Goal: Task Accomplishment & Management: Manage account settings

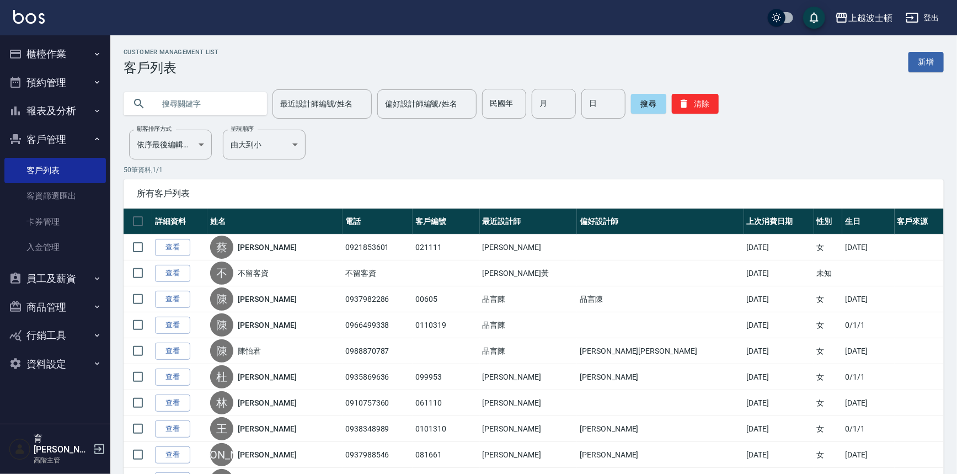
click at [47, 51] on button "櫃檯作業" at bounding box center [54, 54] width 101 height 29
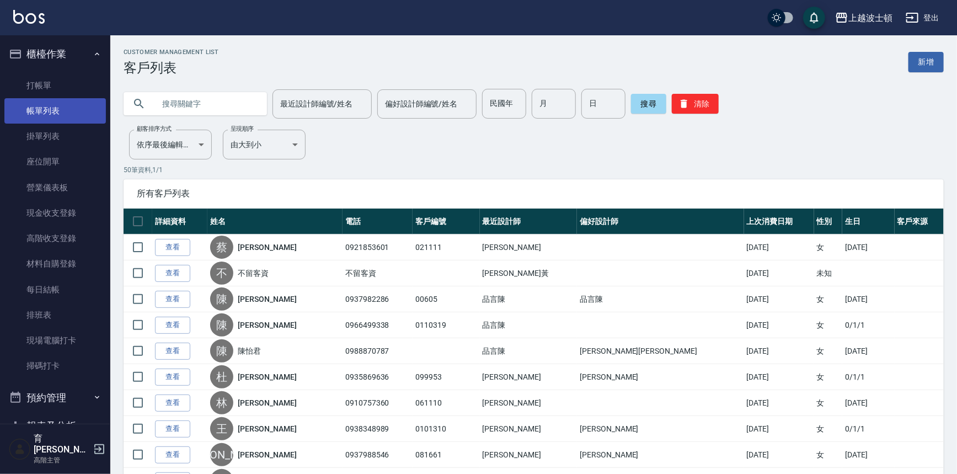
click at [44, 114] on link "帳單列表" at bounding box center [54, 110] width 101 height 25
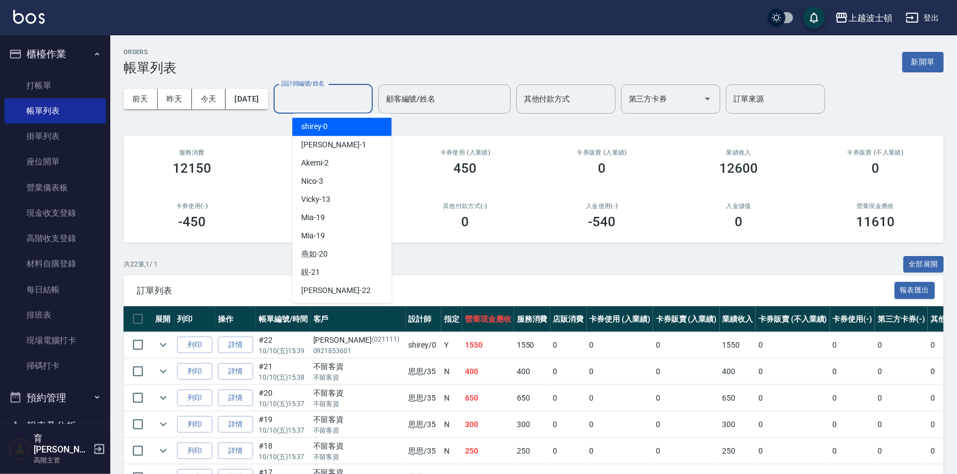
click at [313, 100] on input "設計師編號/姓名" at bounding box center [323, 98] width 89 height 19
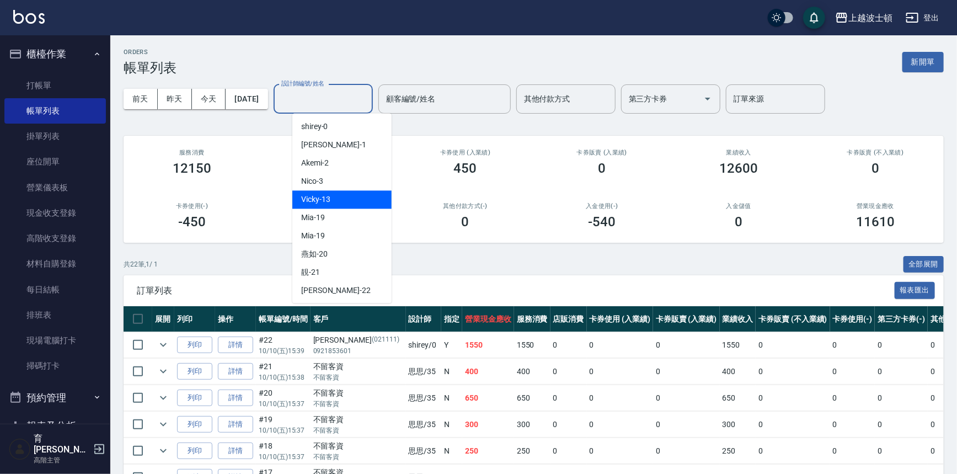
click at [310, 199] on span "Vicky -13" at bounding box center [315, 200] width 29 height 12
type input "Vicky-13"
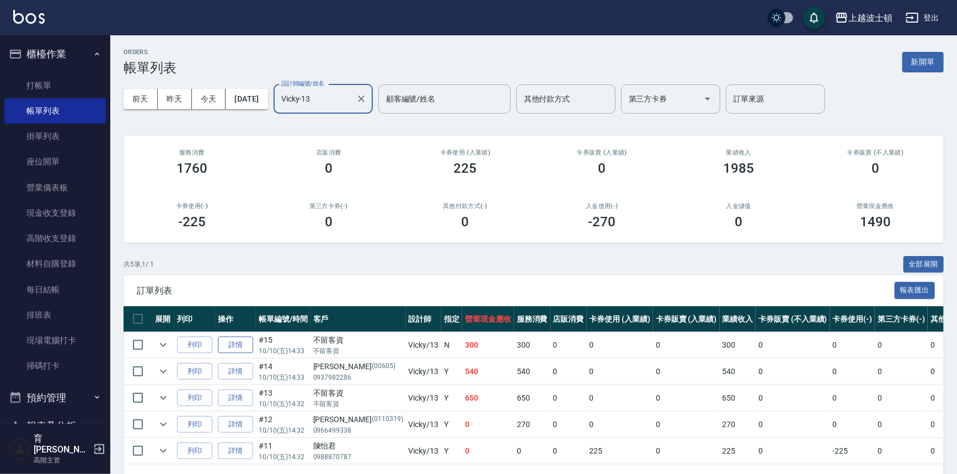
click at [249, 347] on link "詳情" at bounding box center [235, 344] width 35 height 17
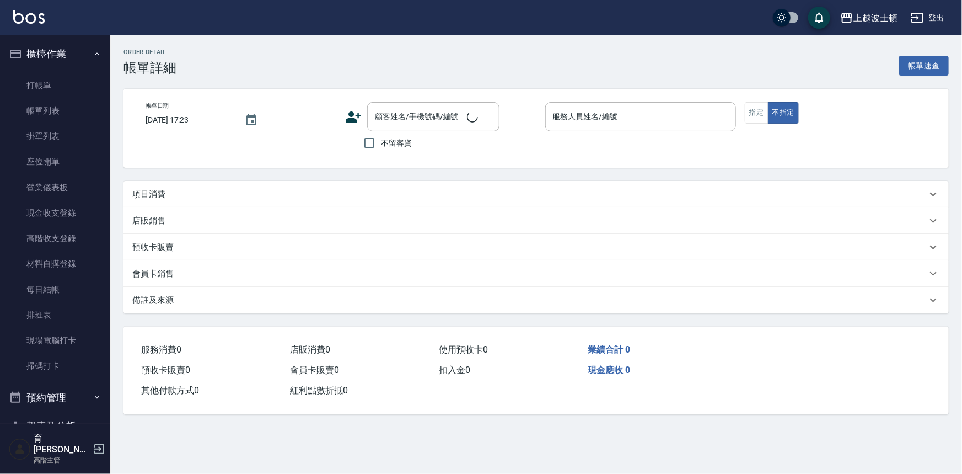
type input "[DATE] 14:33"
checkbox input "true"
type input "Vicky-13"
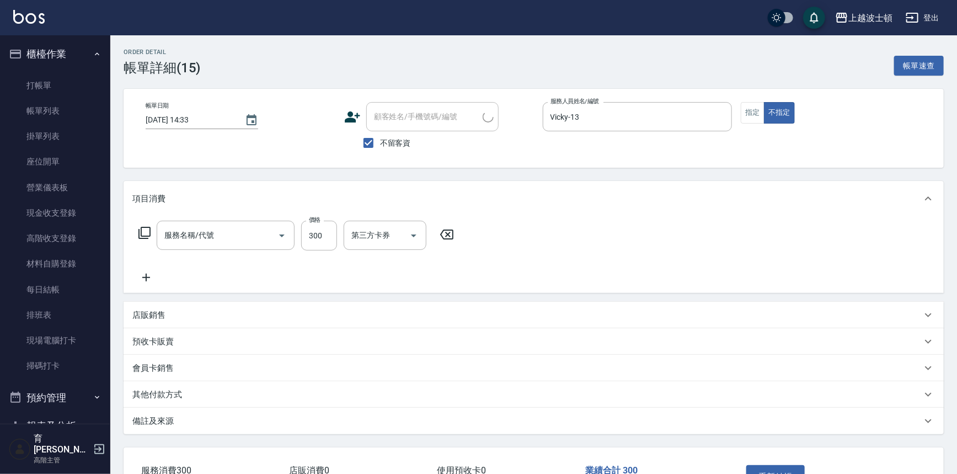
type input "洗髮(205)"
click at [147, 273] on icon at bounding box center [146, 277] width 28 height 13
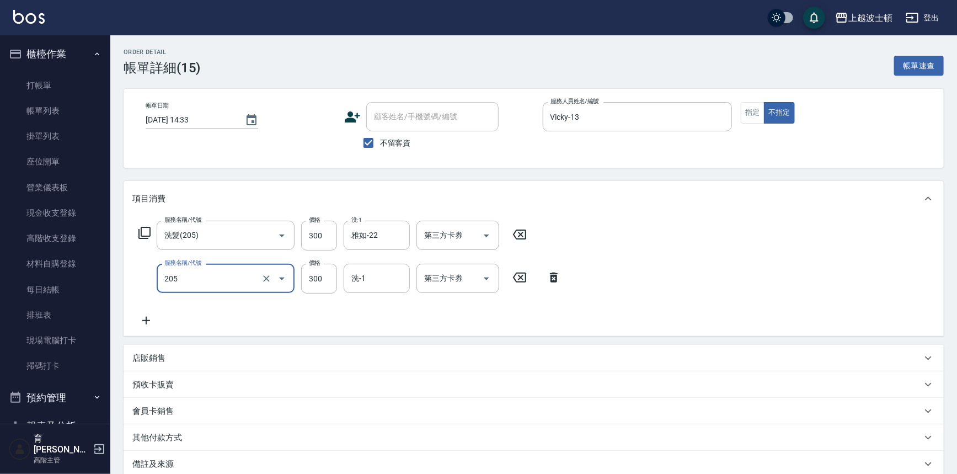
type input "洗髮(205)"
click at [152, 328] on div "服務名稱/代號 洗髮(205) 服務名稱/代號 價格 300 價格 洗-1 雅如-22 洗-1 第三方卡券 第三方卡券 服務名稱/代號 洗髮(205) 服務名…" at bounding box center [534, 276] width 820 height 120
click at [148, 324] on icon at bounding box center [146, 320] width 28 height 13
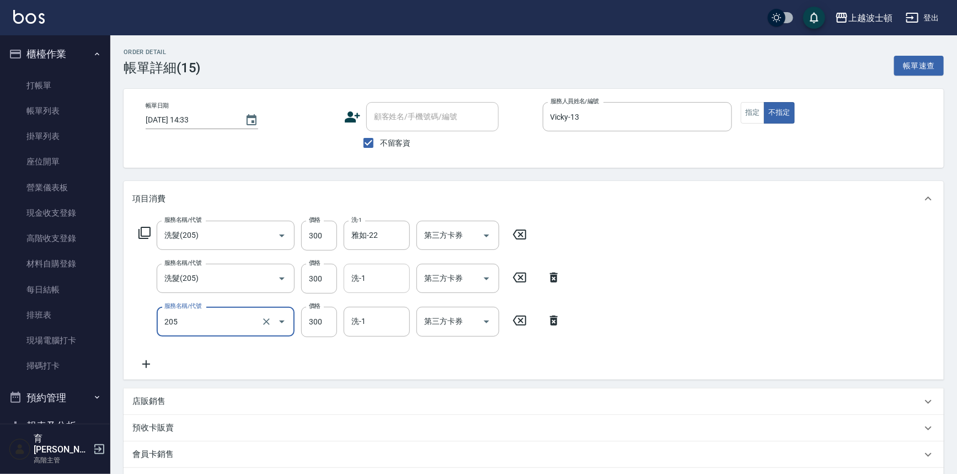
type input "洗髮(205)"
click at [358, 278] on input "洗-1" at bounding box center [377, 278] width 56 height 19
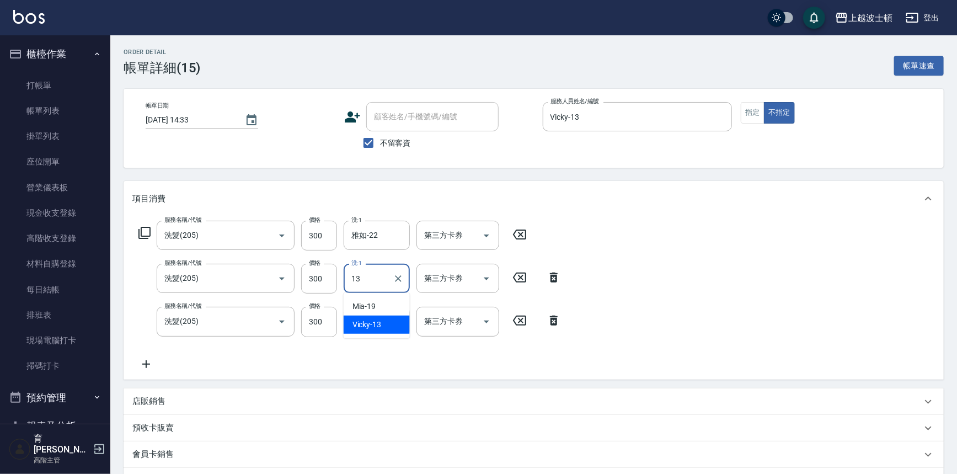
type input "Vicky-13"
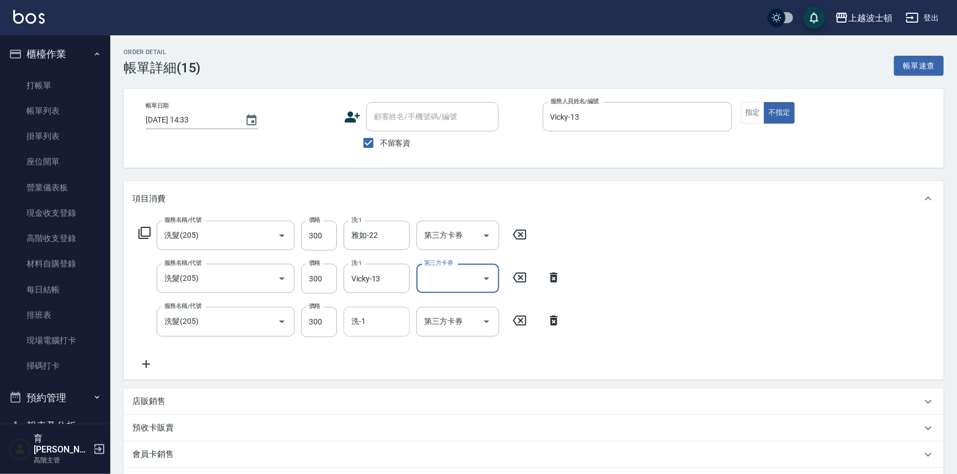
click at [356, 333] on div "洗-1" at bounding box center [377, 321] width 66 height 29
type input "Vicky-13"
click at [145, 363] on icon at bounding box center [146, 363] width 28 height 13
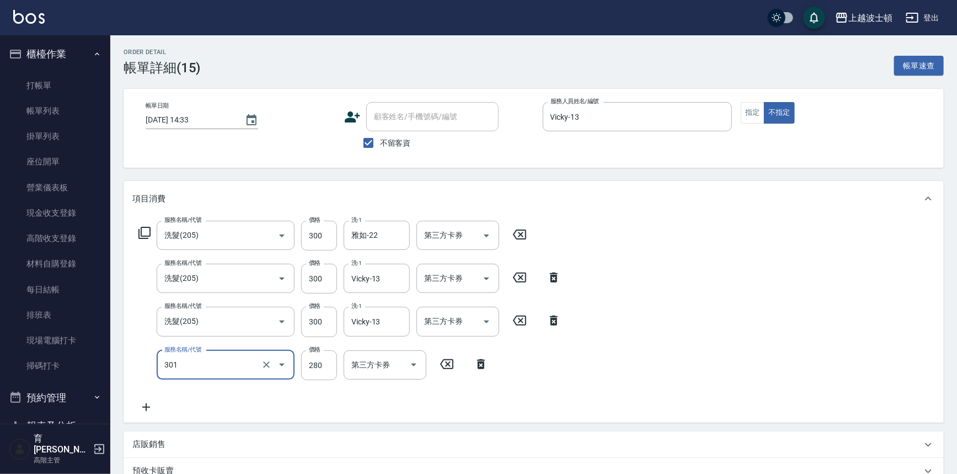
type input "學生剪髮(301)"
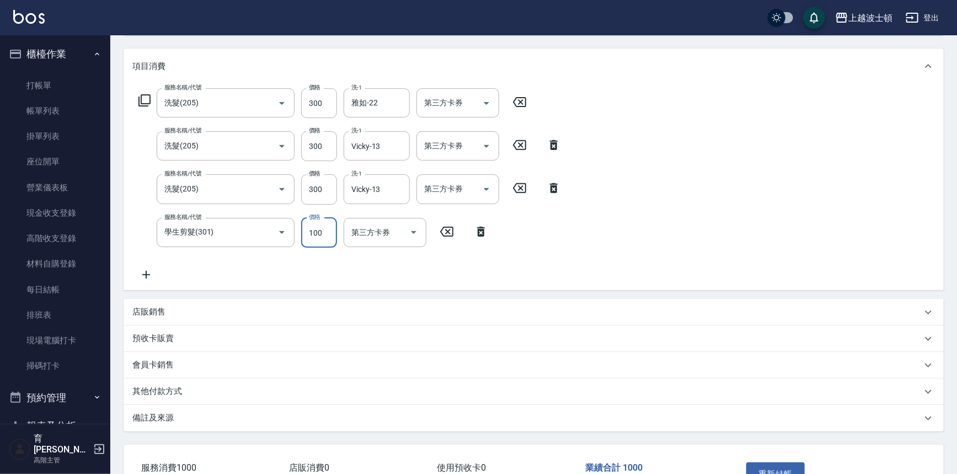
scroll to position [206, 0]
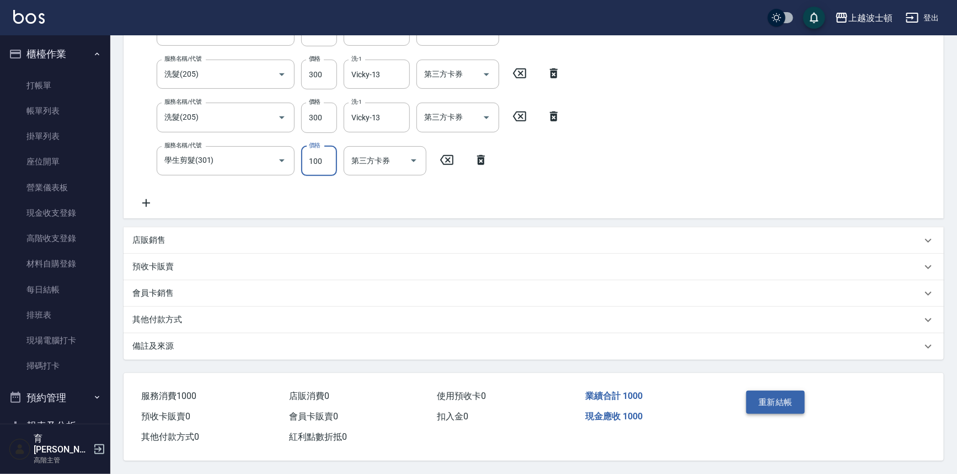
type input "100"
click at [773, 405] on button "重新結帳" at bounding box center [775, 401] width 58 height 23
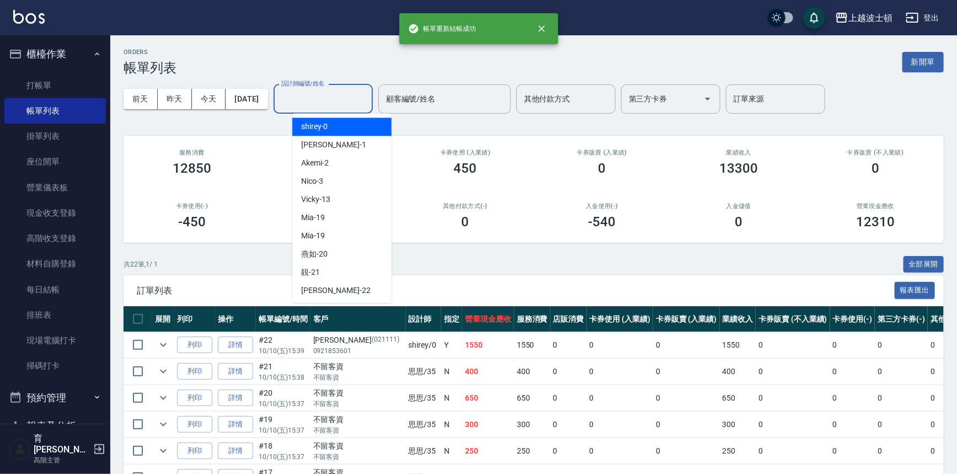
click at [338, 89] on div "設計師編號/姓名 設計師編號/姓名" at bounding box center [323, 98] width 99 height 29
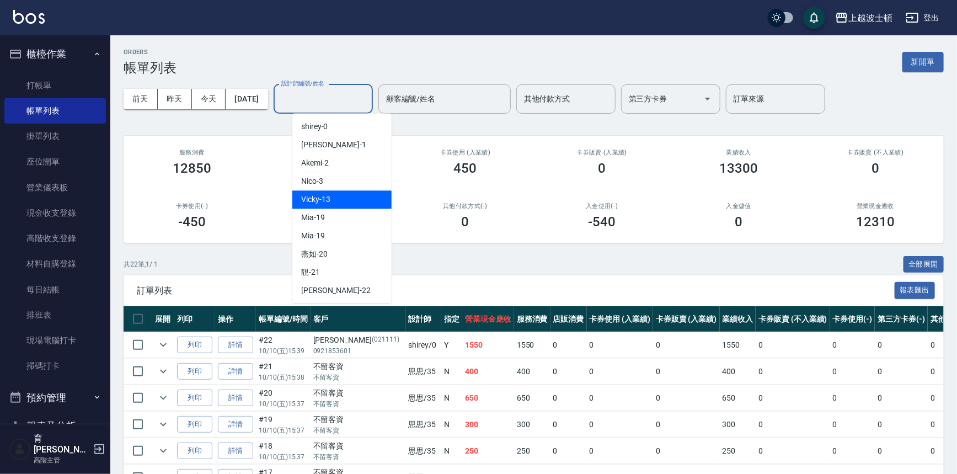
click at [329, 207] on div "Vicky -13" at bounding box center [341, 199] width 99 height 18
type input "Vicky-13"
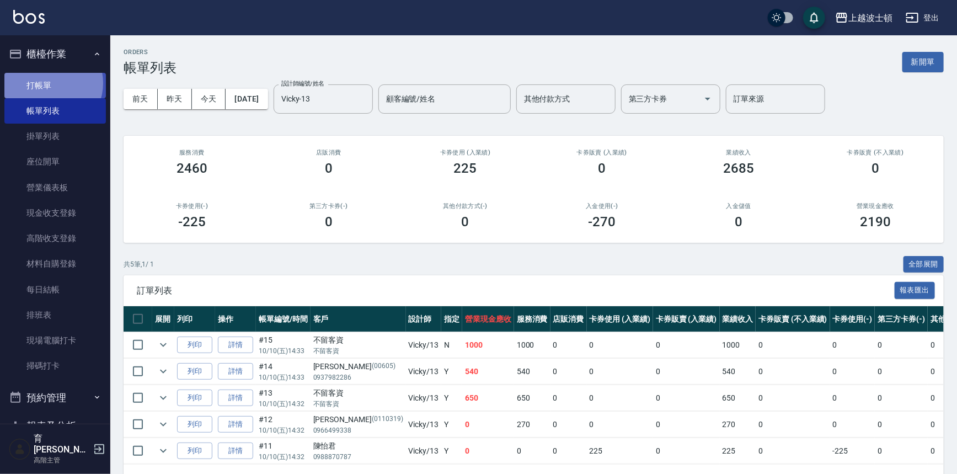
click at [50, 83] on link "打帳單" at bounding box center [54, 85] width 101 height 25
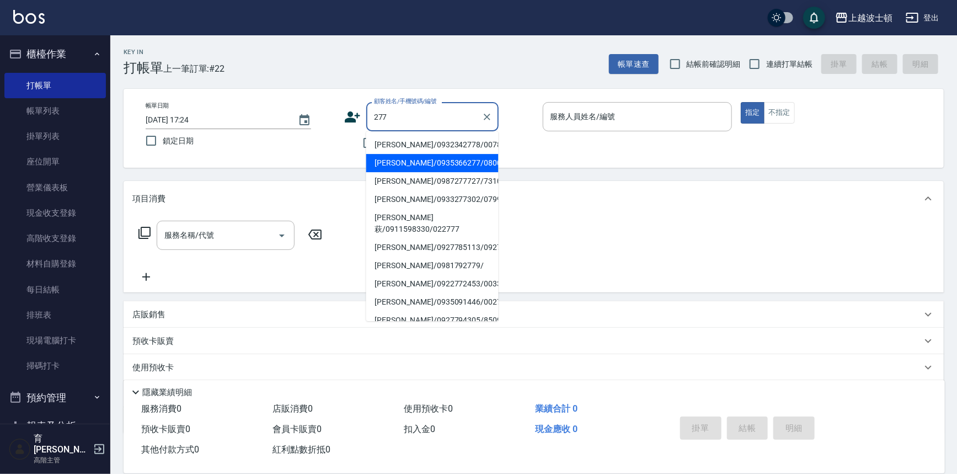
click at [399, 157] on li "[PERSON_NAME]/0935366277/080002" at bounding box center [432, 163] width 132 height 18
type input "[PERSON_NAME]/0935366277/080002"
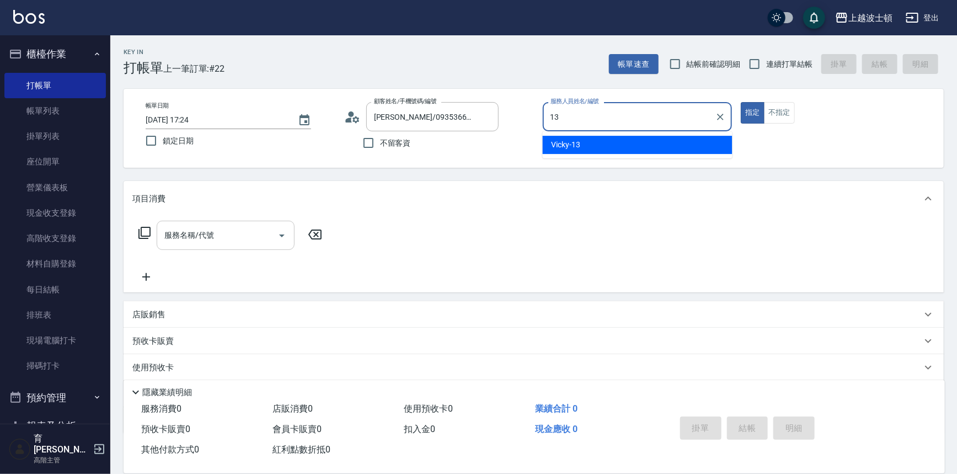
type input "Vicky-13"
type button "true"
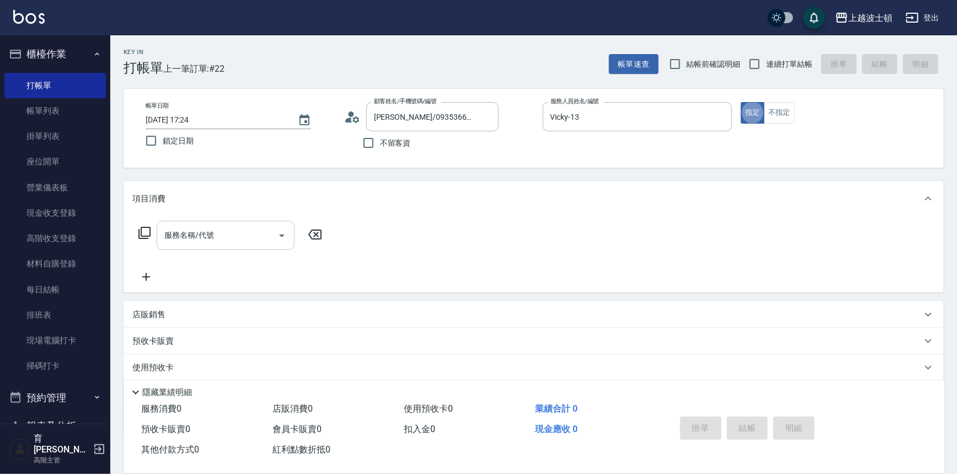
click at [264, 229] on input "服務名稱/代號" at bounding box center [217, 235] width 111 height 19
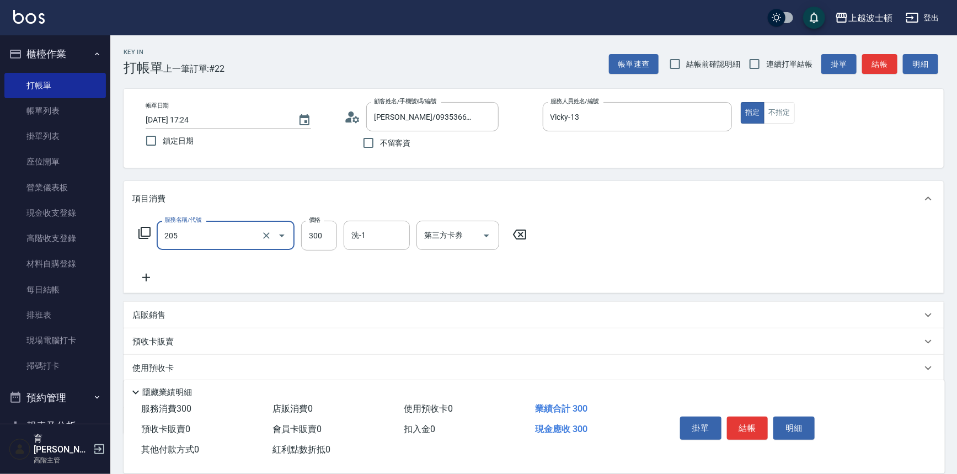
type input "洗髮(205)"
click at [141, 275] on icon at bounding box center [146, 277] width 28 height 13
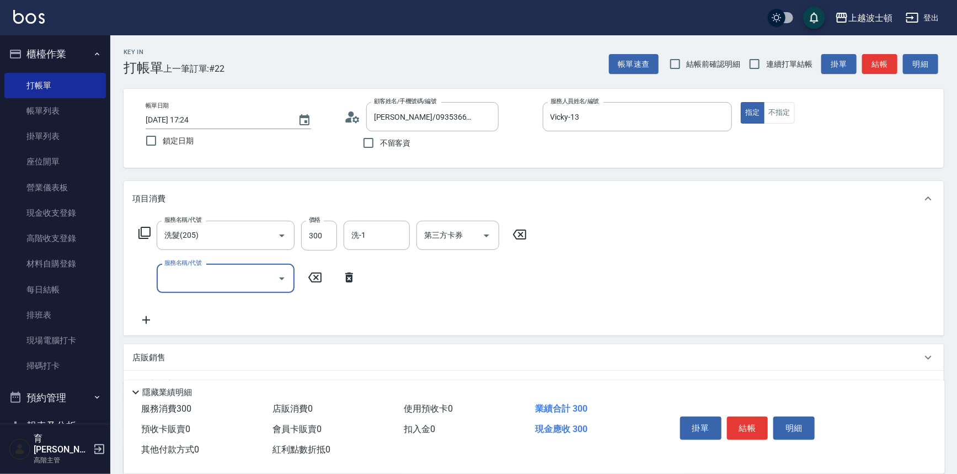
click at [199, 285] on input "服務名稱/代號" at bounding box center [217, 278] width 111 height 19
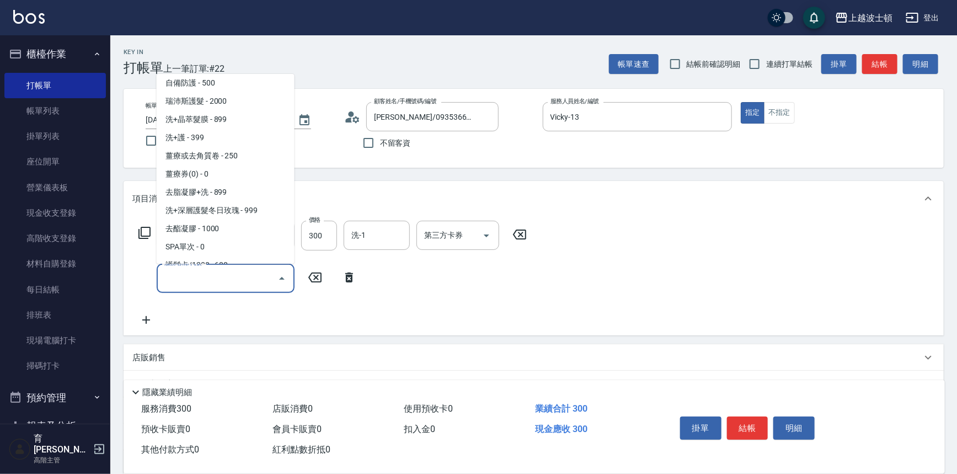
scroll to position [894, 0]
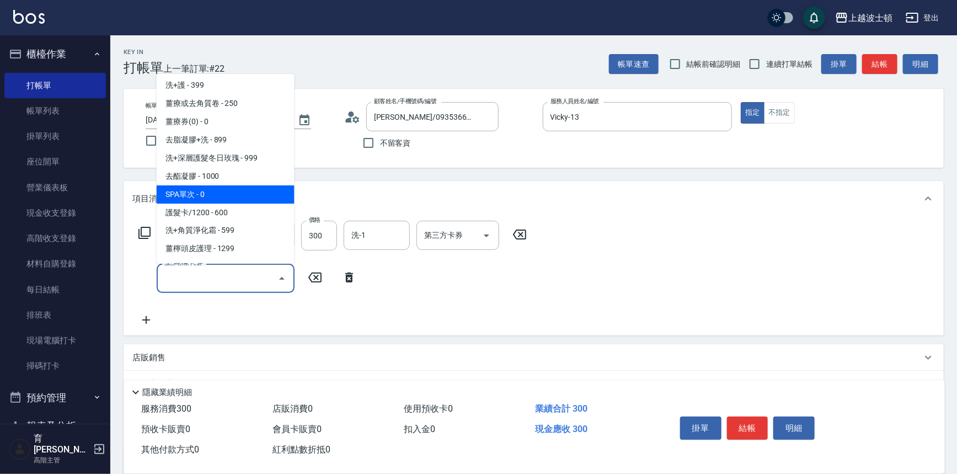
click at [217, 194] on span "SPA單次 - 0" at bounding box center [226, 194] width 138 height 18
type input "SPA單次(720)"
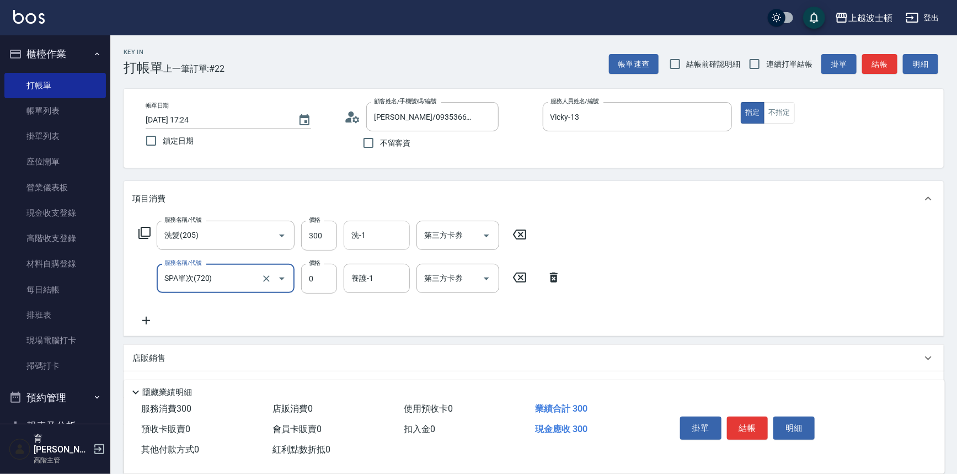
click at [370, 237] on input "洗-1" at bounding box center [377, 235] width 56 height 19
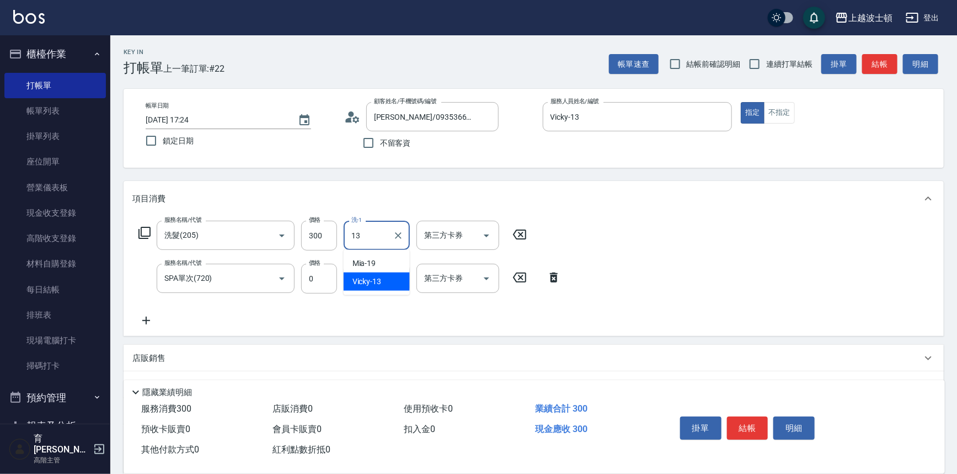
type input "13"
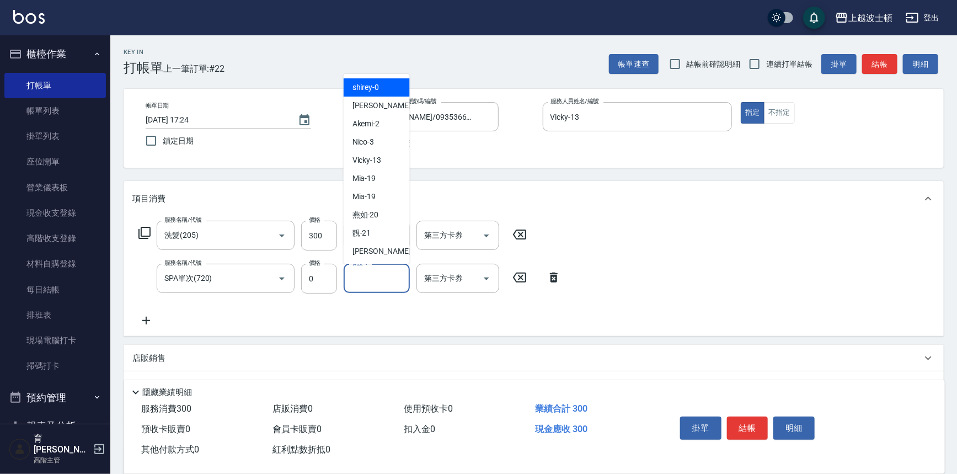
click at [360, 274] on input "養護-1" at bounding box center [377, 278] width 56 height 19
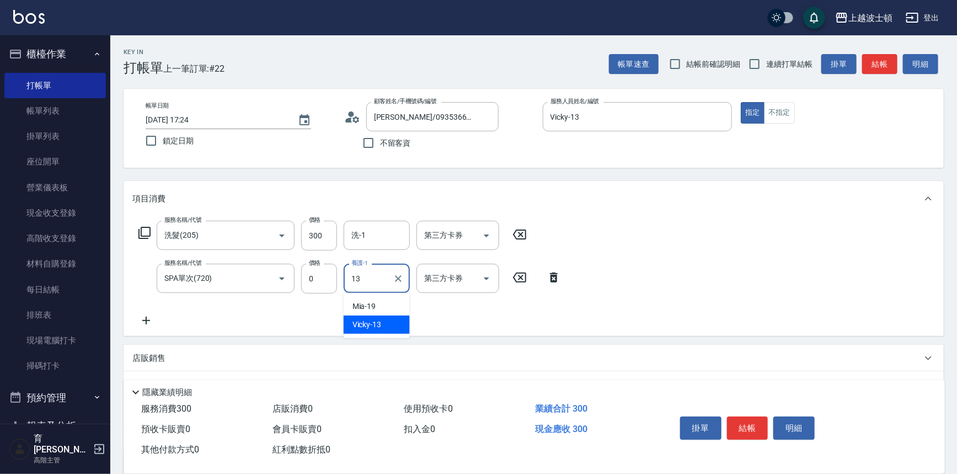
type input "Vicky-13"
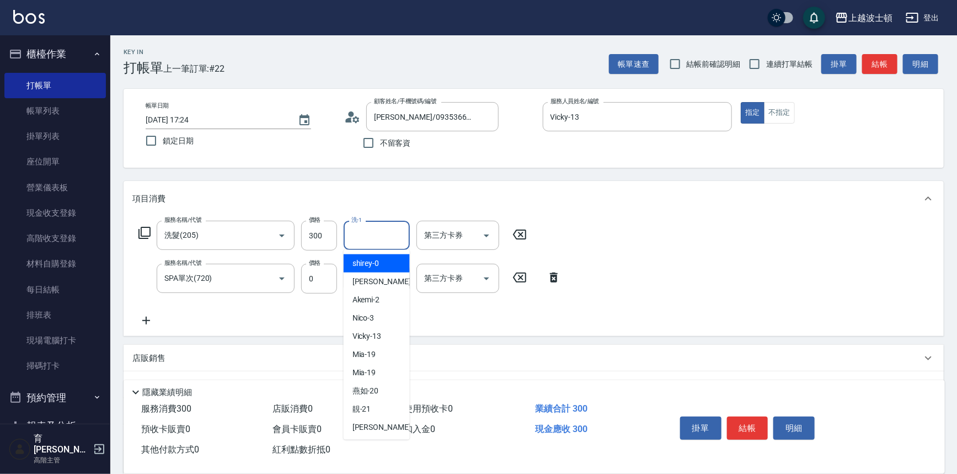
click at [364, 238] on input "洗-1" at bounding box center [377, 235] width 56 height 19
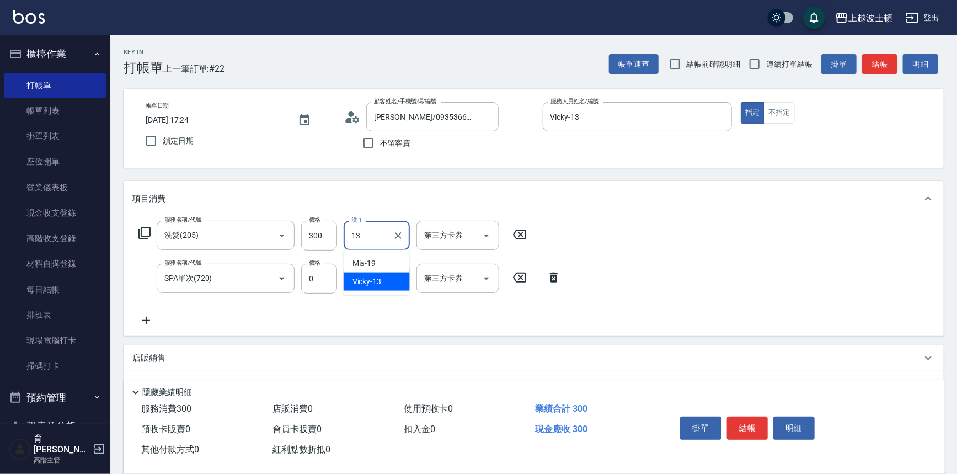
type input "Vicky-13"
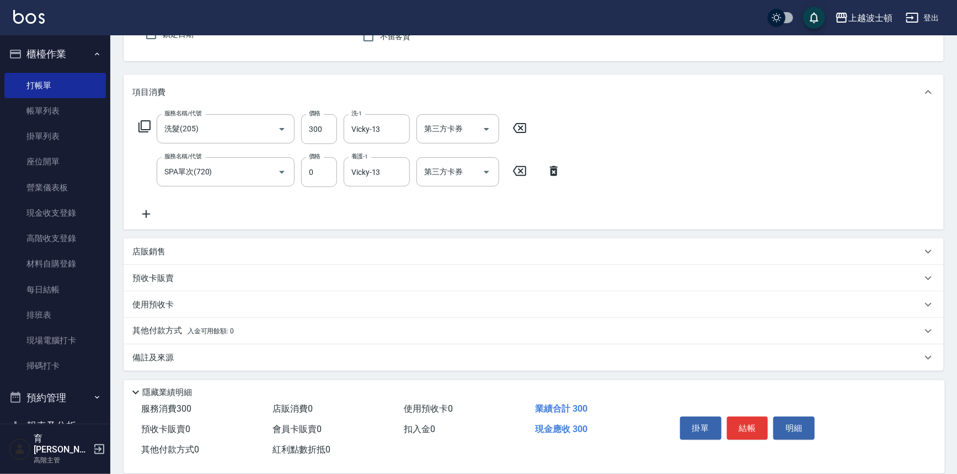
click at [157, 255] on p "店販銷售" at bounding box center [148, 252] width 33 height 12
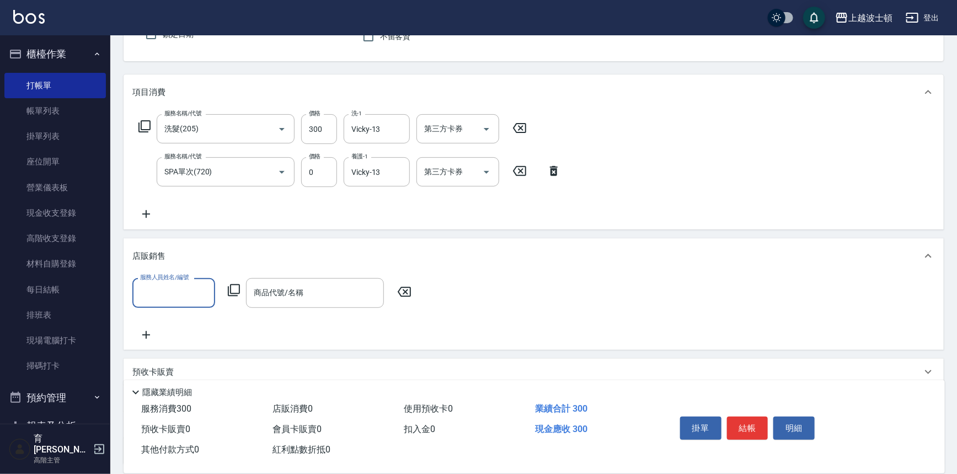
scroll to position [0, 0]
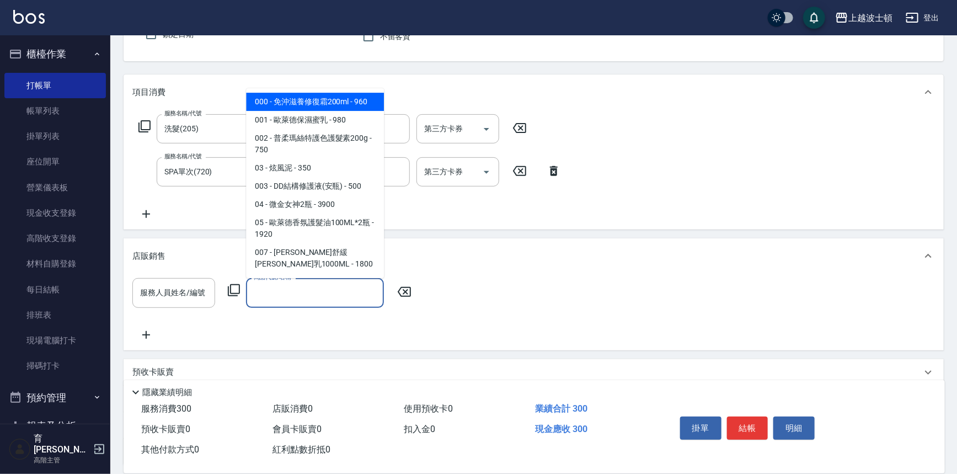
click at [259, 300] on input "商品代號/名稱" at bounding box center [315, 292] width 128 height 19
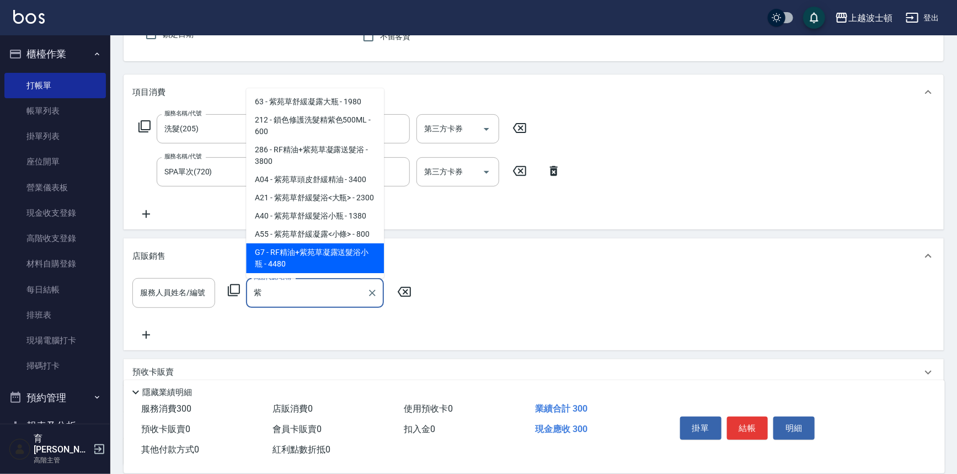
drag, startPoint x: 301, startPoint y: 286, endPoint x: 246, endPoint y: 290, distance: 55.3
click at [246, 290] on div "紫 商品代號/名稱" at bounding box center [315, 292] width 138 height 29
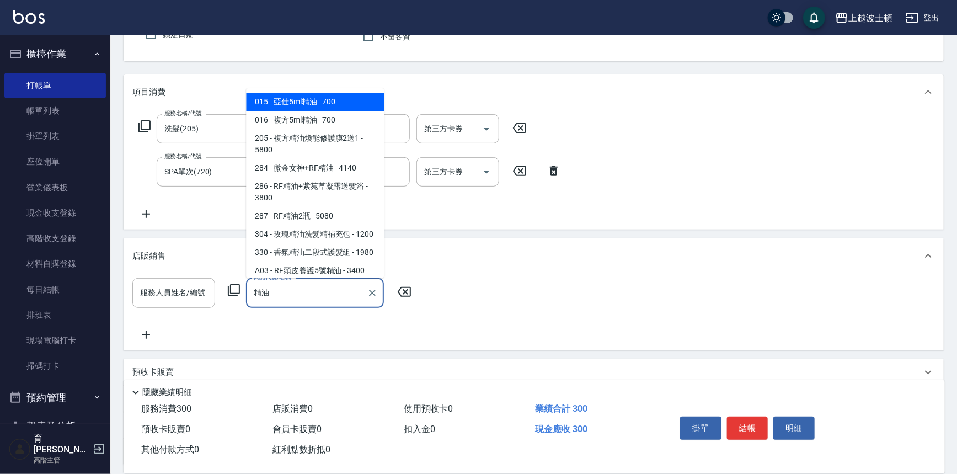
type input "精油油"
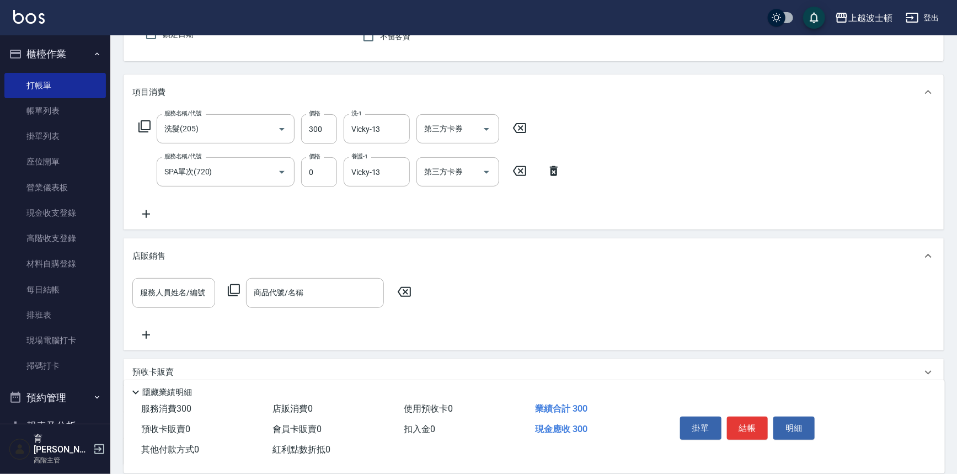
click at [323, 101] on div "項目消費" at bounding box center [534, 91] width 820 height 35
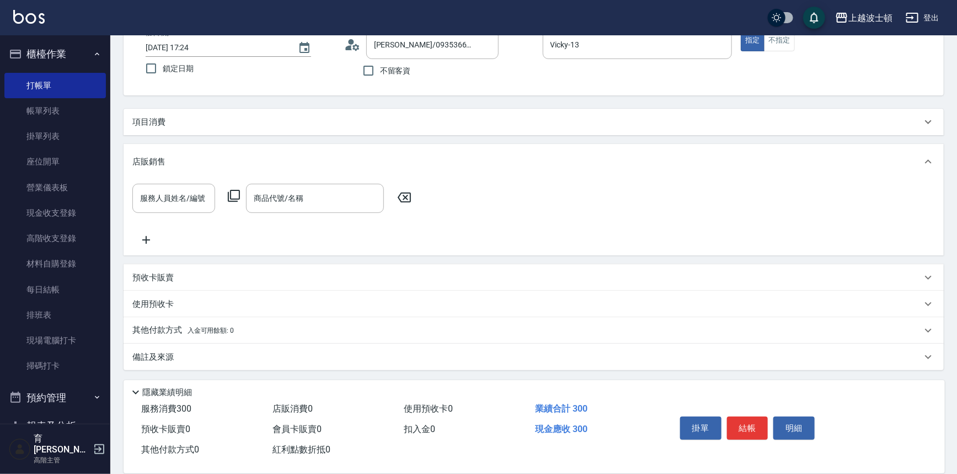
scroll to position [72, 0]
click at [276, 204] on input "商品代號/名稱" at bounding box center [315, 198] width 128 height 19
type input "壓"
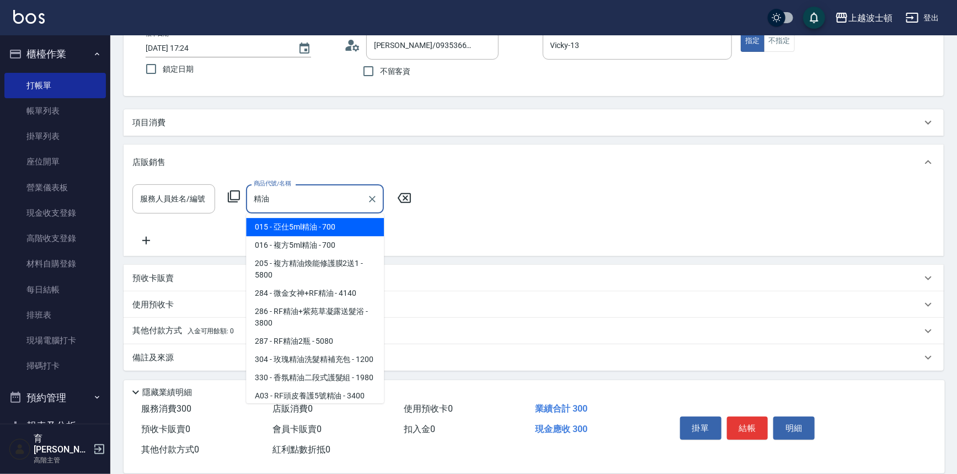
click at [282, 230] on span "015 - 亞仕5ml精油 - 700" at bounding box center [315, 227] width 138 height 18
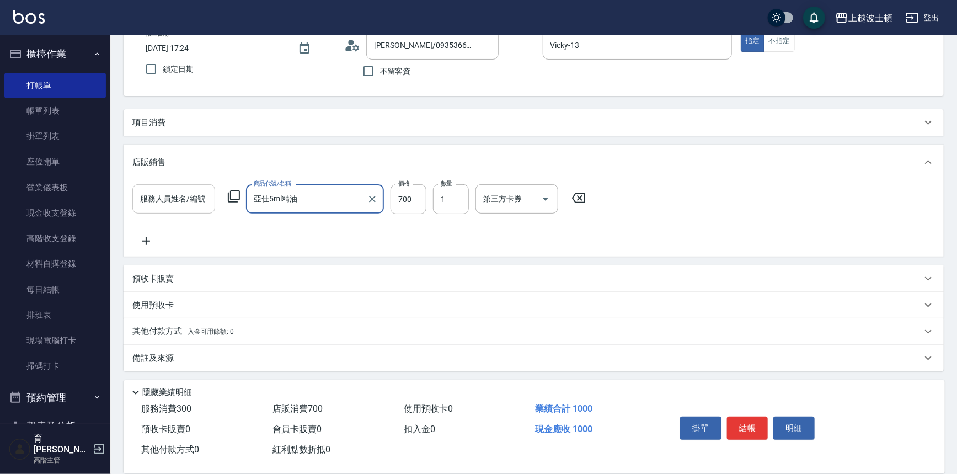
type input "亞仕5ml精油"
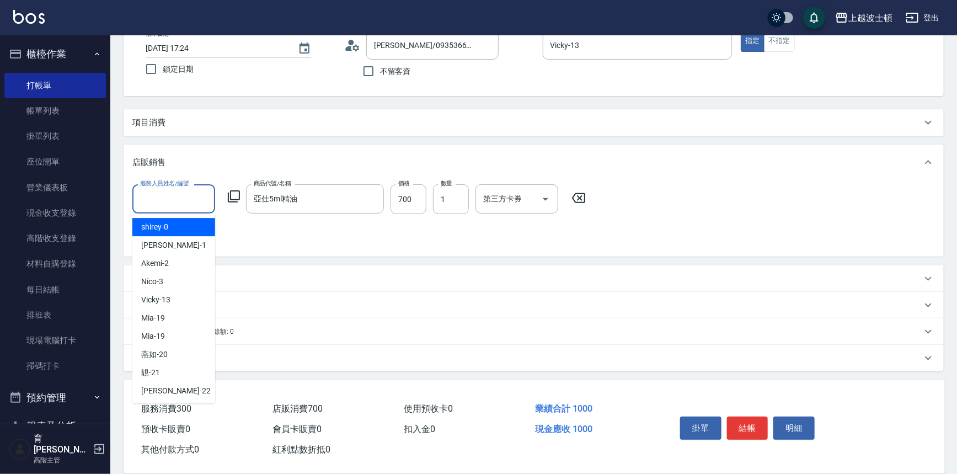
click at [158, 191] on input "服務人員姓名/編號" at bounding box center [173, 198] width 73 height 19
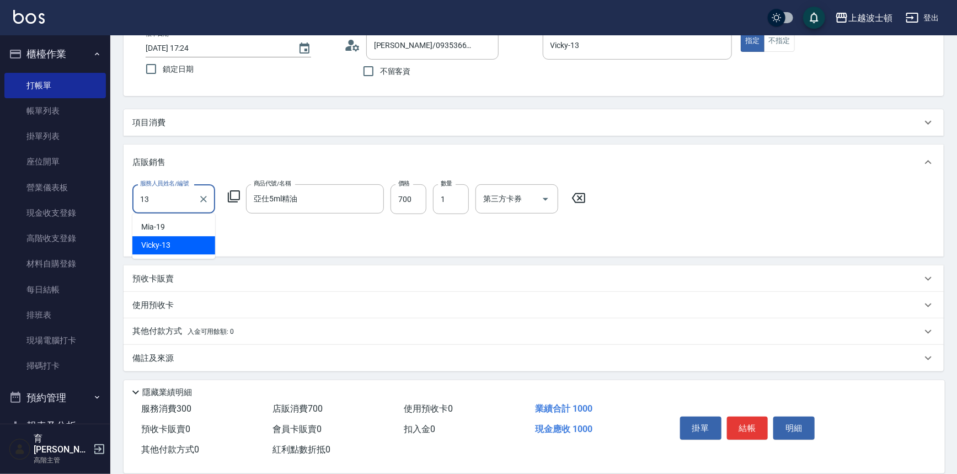
type input "Vicky-13"
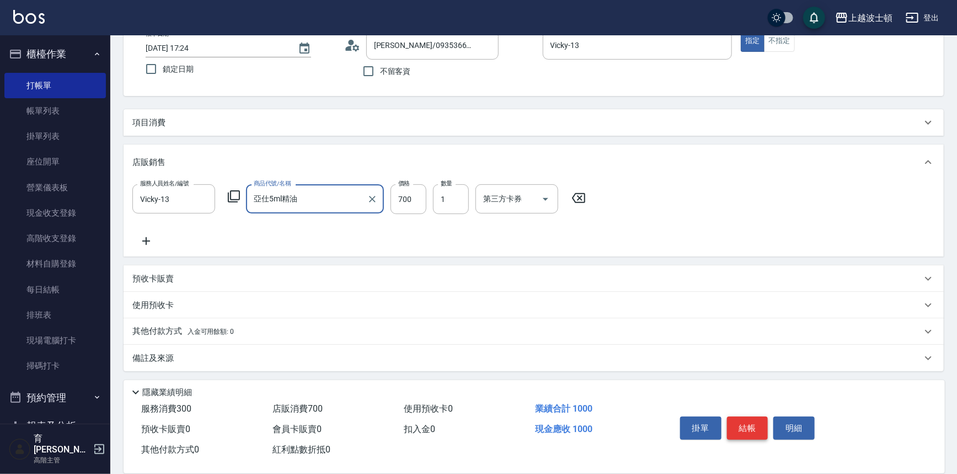
click at [744, 429] on button "結帳" at bounding box center [747, 427] width 41 height 23
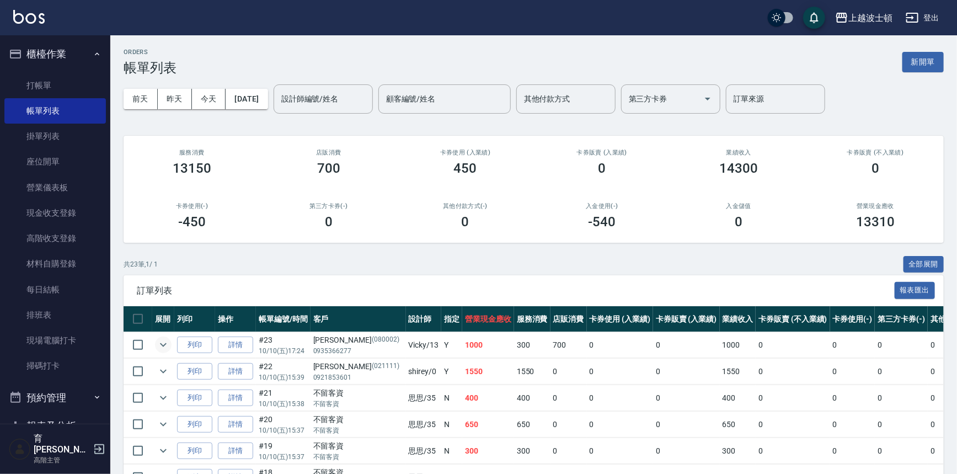
click at [168, 342] on icon "expand row" at bounding box center [163, 344] width 13 height 13
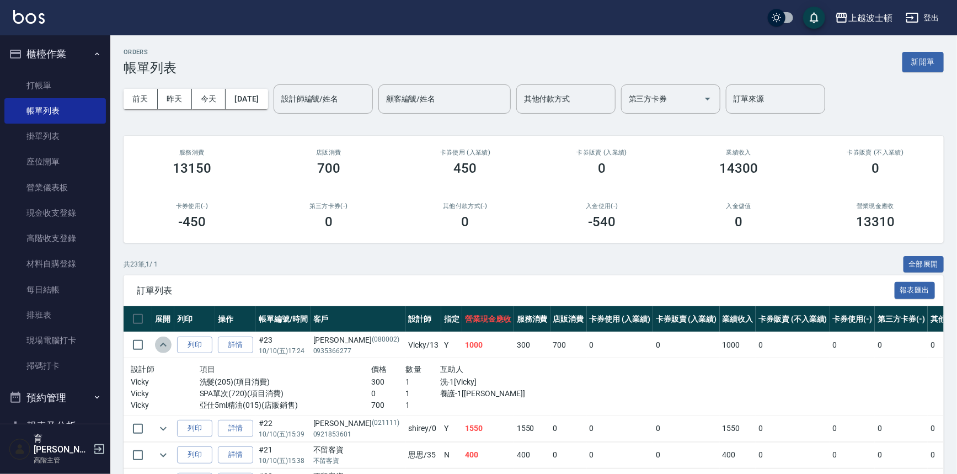
click at [168, 342] on icon "expand row" at bounding box center [163, 344] width 13 height 13
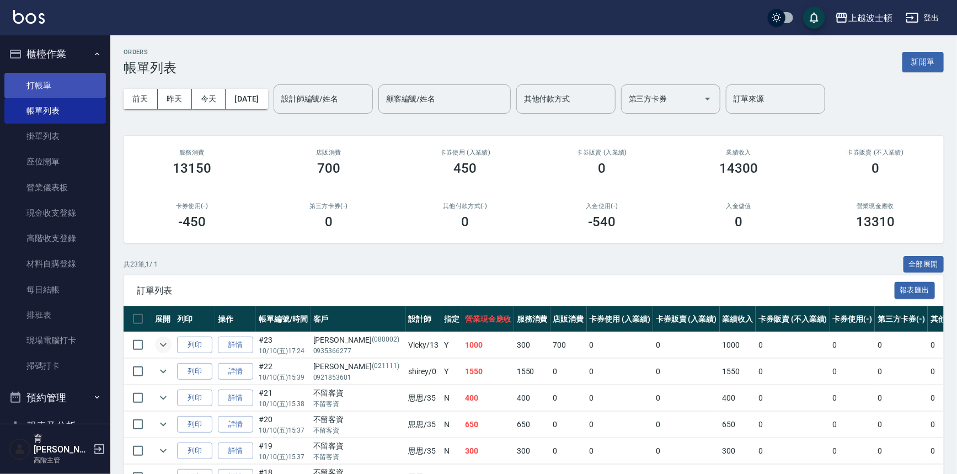
click at [29, 85] on link "打帳單" at bounding box center [54, 85] width 101 height 25
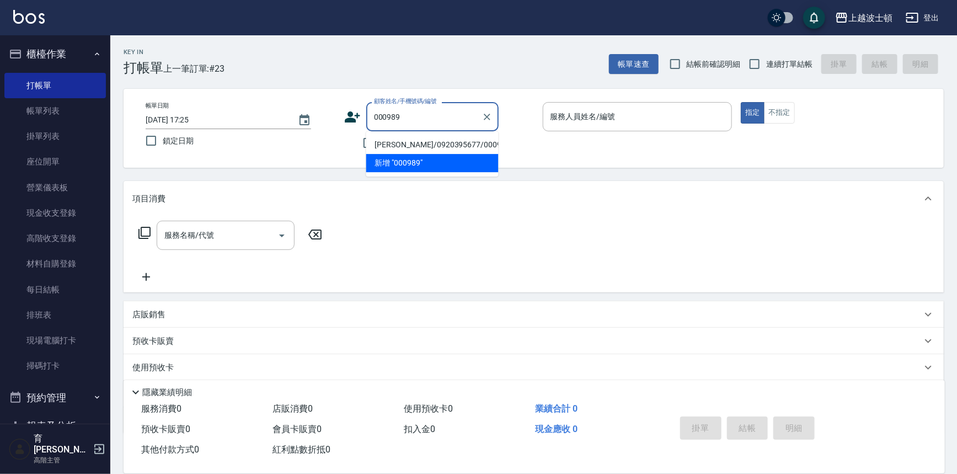
click at [395, 140] on li "[PERSON_NAME]/0920395677/000989" at bounding box center [432, 145] width 132 height 18
type input "[PERSON_NAME]/0920395677/000989"
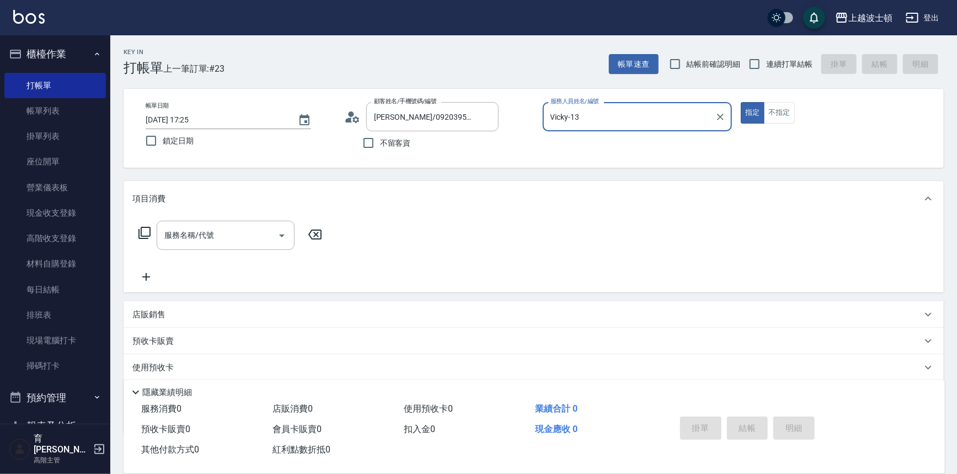
type input "Vicky-13"
click at [217, 229] on input "服務名稱/代號" at bounding box center [217, 235] width 111 height 19
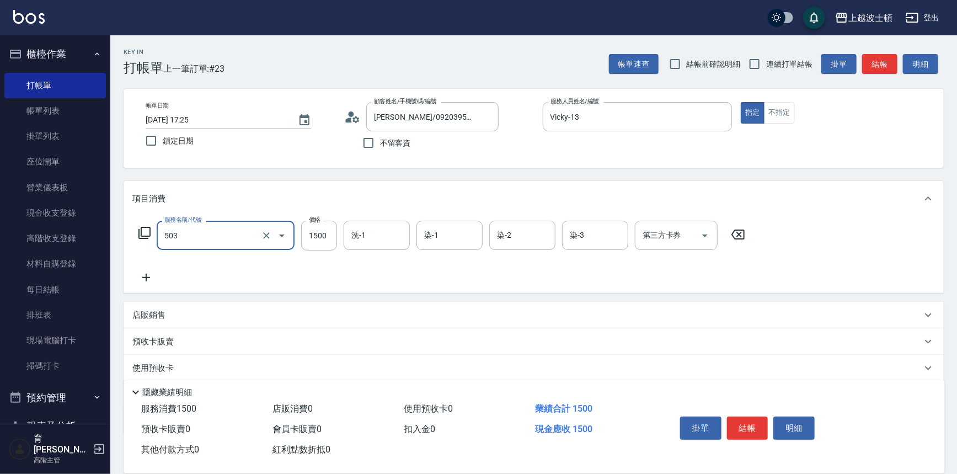
type input "洗+染髮(底染)(503)"
click at [145, 277] on icon at bounding box center [146, 278] width 8 height 8
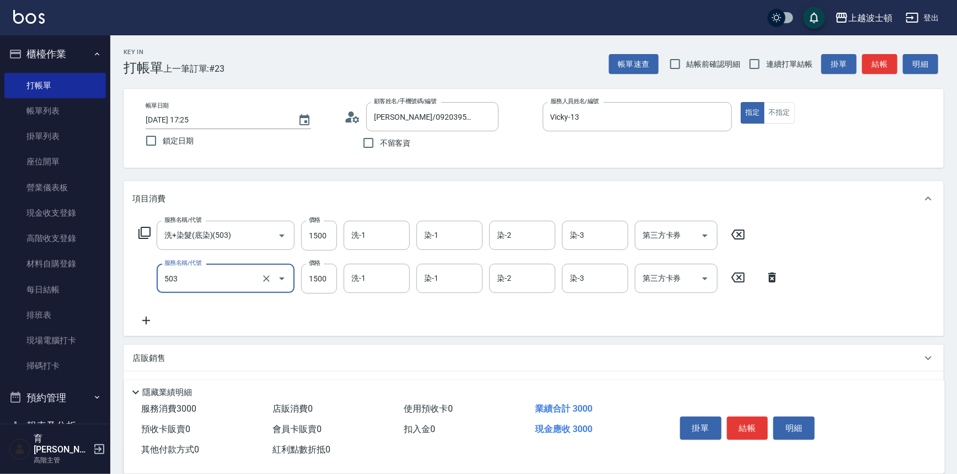
type input "洗+染髮(底染)(503)"
click at [144, 325] on icon at bounding box center [146, 320] width 28 height 13
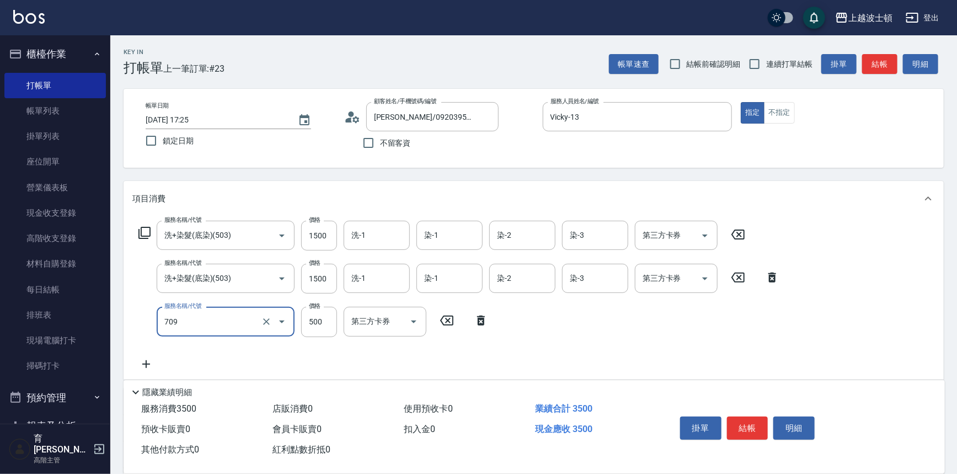
type input "自備防護(709)"
click at [143, 363] on icon at bounding box center [146, 364] width 8 height 8
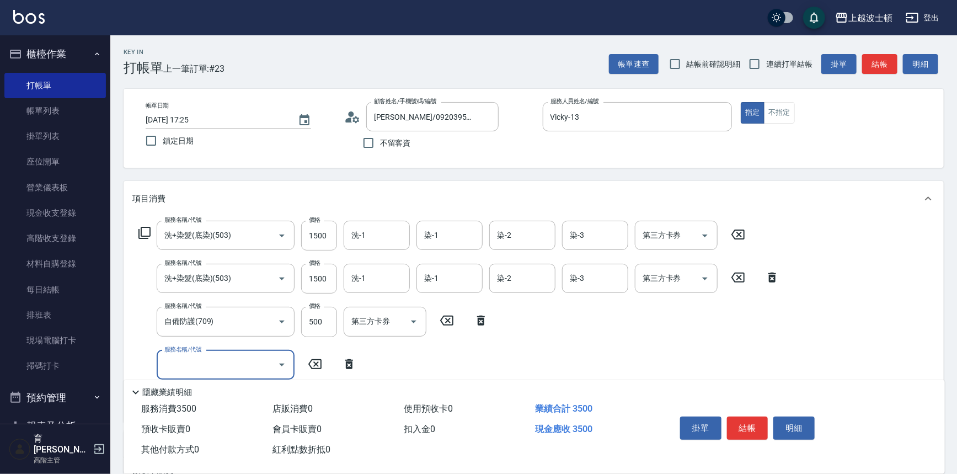
scroll to position [192, 0]
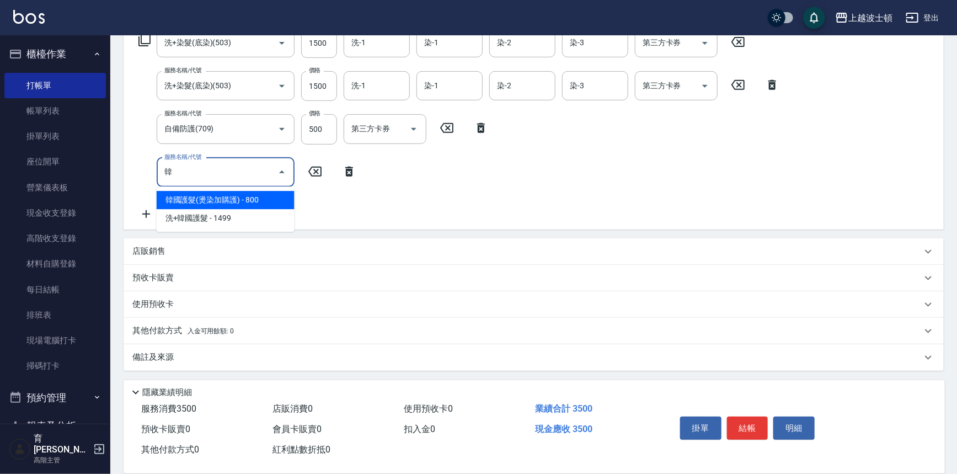
click at [193, 195] on span "韓國護髮(燙染加購護) - 800" at bounding box center [226, 200] width 138 height 18
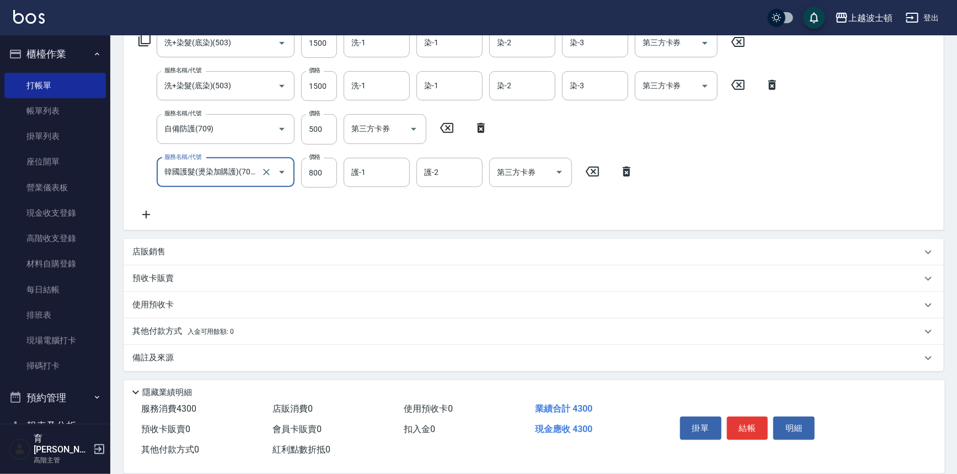
type input "韓國護髮(燙染加購護)(708)"
click at [142, 215] on icon at bounding box center [146, 214] width 28 height 13
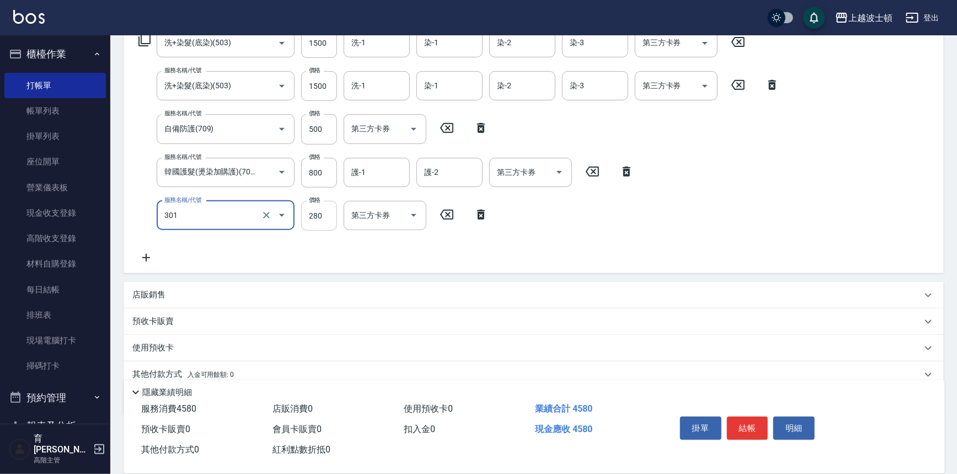
type input "學生剪髮(301)"
click at [319, 218] on input "280" at bounding box center [319, 216] width 36 height 30
type input "100"
click at [573, 261] on div "服務名稱/代號 洗+染髮(底染)(503) 服務名稱/代號 價格 1500 價格 洗-1 洗-1 染-1 染-1 染-2 染-2 染-3 染-3 第三方卡券 …" at bounding box center [459, 146] width 654 height 236
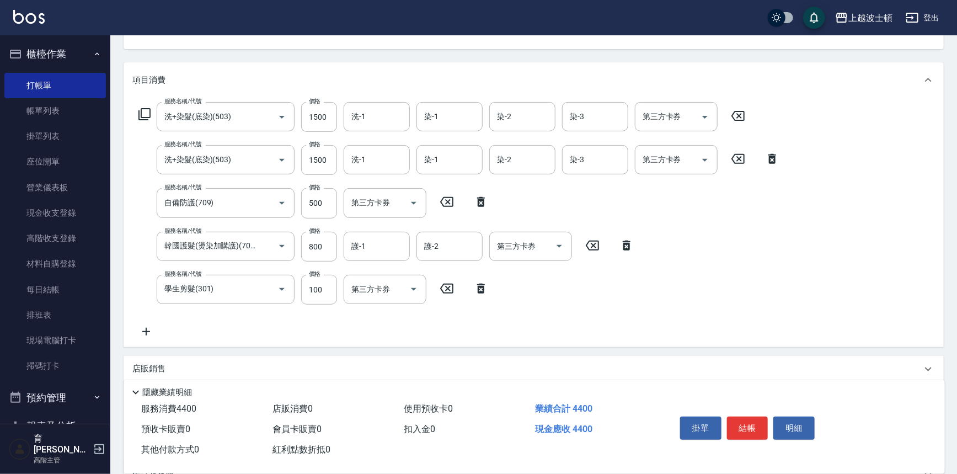
scroll to position [101, 0]
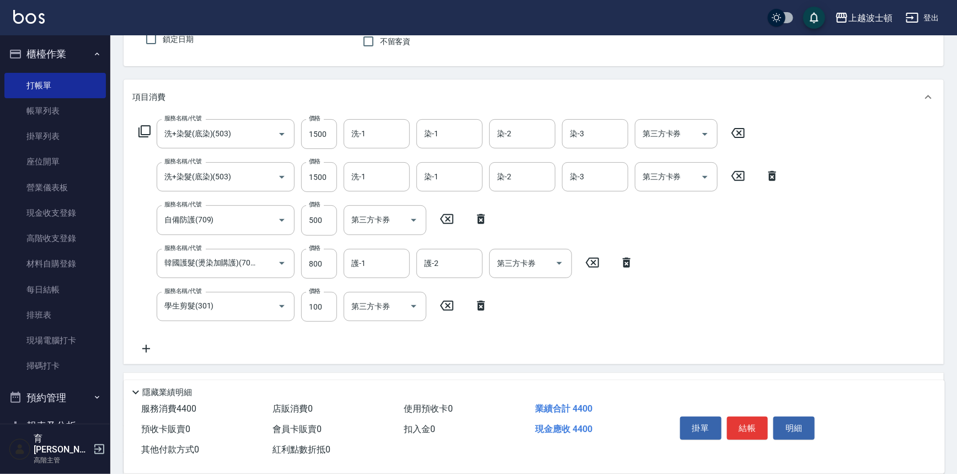
click at [142, 347] on icon at bounding box center [146, 349] width 8 height 8
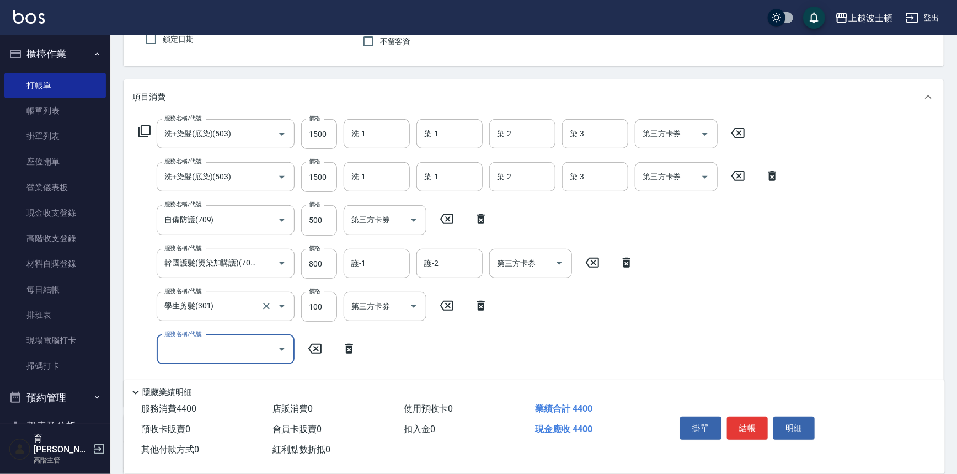
scroll to position [0, 0]
click at [201, 350] on input "服務名稱/代號" at bounding box center [217, 349] width 111 height 19
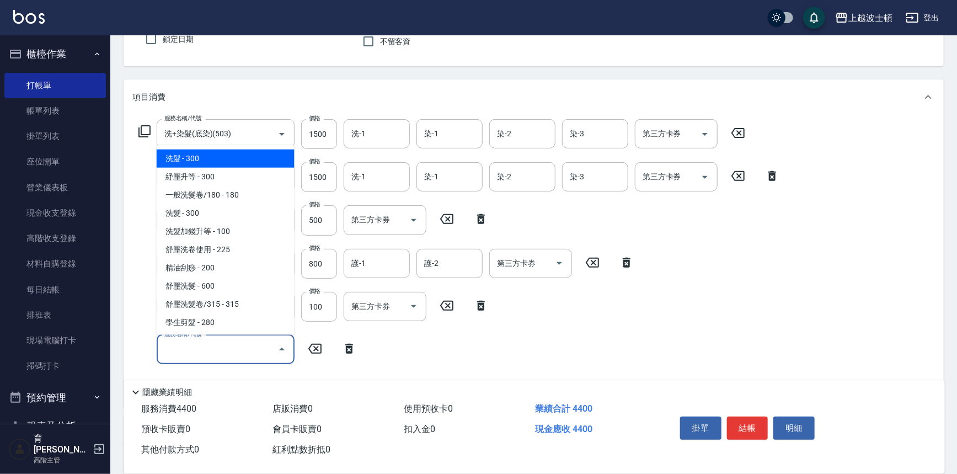
drag, startPoint x: 288, startPoint y: 151, endPoint x: 291, endPoint y: 163, distance: 11.9
click at [291, 163] on ul "洗髮 - 300 紓壓升等 - 300 一般洗髮卷/180 - 180 洗髮 - 300 洗髮加錢升等 - 100 舒壓洗卷使用 - 225 精油刮痧 - 2…" at bounding box center [226, 240] width 138 height 190
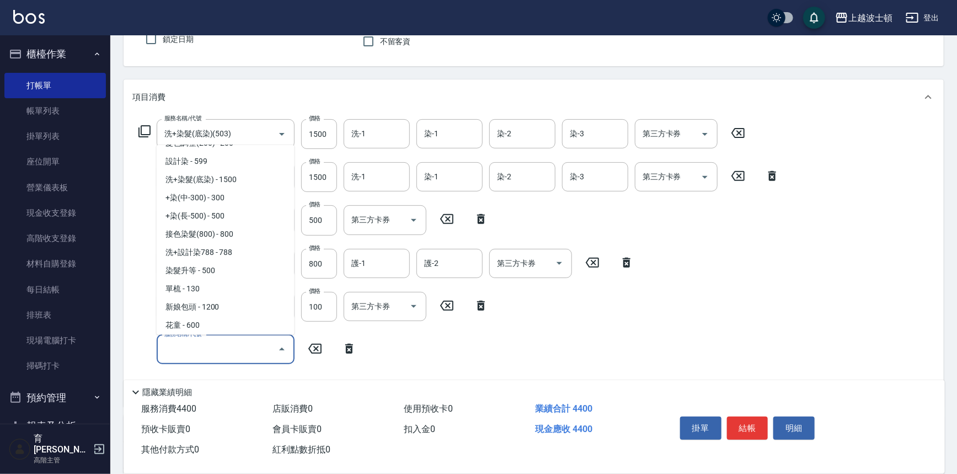
scroll to position [475, 0]
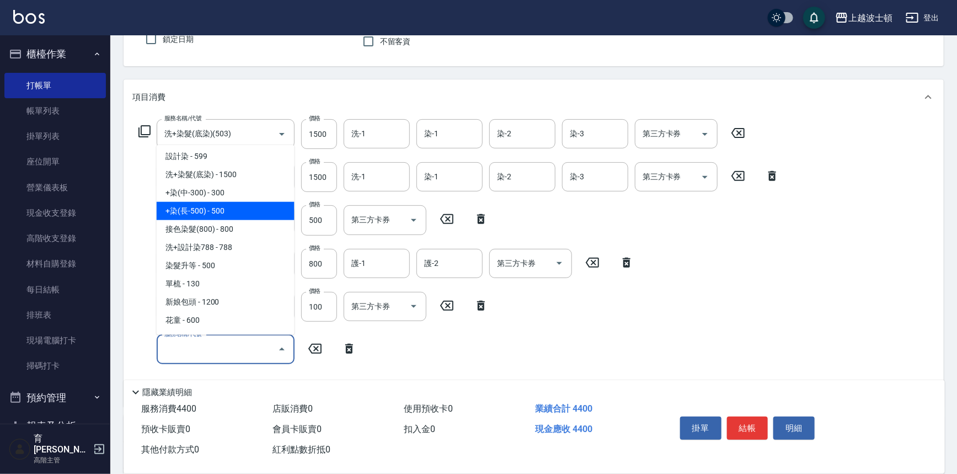
click at [215, 211] on span "+染(長-500) - 500" at bounding box center [226, 211] width 138 height 18
type input "+染(長-500)(505)"
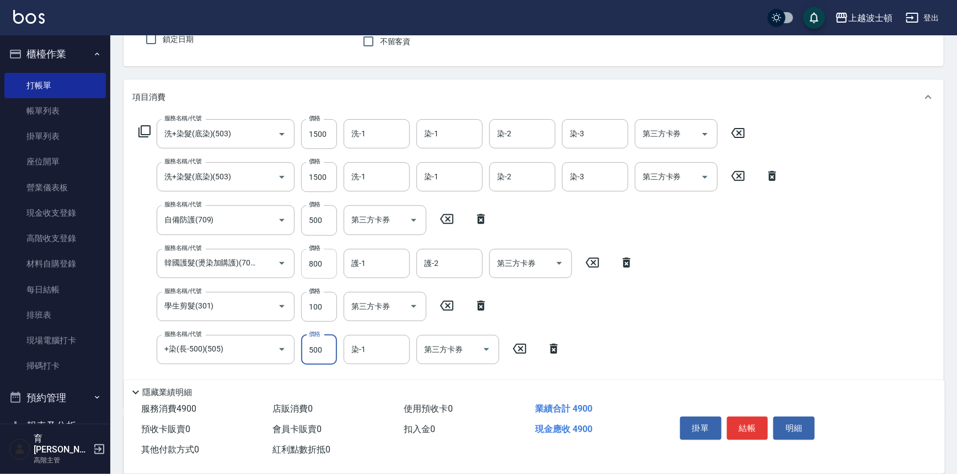
drag, startPoint x: 325, startPoint y: 221, endPoint x: 333, endPoint y: 265, distance: 44.2
click at [328, 234] on input "500" at bounding box center [319, 220] width 36 height 30
drag, startPoint x: 330, startPoint y: 346, endPoint x: 296, endPoint y: 349, distance: 33.8
click at [296, 349] on div "服務名稱/代號 +染(長-500)(505) 服務名稱/代號 價格 1000 價格 染-1 染-1 第三方卡券 第三方卡券" at bounding box center [349, 350] width 435 height 30
type input "900"
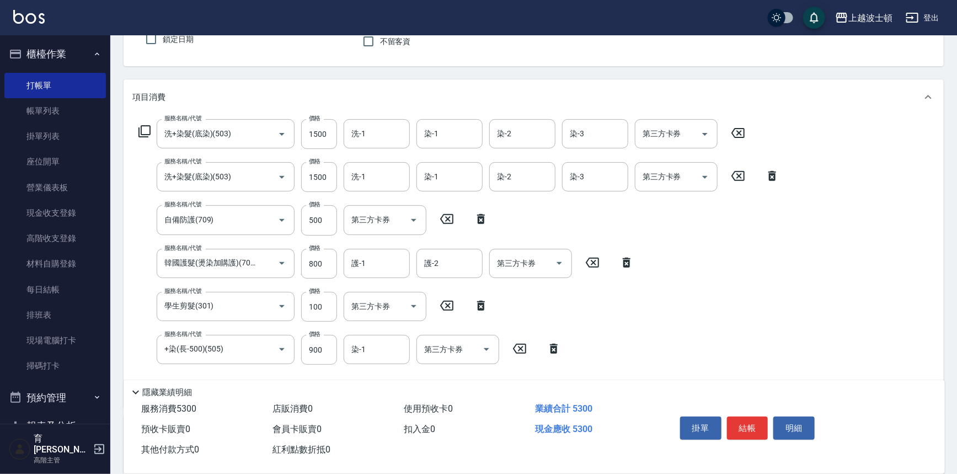
click at [601, 326] on div "服務名稱/代號 洗+染髮(底染)(503) 服務名稱/代號 價格 1500 價格 洗-1 洗-1 染-1 染-1 染-2 染-2 染-3 染-3 第三方卡券 …" at bounding box center [459, 258] width 654 height 279
click at [374, 367] on div "服務名稱/代號 洗+染髮(底染)(503) 服務名稱/代號 價格 1500 價格 洗-1 洗-1 染-1 染-1 染-2 染-2 染-3 染-3 第三方卡券 …" at bounding box center [459, 258] width 654 height 279
click at [370, 122] on div "洗-1" at bounding box center [377, 133] width 66 height 29
type input "[PERSON_NAME]-25"
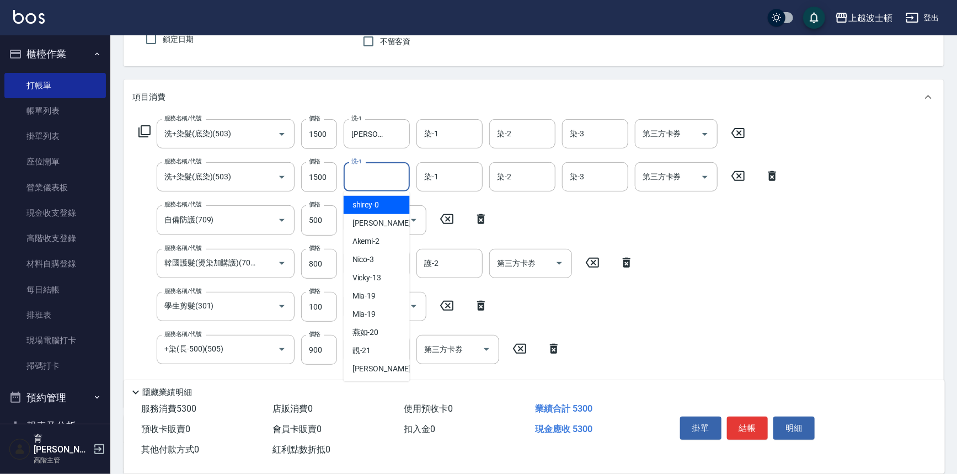
click at [365, 170] on input "洗-1" at bounding box center [377, 176] width 56 height 19
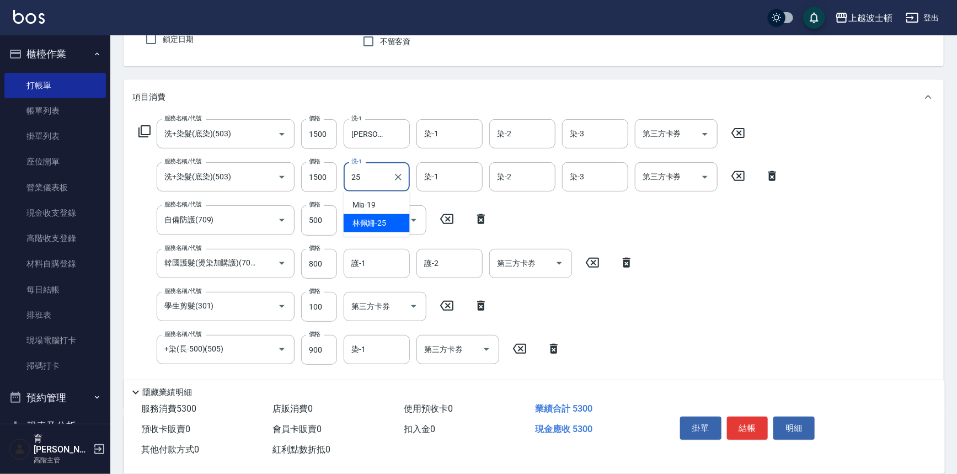
click at [365, 220] on span "[PERSON_NAME]-25" at bounding box center [369, 223] width 34 height 12
type input "[PERSON_NAME]-25"
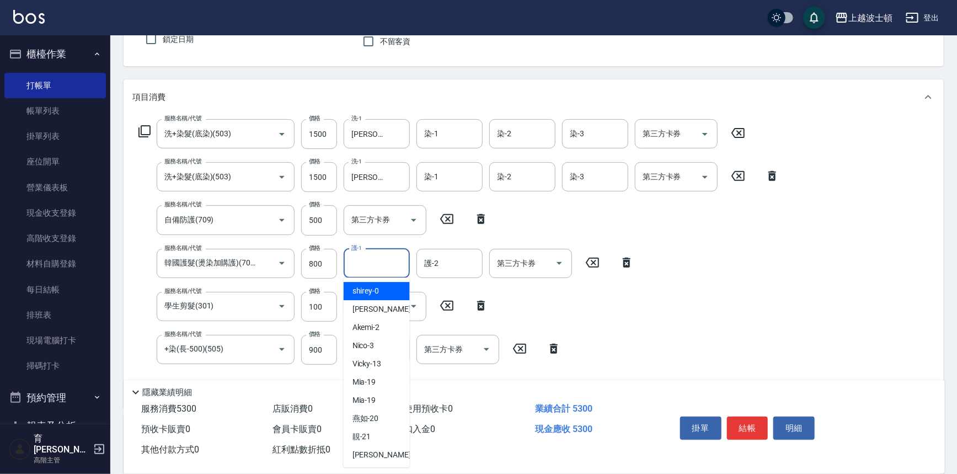
click at [375, 269] on input "護-1" at bounding box center [377, 263] width 56 height 19
type input "[PERSON_NAME]-25"
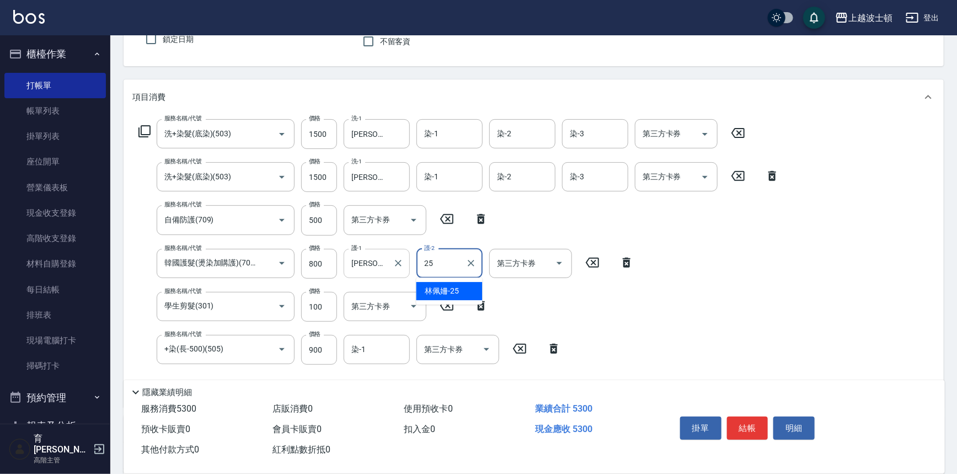
type input "[PERSON_NAME]-25"
click at [632, 219] on div "服務名稱/代號 洗+染髮(底染)(503) 服務名稱/代號 價格 1500 價格 洗-1 [PERSON_NAME]-25 洗-1 染-1 染-1 染-2 染…" at bounding box center [459, 258] width 654 height 279
click at [318, 349] on input "900" at bounding box center [319, 350] width 36 height 30
type input "500"
click at [324, 218] on input "500" at bounding box center [319, 220] width 36 height 30
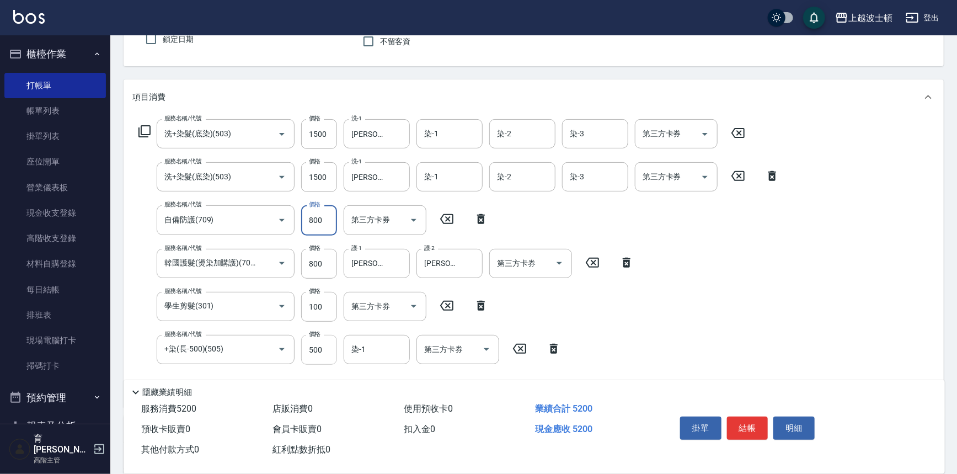
type input "800"
click at [327, 354] on input "500" at bounding box center [319, 350] width 36 height 30
drag, startPoint x: 327, startPoint y: 354, endPoint x: 281, endPoint y: 355, distance: 46.3
click at [281, 355] on div "服務名稱/代號 +染(長-500)(505) 服務名稱/代號 價格 600 價格 染-1 染-1 第三方卡券 第三方卡券" at bounding box center [349, 350] width 435 height 30
type input "500"
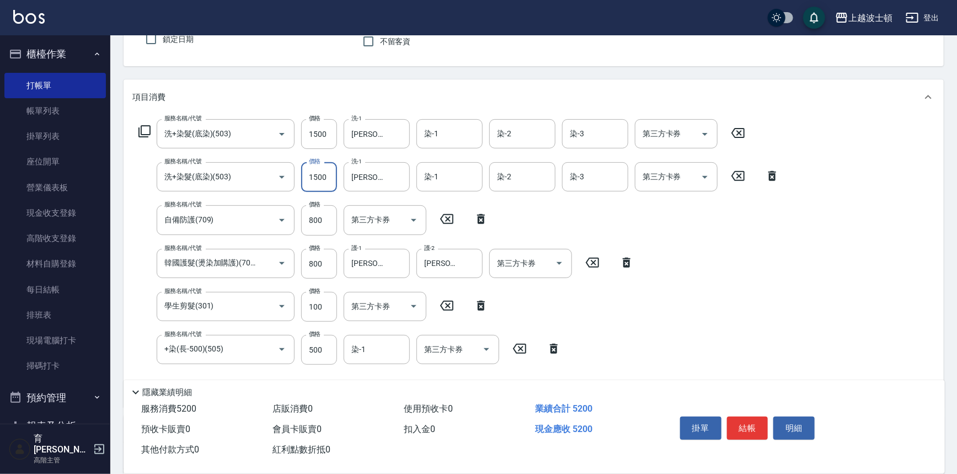
click at [325, 176] on input "1500" at bounding box center [319, 177] width 36 height 30
type input "1600"
click at [715, 313] on div "服務名稱/代號 洗+染髮(底染)(503) 服務名稱/代號 價格 1500 價格 洗-1 [PERSON_NAME]-25 洗-1 染-1 染-1 染-2 染…" at bounding box center [459, 258] width 654 height 279
click at [450, 135] on input "染-1" at bounding box center [449, 133] width 56 height 19
type input "253"
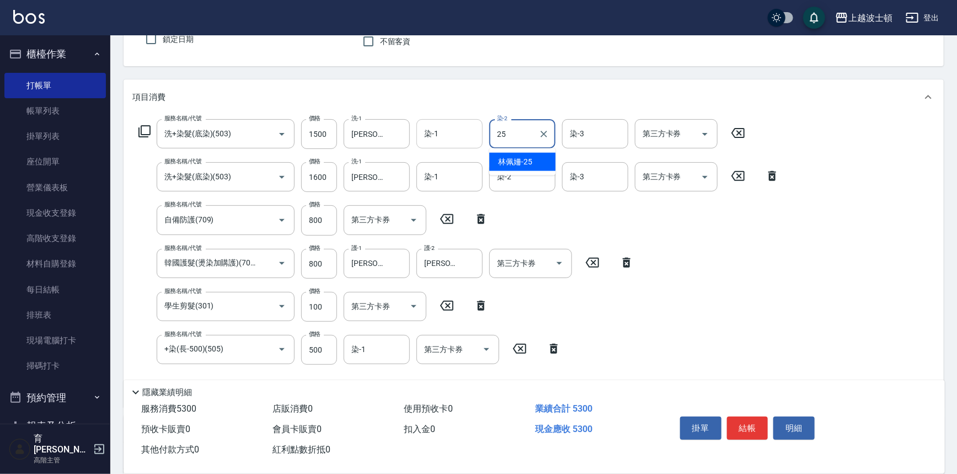
type input "[PERSON_NAME]-25"
click at [432, 129] on input "染-1" at bounding box center [449, 133] width 56 height 19
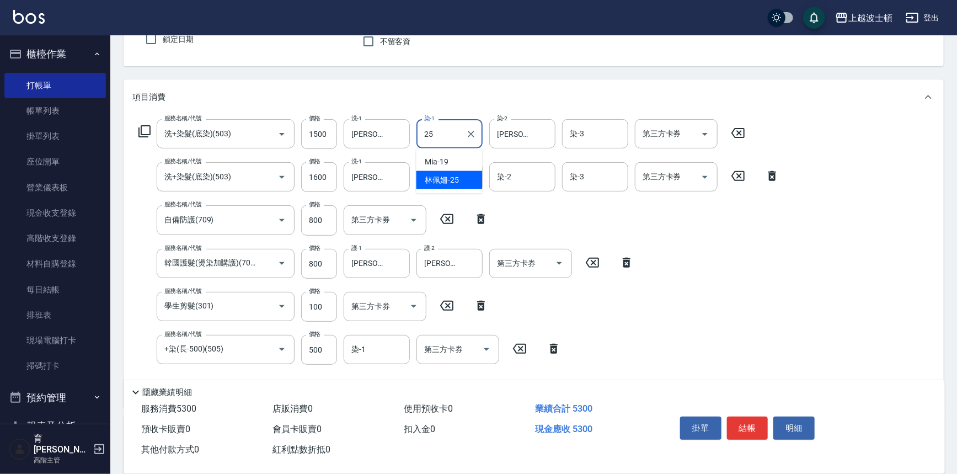
type input "[PERSON_NAME]-25"
click at [431, 172] on input "染-1" at bounding box center [449, 176] width 56 height 19
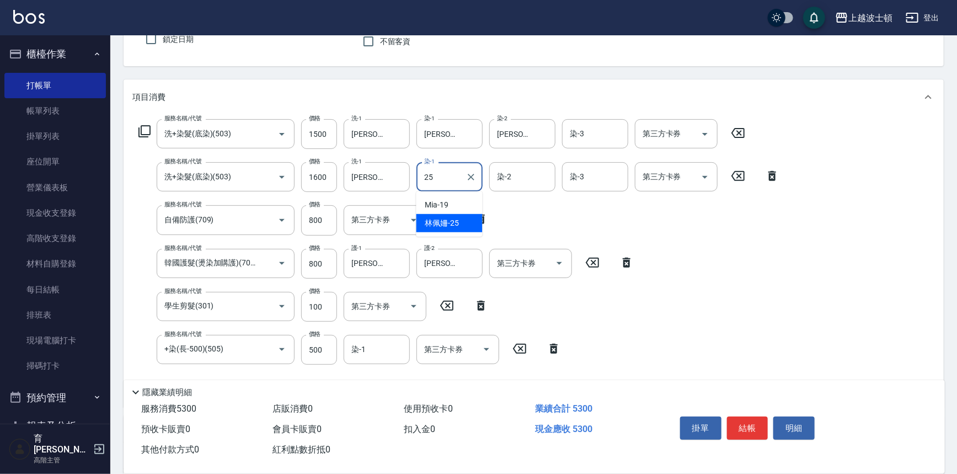
type input "[PERSON_NAME]-25"
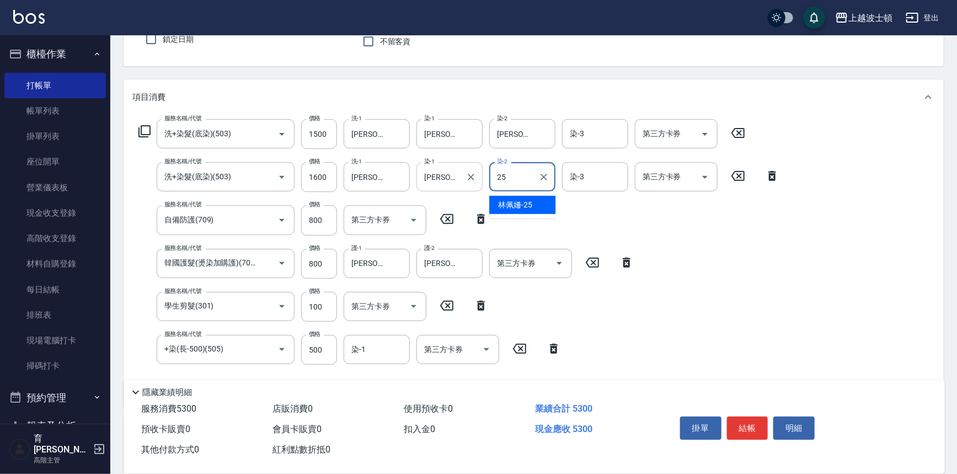
type input "[PERSON_NAME]-25"
click at [581, 137] on input "染-3" at bounding box center [595, 133] width 56 height 19
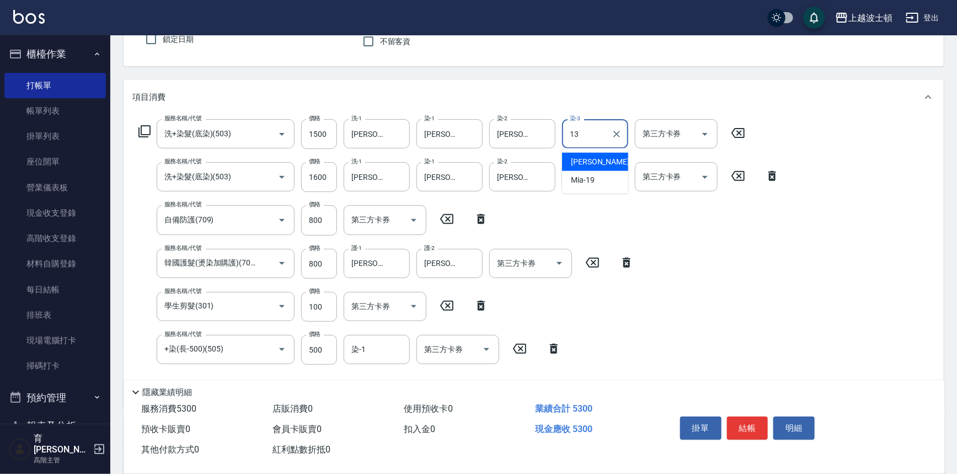
type input "Vicky-13"
click at [584, 169] on input "染-3" at bounding box center [595, 176] width 56 height 19
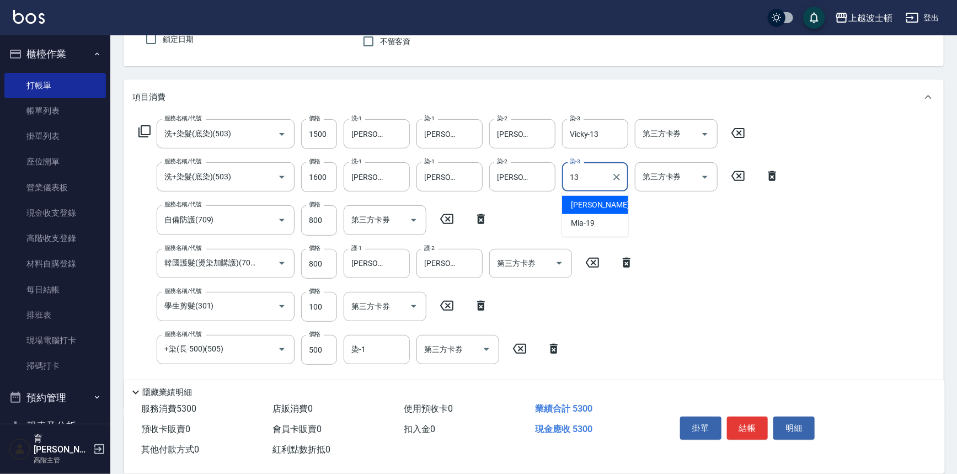
type input "Vicky-13"
click at [379, 353] on input "染-1" at bounding box center [377, 349] width 56 height 19
click at [536, 303] on div "服務名稱/代號 洗+染髮(底染)(503) 服務名稱/代號 價格 1500 價格 洗-1 [PERSON_NAME]-25 洗-1 染-1 [PERSON_N…" at bounding box center [459, 258] width 654 height 279
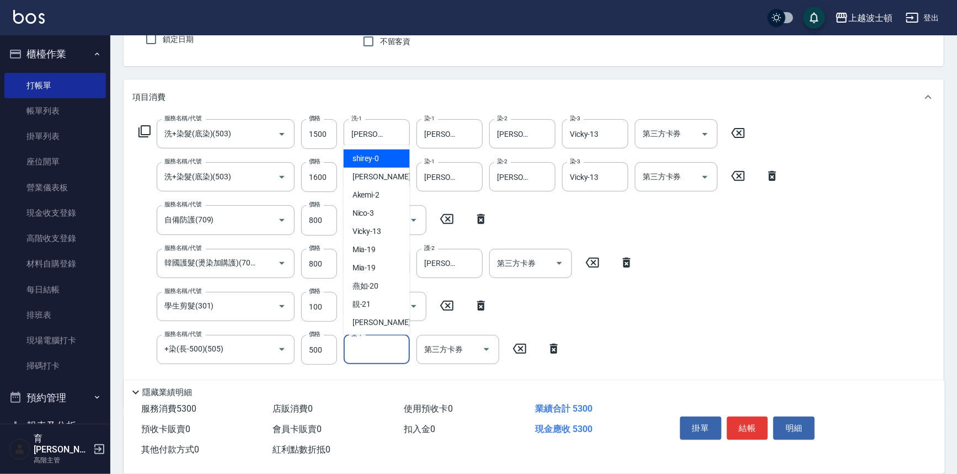
click at [387, 354] on input "染-1" at bounding box center [377, 349] width 56 height 19
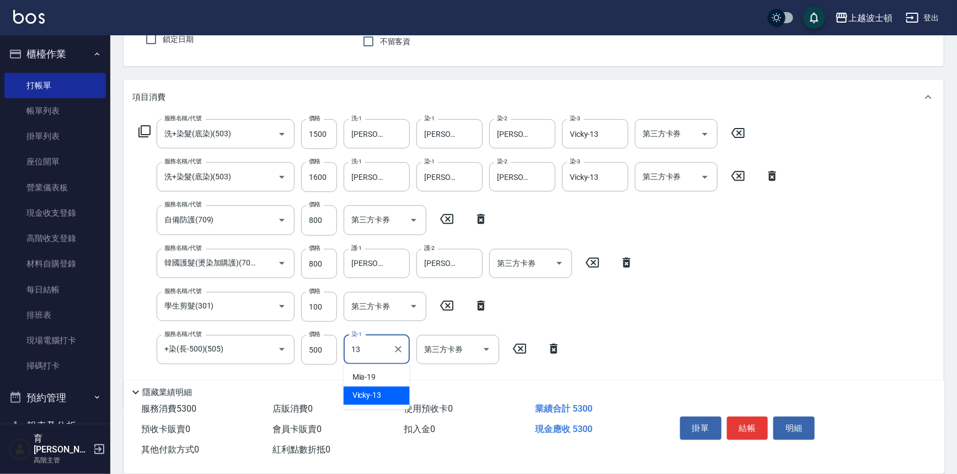
type input "Vicky-13"
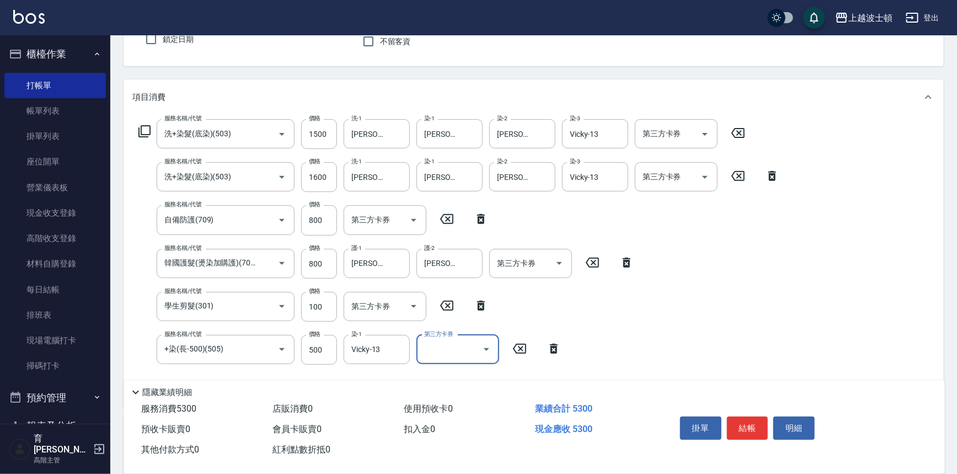
click at [586, 317] on div "服務名稱/代號 洗+染髮(底染)(503) 服務名稱/代號 價格 1500 價格 洗-1 [PERSON_NAME]-25 洗-1 染-1 [PERSON_N…" at bounding box center [459, 258] width 654 height 279
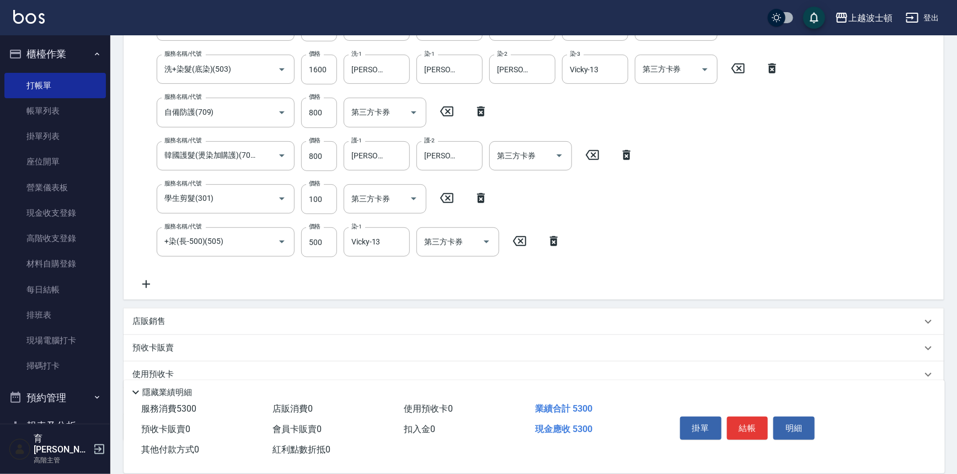
scroll to position [279, 0]
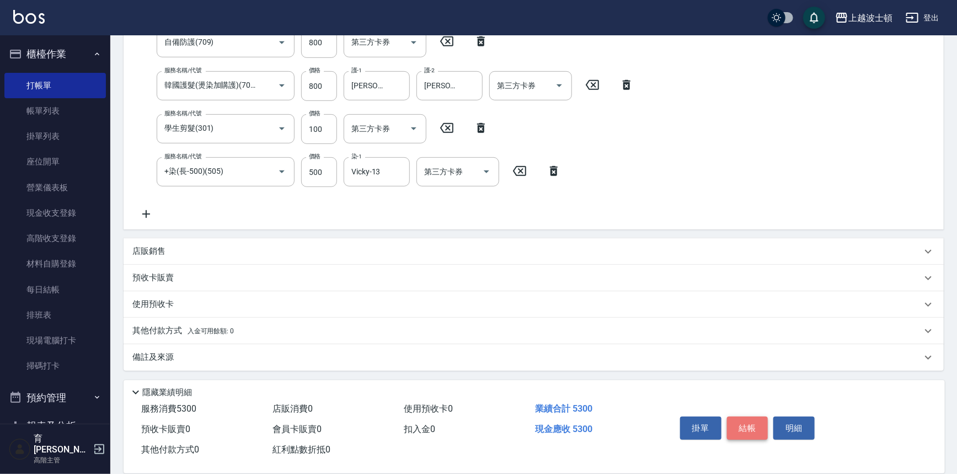
click at [762, 418] on button "結帳" at bounding box center [747, 427] width 41 height 23
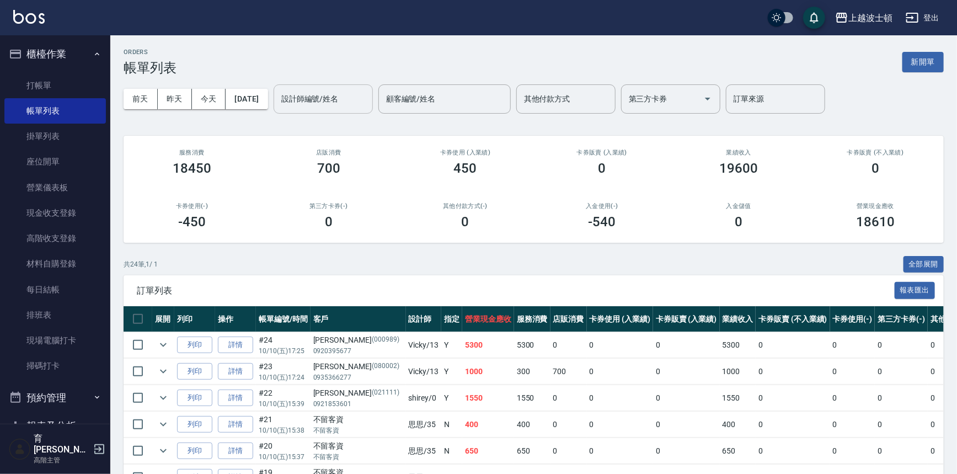
click at [352, 99] on input "設計師編號/姓名" at bounding box center [323, 98] width 89 height 19
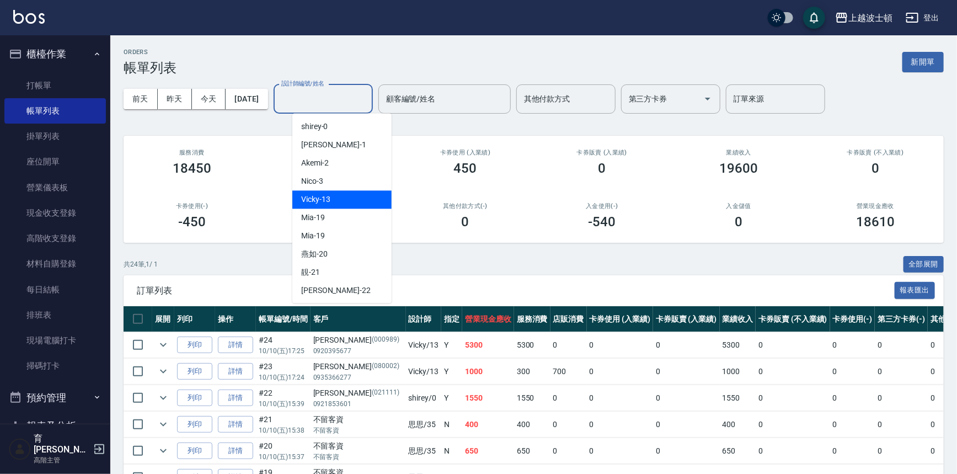
click at [336, 193] on div "Vicky -13" at bounding box center [341, 199] width 99 height 18
type input "Vicky-13"
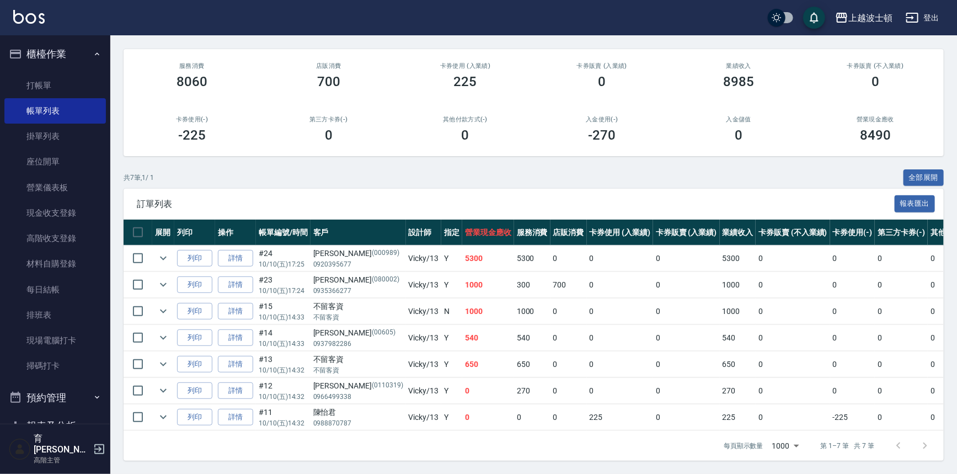
scroll to position [93, 0]
click at [165, 254] on icon "expand row" at bounding box center [163, 257] width 13 height 13
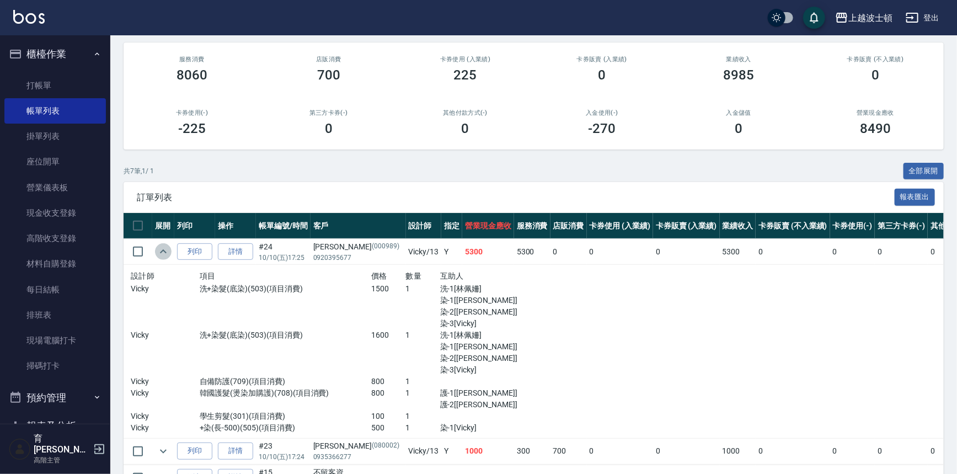
click at [165, 254] on icon "expand row" at bounding box center [163, 251] width 13 height 13
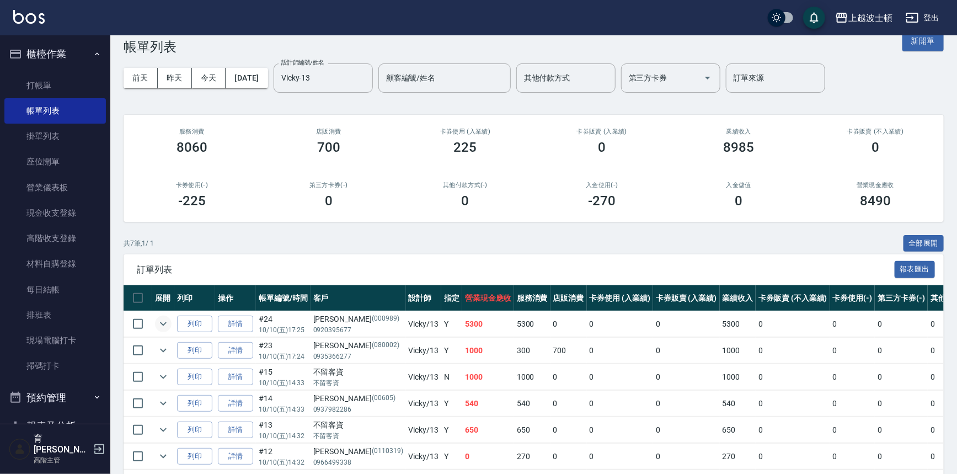
scroll to position [0, 0]
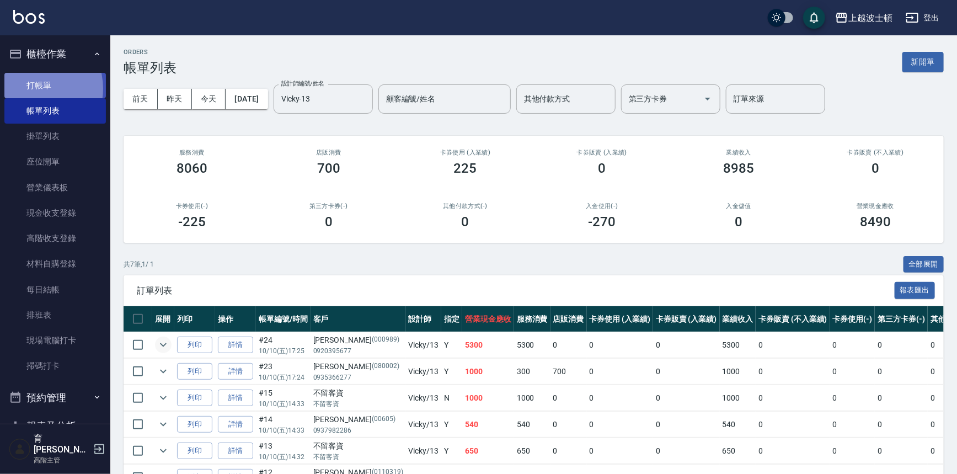
click at [31, 88] on link "打帳單" at bounding box center [54, 85] width 101 height 25
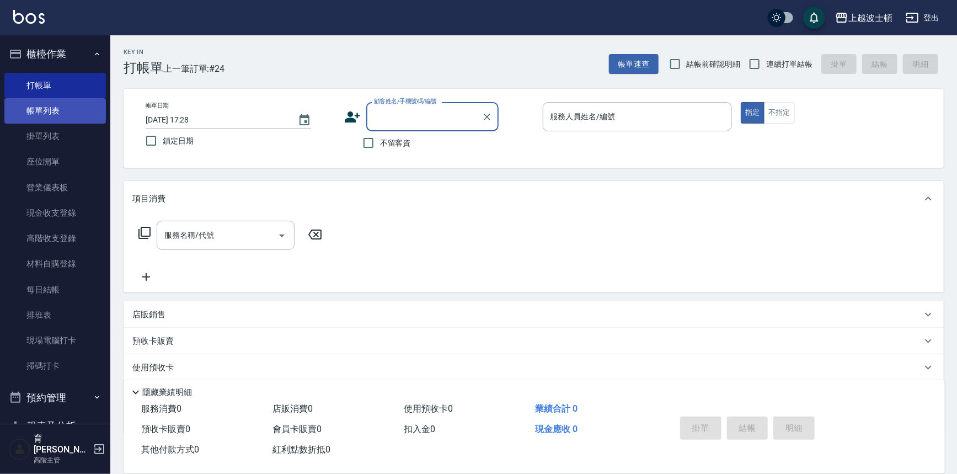
click at [44, 101] on link "帳單列表" at bounding box center [54, 110] width 101 height 25
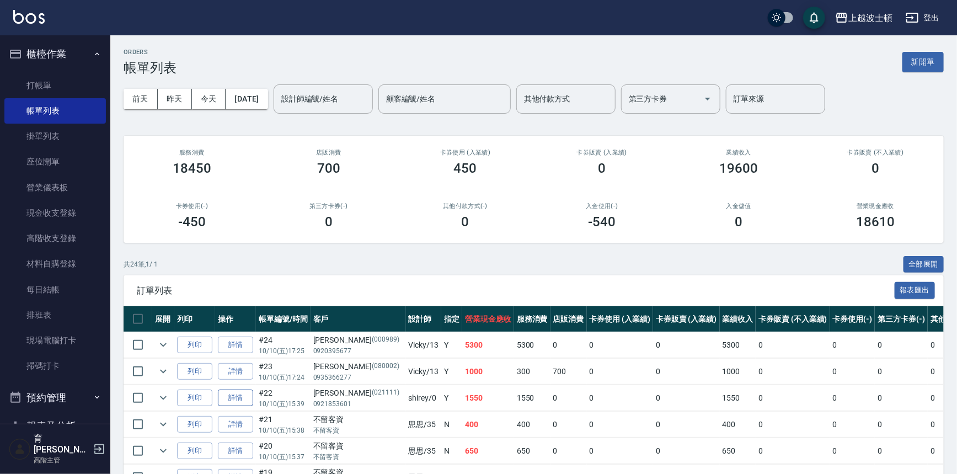
click at [222, 394] on link "詳情" at bounding box center [235, 397] width 35 height 17
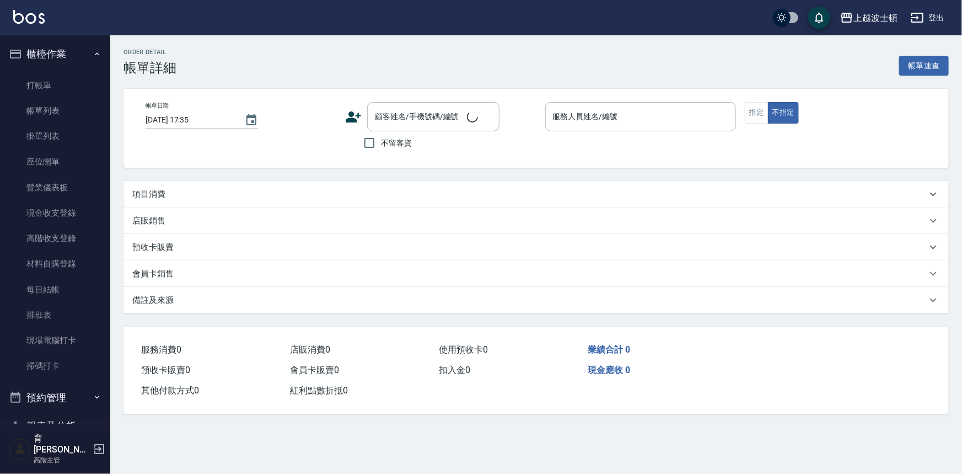
type input "[DATE] 15:39"
type input "shirey-0"
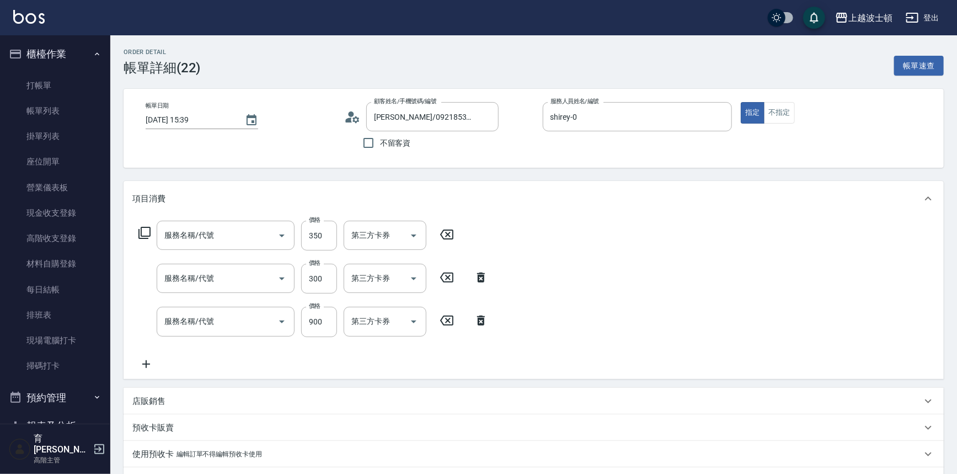
type input "[PERSON_NAME]/0921853601/021111"
type input "剪髮(305)"
type input "護髮(自備300)(701)"
type input "去脂凝膠+洗(717)"
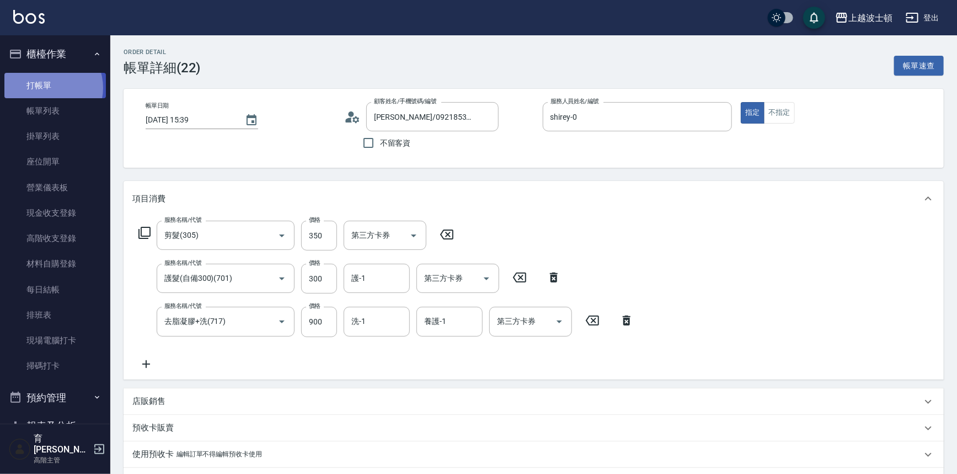
click at [48, 87] on link "打帳單" at bounding box center [54, 85] width 101 height 25
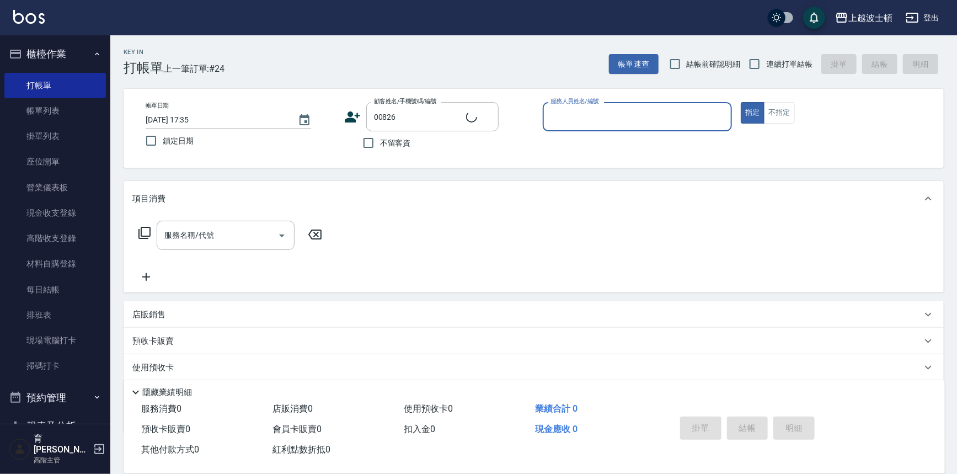
type input "[PERSON_NAME]/0958080919/00826"
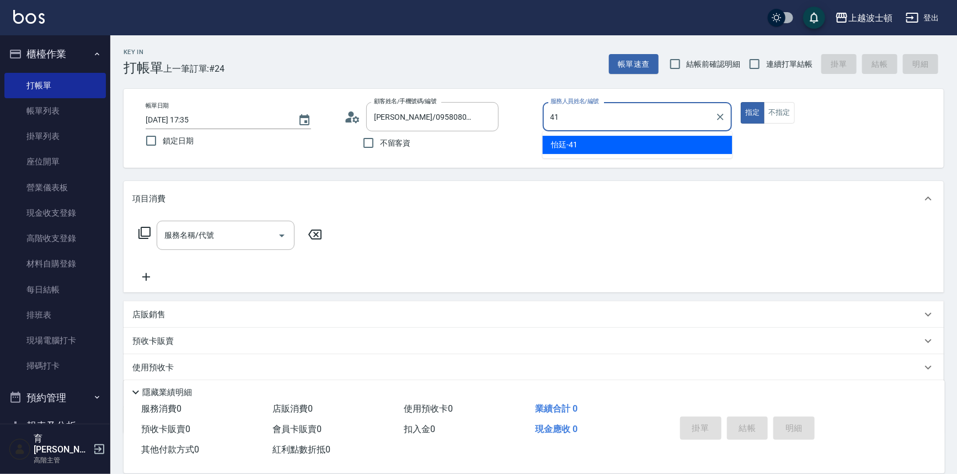
type input "怡廷-41"
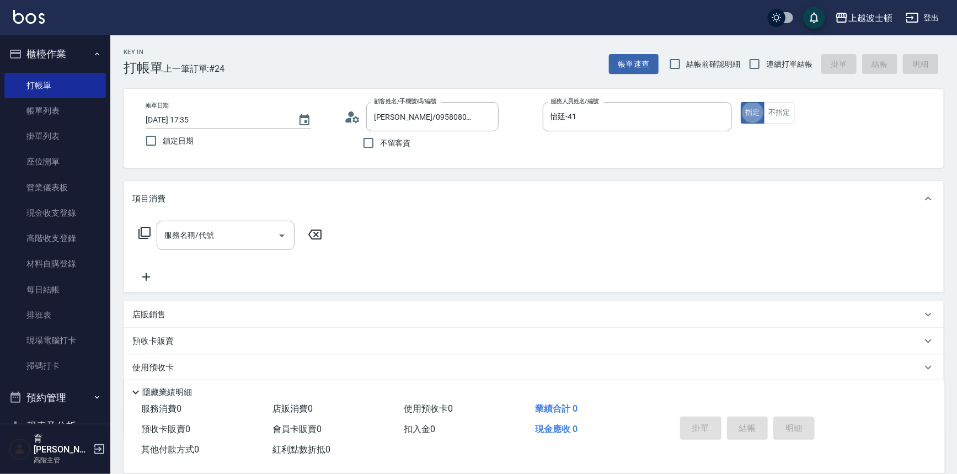
type button "true"
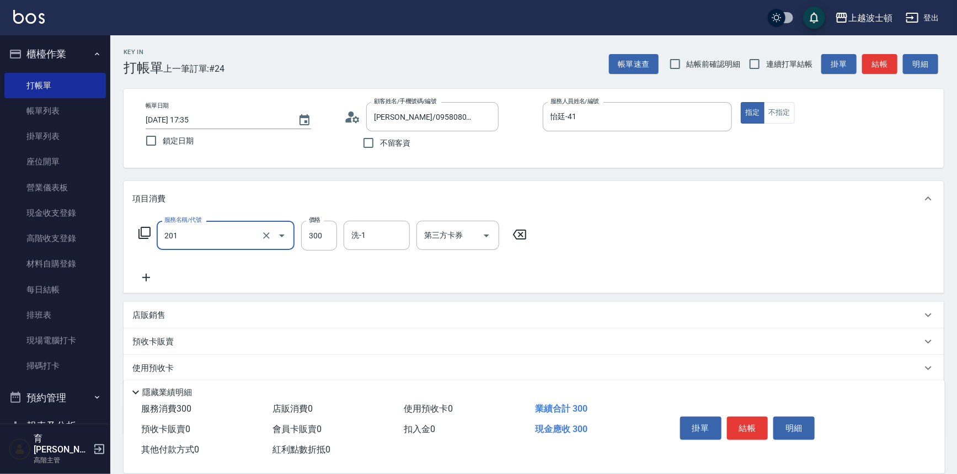
type input "洗髮(201)"
click at [309, 235] on input "300" at bounding box center [319, 236] width 36 height 30
type input "270"
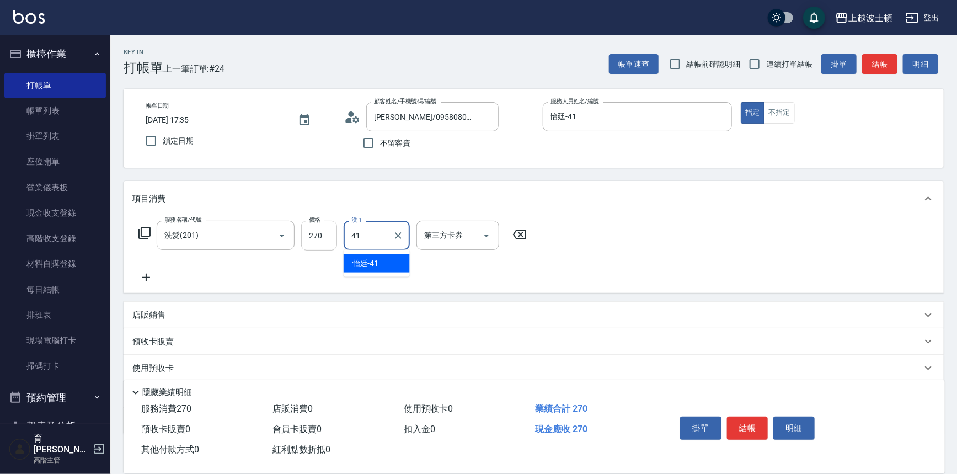
type input "怡廷-41"
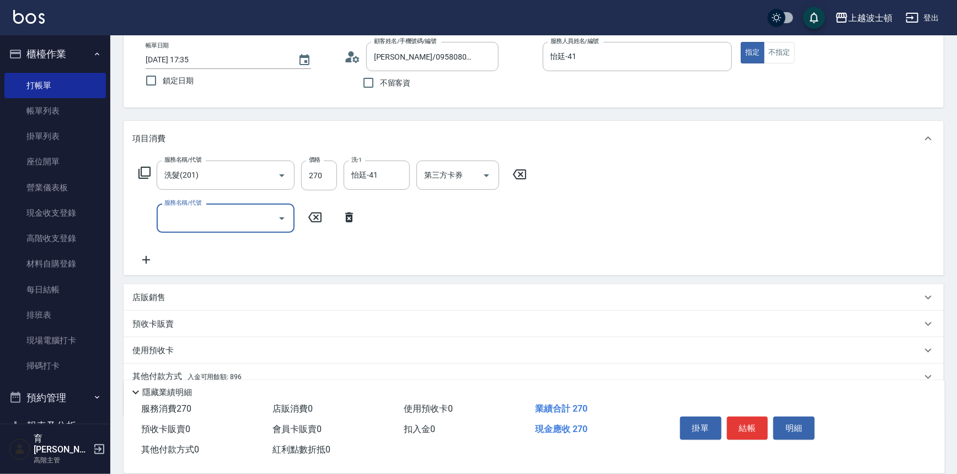
scroll to position [106, 0]
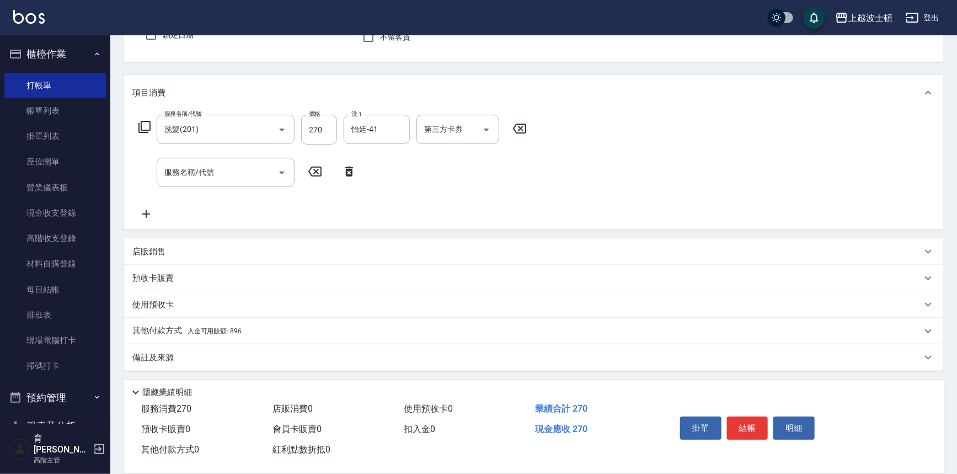
click at [282, 322] on div "其他付款方式 入金可用餘額: 896" at bounding box center [534, 331] width 820 height 26
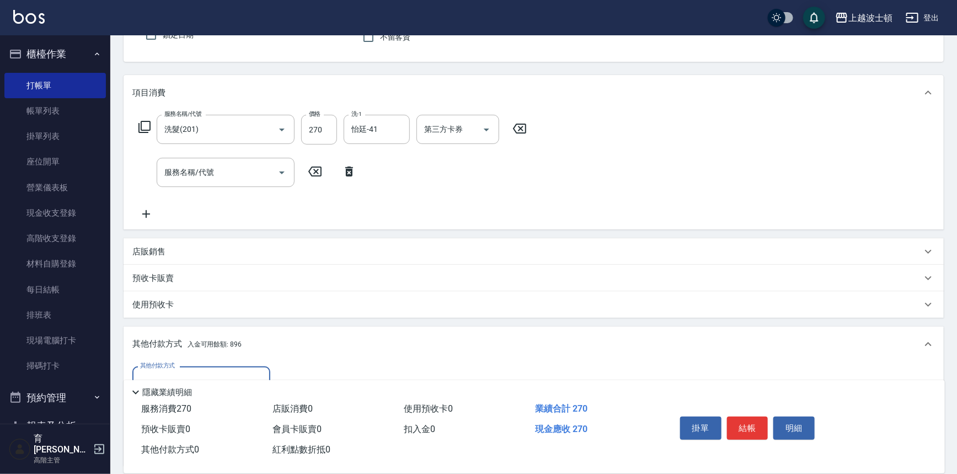
scroll to position [236, 0]
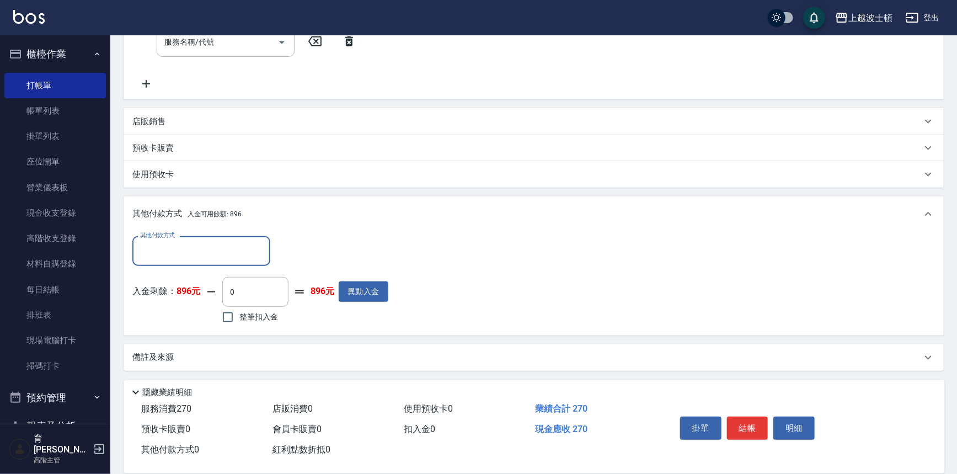
click at [249, 322] on span "整筆扣入金" at bounding box center [258, 317] width 39 height 12
click at [239, 322] on input "整筆扣入金" at bounding box center [227, 317] width 23 height 23
checkbox input "true"
type input "270"
click at [739, 426] on button "結帳" at bounding box center [747, 427] width 41 height 23
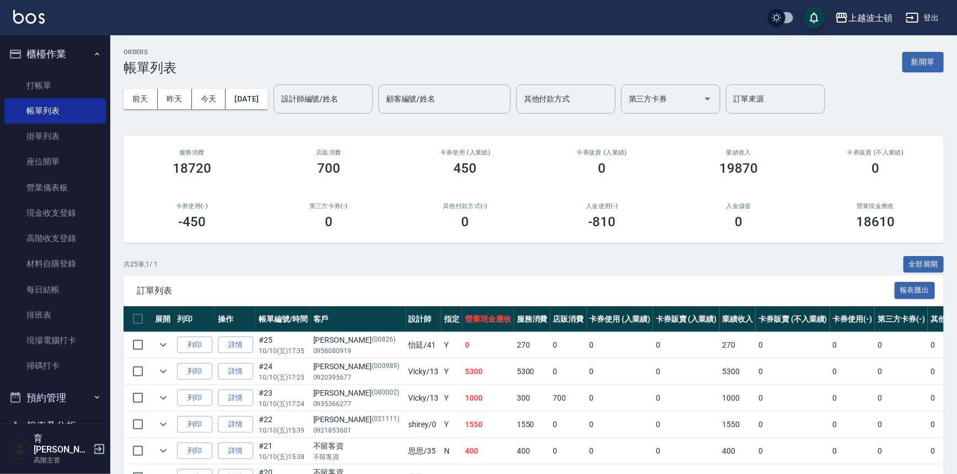
drag, startPoint x: 9, startPoint y: 10, endPoint x: 15, endPoint y: 17, distance: 9.0
click at [9, 10] on div "上越波士頓 登出" at bounding box center [478, 17] width 957 height 35
click at [15, 17] on img at bounding box center [28, 17] width 31 height 14
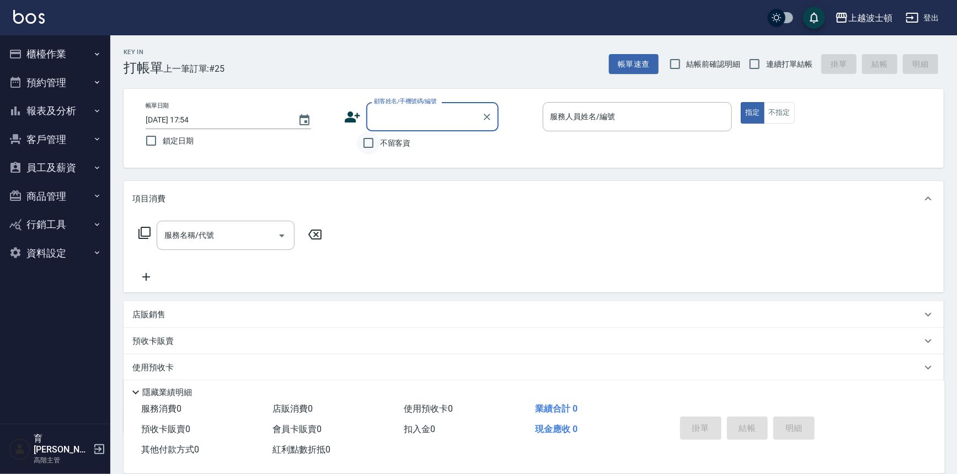
click at [379, 148] on input "不留客資" at bounding box center [368, 142] width 23 height 23
checkbox input "true"
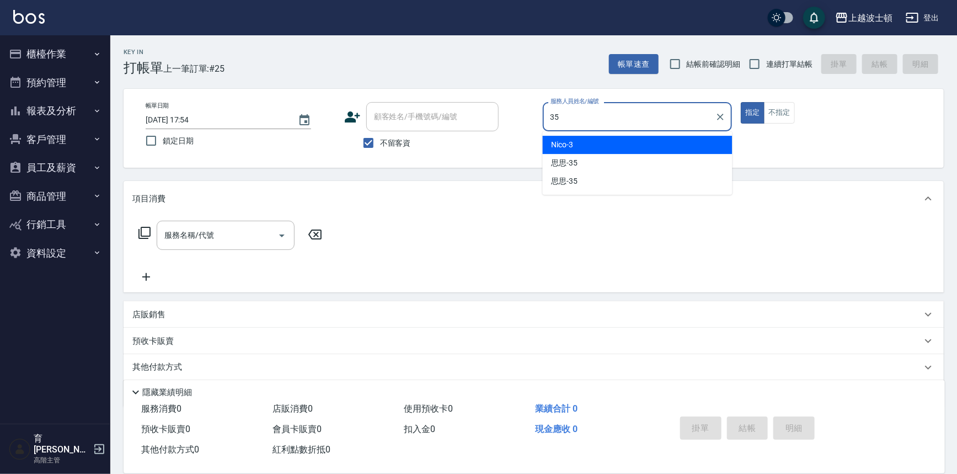
type input "思思-35"
type button "true"
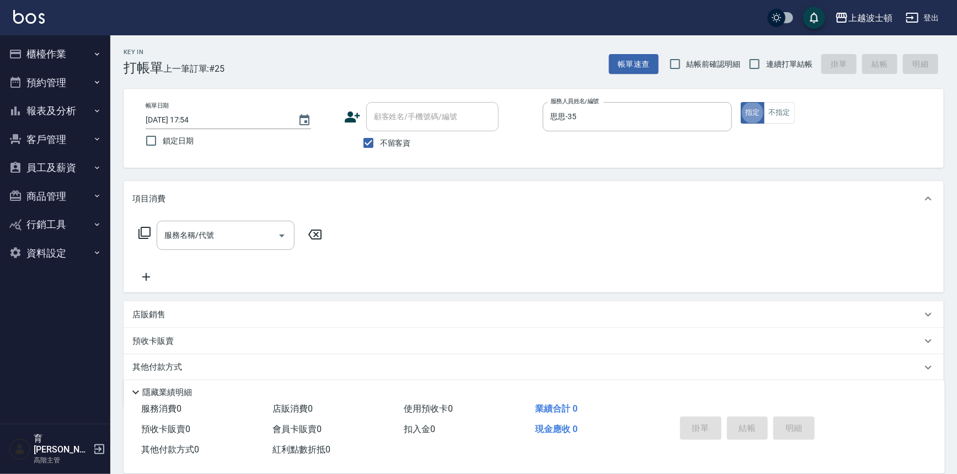
click at [793, 98] on div "帳單日期 [DATE] 17:54 鎖定日期 顧客姓名/手機號碼/編號 顧客姓名/手機號碼/編號 不留客資 服務人員姓名/編號 思思-35 服務人員姓名/編號…" at bounding box center [534, 128] width 820 height 79
click at [788, 105] on button "不指定" at bounding box center [779, 113] width 31 height 22
type button "false"
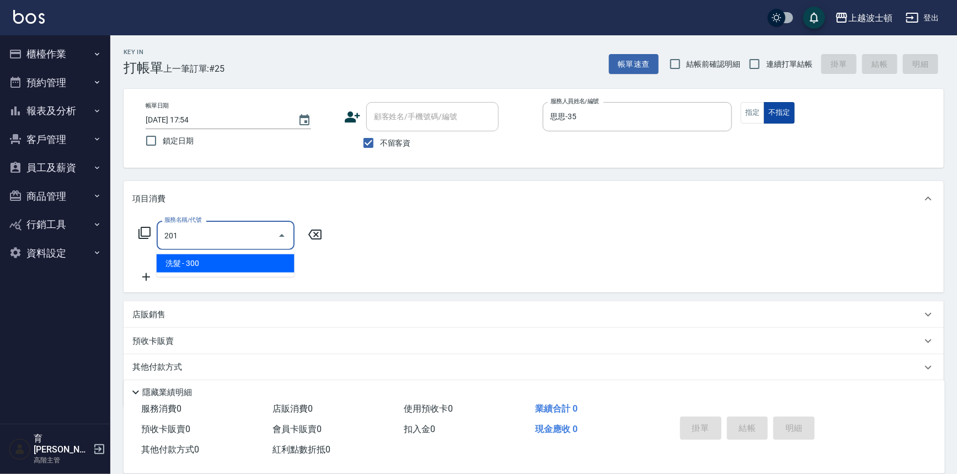
type input "洗髮(201)"
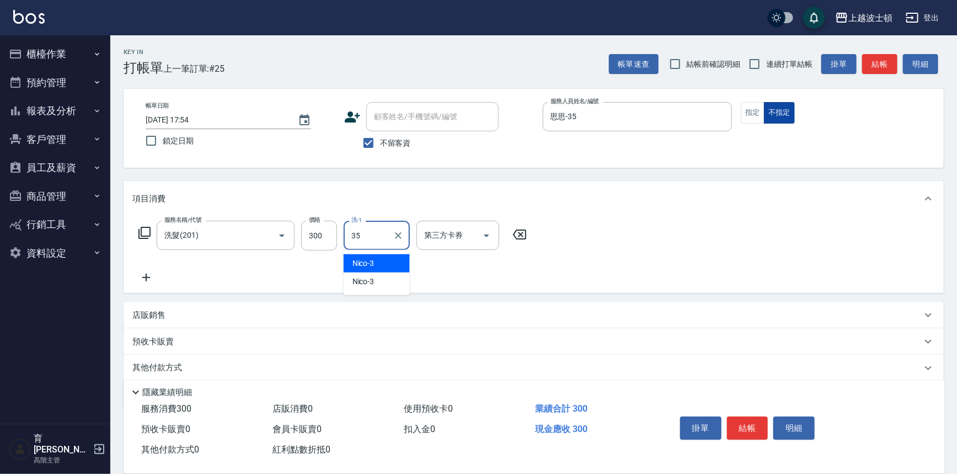
type input "思思-35"
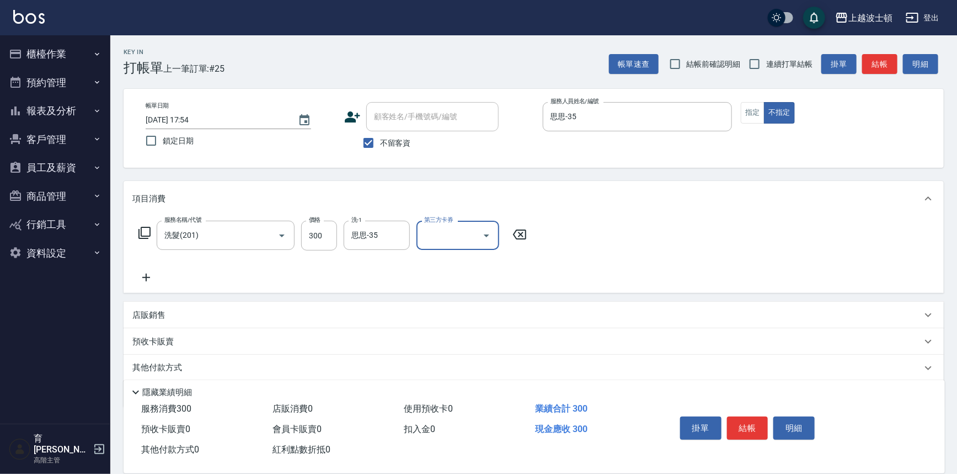
click at [742, 416] on button "結帳" at bounding box center [747, 427] width 41 height 23
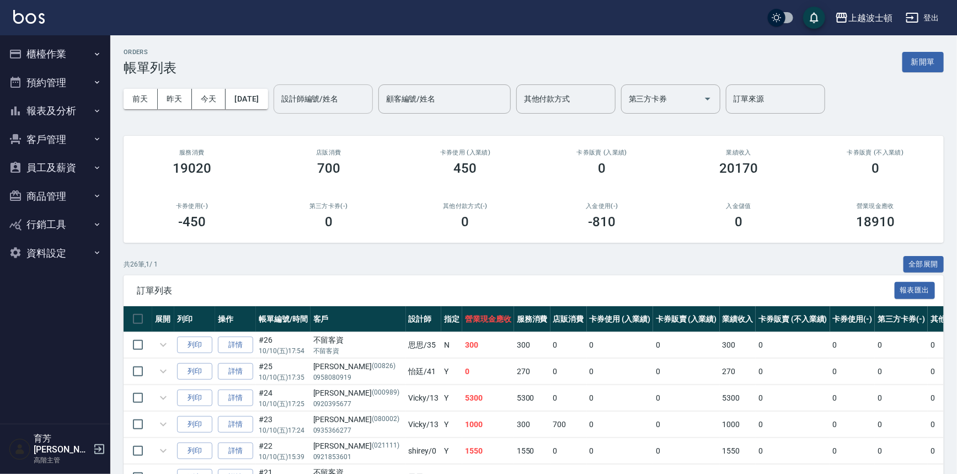
click at [345, 112] on div "設計師編號/姓名" at bounding box center [323, 98] width 99 height 29
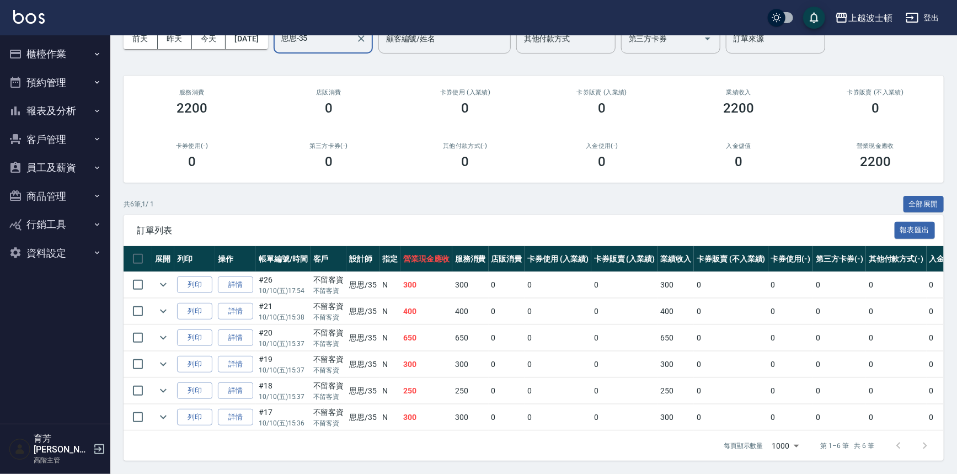
scroll to position [66, 0]
type input "思思-35"
click at [33, 16] on img at bounding box center [28, 17] width 31 height 14
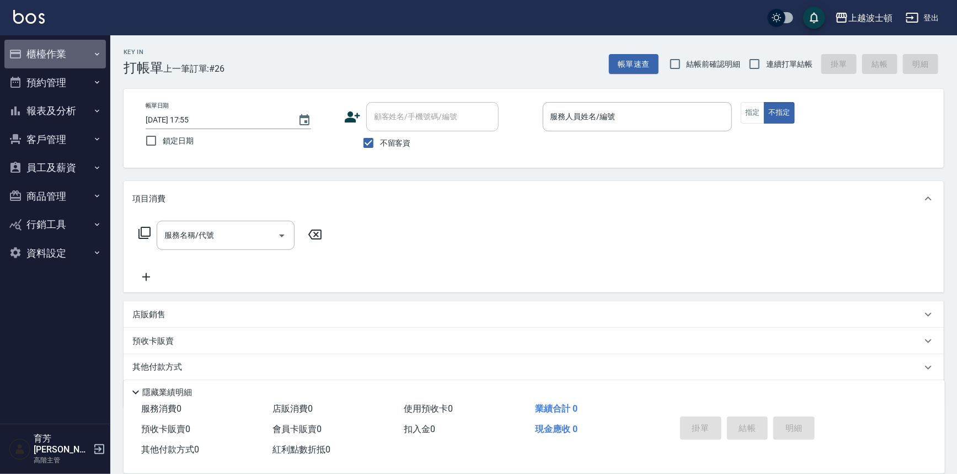
click at [60, 52] on button "櫃檯作業" at bounding box center [54, 54] width 101 height 29
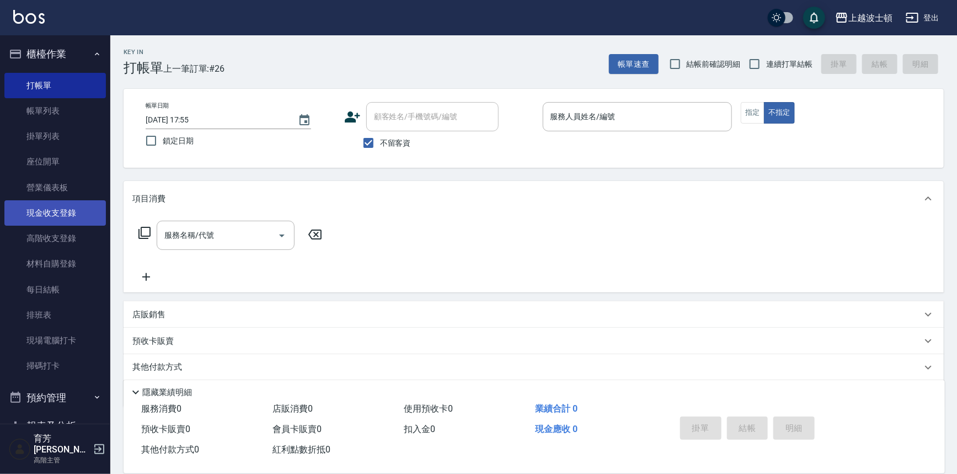
click at [51, 213] on link "現金收支登錄" at bounding box center [54, 212] width 101 height 25
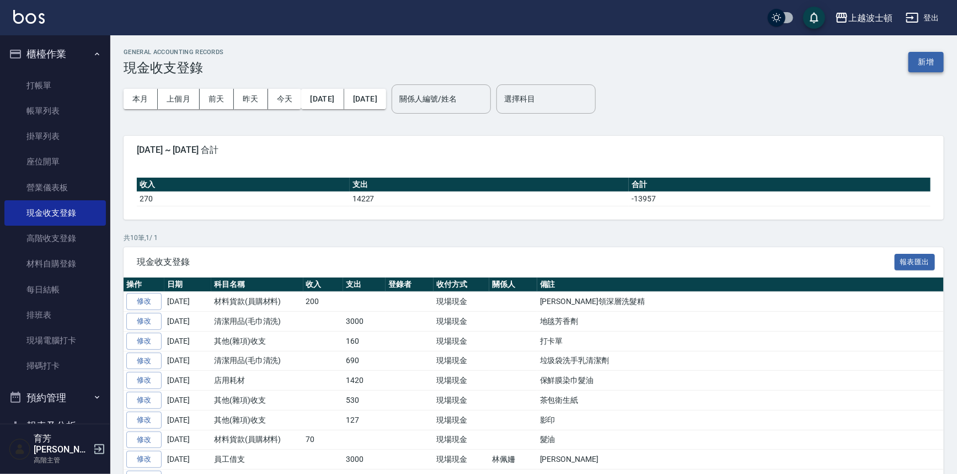
click at [925, 66] on button "新增" at bounding box center [925, 62] width 35 height 20
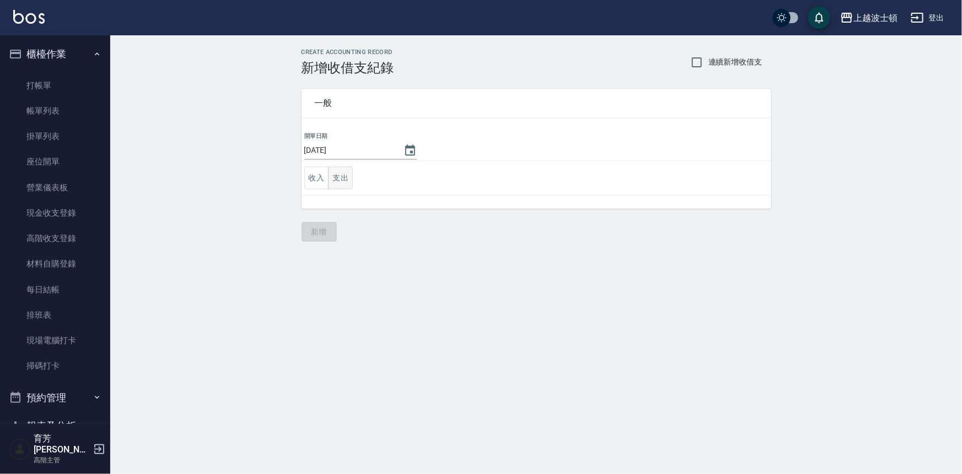
click at [347, 178] on button "支出" at bounding box center [340, 178] width 25 height 23
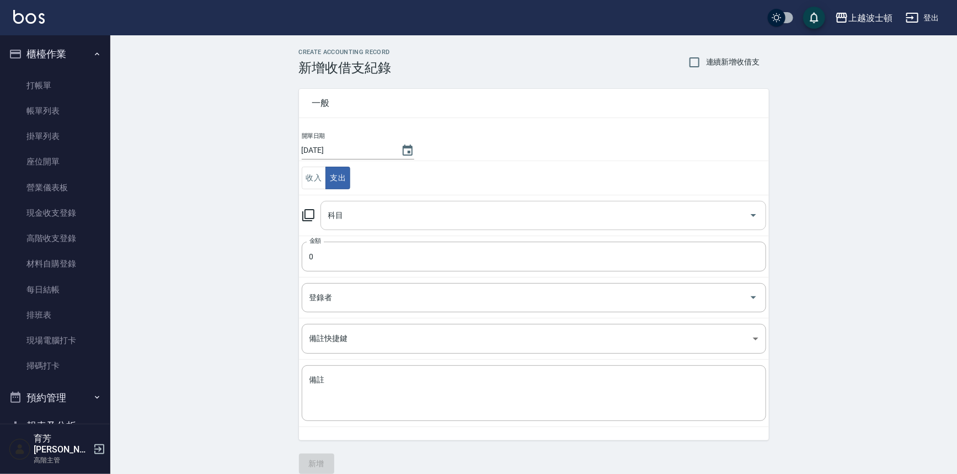
click at [386, 216] on input "科目" at bounding box center [534, 215] width 419 height 19
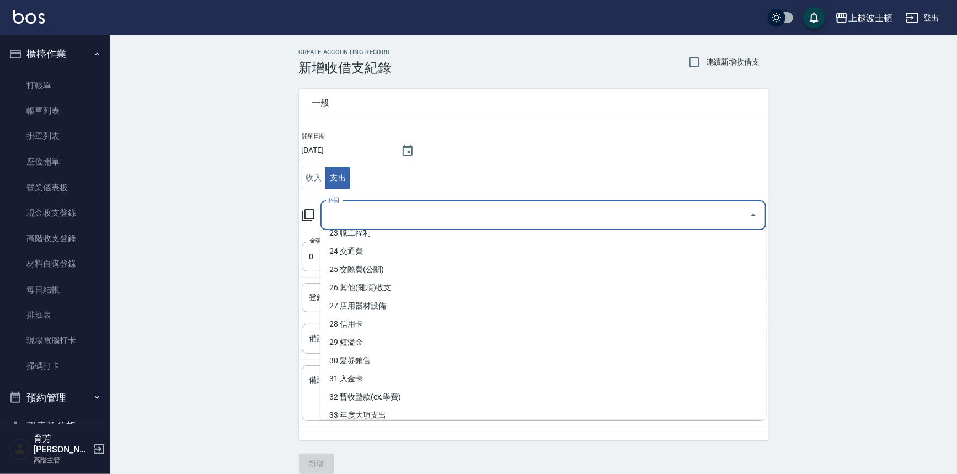
scroll to position [412, 0]
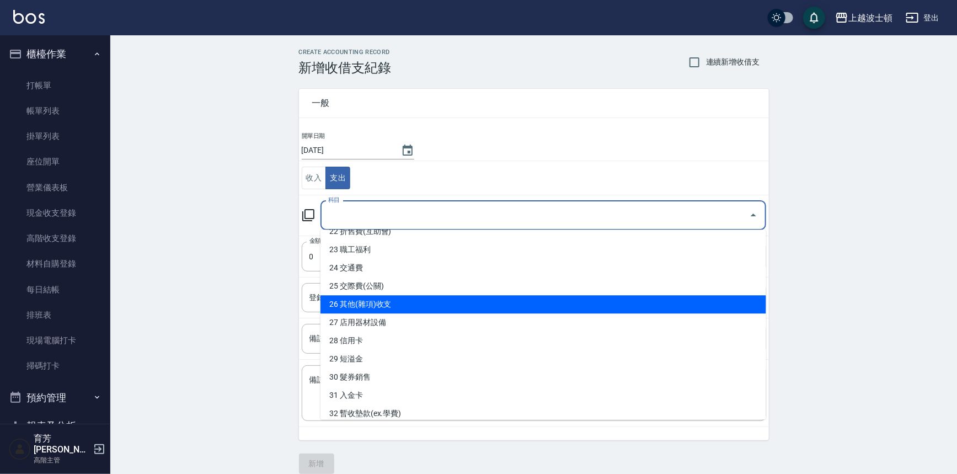
click at [433, 303] on li "26 其他(雜項)收支" at bounding box center [543, 304] width 446 height 18
type input "26 其他(雜項)收支"
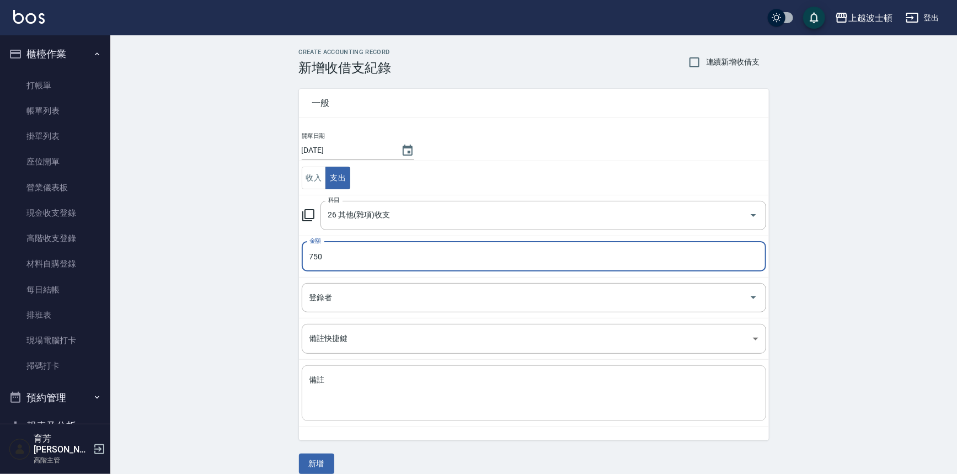
type input "750"
click at [400, 397] on textarea "備註" at bounding box center [533, 393] width 449 height 38
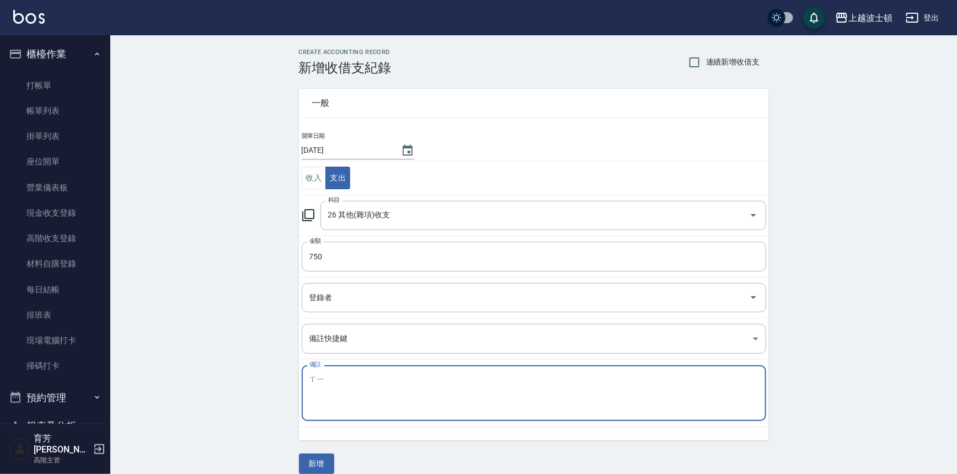
type textarea "錫"
type textarea "喜"
type textarea "吸管"
click at [309, 454] on button "新增" at bounding box center [316, 463] width 35 height 20
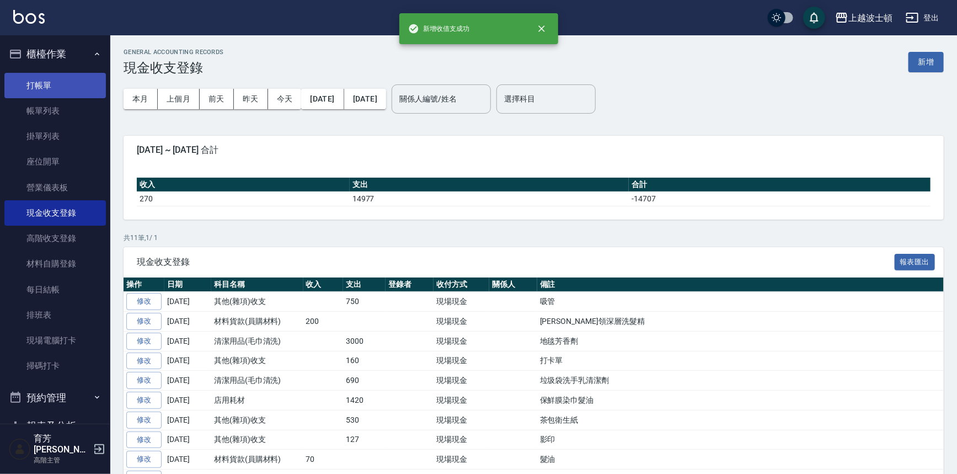
click at [35, 83] on link "打帳單" at bounding box center [54, 85] width 101 height 25
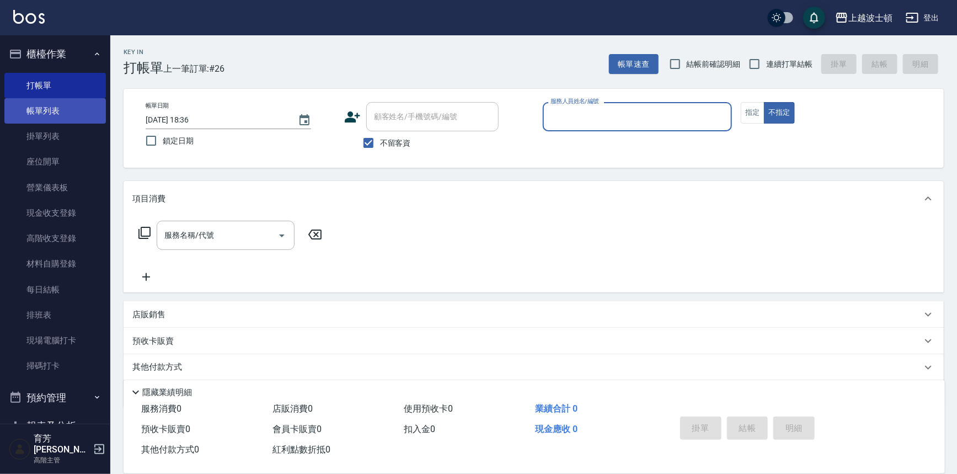
click at [60, 119] on link "帳單列表" at bounding box center [54, 110] width 101 height 25
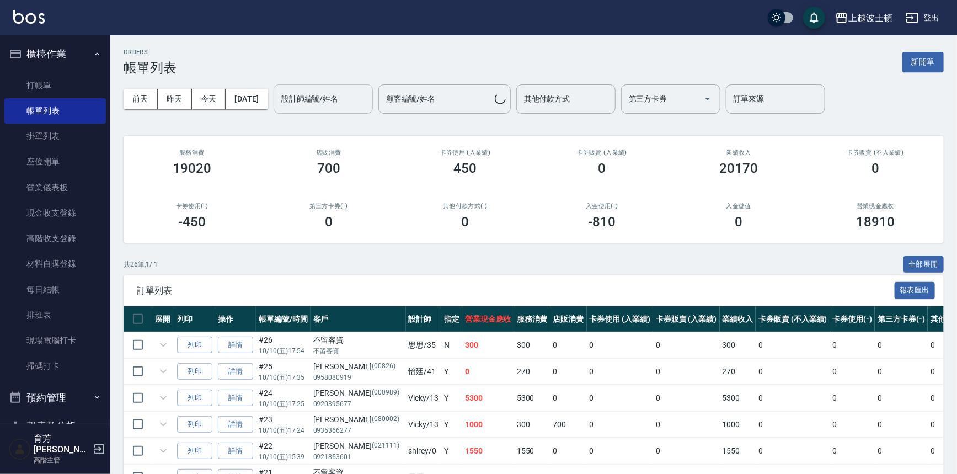
click at [363, 93] on input "設計師編號/姓名" at bounding box center [323, 98] width 89 height 19
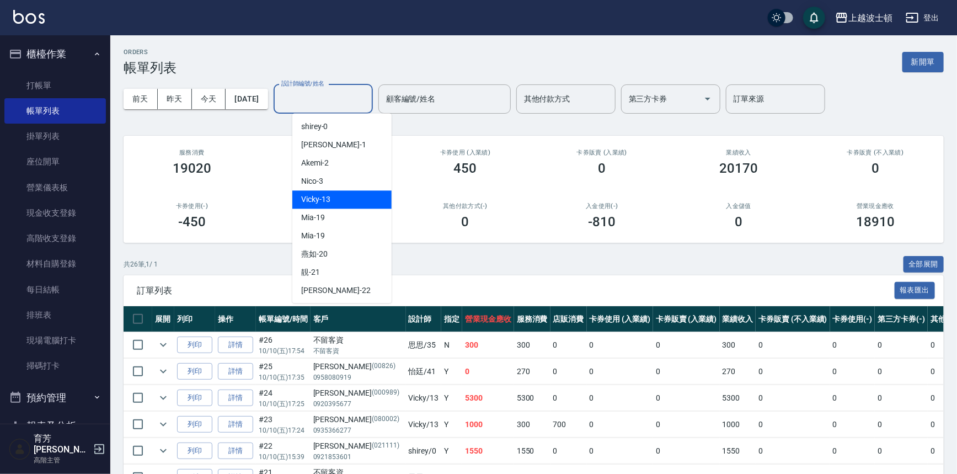
click at [324, 197] on span "Vicky -13" at bounding box center [315, 200] width 29 height 12
type input "Vicky-13"
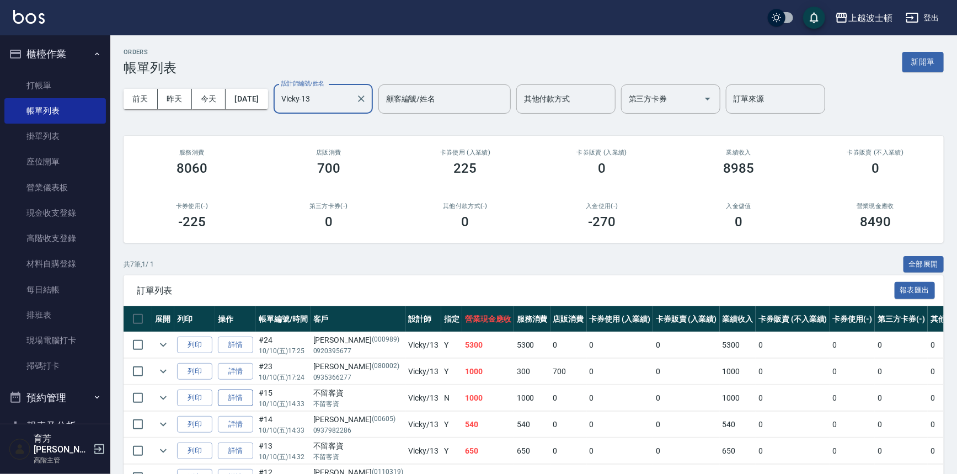
click at [228, 395] on link "詳情" at bounding box center [235, 397] width 35 height 17
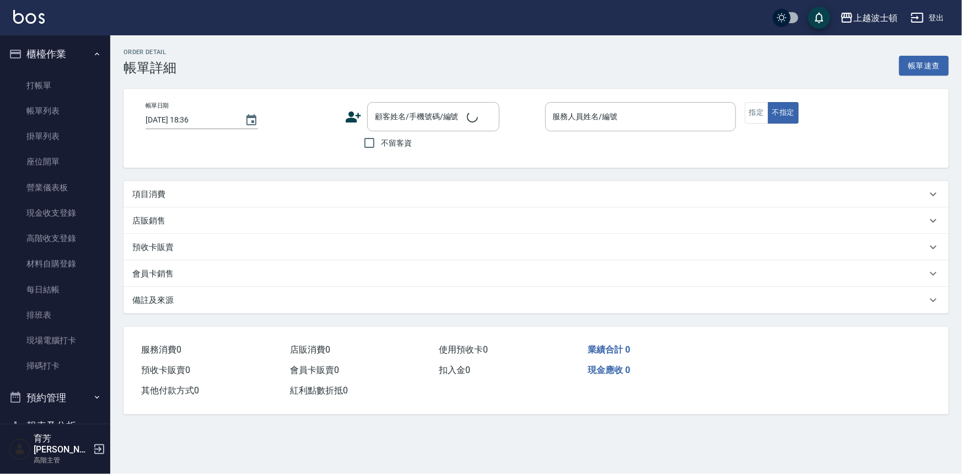
type input "[DATE] 14:33"
checkbox input "true"
type input "Vicky-13"
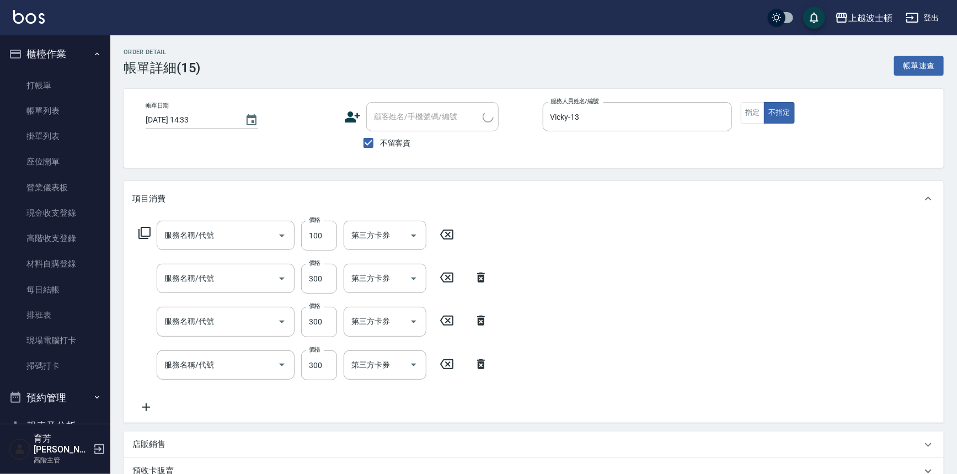
type input "學生剪髮(301)"
type input "洗髮(205)"
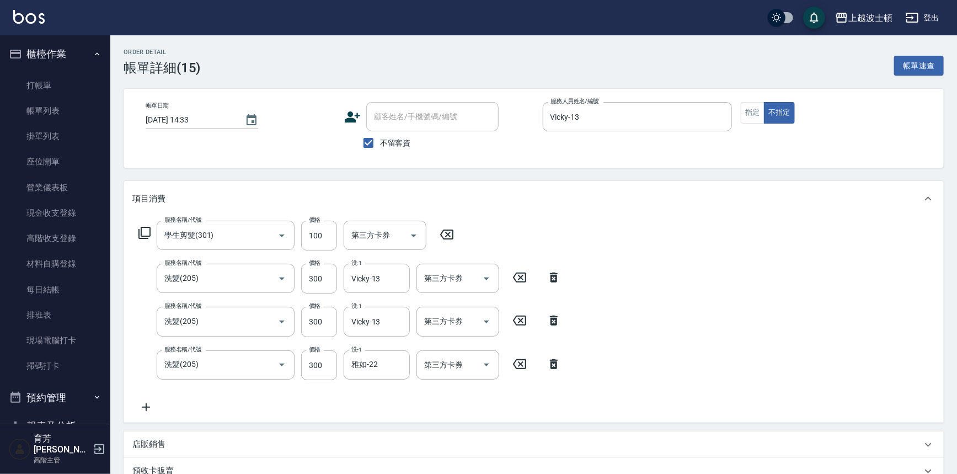
click at [147, 408] on icon at bounding box center [146, 406] width 28 height 13
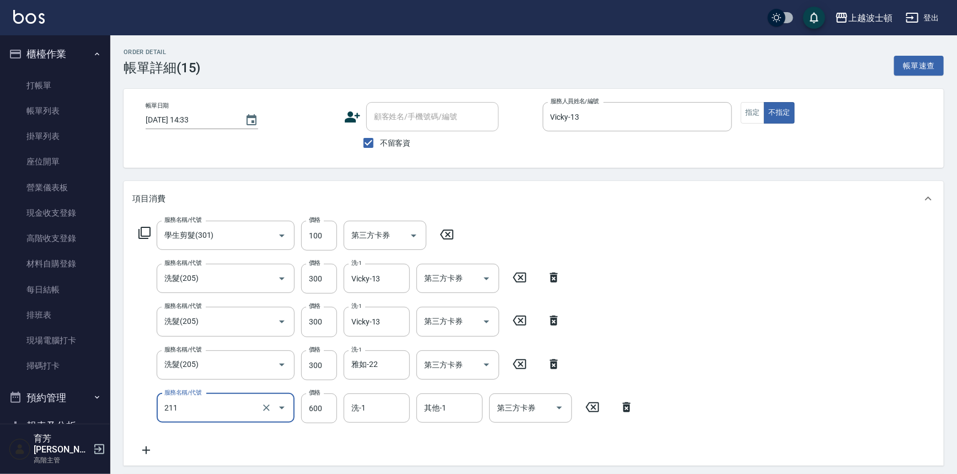
type input "舒壓洗髮(211)"
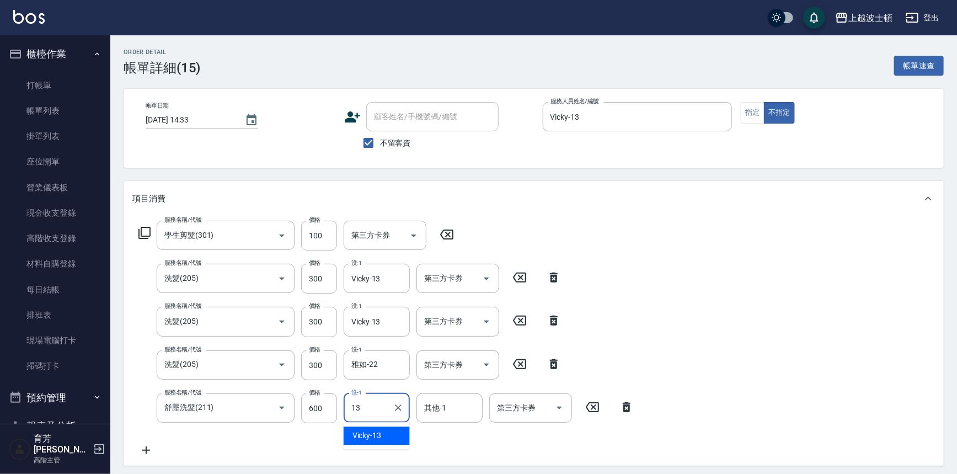
type input "Vicky-13"
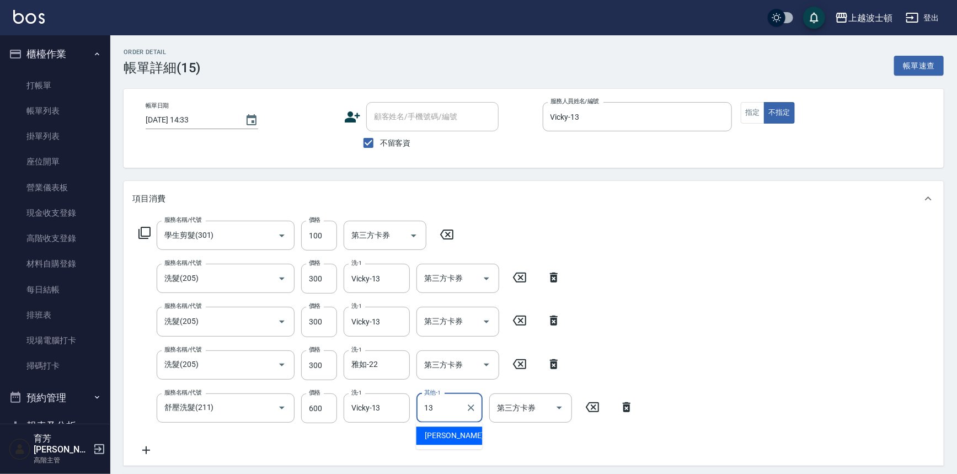
type input "Vicky-13"
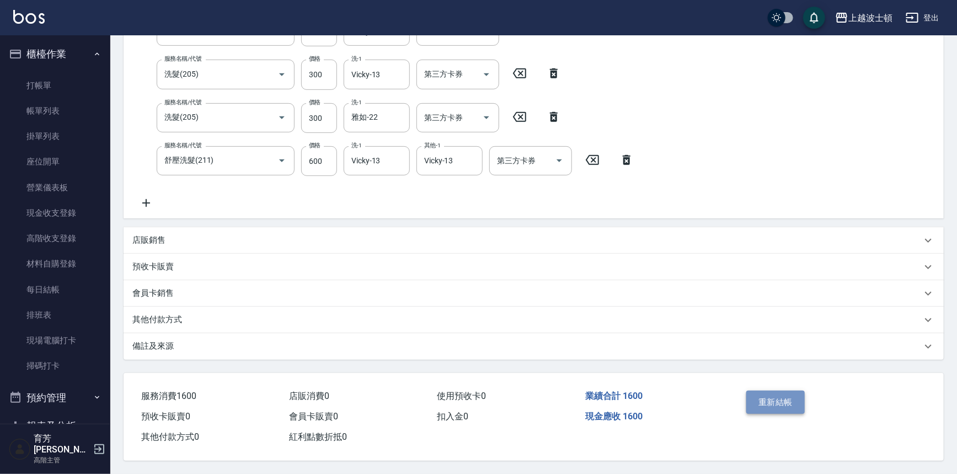
click at [769, 409] on button "重新結帳" at bounding box center [775, 401] width 58 height 23
click at [769, 409] on div "重新結帳" at bounding box center [786, 410] width 88 height 48
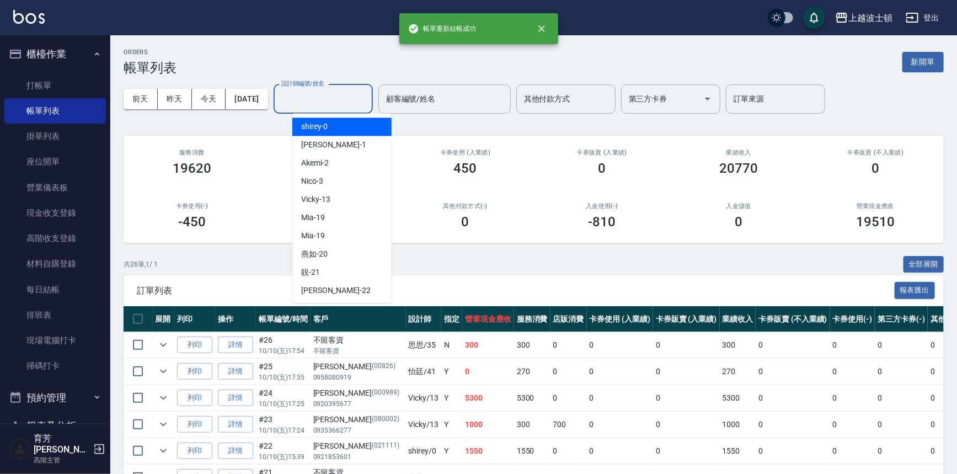
drag, startPoint x: 312, startPoint y: 94, endPoint x: 322, endPoint y: 152, distance: 59.4
click at [314, 99] on input "設計師編號/姓名" at bounding box center [323, 98] width 89 height 19
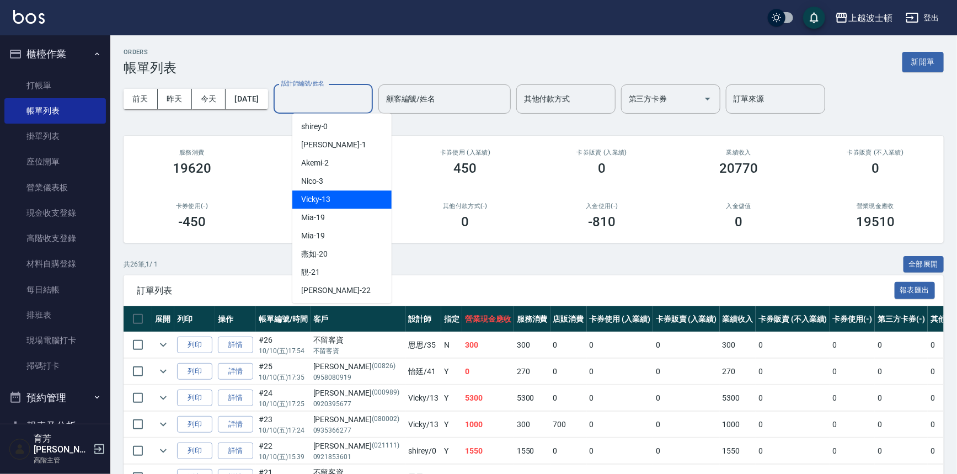
click at [318, 197] on span "Vicky -13" at bounding box center [315, 200] width 29 height 12
type input "Vicky-13"
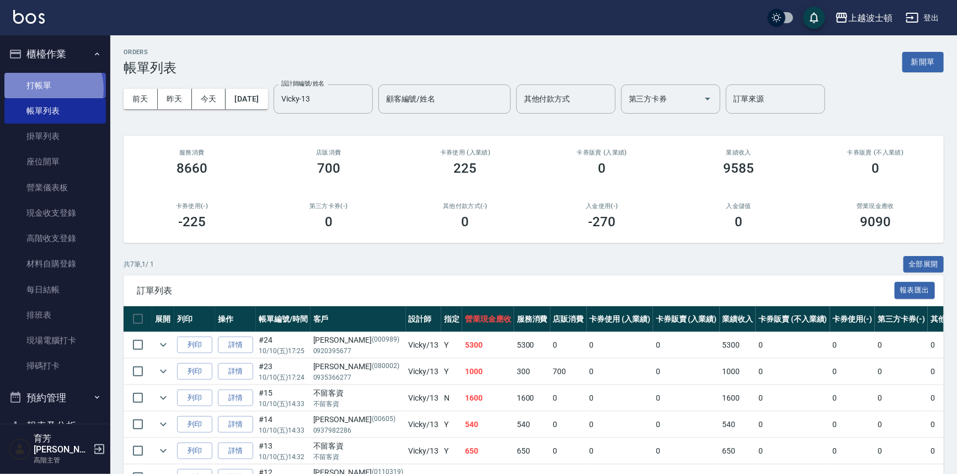
click at [44, 89] on link "打帳單" at bounding box center [54, 85] width 101 height 25
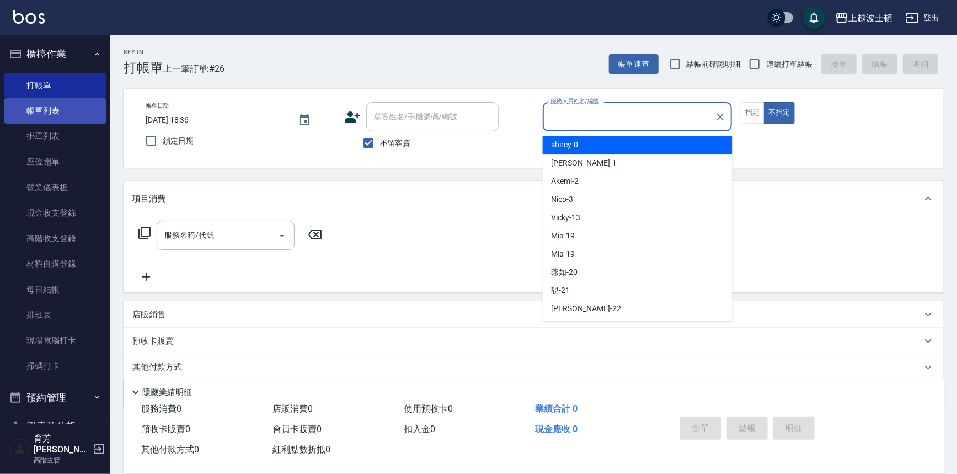
click at [67, 106] on link "帳單列表" at bounding box center [54, 110] width 101 height 25
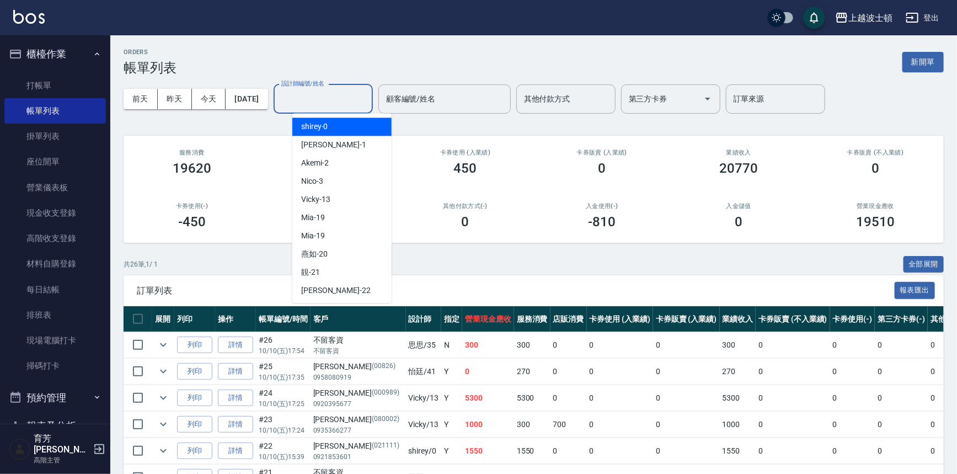
click at [342, 94] on input "設計師編號/姓名" at bounding box center [323, 98] width 89 height 19
click at [339, 133] on div "shirey -0" at bounding box center [341, 126] width 99 height 18
type input "shirey-0"
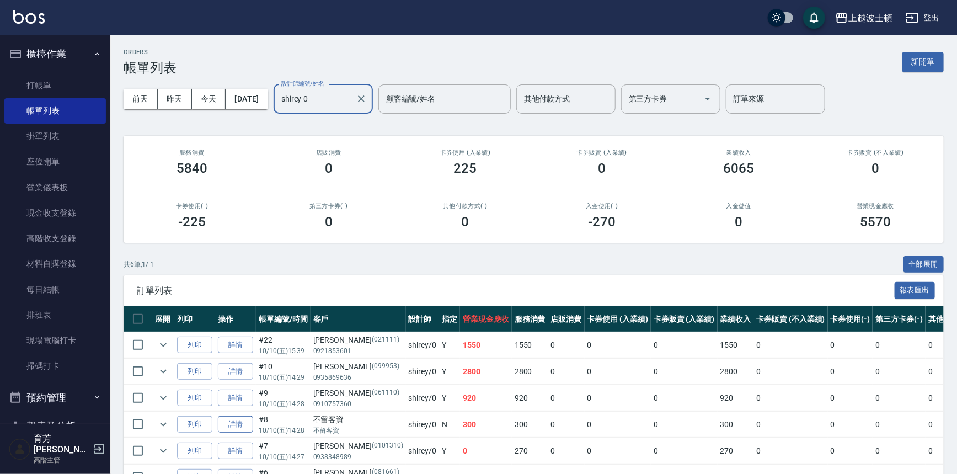
click at [242, 421] on link "詳情" at bounding box center [235, 424] width 35 height 17
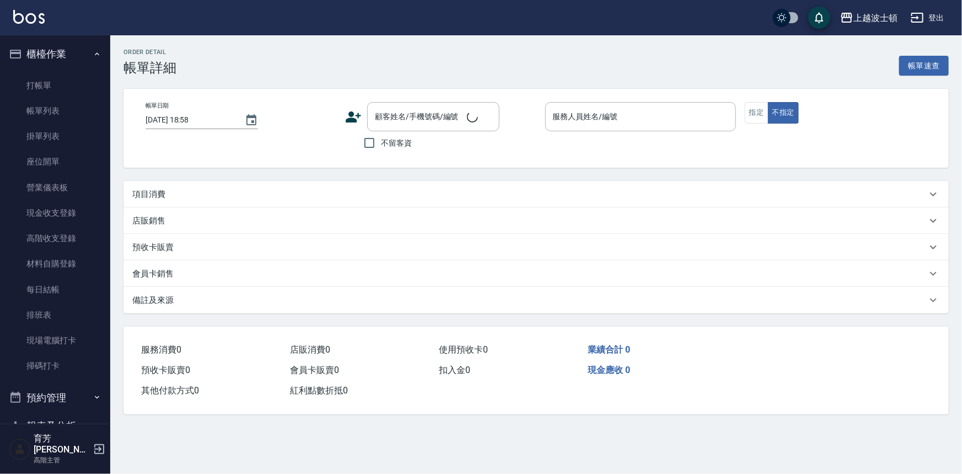
type input "2025/10/10 14:28"
checkbox input "true"
type input "shirey-0"
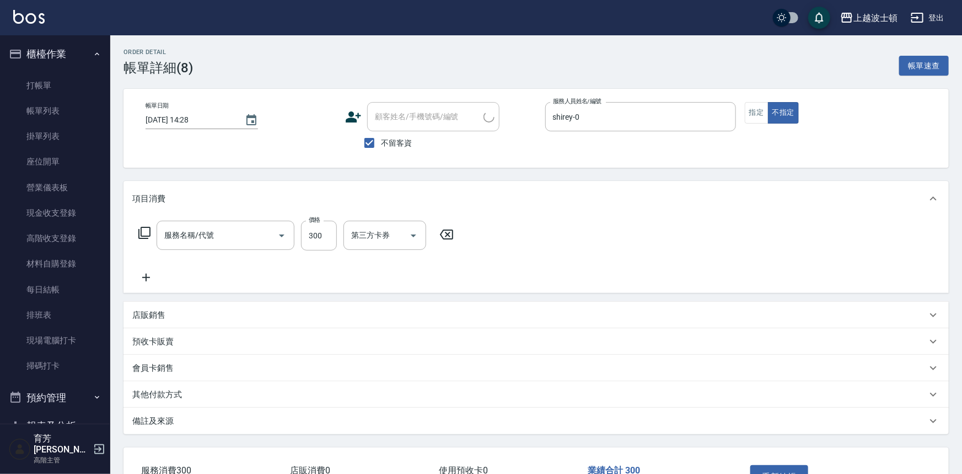
type input "洗髮(201)"
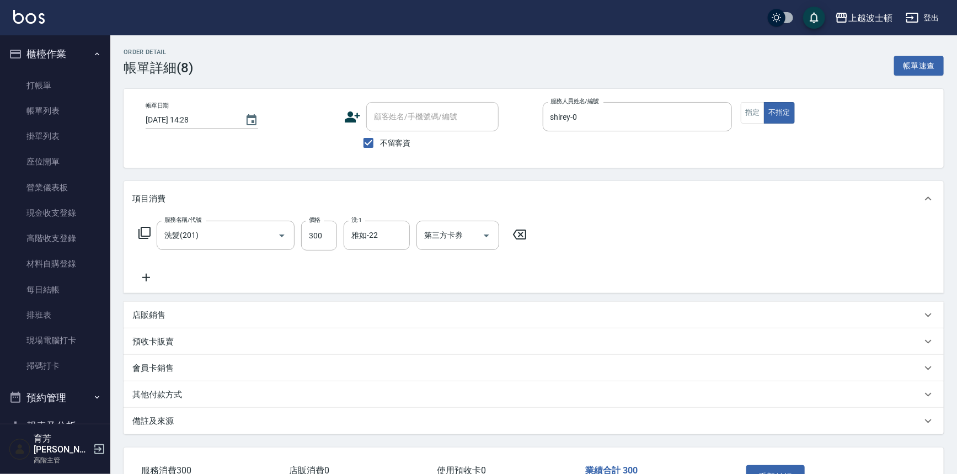
click at [148, 231] on icon at bounding box center [144, 232] width 13 height 13
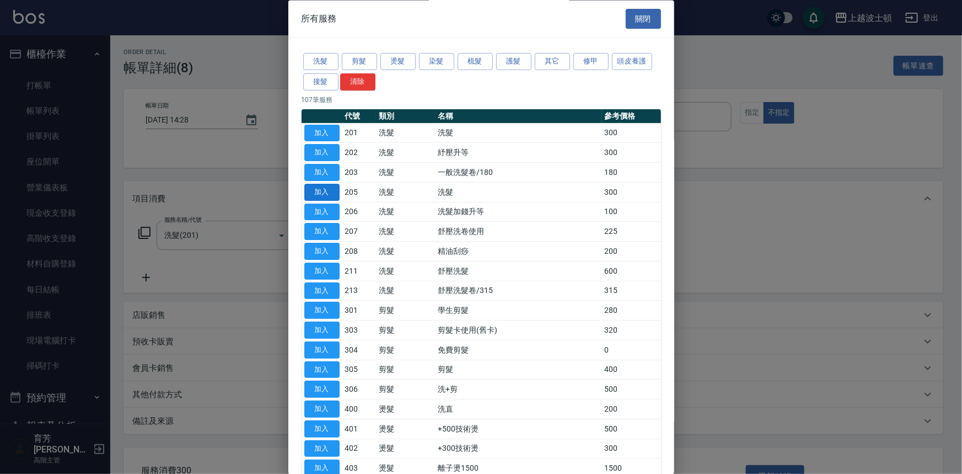
click at [315, 195] on button "加入" at bounding box center [321, 192] width 35 height 17
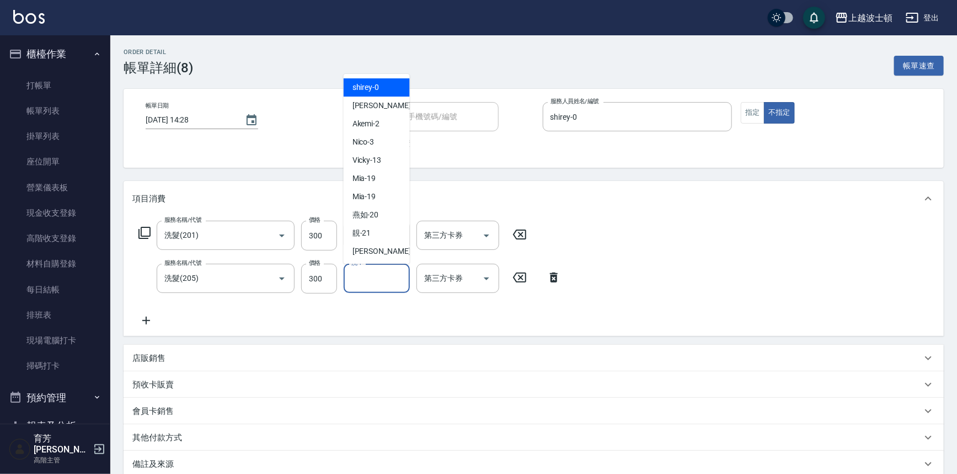
click at [383, 274] on input "洗-1" at bounding box center [377, 278] width 56 height 19
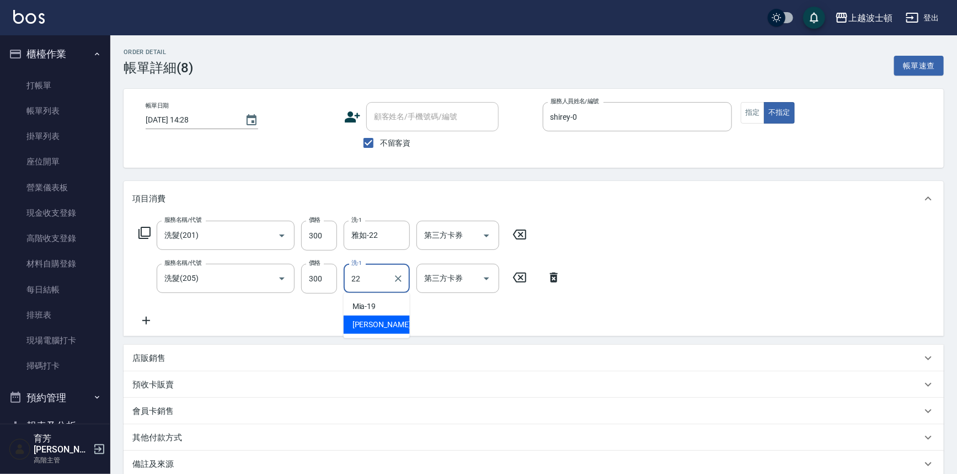
click at [388, 321] on div "雅如 -22" at bounding box center [377, 324] width 66 height 18
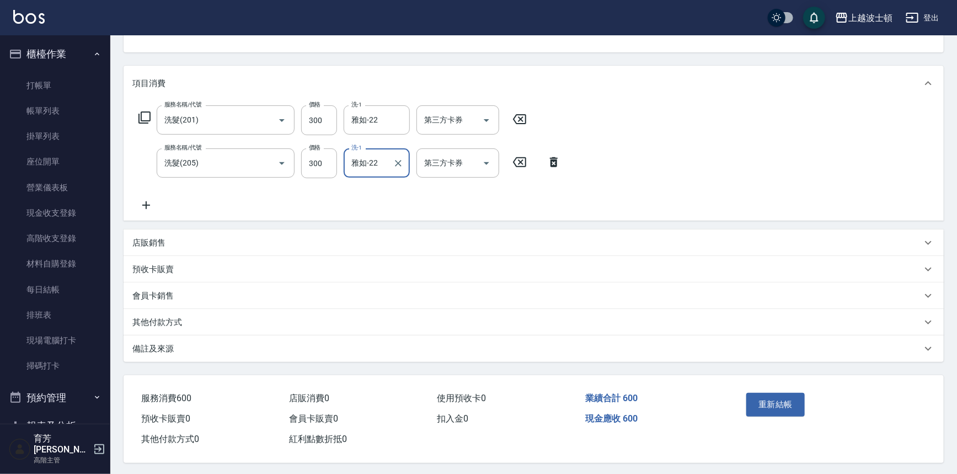
scroll to position [120, 0]
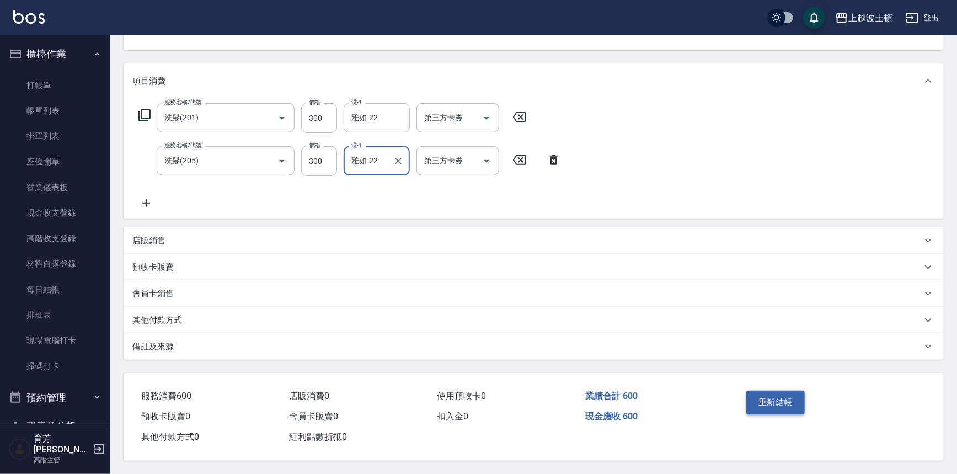
type input "雅如-22"
click at [758, 403] on button "重新結帳" at bounding box center [775, 401] width 58 height 23
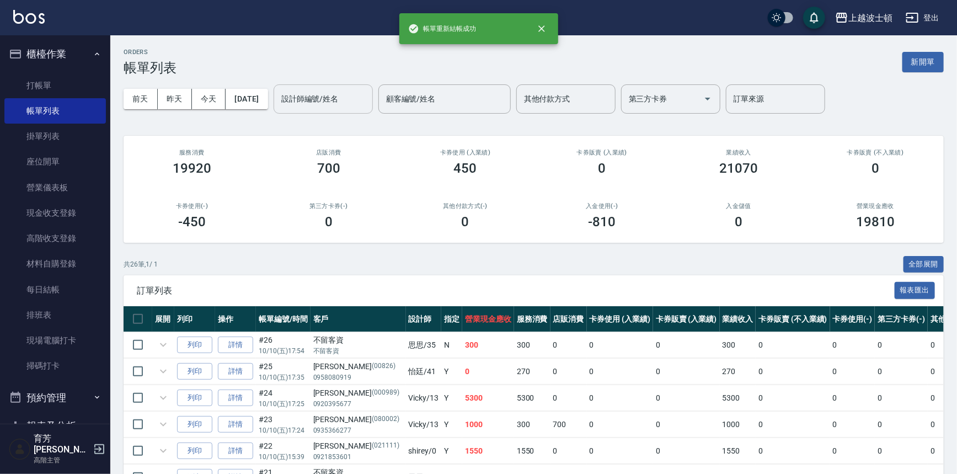
click at [324, 99] on input "設計師編號/姓名" at bounding box center [323, 98] width 89 height 19
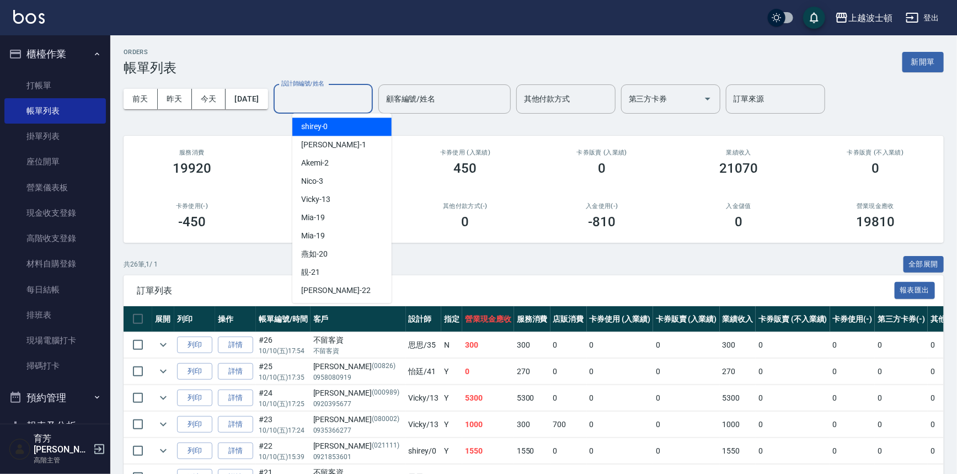
click at [321, 125] on span "shirey -0" at bounding box center [314, 127] width 27 height 12
type input "shirey-0"
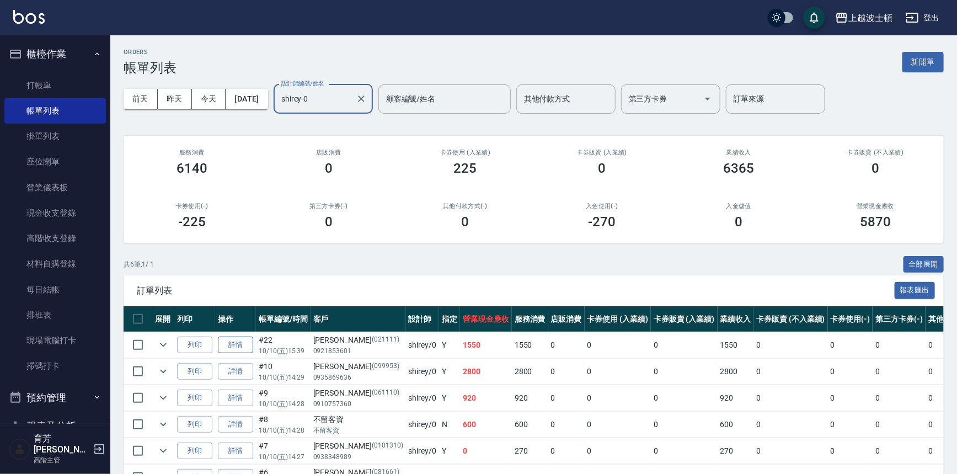
click at [238, 343] on link "詳情" at bounding box center [235, 344] width 35 height 17
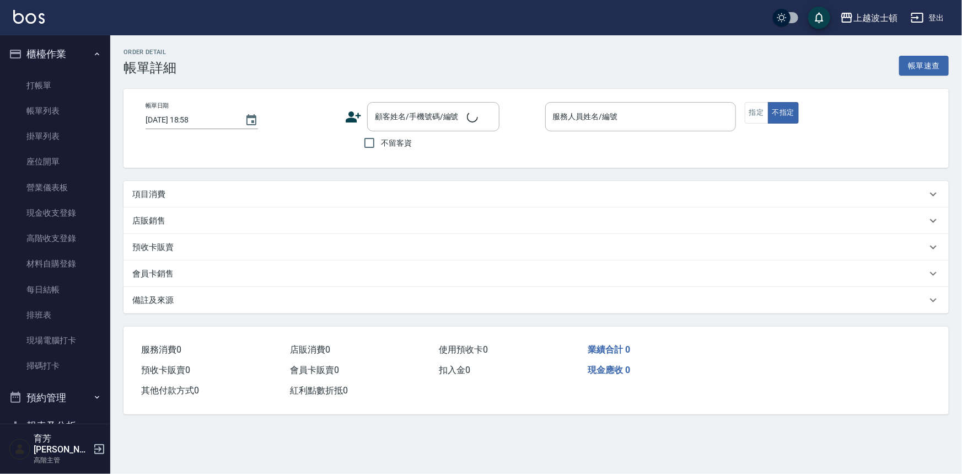
type input "[DATE] 15:39"
type input "shirey-0"
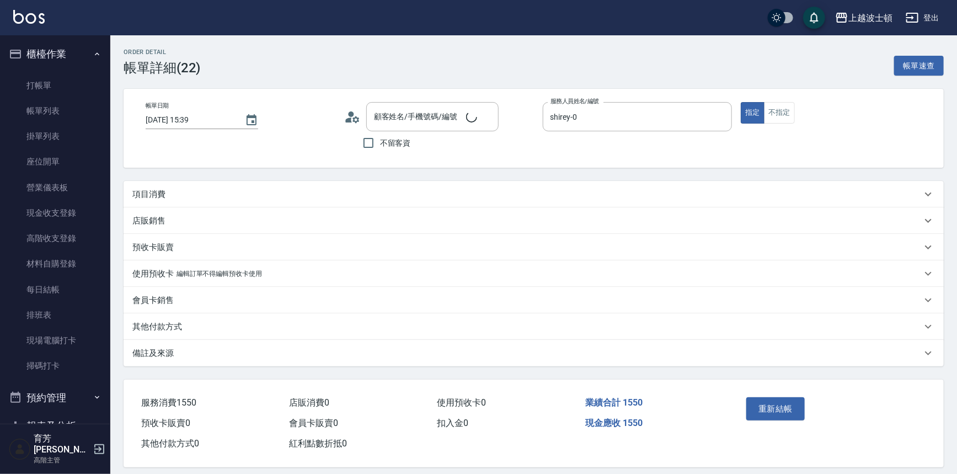
type input "[PERSON_NAME]/0921853601/021111"
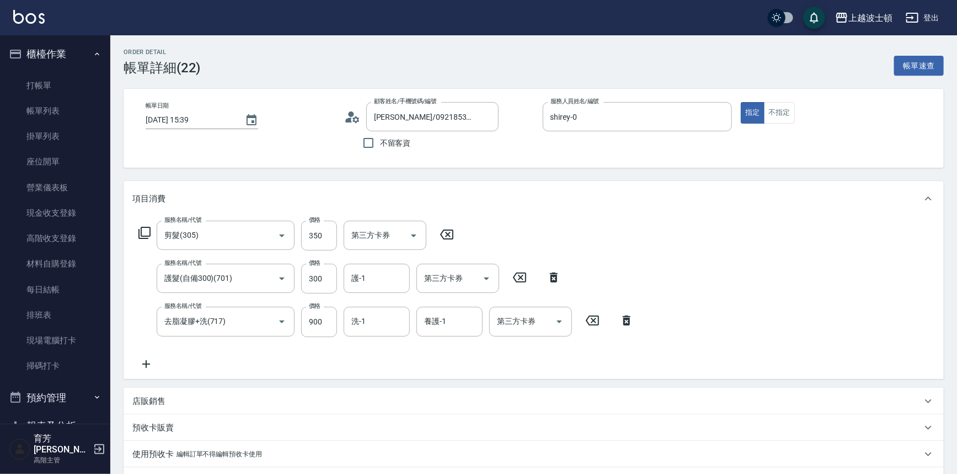
type input "剪髮(305)"
type input "護髮(自備300)(701)"
type input "去脂凝膠+洗(717)"
click at [326, 232] on input "350" at bounding box center [319, 236] width 36 height 30
type input "300"
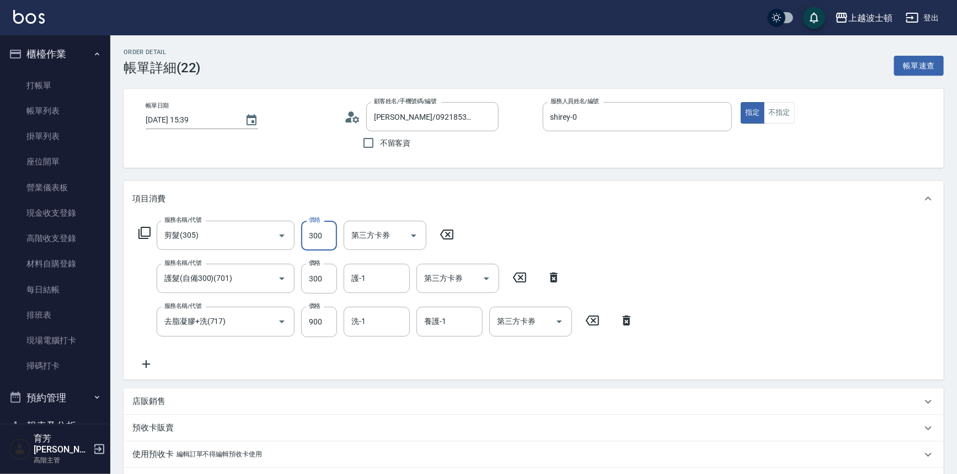
click at [606, 208] on div "項目消費" at bounding box center [534, 198] width 820 height 35
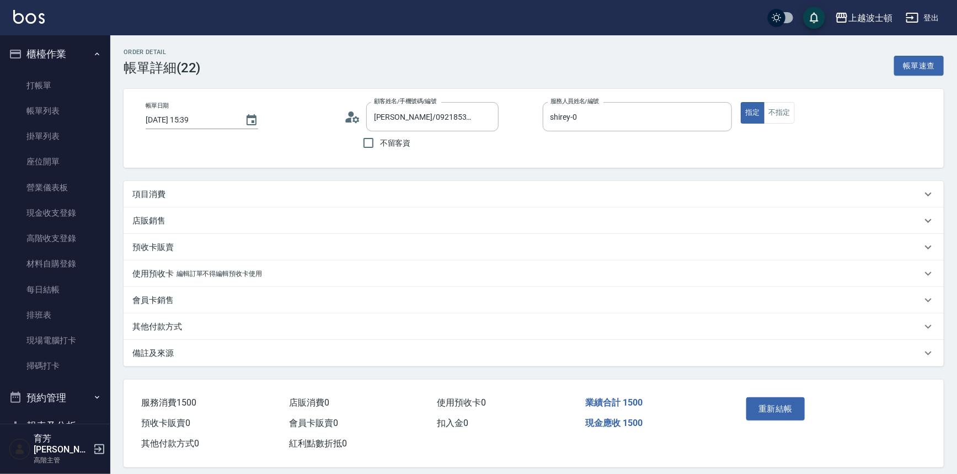
click at [161, 196] on p "項目消費" at bounding box center [148, 195] width 33 height 12
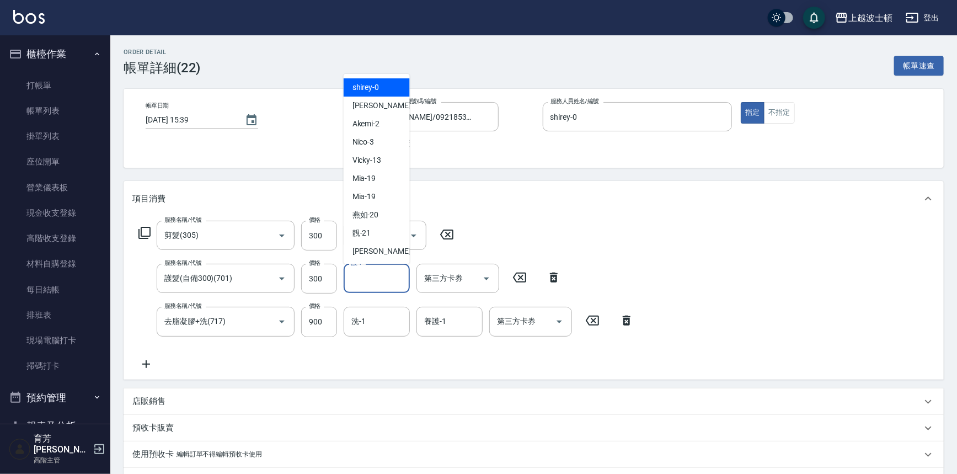
click at [392, 277] on input "護-1" at bounding box center [377, 278] width 56 height 19
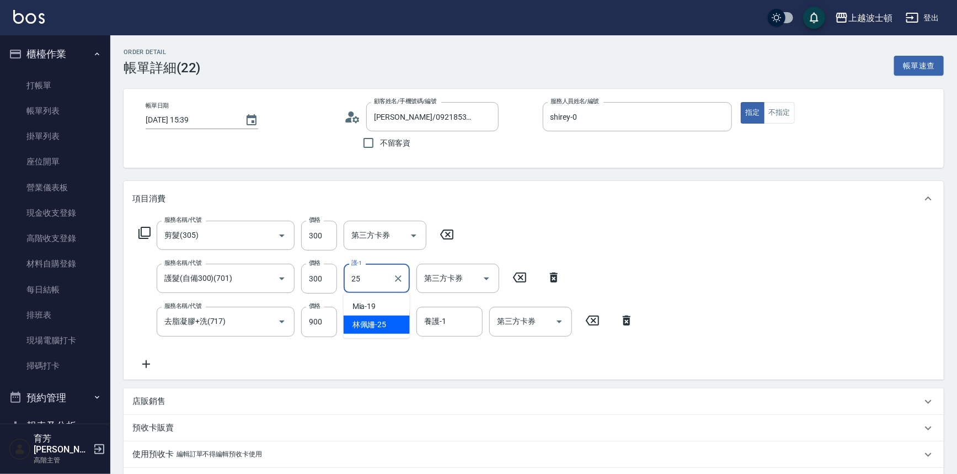
click at [382, 319] on span "[PERSON_NAME]-25" at bounding box center [369, 325] width 34 height 12
type input "[PERSON_NAME]-25"
click at [382, 320] on input "洗-1" at bounding box center [377, 321] width 56 height 19
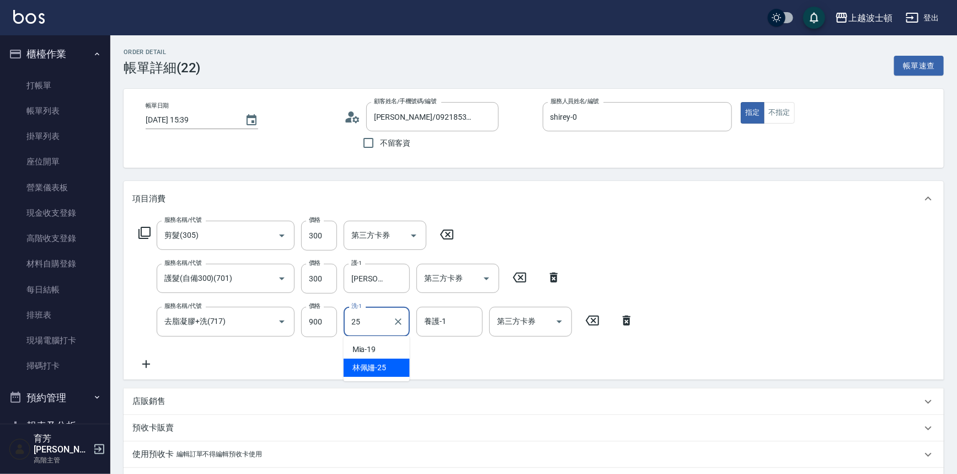
click at [380, 362] on span "[PERSON_NAME]-25" at bounding box center [369, 368] width 34 height 12
type input "[PERSON_NAME]-25"
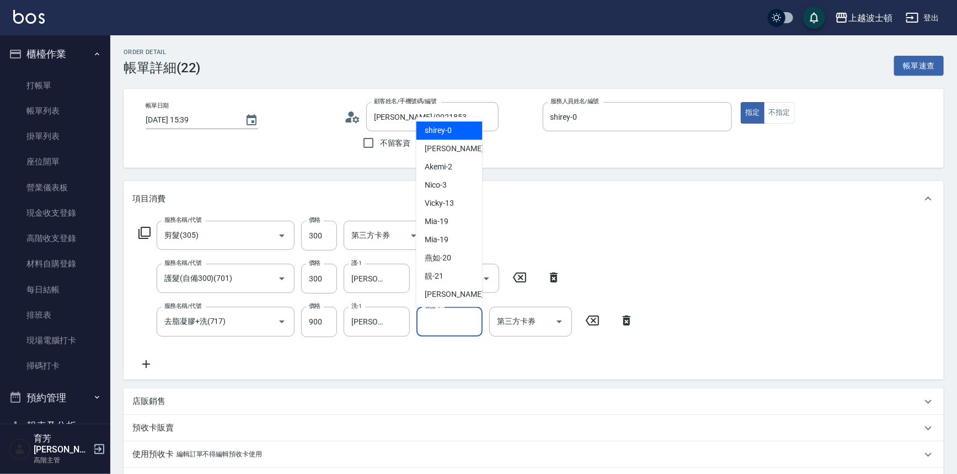
click at [431, 322] on input "養護-1" at bounding box center [449, 321] width 56 height 19
click at [446, 132] on span "shirey -0" at bounding box center [438, 131] width 27 height 12
type input "shirey-0"
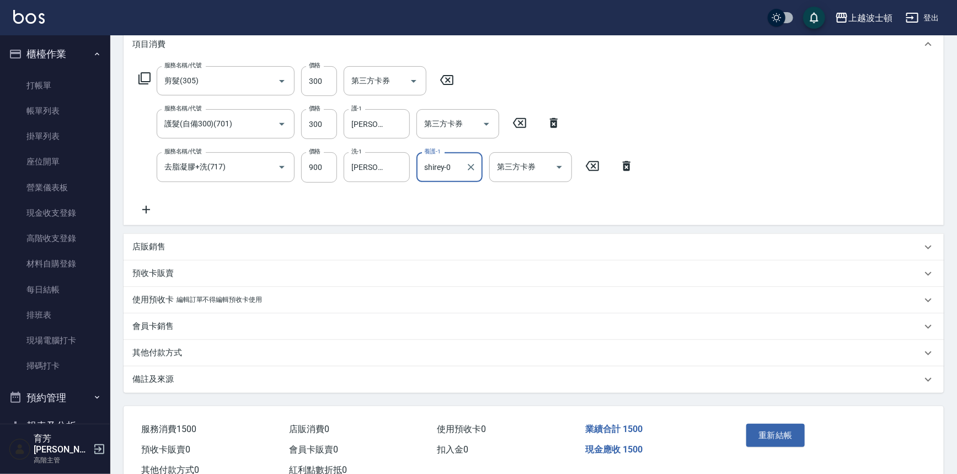
scroll to position [154, 0]
click at [772, 432] on button "重新結帳" at bounding box center [775, 435] width 58 height 23
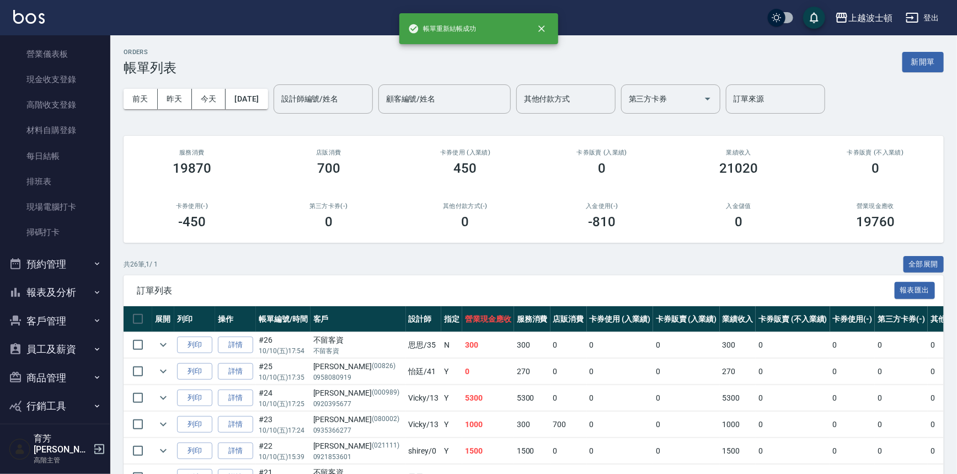
scroll to position [140, 0]
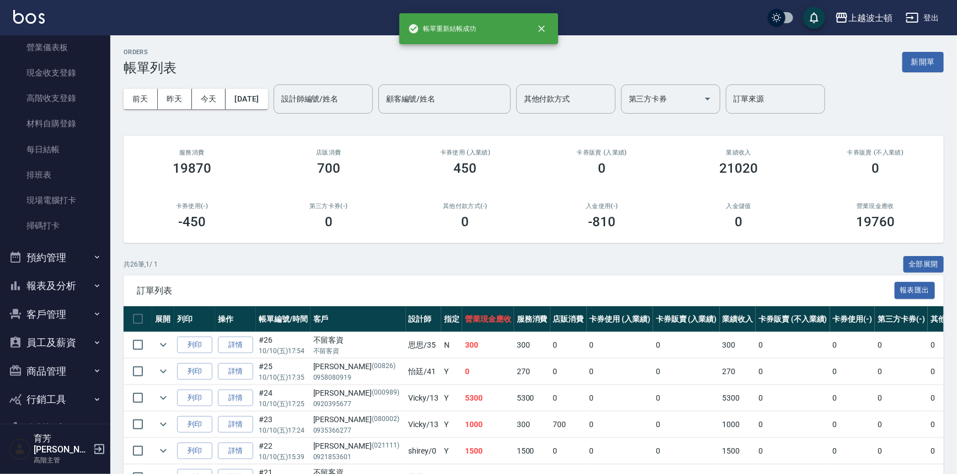
click at [72, 313] on button "客戶管理" at bounding box center [54, 314] width 101 height 29
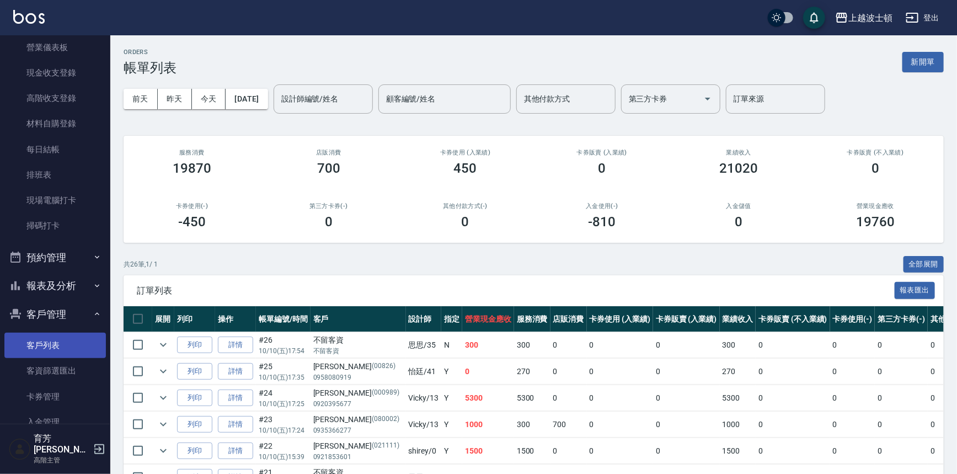
click at [68, 342] on link "客戶列表" at bounding box center [54, 345] width 101 height 25
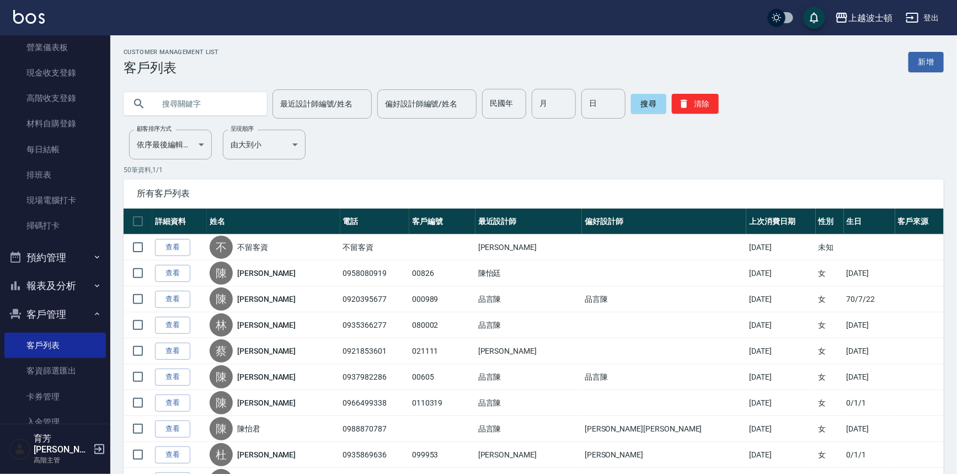
click at [179, 103] on input "text" at bounding box center [206, 104] width 104 height 30
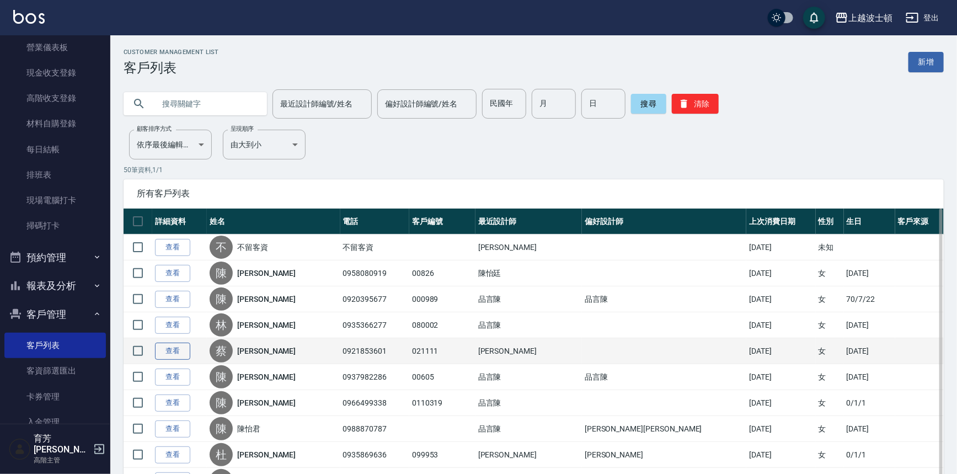
click at [179, 350] on link "查看" at bounding box center [172, 350] width 35 height 17
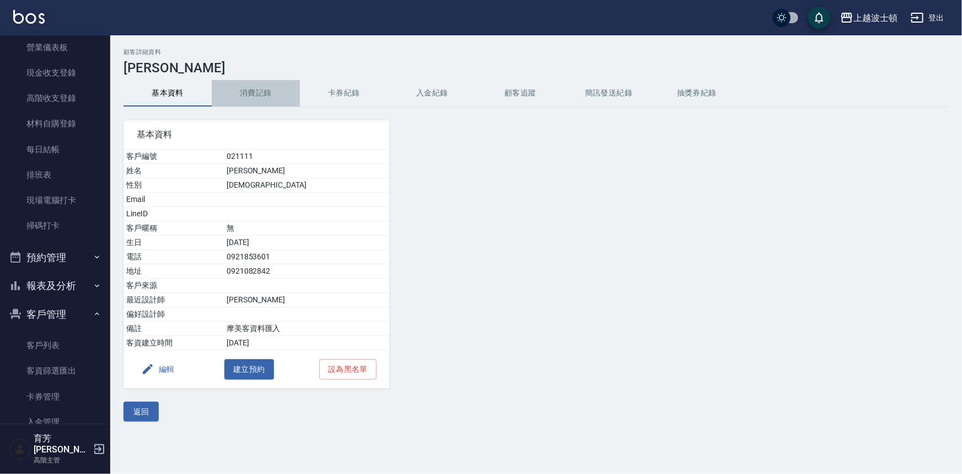
click at [248, 83] on button "消費記錄" at bounding box center [256, 93] width 88 height 26
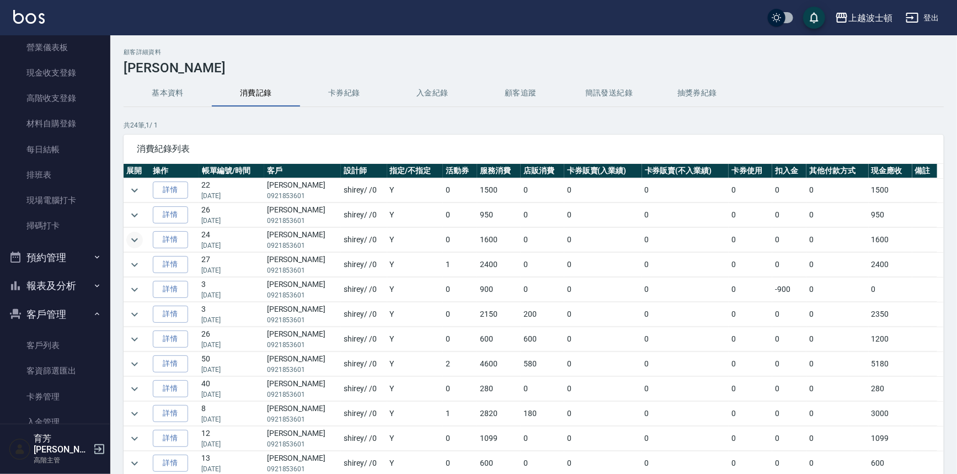
click at [127, 241] on button "expand row" at bounding box center [134, 240] width 17 height 17
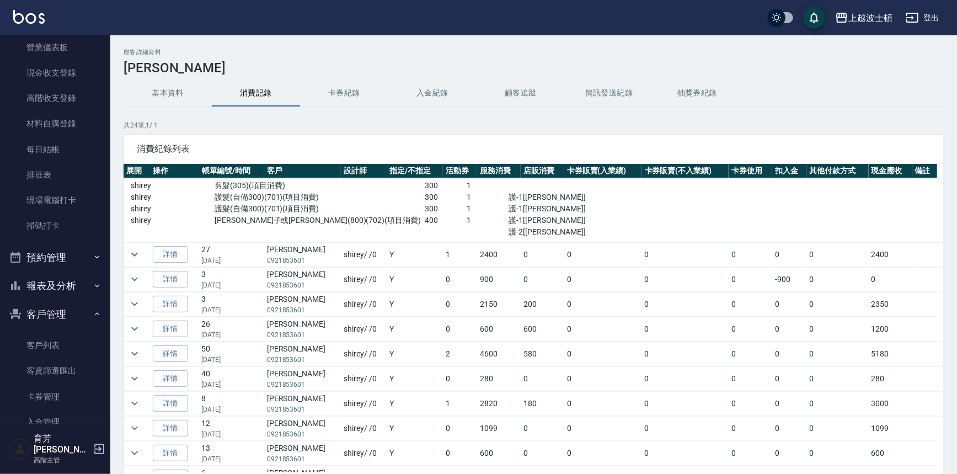
scroll to position [109, 0]
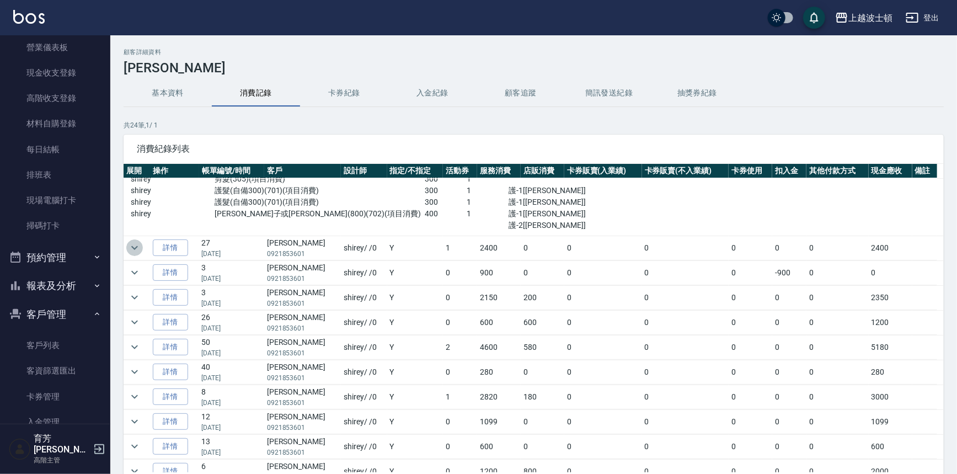
click at [132, 248] on icon "expand row" at bounding box center [134, 247] width 13 height 13
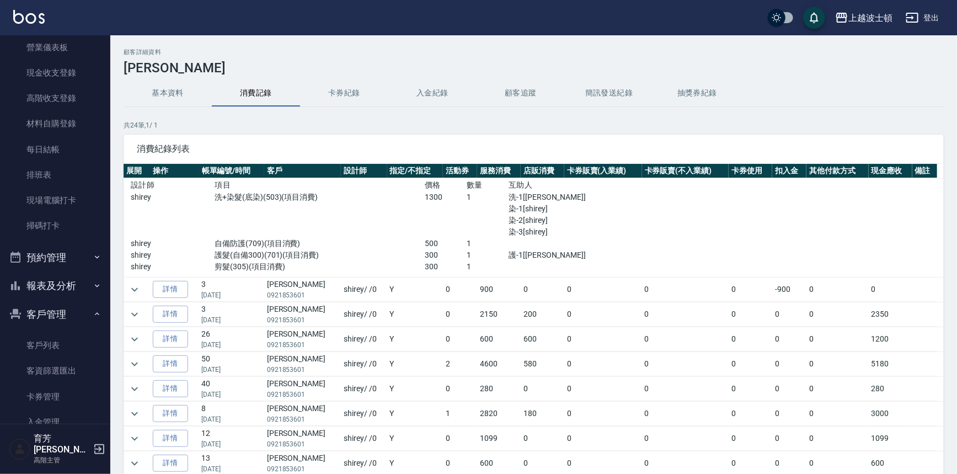
scroll to position [198, 0]
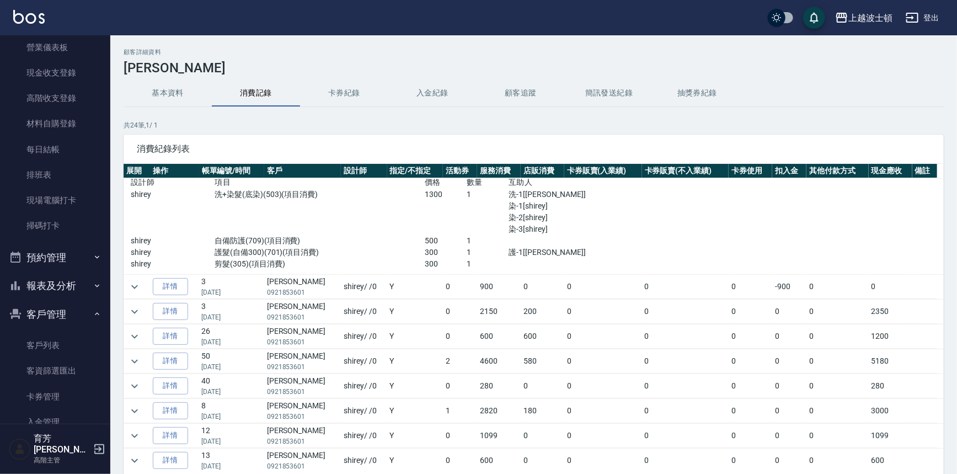
click at [147, 283] on td at bounding box center [137, 287] width 26 height 24
click at [135, 285] on icon "expand row" at bounding box center [134, 286] width 13 height 13
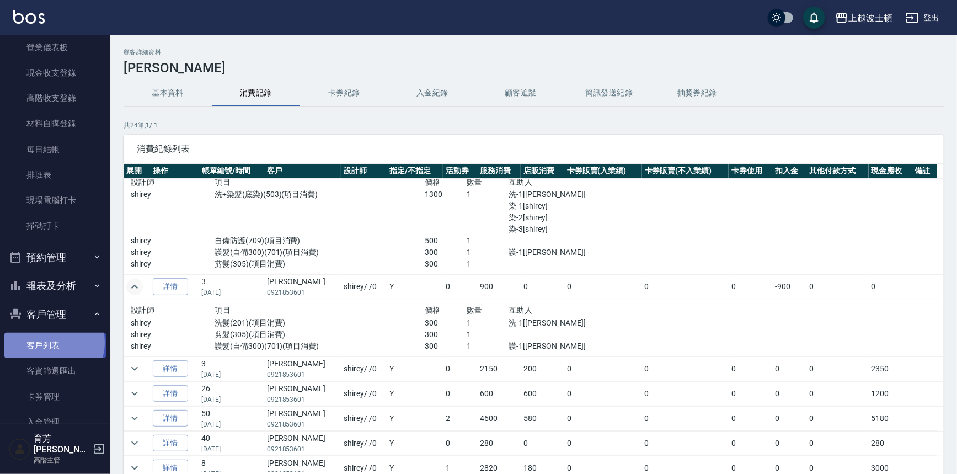
click at [53, 342] on link "客戶列表" at bounding box center [54, 345] width 101 height 25
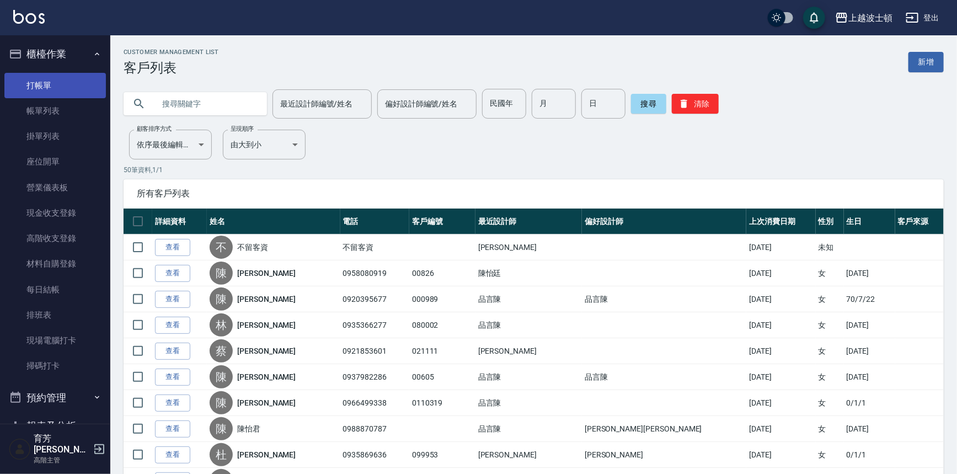
click at [52, 88] on link "打帳單" at bounding box center [54, 85] width 101 height 25
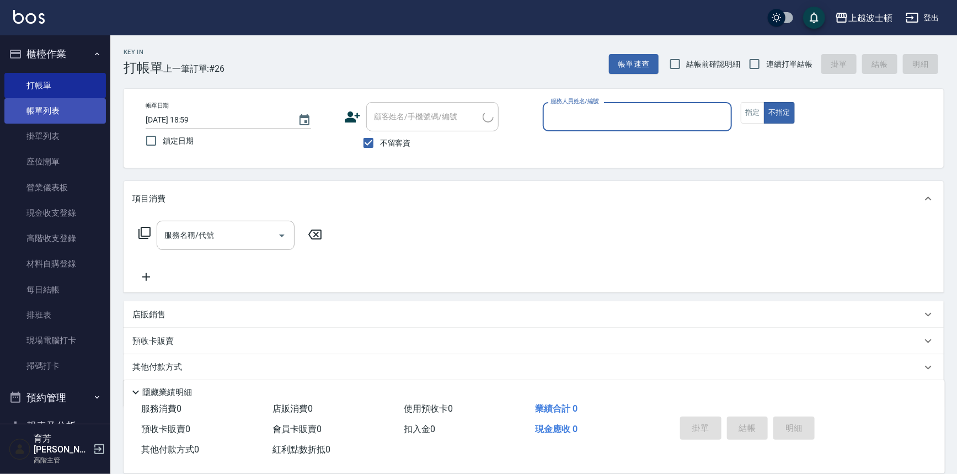
click at [52, 105] on link "帳單列表" at bounding box center [54, 110] width 101 height 25
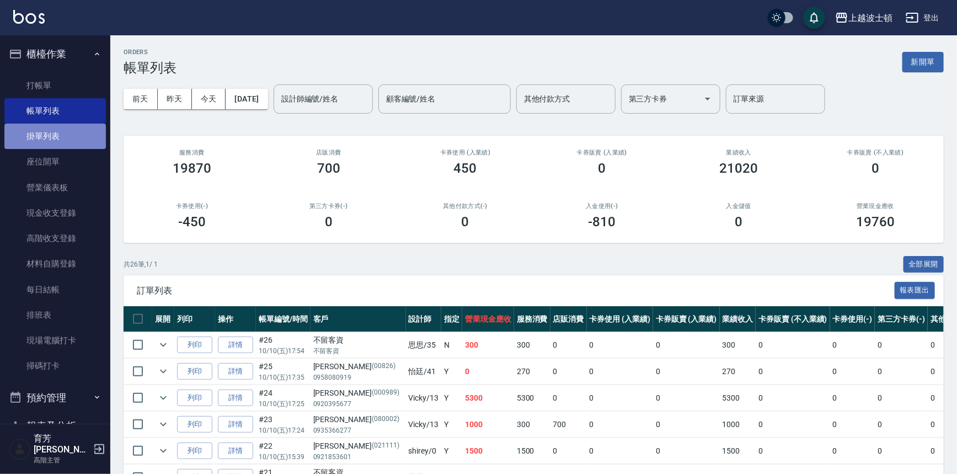
click at [64, 137] on link "掛單列表" at bounding box center [54, 136] width 101 height 25
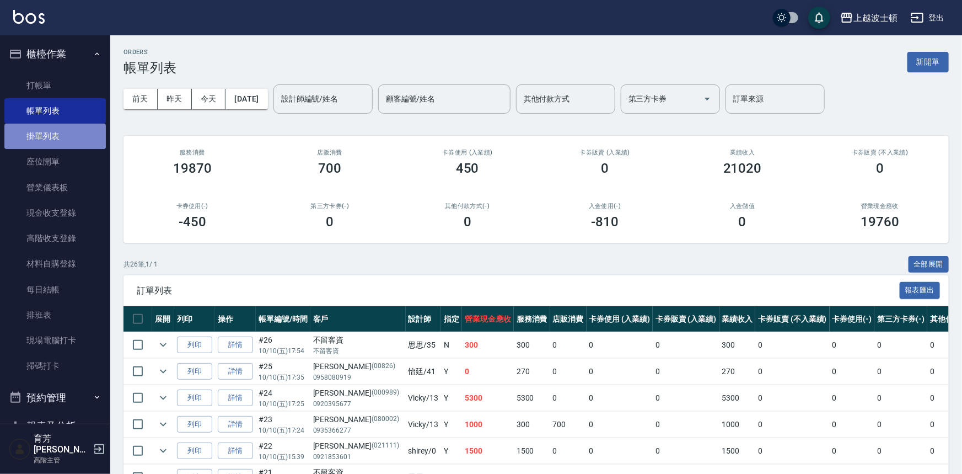
click at [64, 137] on link "掛單列表" at bounding box center [54, 136] width 101 height 25
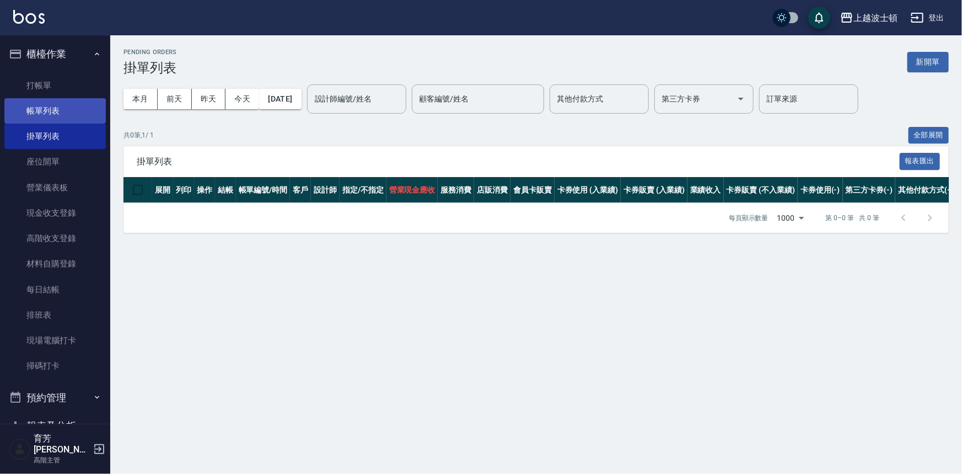
click at [69, 113] on link "帳單列表" at bounding box center [54, 110] width 101 height 25
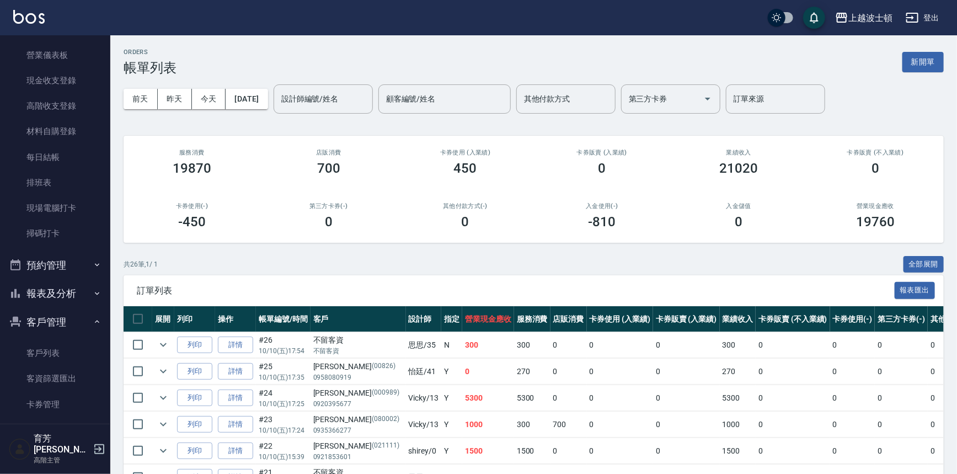
scroll to position [143, 0]
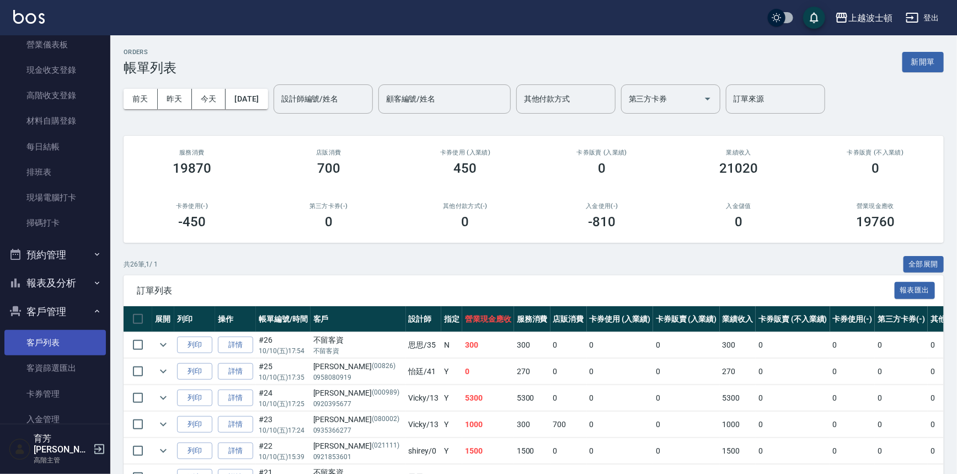
click at [73, 341] on link "客戶列表" at bounding box center [54, 342] width 101 height 25
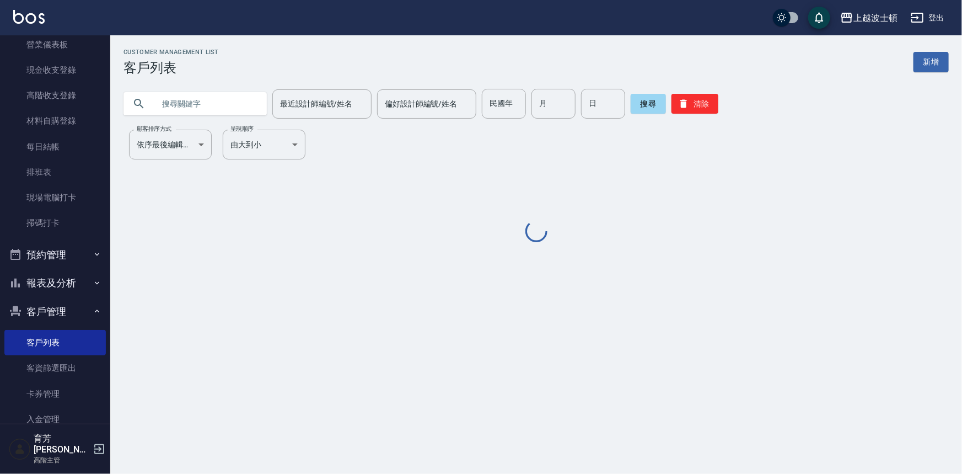
click at [204, 99] on input "text" at bounding box center [206, 104] width 104 height 30
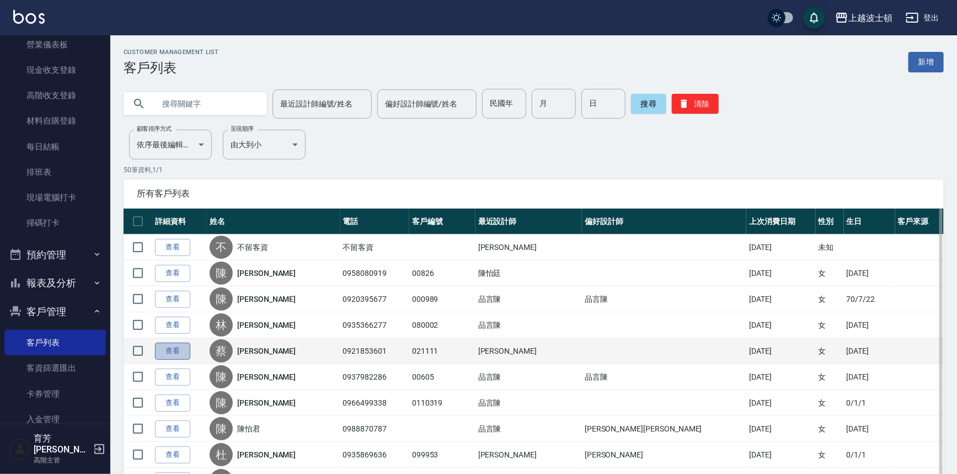
click at [172, 345] on link "查看" at bounding box center [172, 350] width 35 height 17
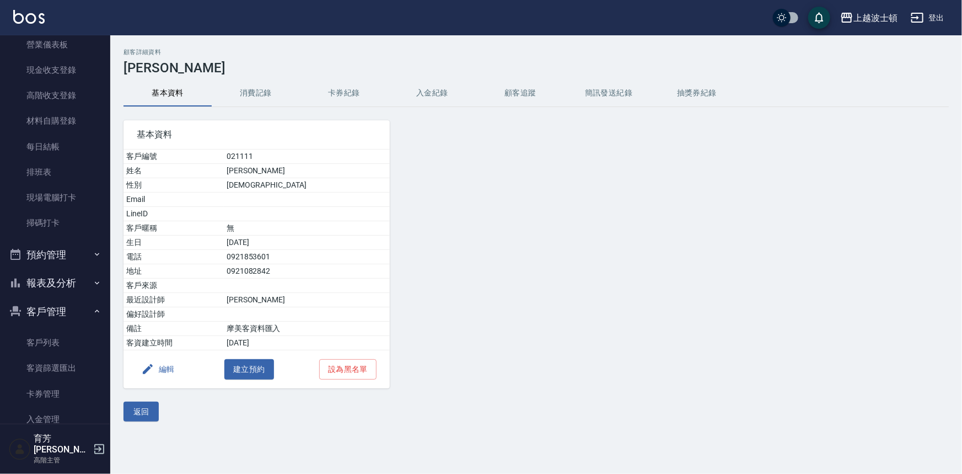
click at [252, 93] on button "消費記錄" at bounding box center [256, 93] width 88 height 26
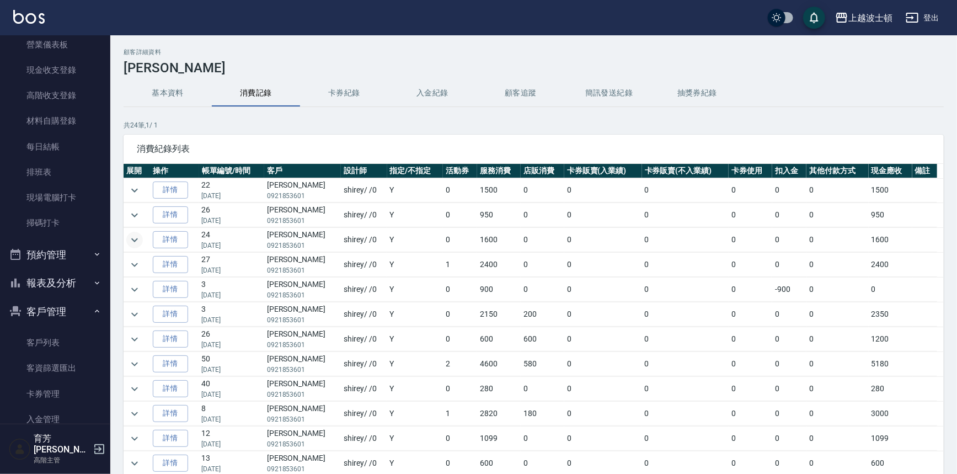
click at [134, 238] on icon "expand row" at bounding box center [134, 239] width 13 height 13
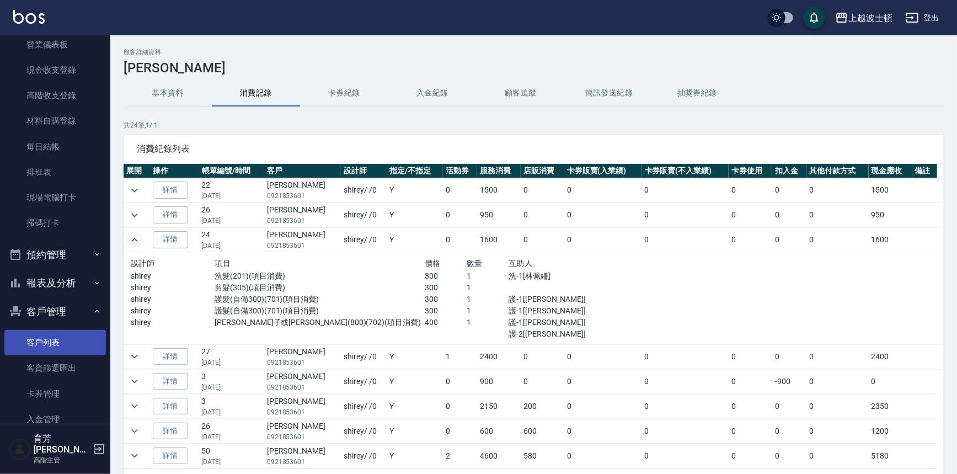
click at [33, 344] on link "客戶列表" at bounding box center [54, 342] width 101 height 25
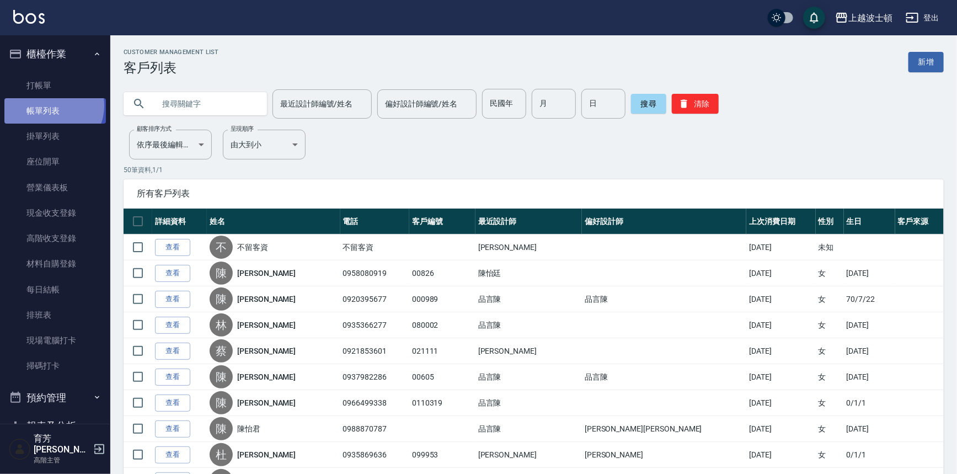
click at [50, 106] on link "帳單列表" at bounding box center [54, 110] width 101 height 25
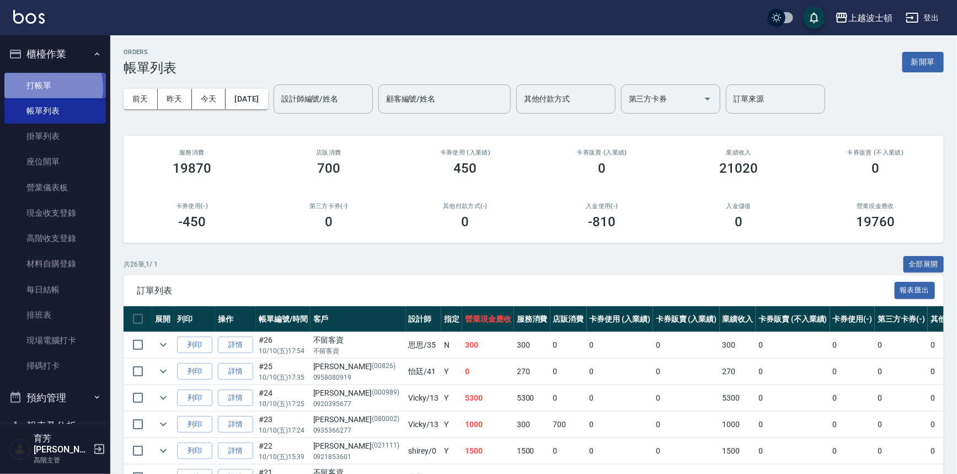
click at [45, 88] on link "打帳單" at bounding box center [54, 85] width 101 height 25
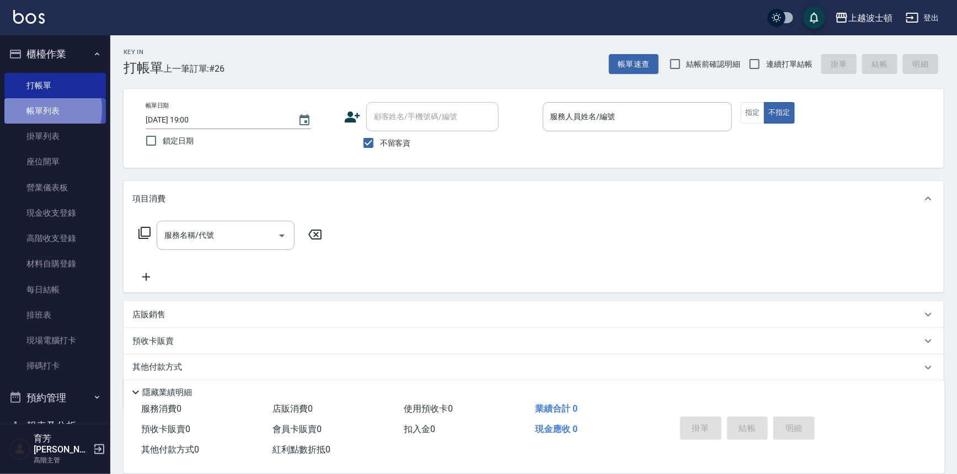
click at [26, 110] on link "帳單列表" at bounding box center [54, 110] width 101 height 25
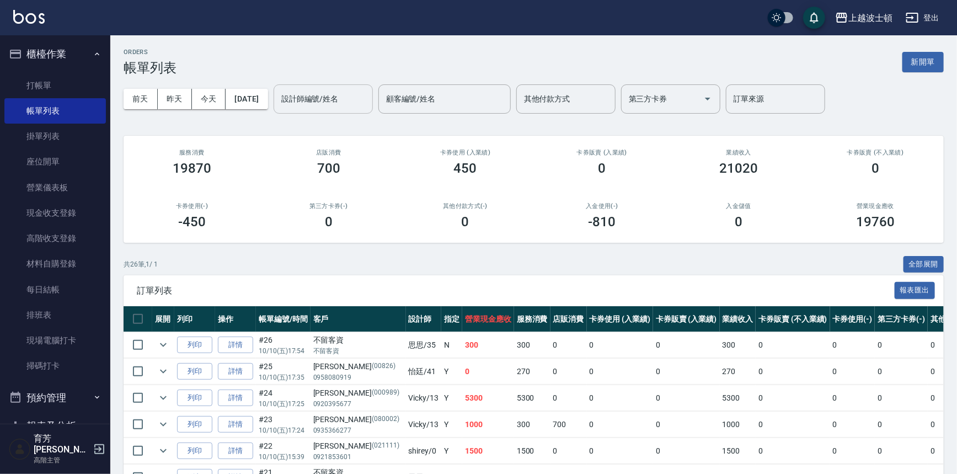
click at [365, 101] on input "設計師編號/姓名" at bounding box center [323, 98] width 89 height 19
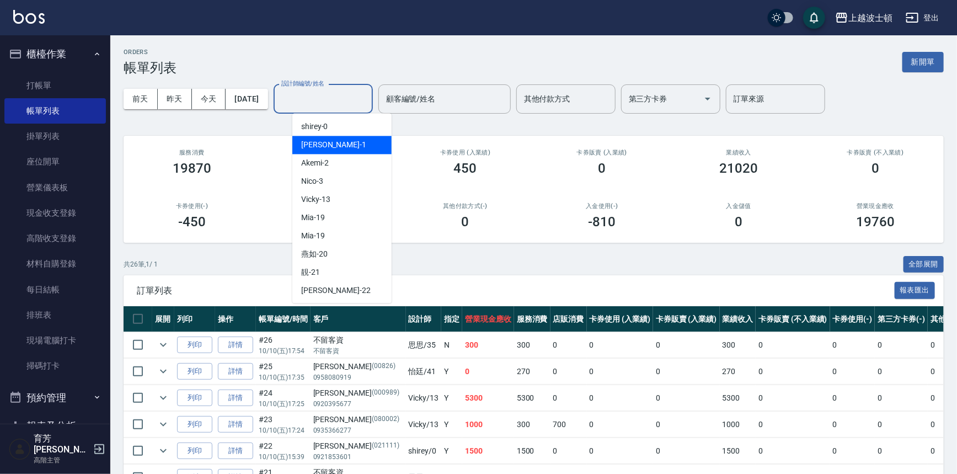
click at [365, 136] on div "麥可 -1" at bounding box center [341, 145] width 99 height 18
type input "麥可-1"
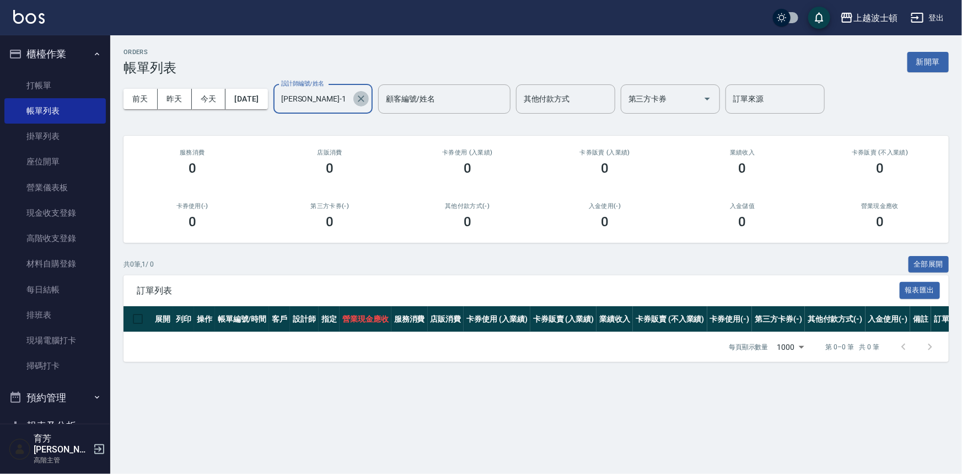
click at [367, 98] on icon "Clear" at bounding box center [361, 98] width 11 height 11
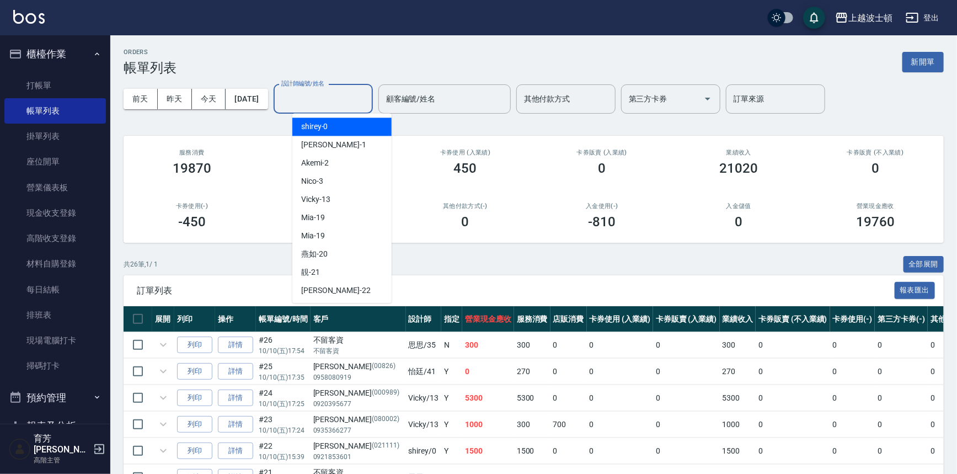
click at [358, 100] on input "設計師編號/姓名" at bounding box center [323, 98] width 89 height 19
click at [357, 122] on div "shirey -0" at bounding box center [341, 126] width 99 height 18
type input "shirey-0"
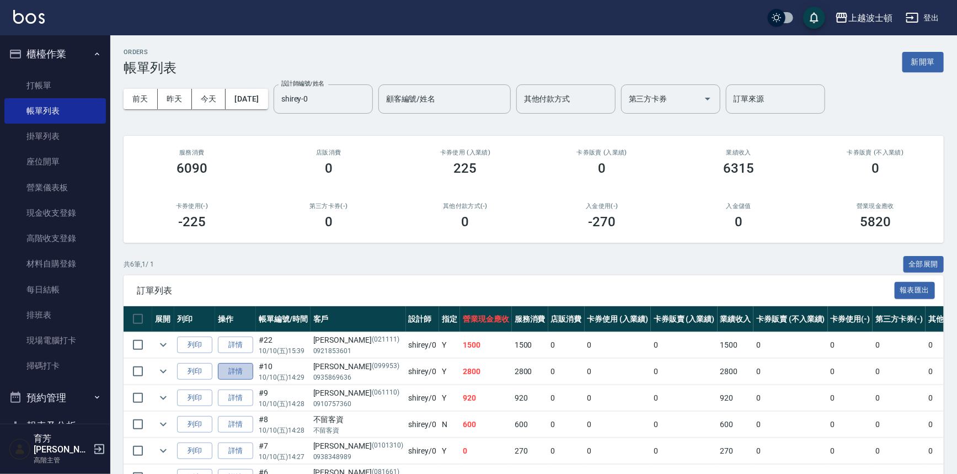
click at [240, 369] on link "詳情" at bounding box center [235, 371] width 35 height 17
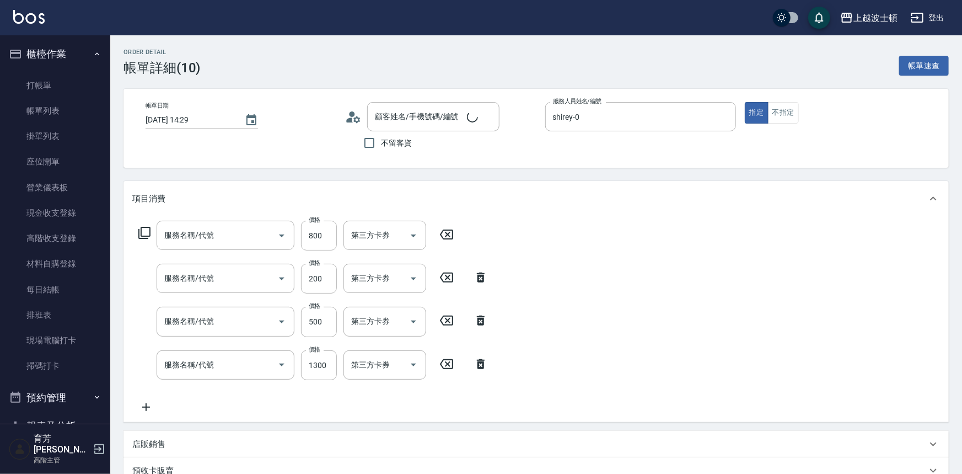
type input "2025/10/10 14:29"
type input "shirey-0"
type input "[PERSON_NAME]/0935869636/099953"
type input "ＬＭＣ燙染加購護(769)"
type input "髮色調整(200)(501)"
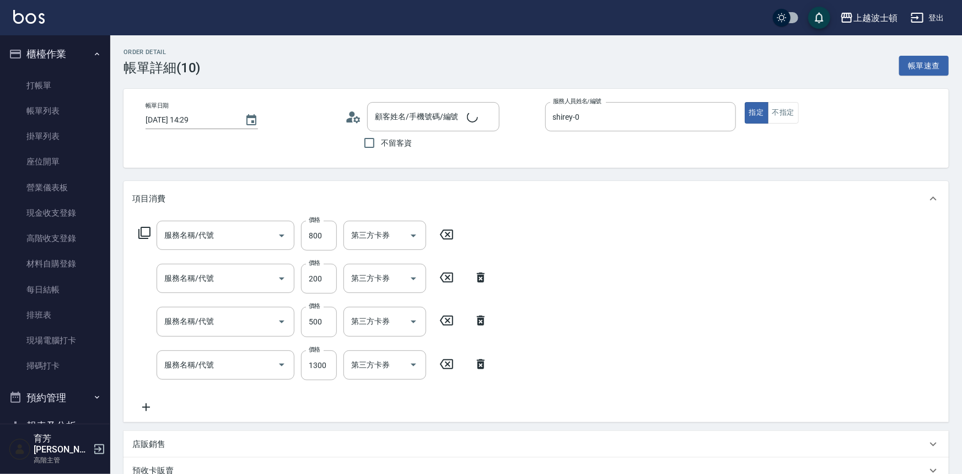
type input "自備防護(709)"
type input "洗+染髮(底染)(503)"
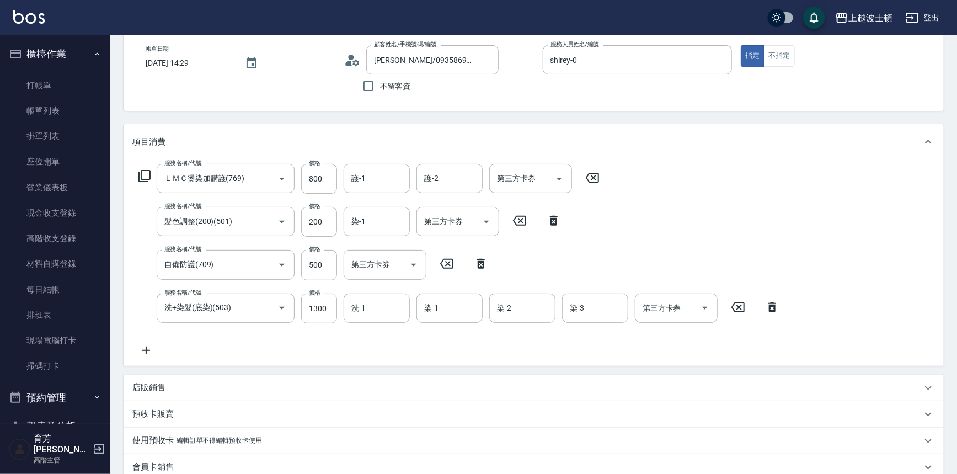
scroll to position [68, 0]
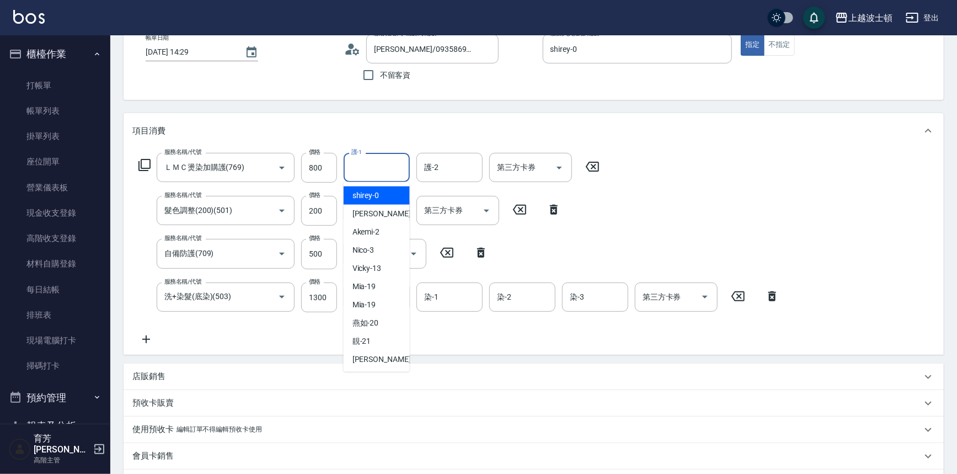
click at [399, 164] on input "護-1" at bounding box center [377, 167] width 56 height 19
click at [391, 194] on div "怡廷 -41" at bounding box center [377, 195] width 66 height 18
type input "怡廷-41"
click at [468, 175] on input "護-2" at bounding box center [449, 167] width 56 height 19
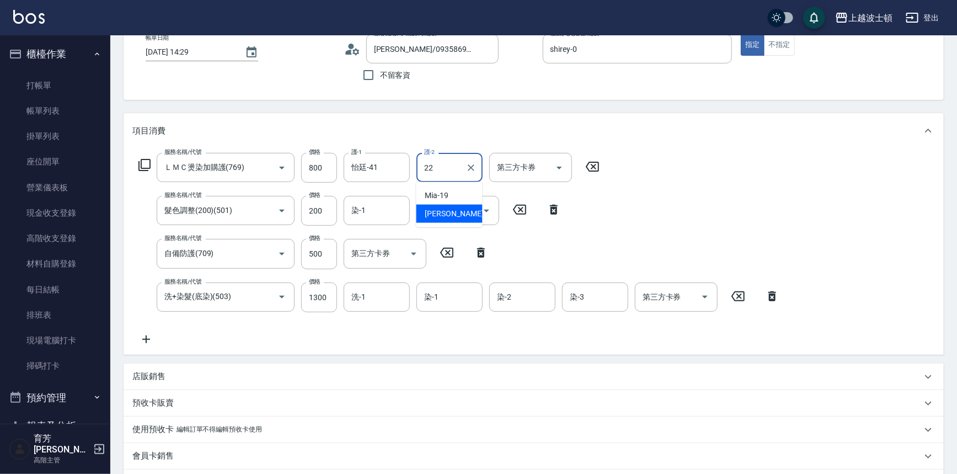
click at [462, 210] on div "雅如 -22" at bounding box center [449, 214] width 66 height 18
type input "雅如-22"
click at [403, 210] on input "染-1" at bounding box center [377, 210] width 56 height 19
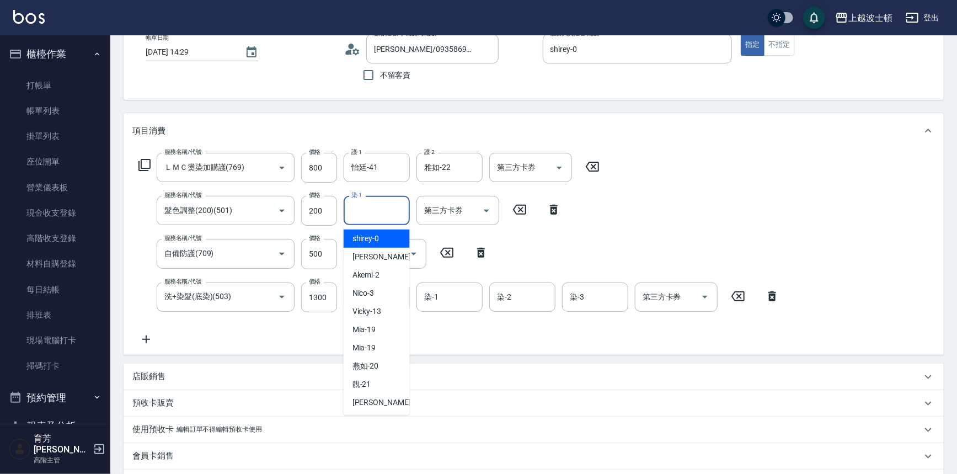
click at [392, 235] on div "shirey -0" at bounding box center [377, 238] width 66 height 18
type input "shirey-0"
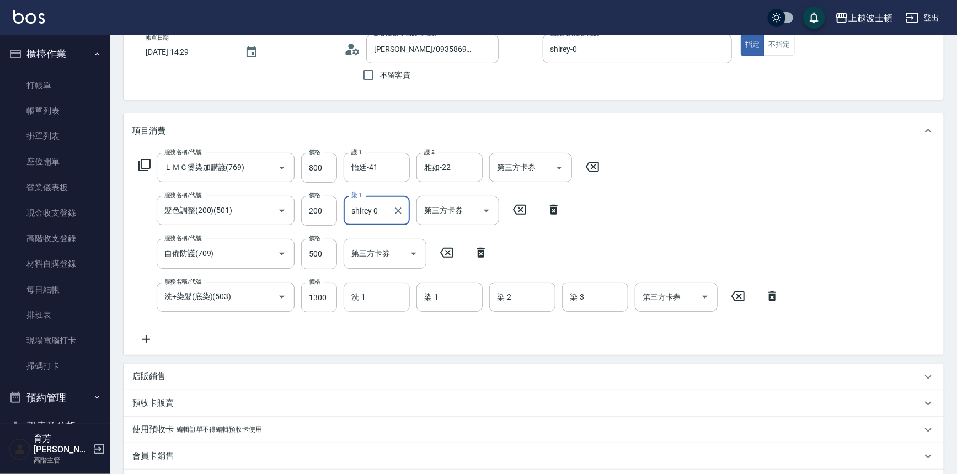
click at [387, 309] on div "洗-1" at bounding box center [377, 296] width 66 height 29
click at [388, 334] on div "雅如 -22" at bounding box center [377, 343] width 66 height 18
type input "雅如-22"
click at [477, 292] on input "染-1" at bounding box center [449, 296] width 56 height 19
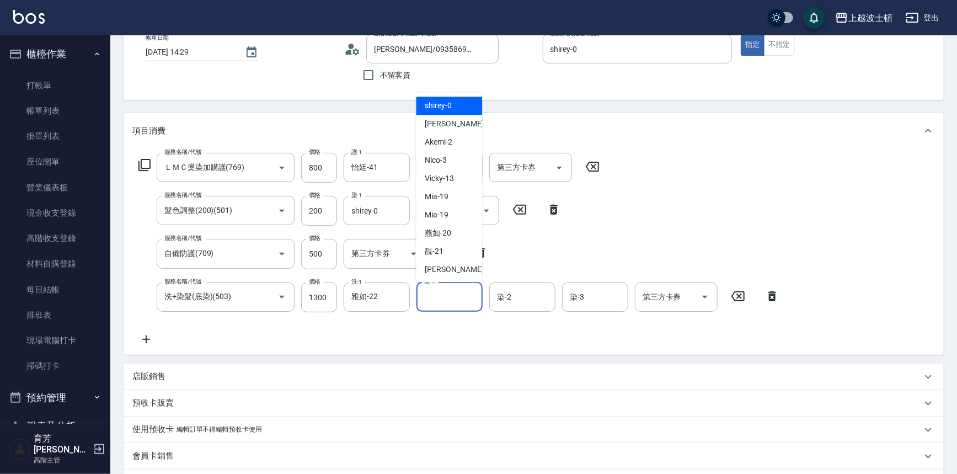
click at [462, 108] on div "shirey -0" at bounding box center [449, 106] width 66 height 18
type input "shirey-0"
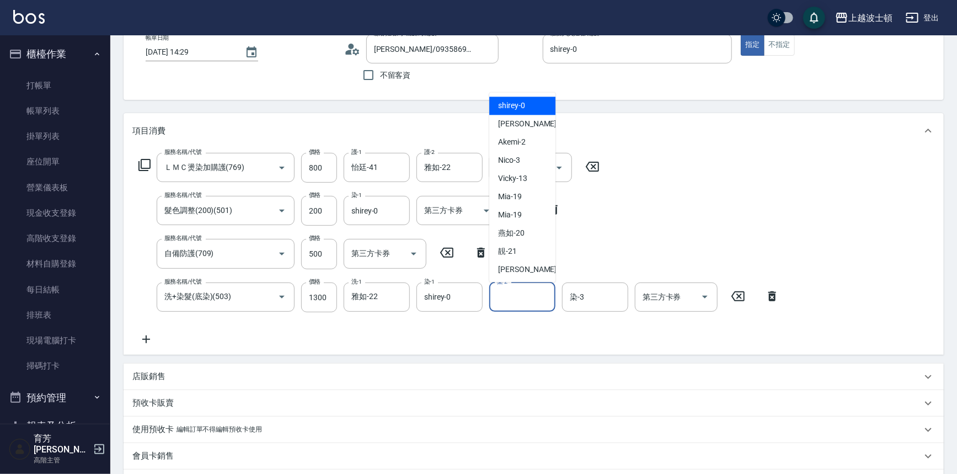
click at [518, 303] on input "染-2" at bounding box center [522, 296] width 56 height 19
click at [523, 105] on span "shirey -0" at bounding box center [511, 106] width 27 height 12
type input "shirey-0"
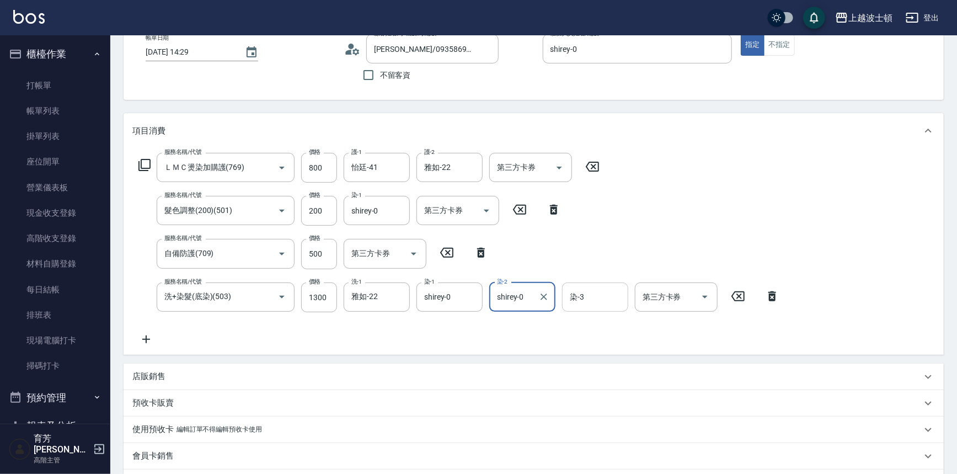
click at [607, 292] on input "染-3" at bounding box center [595, 296] width 56 height 19
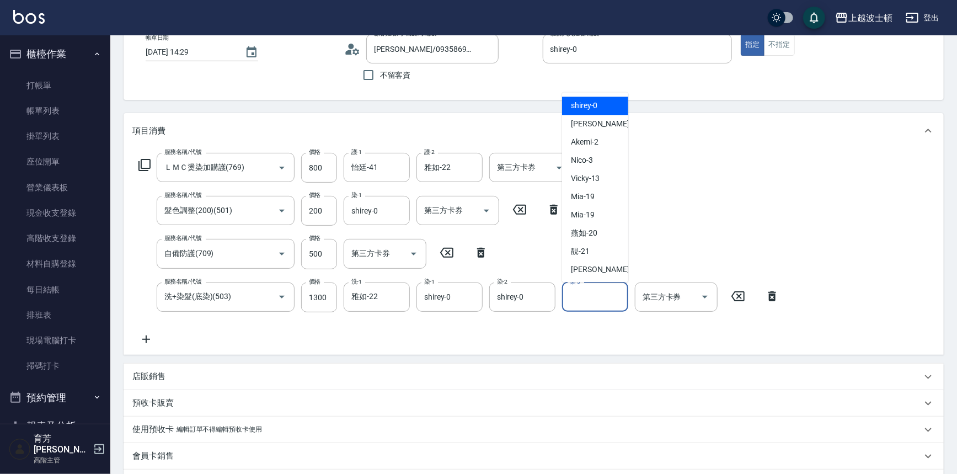
click at [592, 106] on span "shirey -0" at bounding box center [584, 106] width 27 height 12
type input "shirey-0"
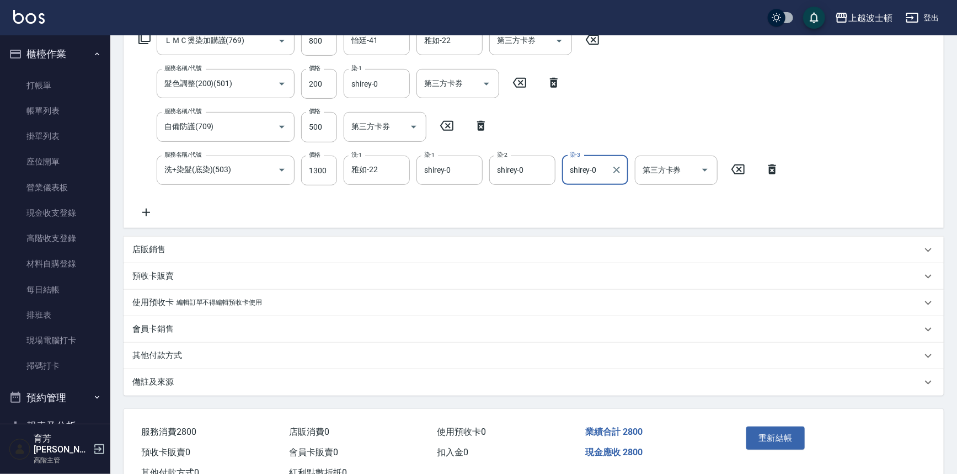
scroll to position [216, 0]
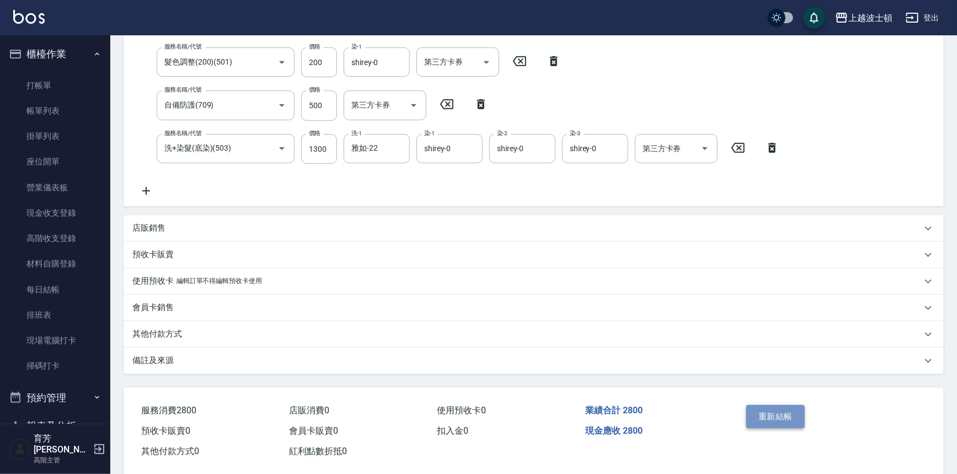
click at [783, 419] on button "重新結帳" at bounding box center [775, 416] width 58 height 23
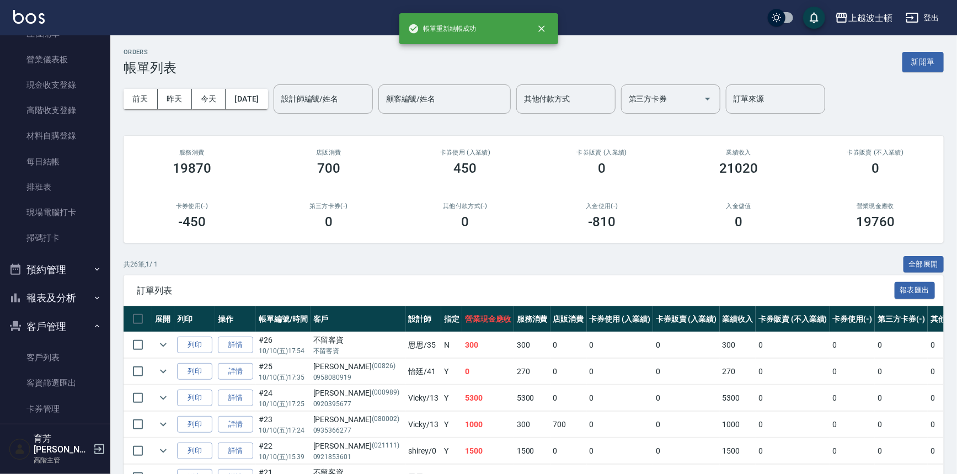
scroll to position [166, 0]
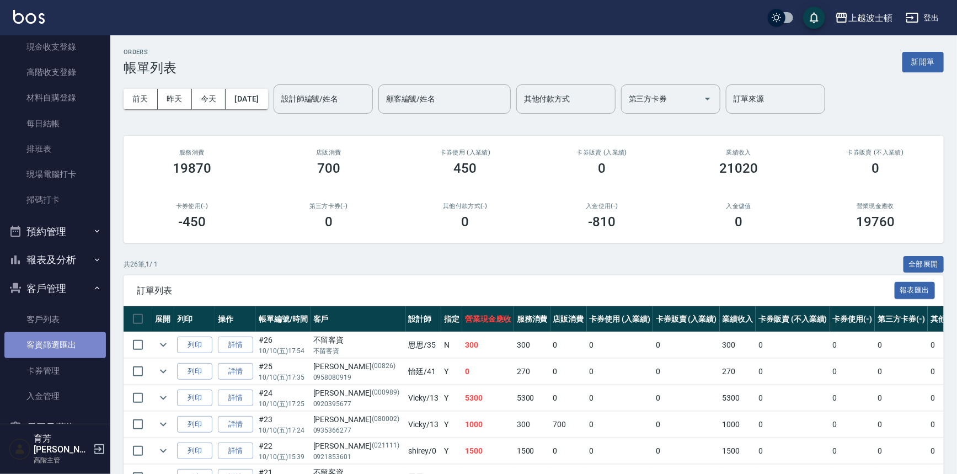
click at [76, 340] on link "客資篩選匯出" at bounding box center [54, 344] width 101 height 25
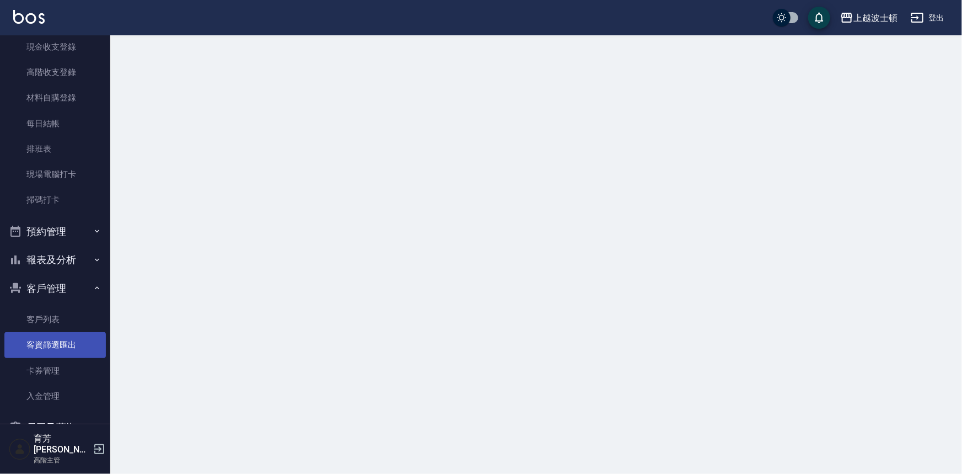
click at [76, 338] on link "客資篩選匯出" at bounding box center [54, 344] width 101 height 25
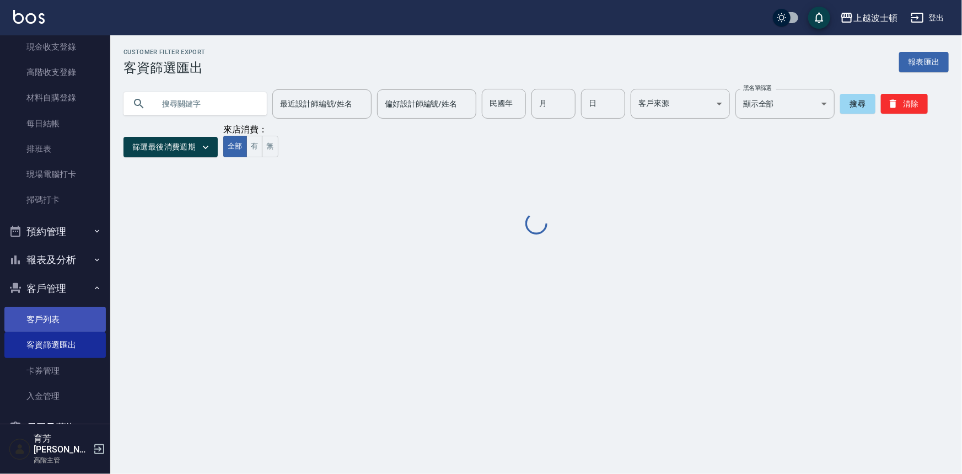
click at [69, 315] on link "客戶列表" at bounding box center [54, 319] width 101 height 25
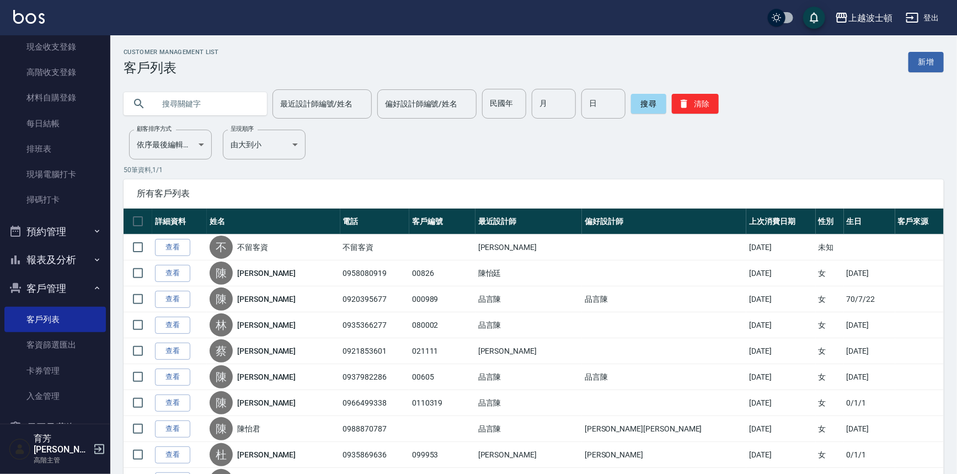
click at [199, 108] on input "text" at bounding box center [206, 104] width 104 height 30
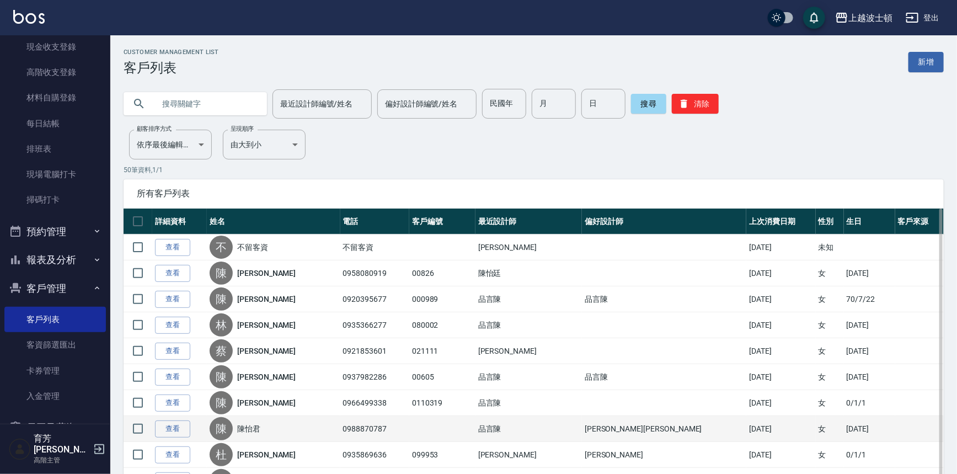
click at [227, 429] on div "陳" at bounding box center [221, 428] width 23 height 23
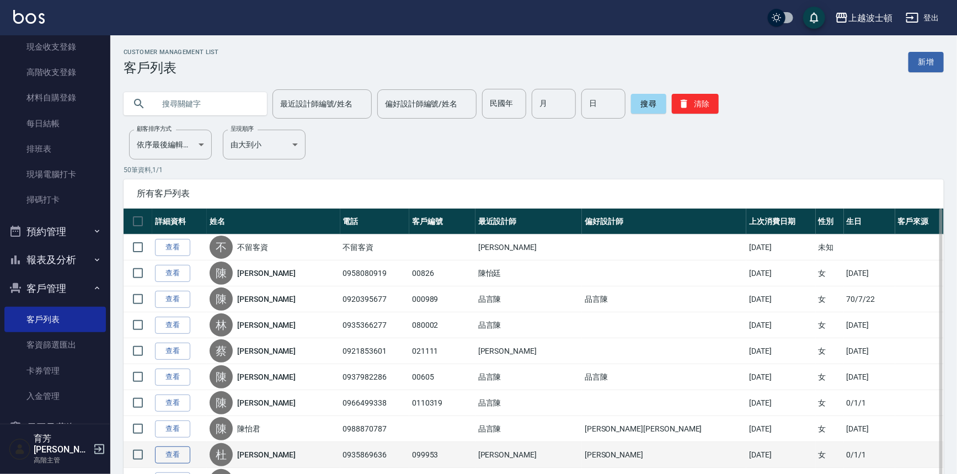
click at [179, 452] on link "查看" at bounding box center [172, 454] width 35 height 17
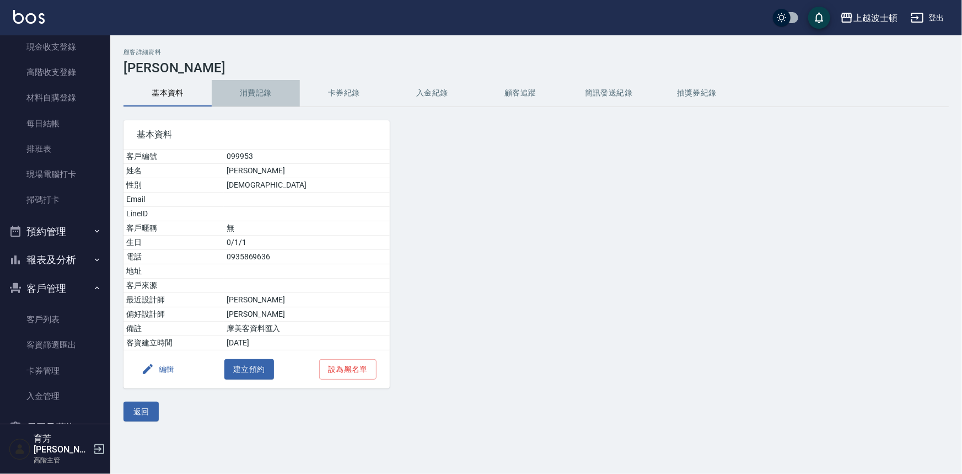
click at [250, 83] on button "消費記錄" at bounding box center [256, 93] width 88 height 26
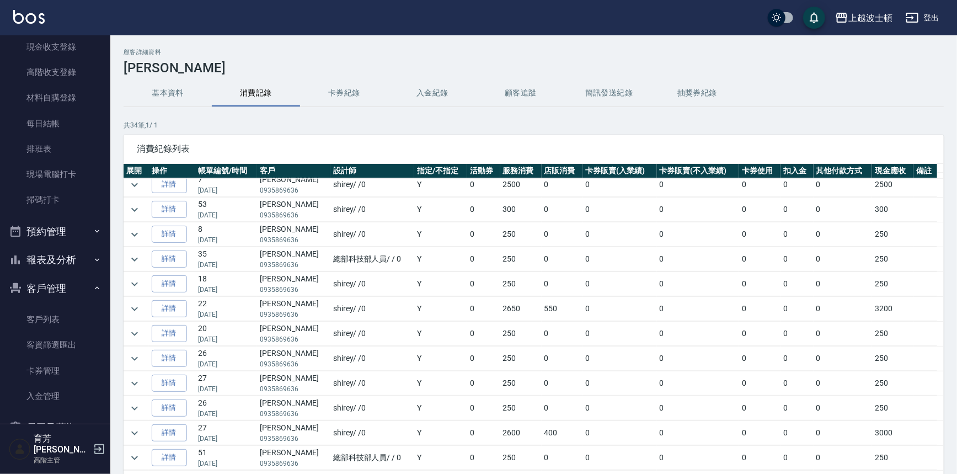
scroll to position [404, 0]
click at [131, 302] on icon "expand row" at bounding box center [134, 307] width 13 height 13
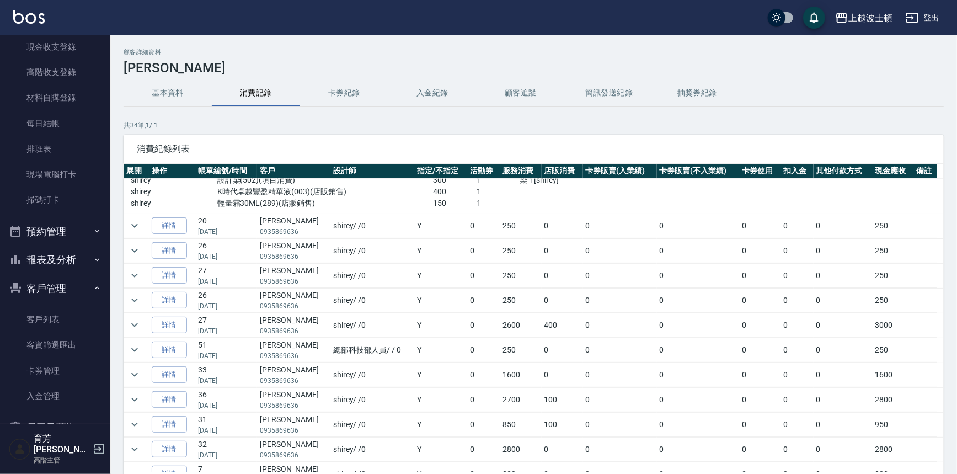
scroll to position [0, 0]
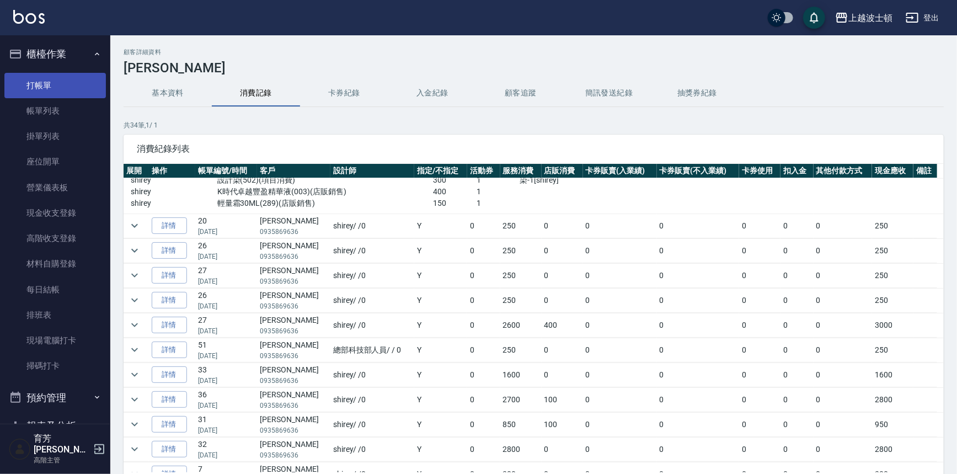
click at [60, 80] on link "打帳單" at bounding box center [54, 85] width 101 height 25
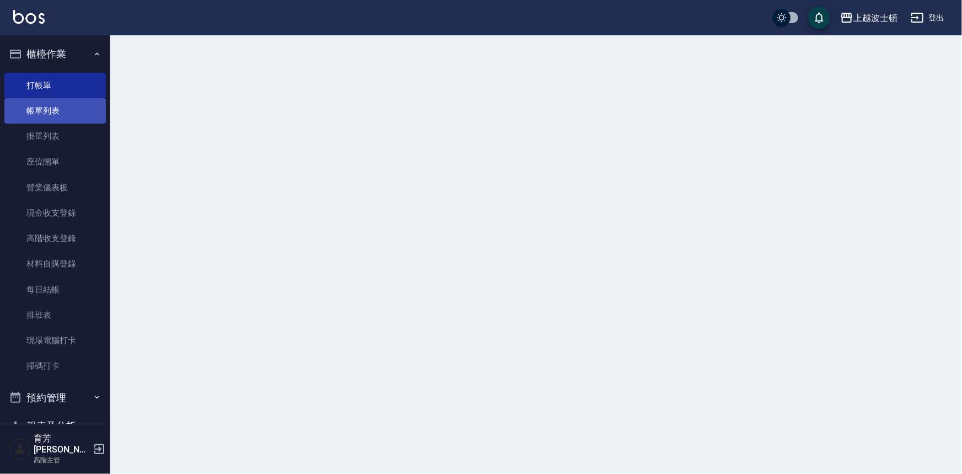
click at [66, 109] on link "帳單列表" at bounding box center [54, 110] width 101 height 25
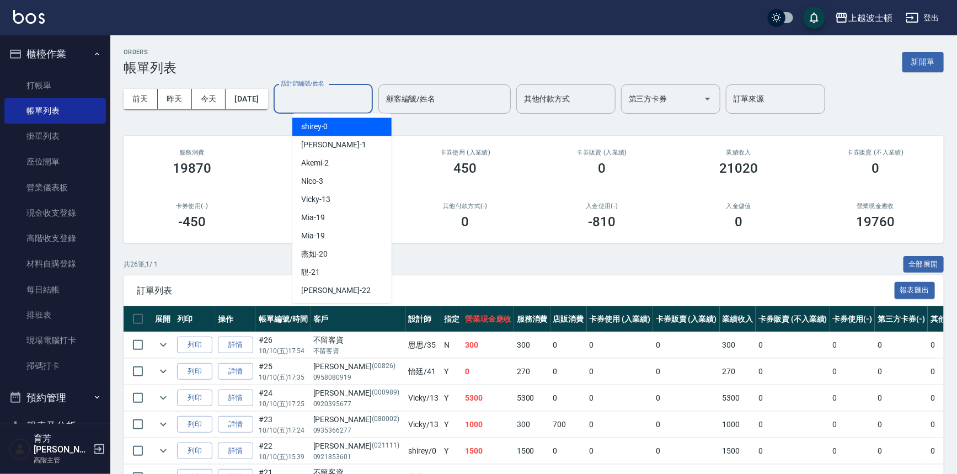
click at [322, 96] on input "設計師編號/姓名" at bounding box center [323, 98] width 89 height 19
click at [328, 126] on div "shirey -0" at bounding box center [341, 126] width 99 height 18
type input "shirey-0"
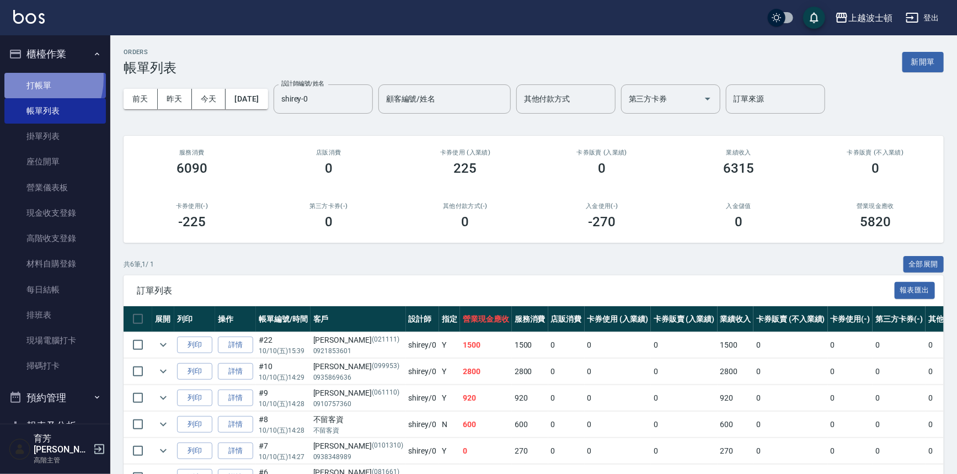
click at [28, 78] on link "打帳單" at bounding box center [54, 85] width 101 height 25
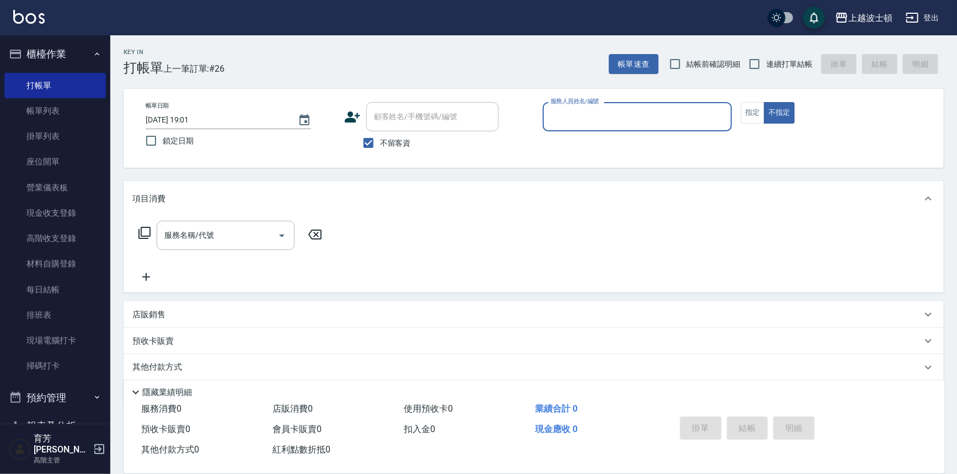
click at [641, 110] on input "服務人員姓名/編號" at bounding box center [638, 116] width 180 height 19
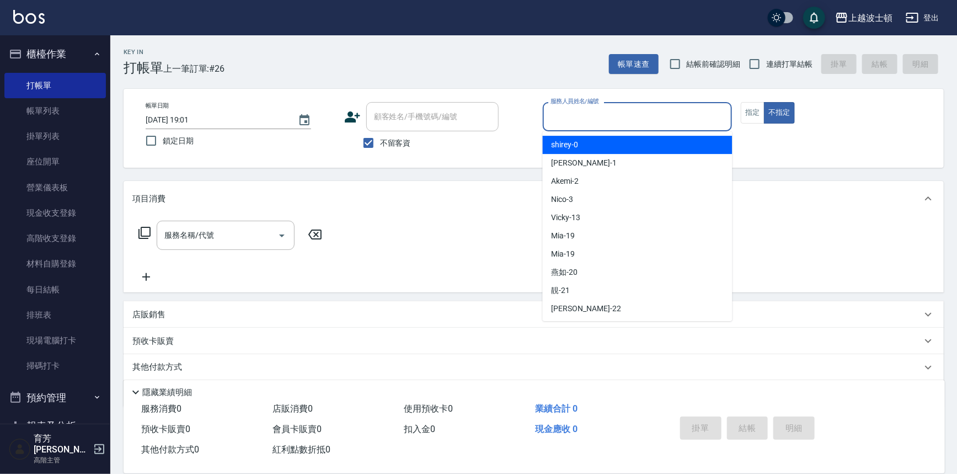
click at [647, 143] on div "shirey -0" at bounding box center [638, 145] width 190 height 18
type input "shirey-0"
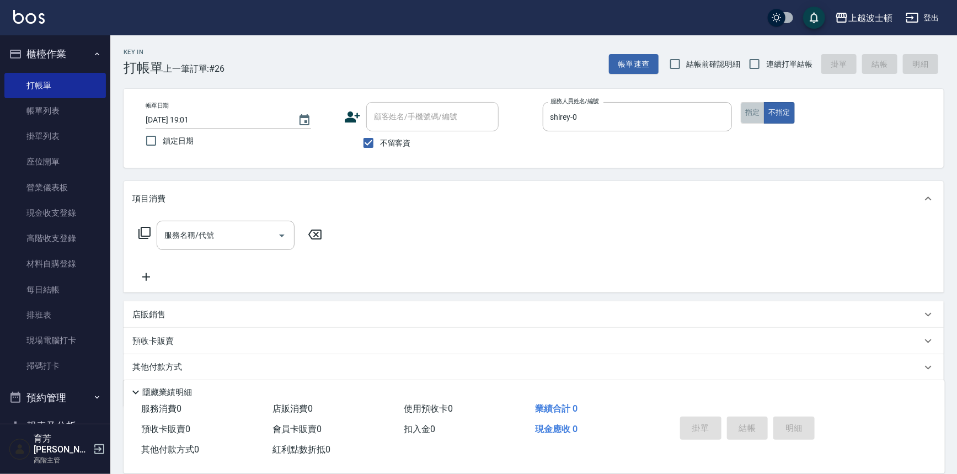
click at [756, 116] on button "指定" at bounding box center [753, 113] width 24 height 22
click at [373, 139] on input "不留客資" at bounding box center [368, 142] width 23 height 23
checkbox input "false"
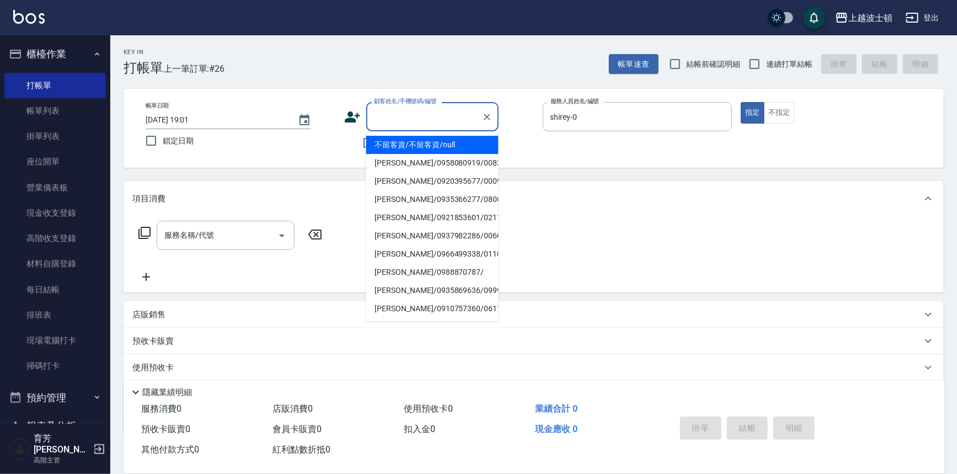
click at [389, 108] on input "顧客姓名/手機號碼/編號" at bounding box center [424, 116] width 106 height 19
click at [422, 141] on li "邱淑華/0903928862/00710" at bounding box center [432, 145] width 132 height 18
type input "邱淑華/0903928862/00710"
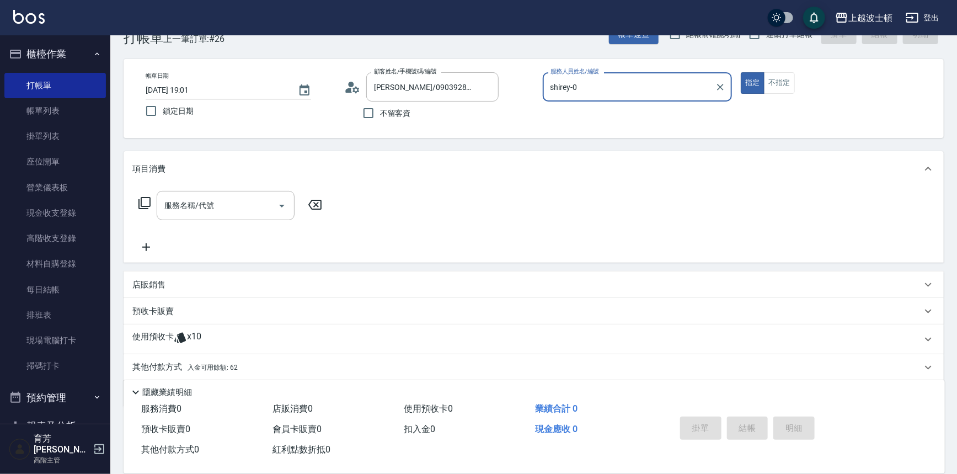
scroll to position [66, 0]
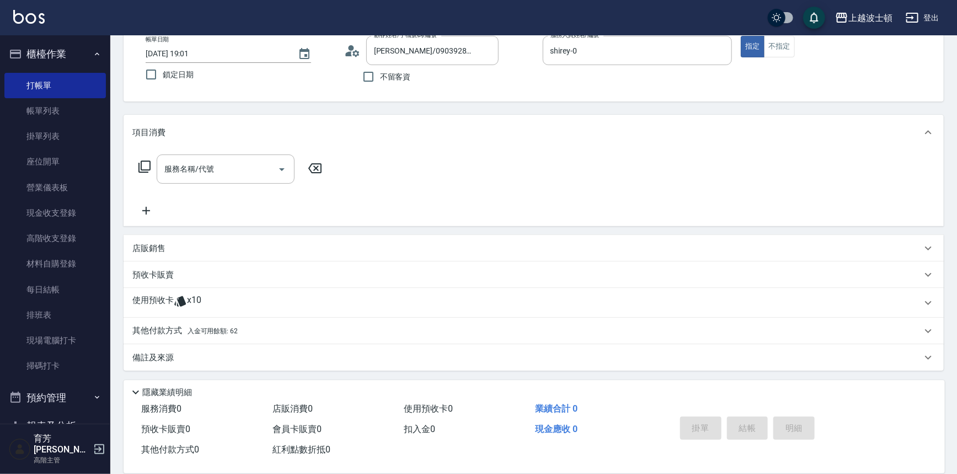
click at [193, 299] on span "x10" at bounding box center [194, 303] width 14 height 17
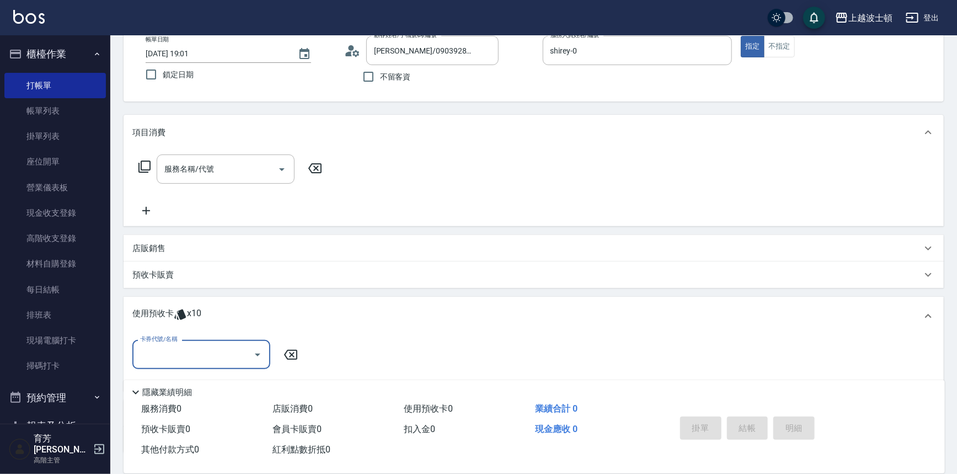
scroll to position [0, 0]
click at [262, 349] on icon "Open" at bounding box center [257, 354] width 13 height 13
click at [237, 381] on div "洗髮卷 剩餘10張" at bounding box center [201, 382] width 138 height 18
type input "洗髮卷"
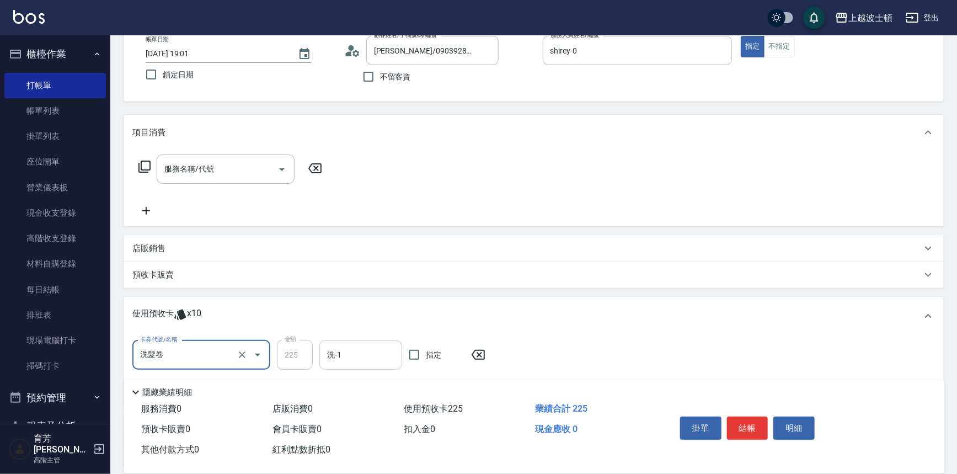
click at [341, 357] on input "洗-1" at bounding box center [360, 354] width 73 height 19
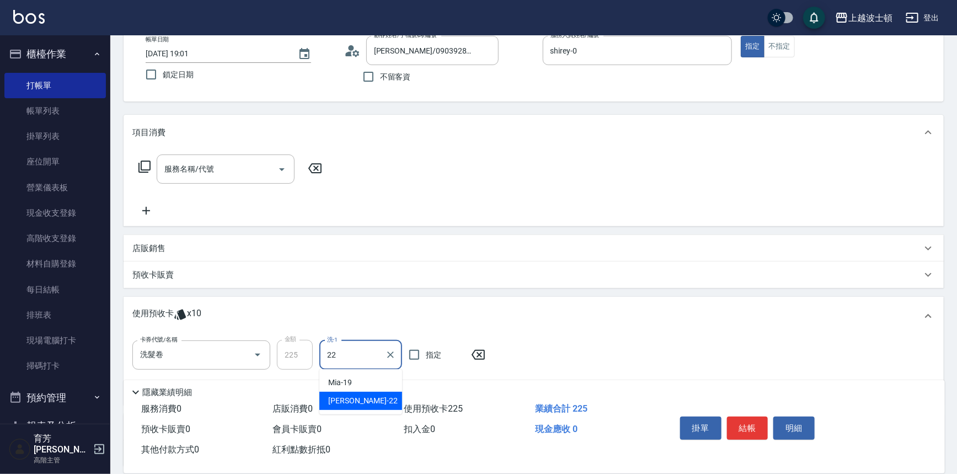
drag, startPoint x: 366, startPoint y: 401, endPoint x: 417, endPoint y: 405, distance: 51.9
click at [367, 401] on div "雅如 -22" at bounding box center [360, 401] width 83 height 18
type input "雅如-22"
click at [752, 437] on div "掛單 結帳 明細" at bounding box center [748, 429] width 144 height 35
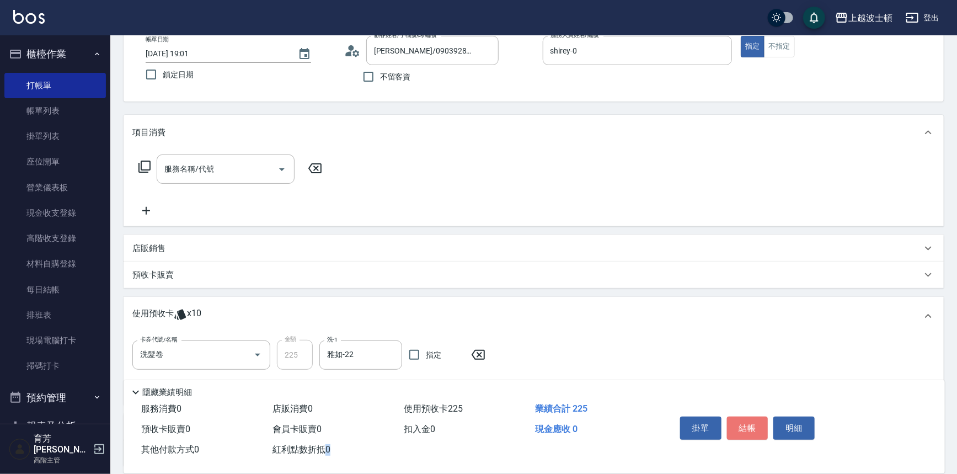
click at [743, 429] on button "結帳" at bounding box center [747, 427] width 41 height 23
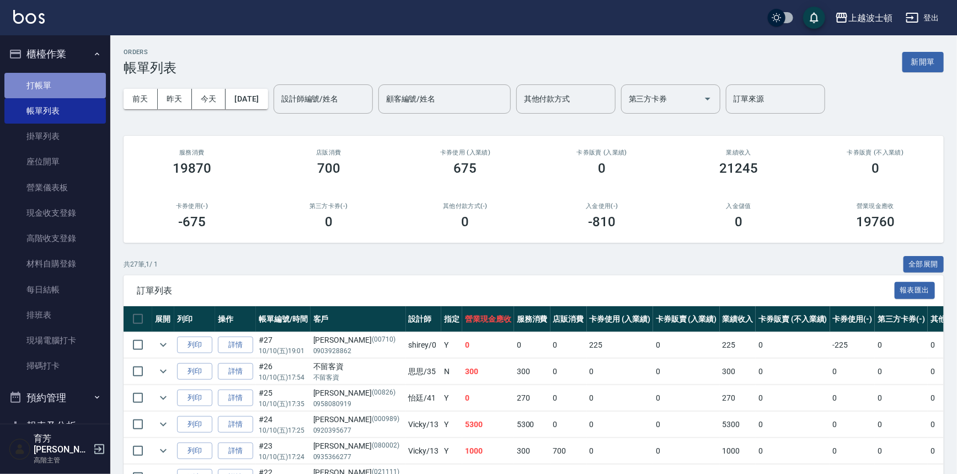
click at [67, 81] on link "打帳單" at bounding box center [54, 85] width 101 height 25
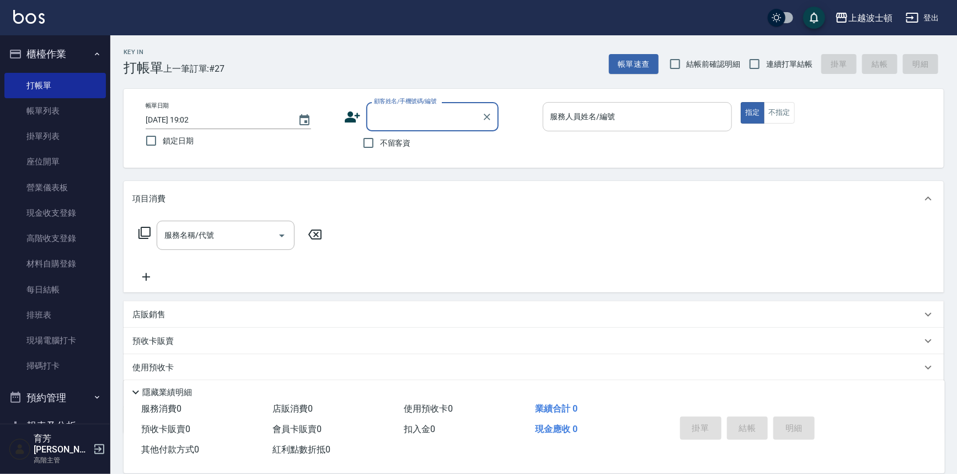
click at [577, 120] on input "服務人員姓名/編號" at bounding box center [638, 116] width 180 height 19
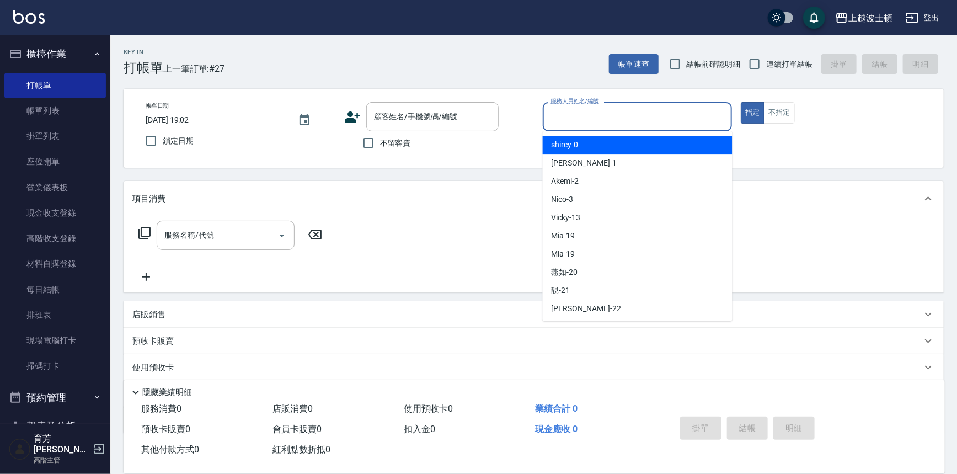
click at [581, 143] on div "shirey -0" at bounding box center [638, 145] width 190 height 18
type input "shirey-0"
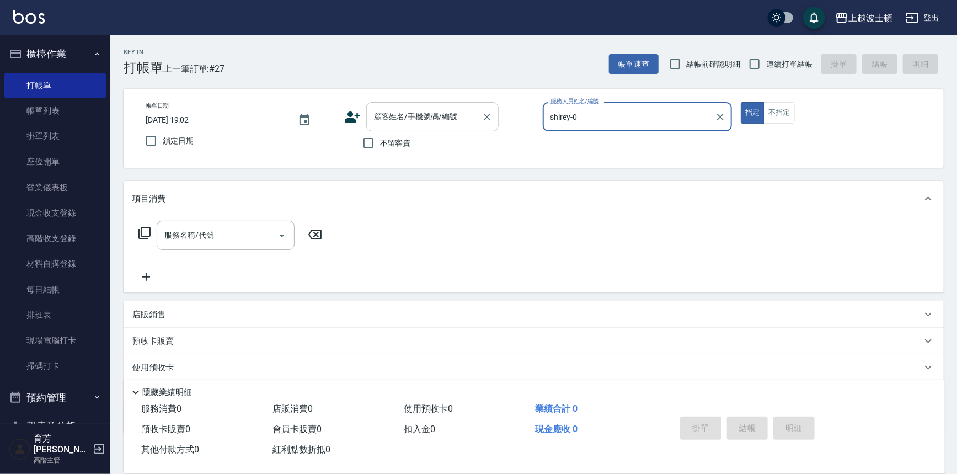
click at [375, 115] on input "顧客姓名/手機號碼/編號" at bounding box center [424, 116] width 106 height 19
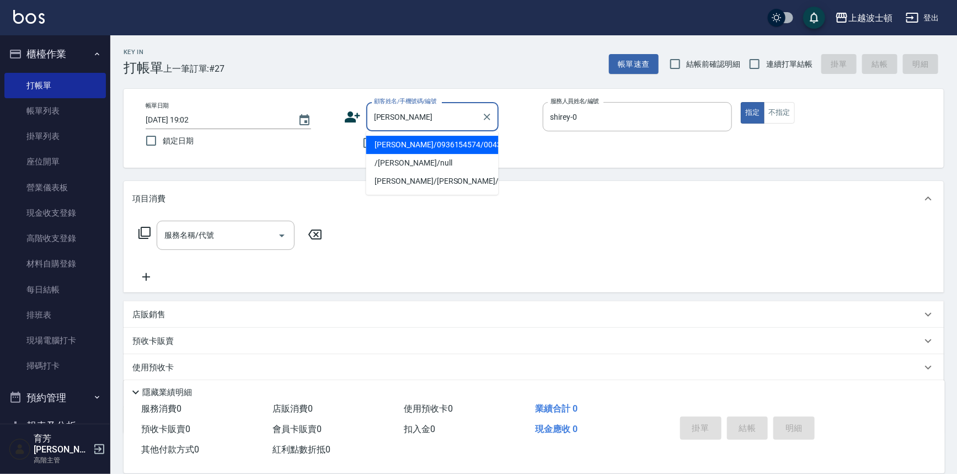
click at [401, 141] on li "梁秀月/0936154574/00430" at bounding box center [432, 145] width 132 height 18
type input "梁秀月/0936154574/00430"
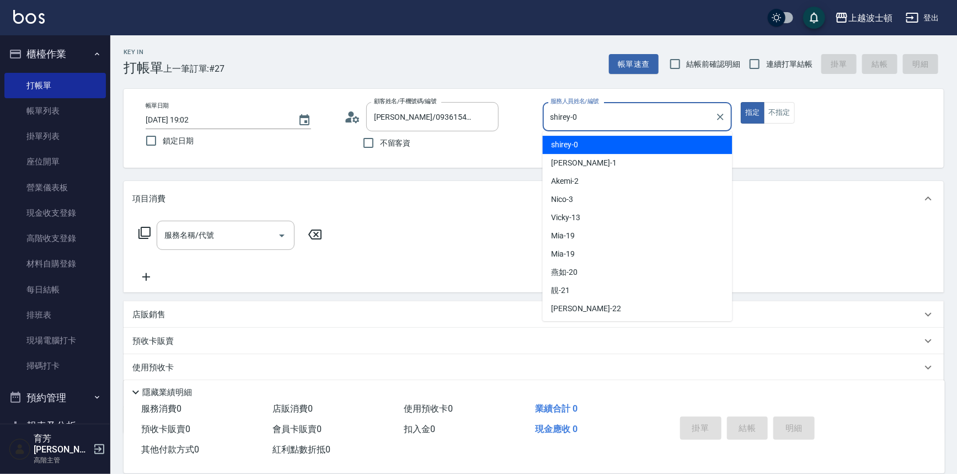
click at [581, 120] on input "shirey-0" at bounding box center [629, 116] width 163 height 19
click at [581, 144] on div "shirey -0" at bounding box center [638, 145] width 190 height 18
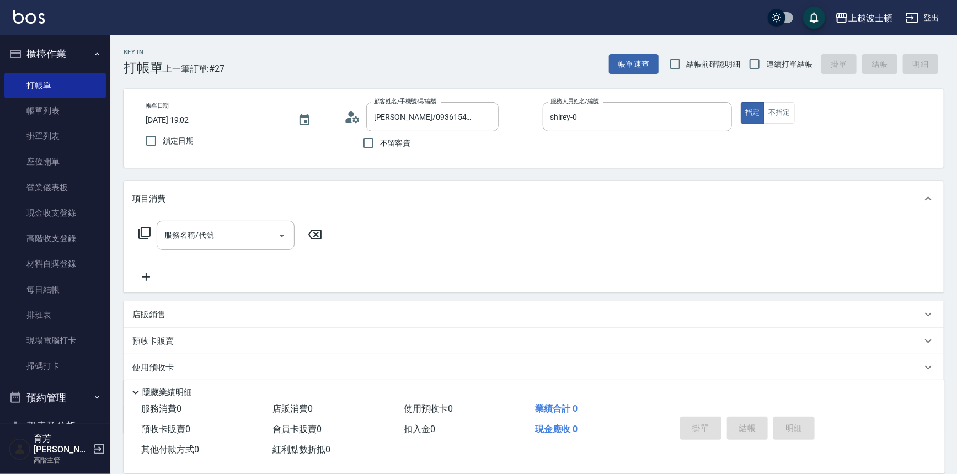
click at [143, 227] on icon at bounding box center [144, 233] width 12 height 12
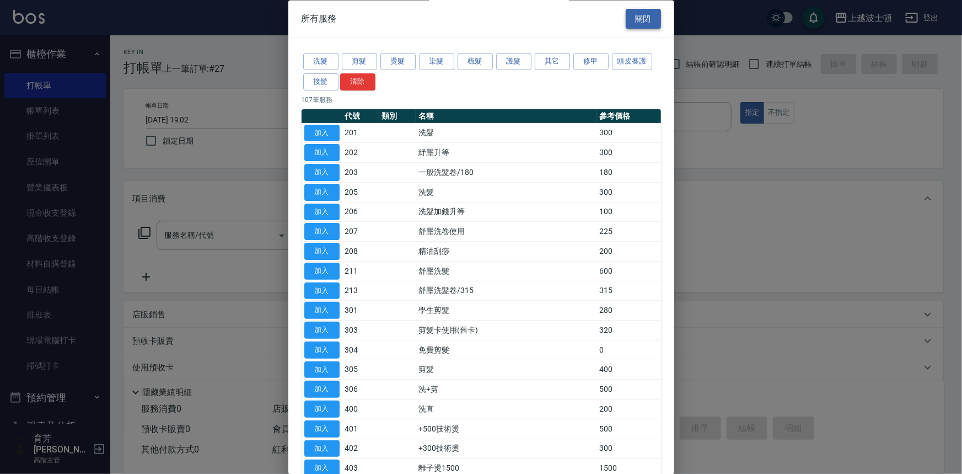
click at [642, 12] on button "關閉" at bounding box center [643, 19] width 35 height 20
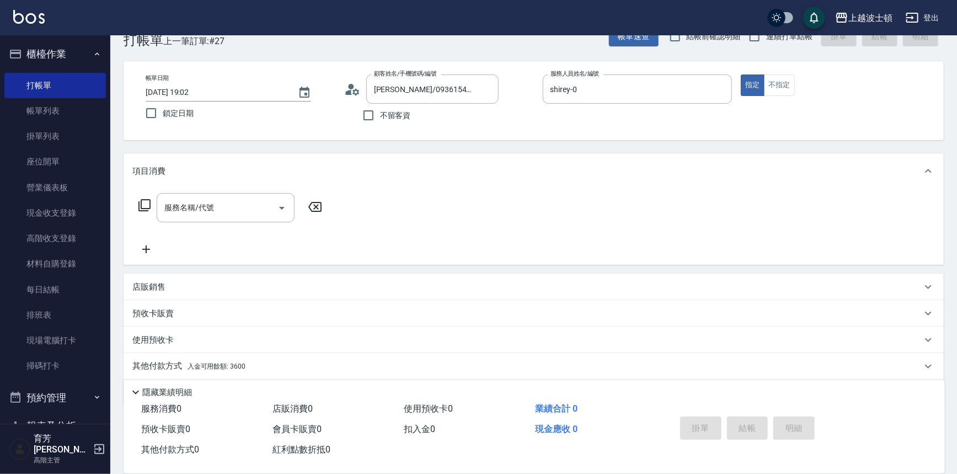
scroll to position [63, 0]
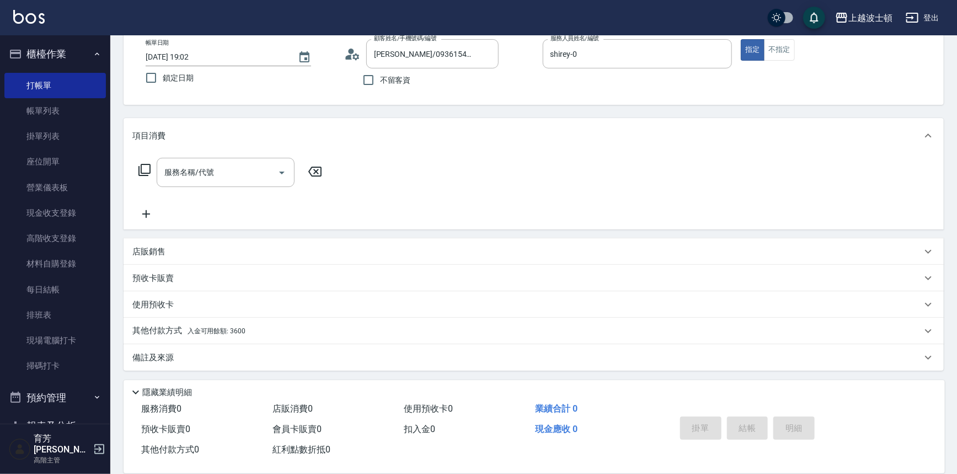
click at [240, 329] on span "入金可用餘額: 3600" at bounding box center [217, 331] width 58 height 8
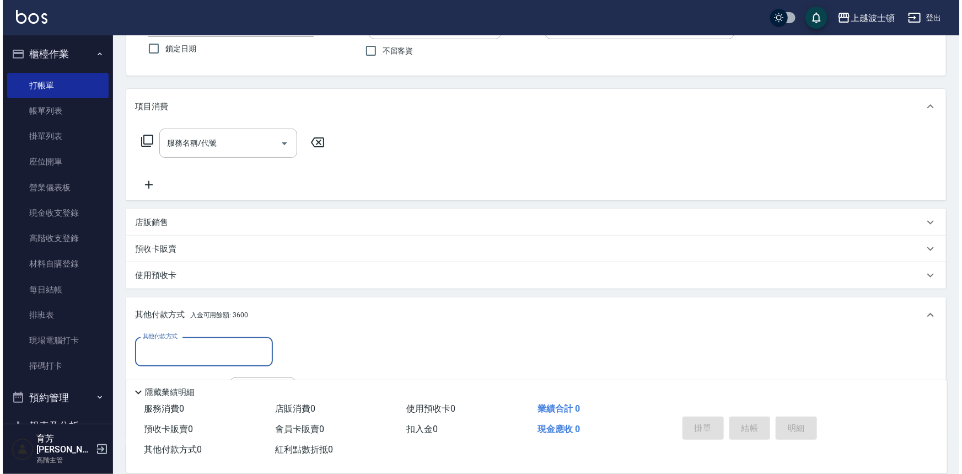
scroll to position [193, 0]
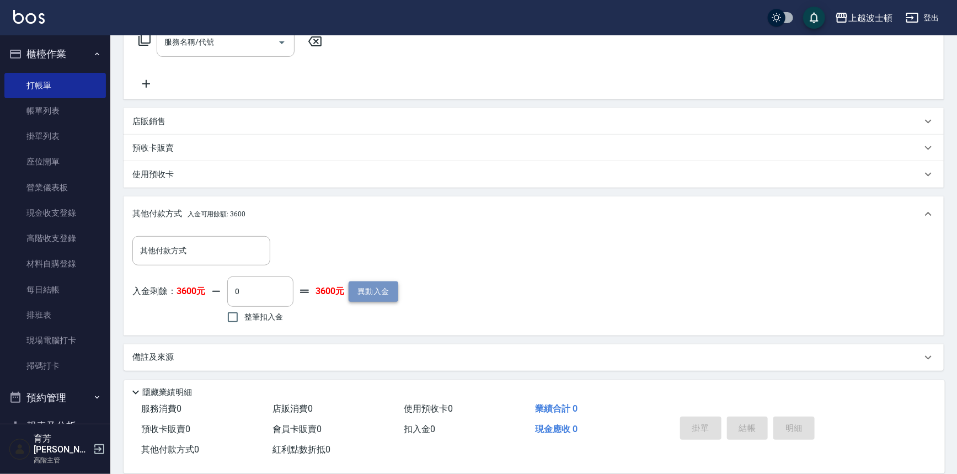
click at [392, 292] on button "異動入金" at bounding box center [374, 291] width 50 height 20
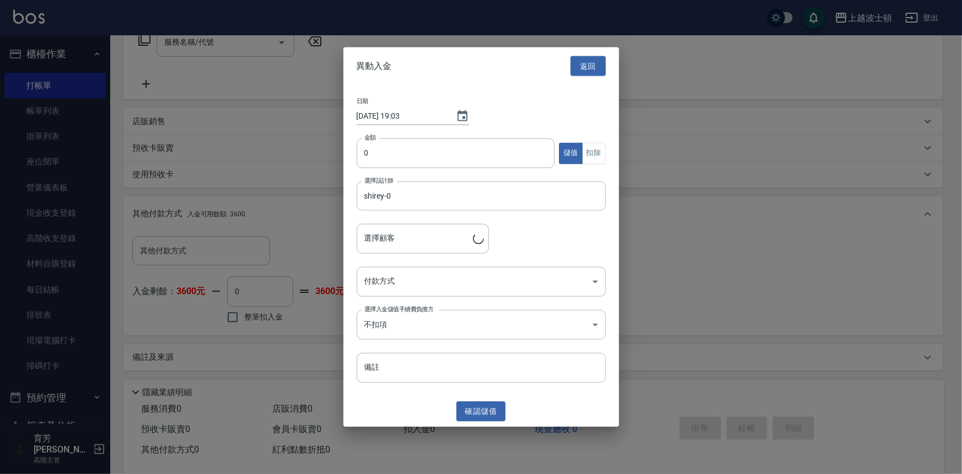
type input "梁秀月/0936154574/00430"
click at [373, 148] on input "0" at bounding box center [456, 153] width 199 height 30
type input "1040"
drag, startPoint x: 640, startPoint y: 212, endPoint x: 633, endPoint y: 233, distance: 22.5
click at [635, 231] on div at bounding box center [481, 237] width 962 height 474
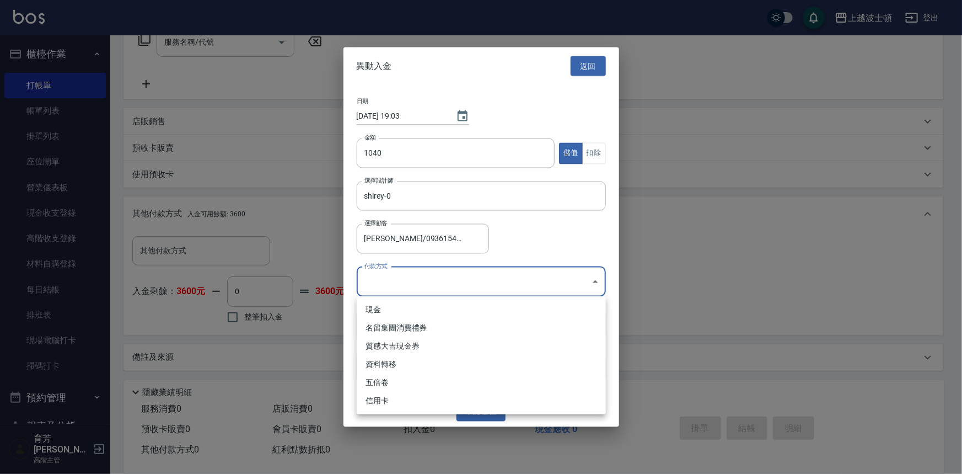
click at [583, 287] on body "上越波士頓 登出 櫃檯作業 打帳單 帳單列表 掛單列表 座位開單 營業儀表板 現金收支登錄 高階收支登錄 材料自購登錄 每日結帳 排班表 現場電腦打卡 掃碼打…" at bounding box center [481, 140] width 962 height 667
click at [395, 312] on li "現金" at bounding box center [481, 310] width 249 height 18
type input "現金"
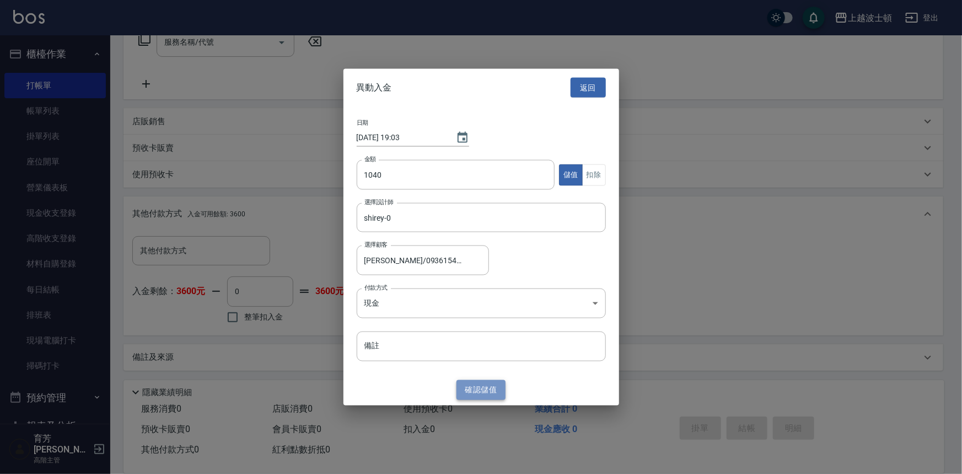
click at [473, 388] on button "確認 儲值" at bounding box center [482, 389] width 50 height 20
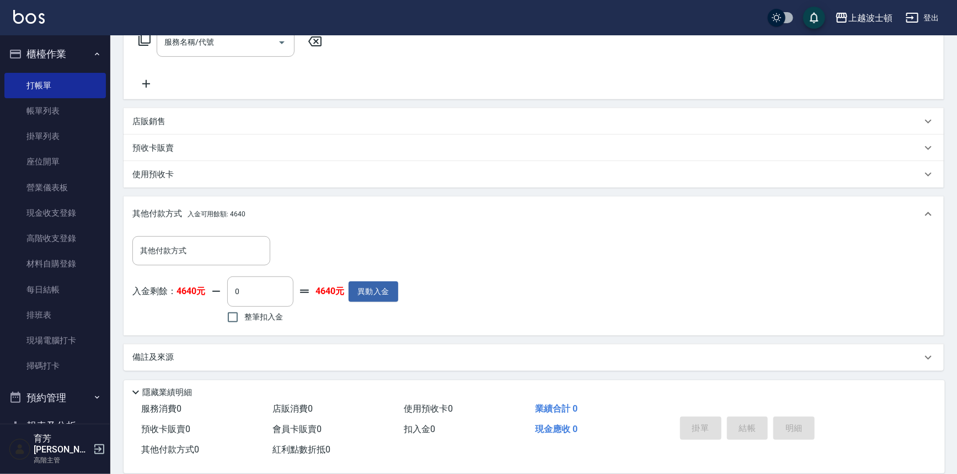
click at [144, 39] on icon at bounding box center [144, 39] width 13 height 13
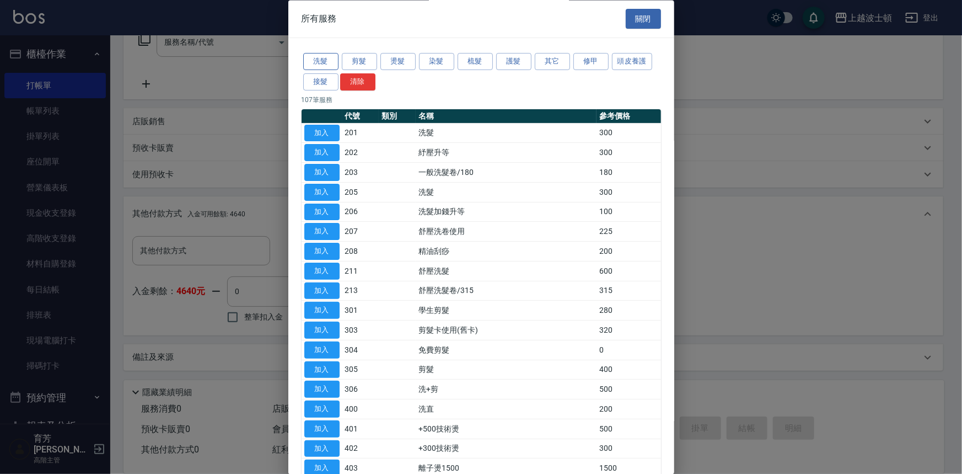
click at [336, 57] on button "洗髮" at bounding box center [320, 61] width 35 height 17
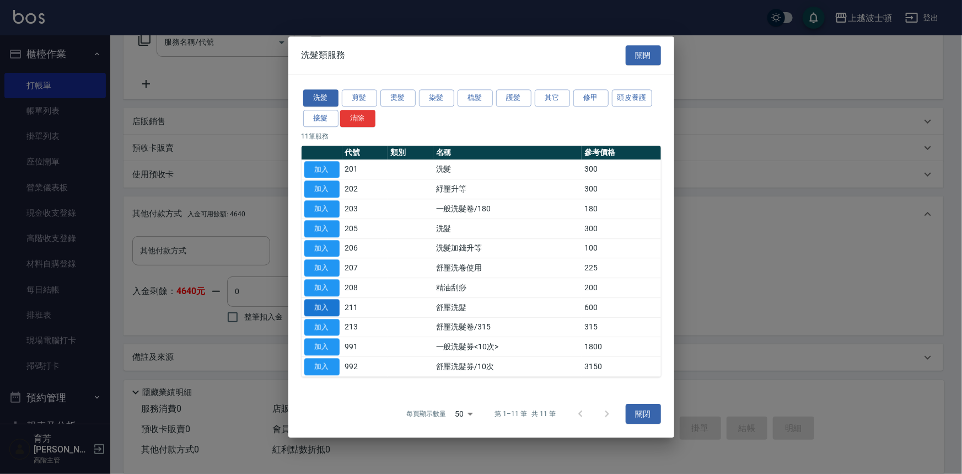
click at [332, 308] on button "加入" at bounding box center [321, 307] width 35 height 17
type input "舒壓洗髮(211)"
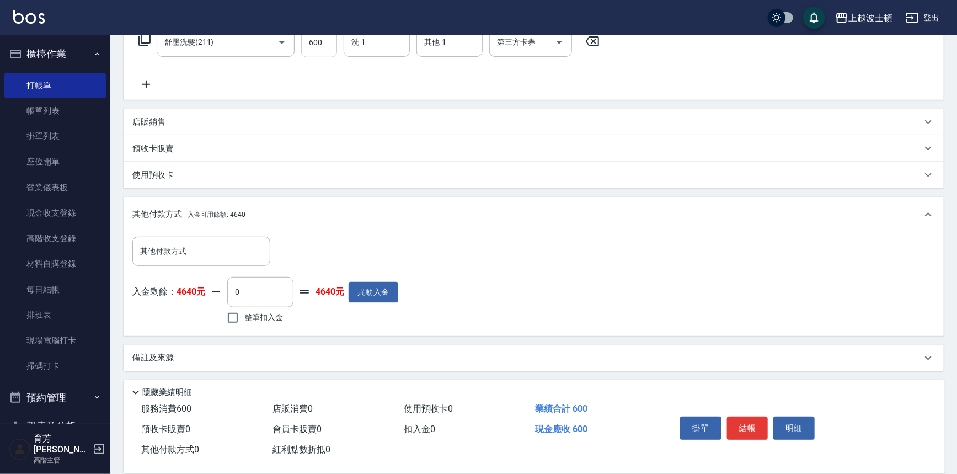
click at [320, 52] on input "600" at bounding box center [319, 43] width 36 height 30
type input "540"
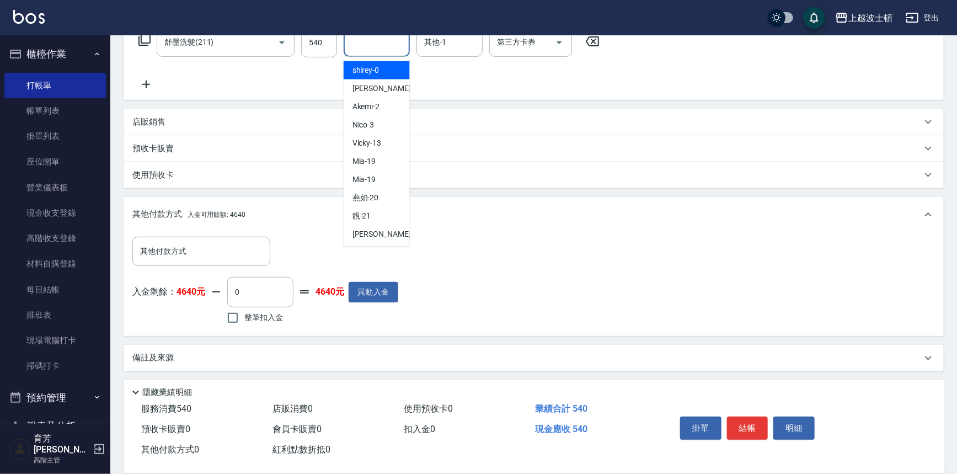
click at [383, 50] on input "洗-1" at bounding box center [377, 42] width 56 height 19
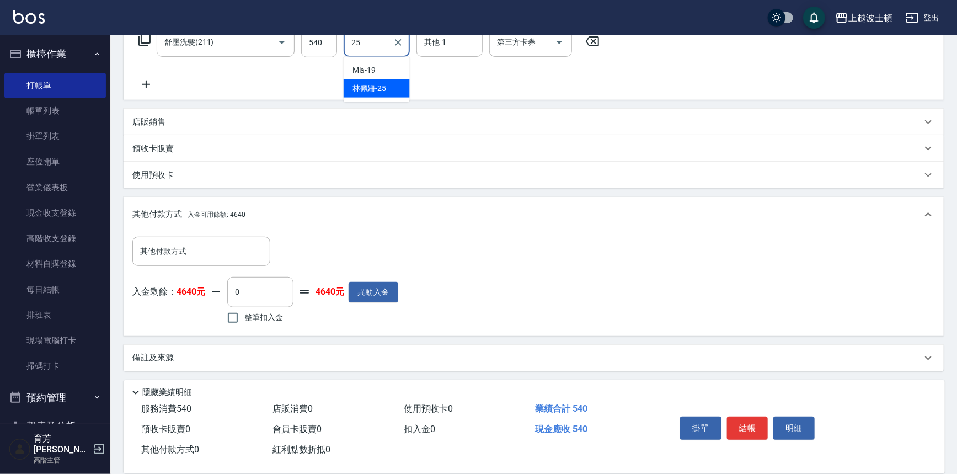
click at [402, 85] on div "[PERSON_NAME]-25" at bounding box center [377, 88] width 66 height 18
type input "[PERSON_NAME]-25"
click at [465, 43] on input "其他-1" at bounding box center [449, 42] width 56 height 19
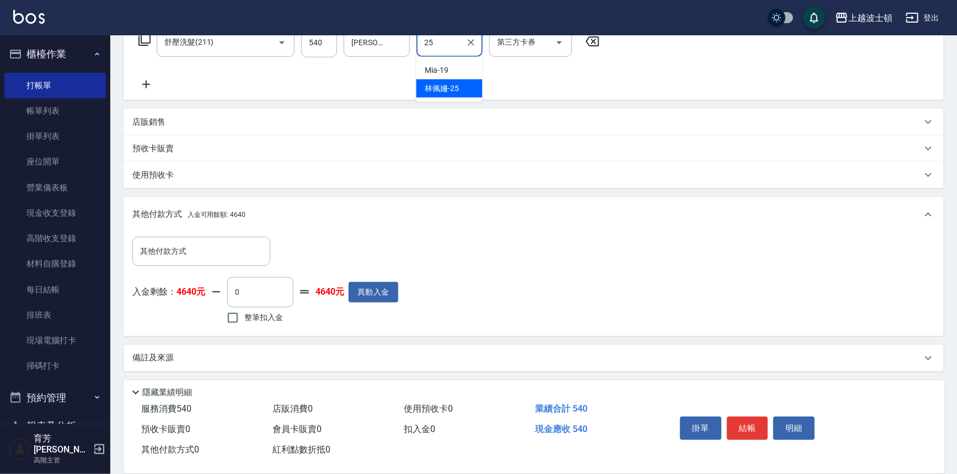
drag, startPoint x: 458, startPoint y: 90, endPoint x: 347, endPoint y: 79, distance: 111.4
click at [458, 91] on span "[PERSON_NAME]-25" at bounding box center [442, 89] width 34 height 12
type input "[PERSON_NAME]-25"
click at [147, 39] on icon at bounding box center [144, 39] width 13 height 13
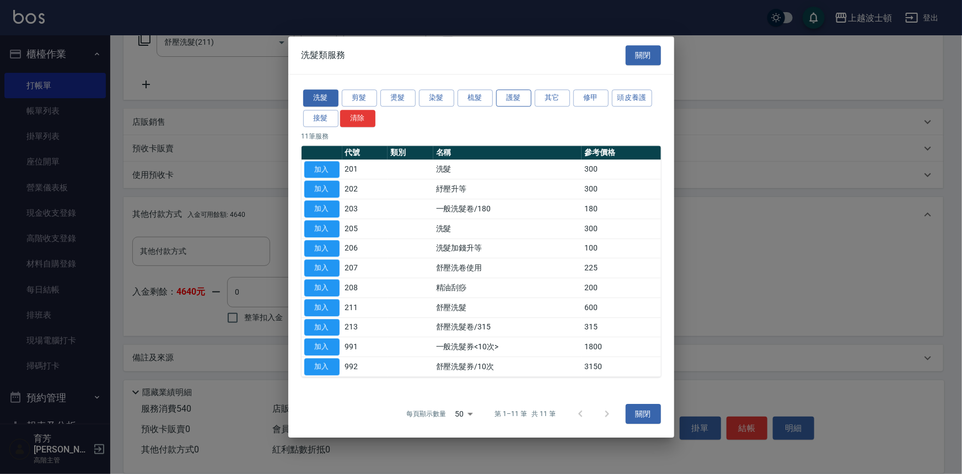
click at [522, 94] on button "護髮" at bounding box center [513, 97] width 35 height 17
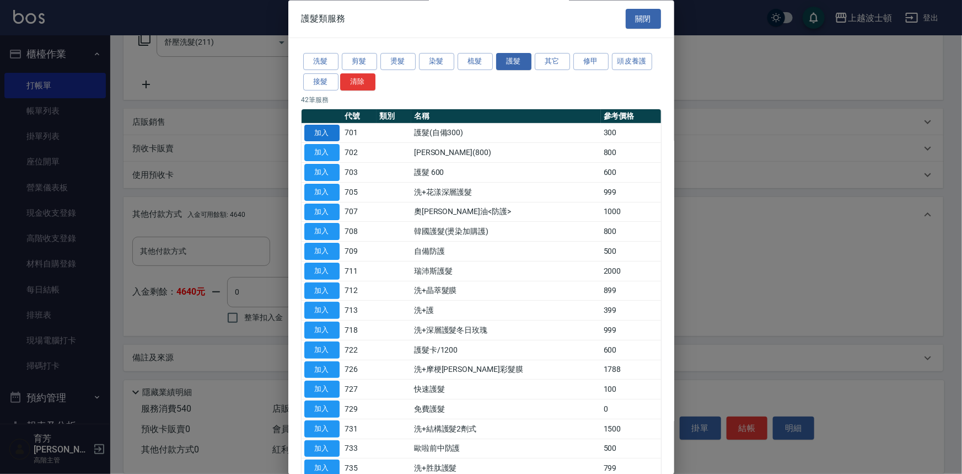
click at [324, 132] on button "加入" at bounding box center [321, 133] width 35 height 17
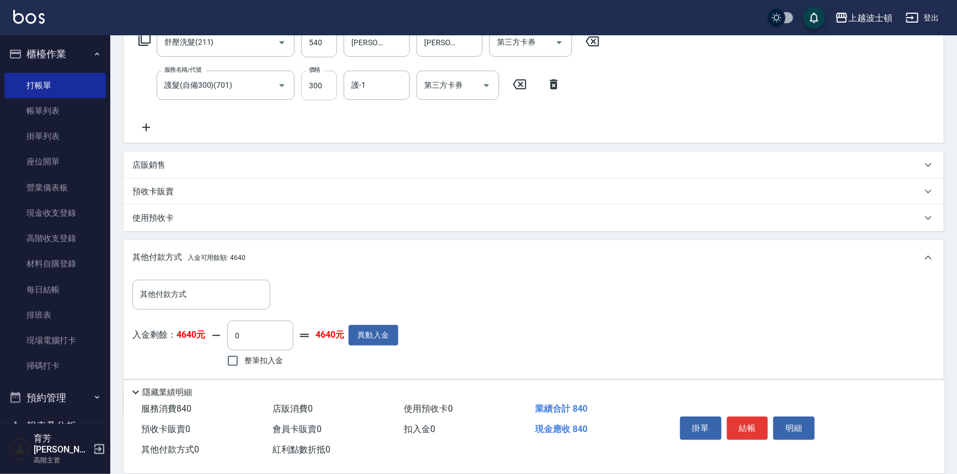
click at [323, 76] on input "300" at bounding box center [319, 86] width 36 height 30
type input "200"
click at [376, 85] on input "護-1" at bounding box center [377, 85] width 56 height 19
click at [393, 130] on div "[PERSON_NAME]-25" at bounding box center [377, 131] width 66 height 18
type input "[PERSON_NAME]-25"
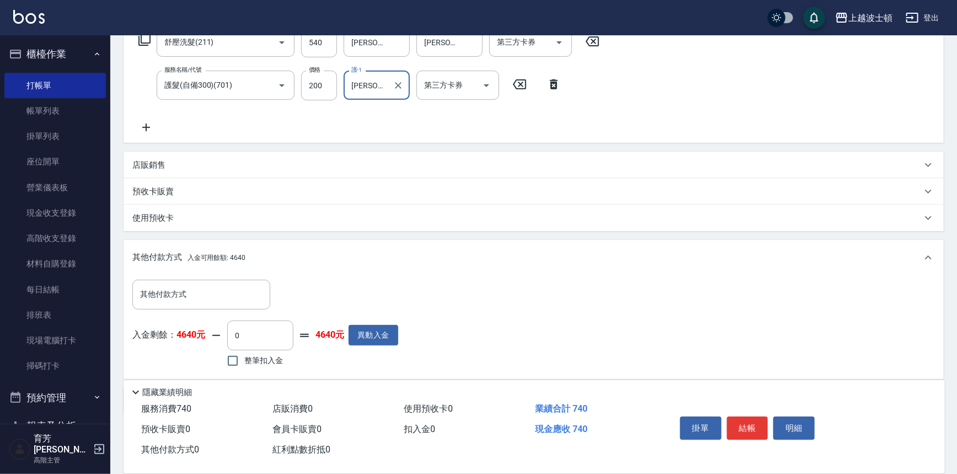
click at [145, 41] on icon at bounding box center [144, 39] width 13 height 13
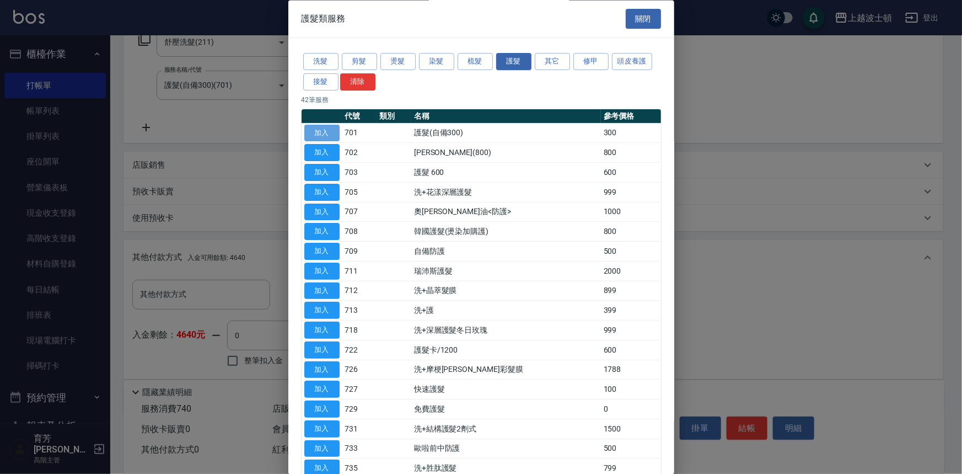
click at [329, 132] on button "加入" at bounding box center [321, 133] width 35 height 17
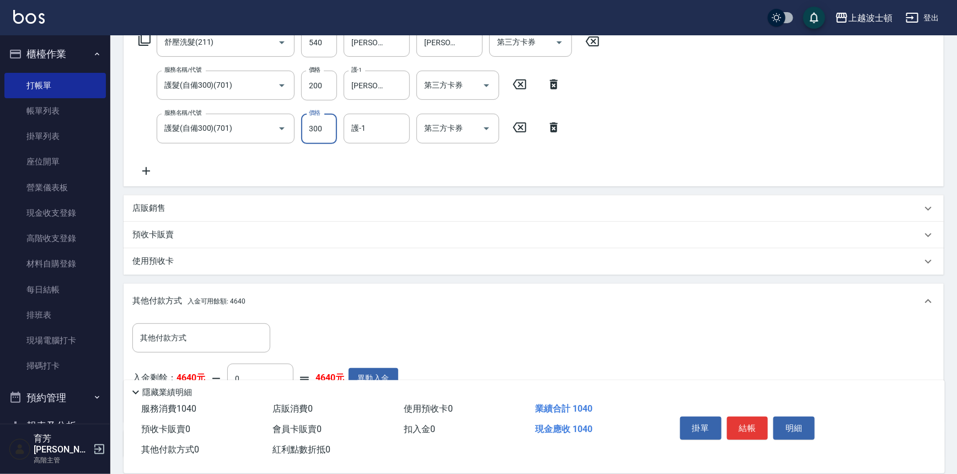
click at [318, 121] on input "300" at bounding box center [319, 129] width 36 height 30
type input "200"
click at [380, 130] on input "護-1" at bounding box center [377, 128] width 56 height 19
click at [393, 176] on div "[PERSON_NAME]-25" at bounding box center [377, 174] width 66 height 18
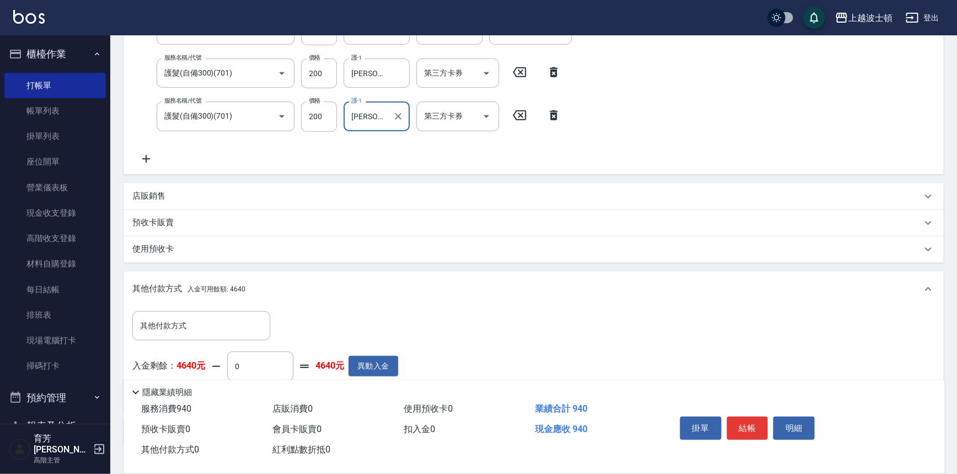
scroll to position [280, 0]
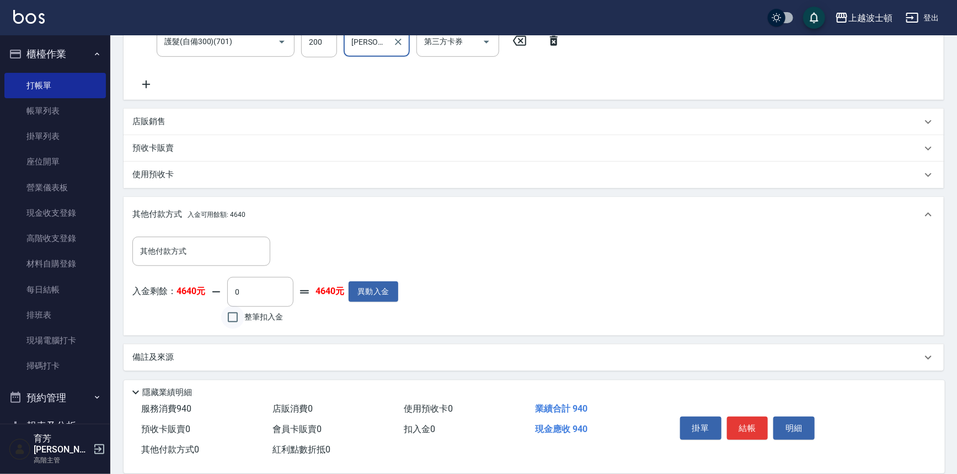
type input "[PERSON_NAME]-25"
click at [240, 312] on input "整筆扣入金" at bounding box center [232, 317] width 23 height 23
checkbox input "true"
type input "940"
click at [745, 421] on button "結帳" at bounding box center [747, 427] width 41 height 23
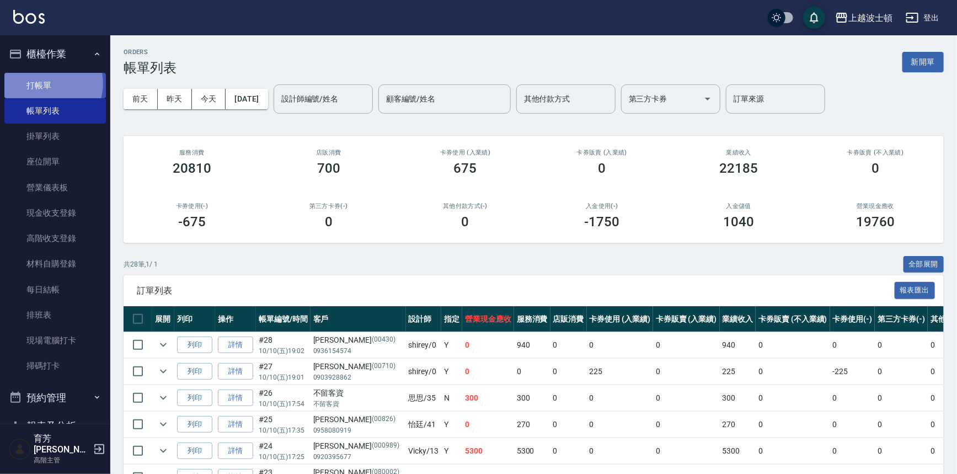
click at [51, 83] on link "打帳單" at bounding box center [54, 85] width 101 height 25
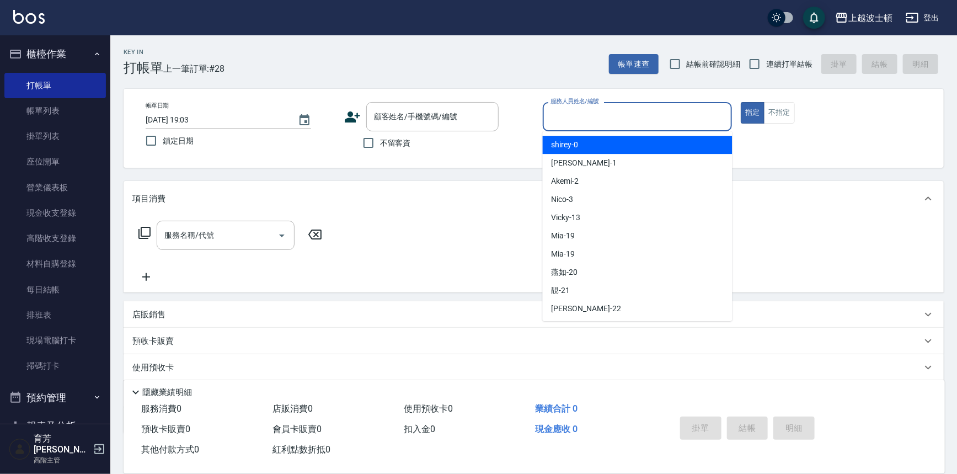
click at [583, 121] on input "服務人員姓名/編號" at bounding box center [638, 116] width 180 height 19
click at [587, 149] on div "shirey -0" at bounding box center [638, 145] width 190 height 18
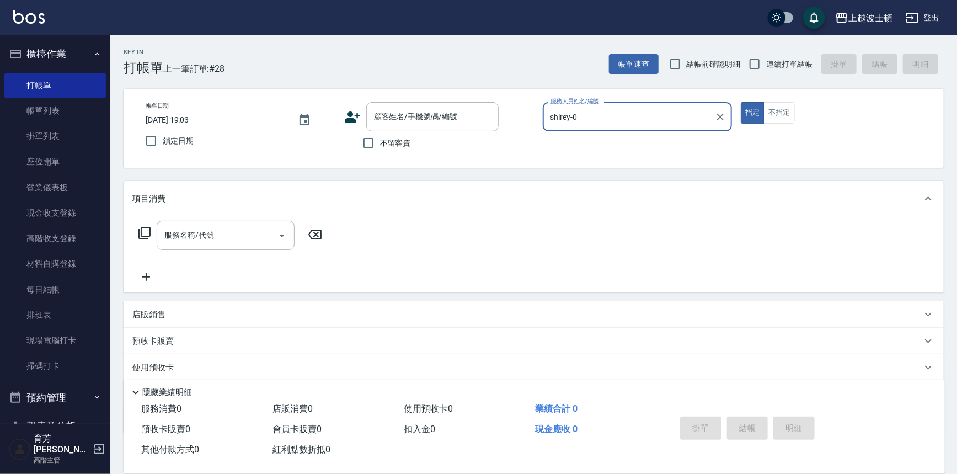
type input "shirey-0"
click at [375, 146] on input "不留客資" at bounding box center [368, 142] width 23 height 23
checkbox input "true"
click at [140, 229] on icon at bounding box center [144, 232] width 13 height 13
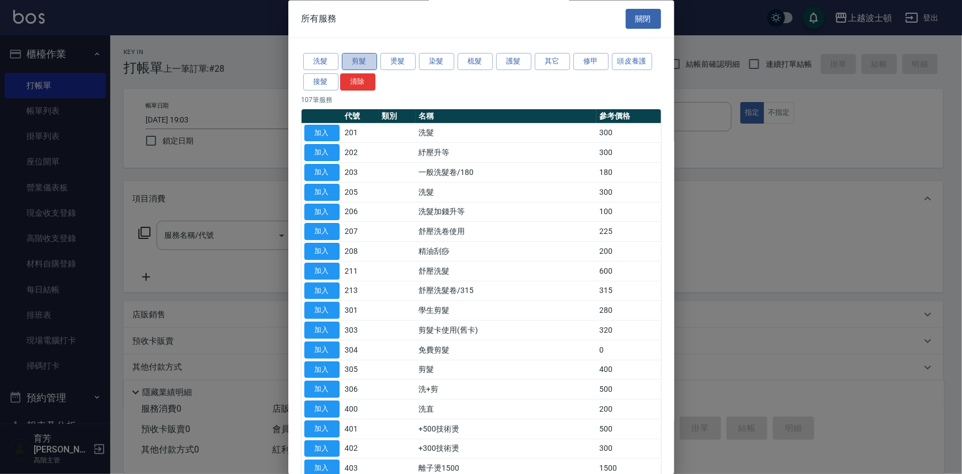
click at [360, 62] on button "剪髮" at bounding box center [359, 61] width 35 height 17
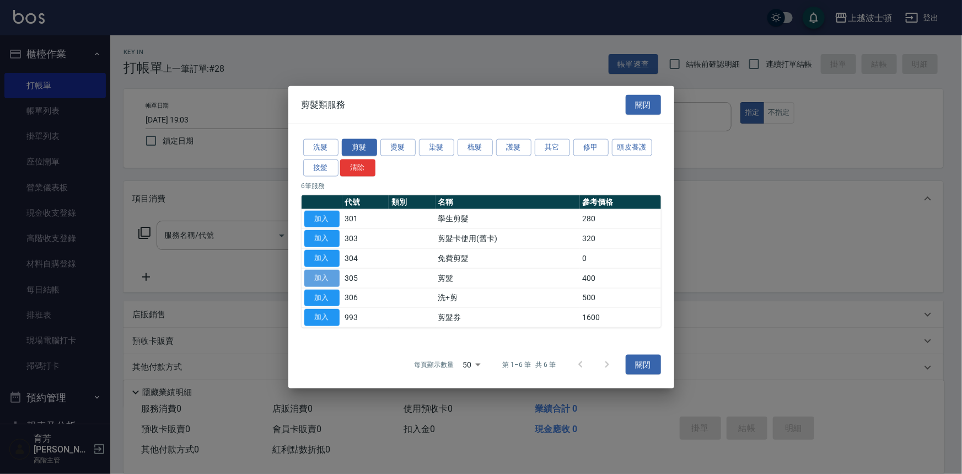
click at [319, 277] on button "加入" at bounding box center [321, 277] width 35 height 17
type input "剪髮(305)"
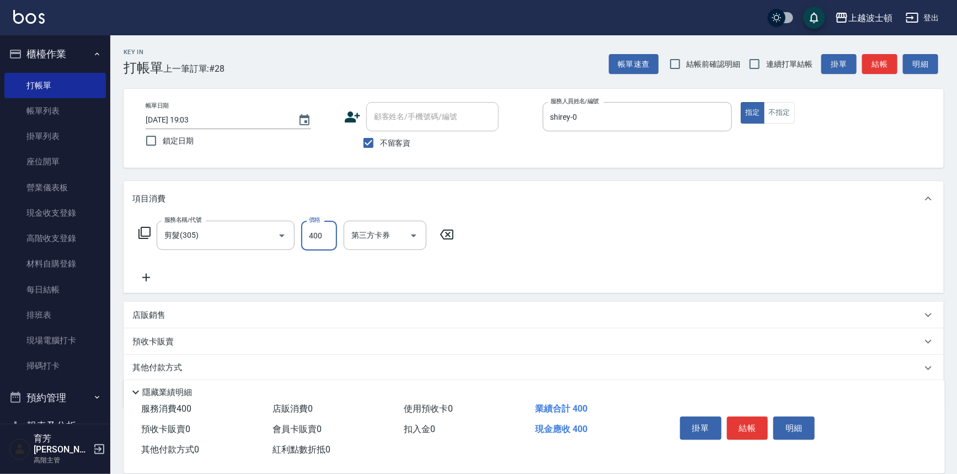
click at [329, 238] on input "400" at bounding box center [319, 236] width 36 height 30
type input "350"
click at [756, 424] on button "結帳" at bounding box center [747, 427] width 41 height 23
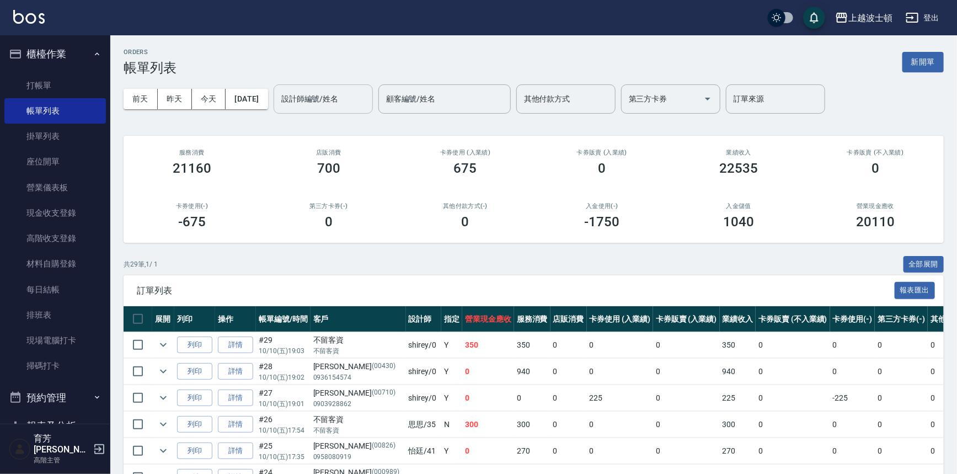
click at [335, 100] on input "設計師編號/姓名" at bounding box center [323, 98] width 89 height 19
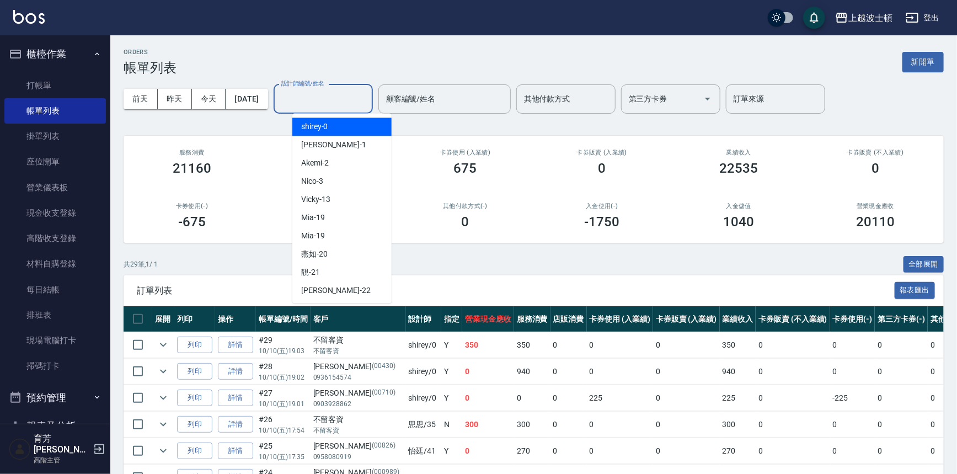
click at [338, 124] on div "shirey -0" at bounding box center [341, 126] width 99 height 18
type input "shirey-0"
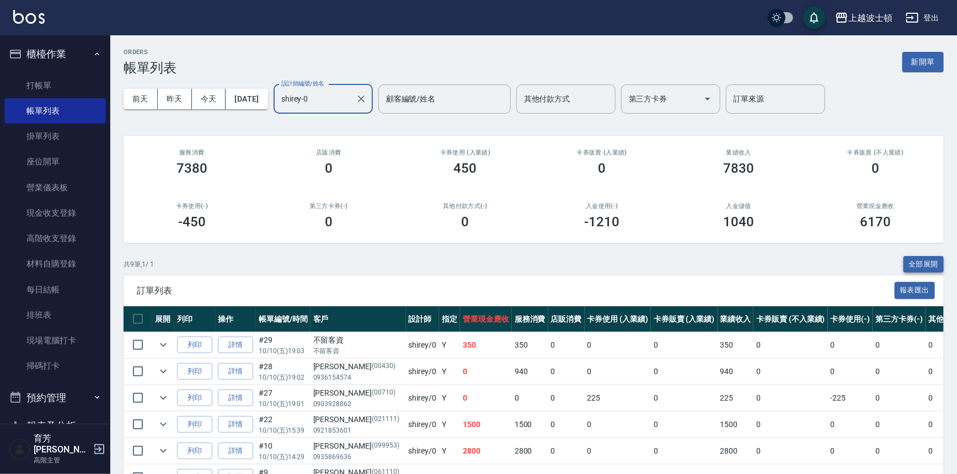
drag, startPoint x: 914, startPoint y: 263, endPoint x: 929, endPoint y: 258, distance: 15.4
click at [916, 262] on button "全部展開" at bounding box center [923, 264] width 41 height 17
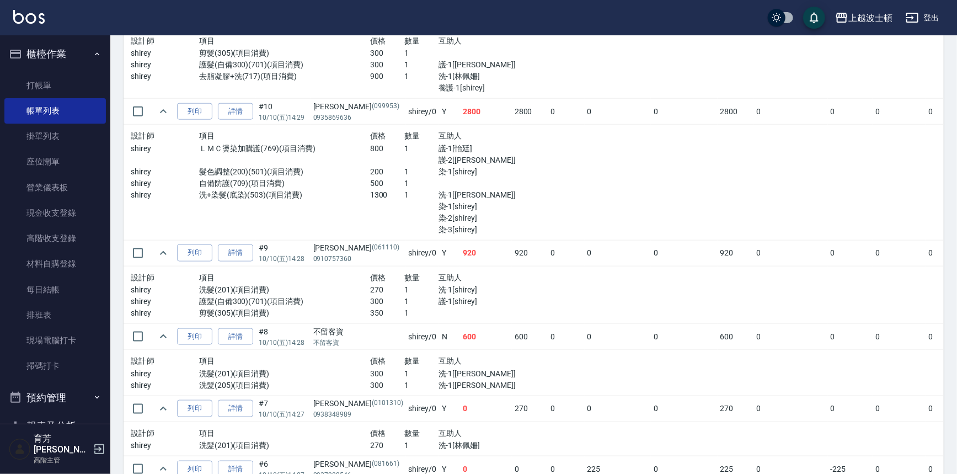
scroll to position [586, 0]
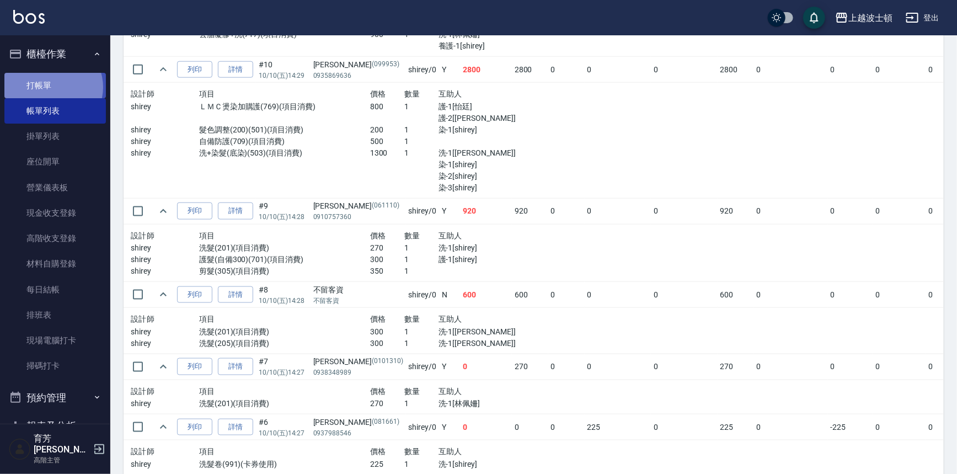
click at [52, 87] on link "打帳單" at bounding box center [54, 85] width 101 height 25
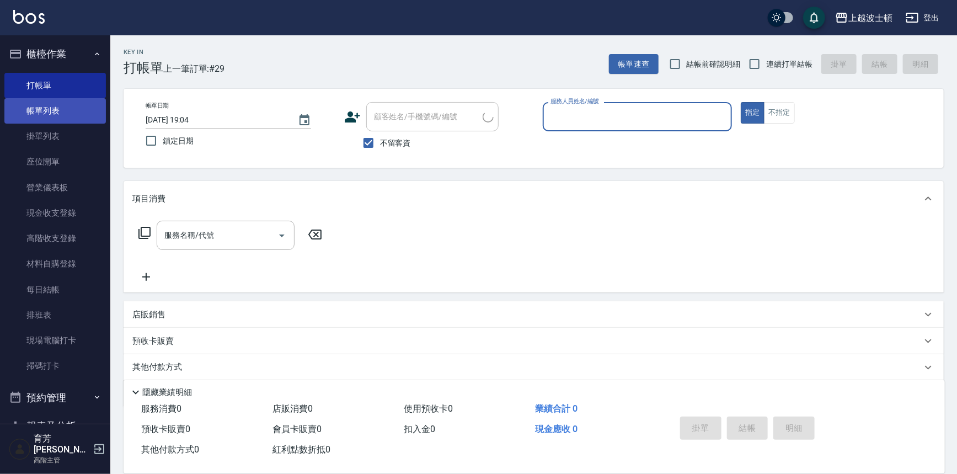
click at [52, 114] on link "帳單列表" at bounding box center [54, 110] width 101 height 25
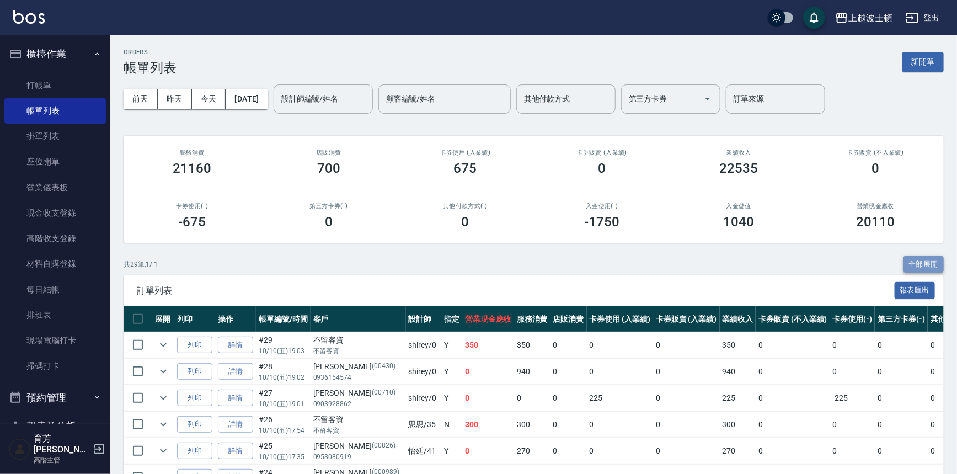
click at [910, 260] on button "全部展開" at bounding box center [923, 264] width 41 height 17
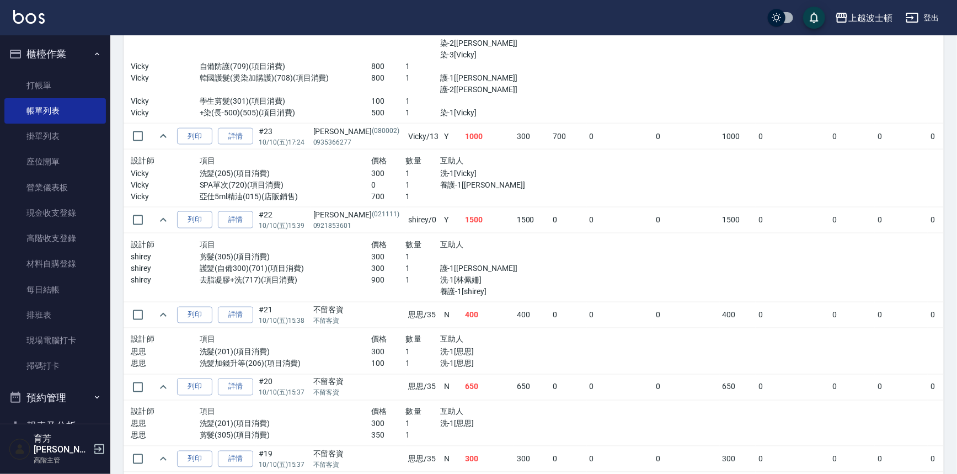
scroll to position [1763, 0]
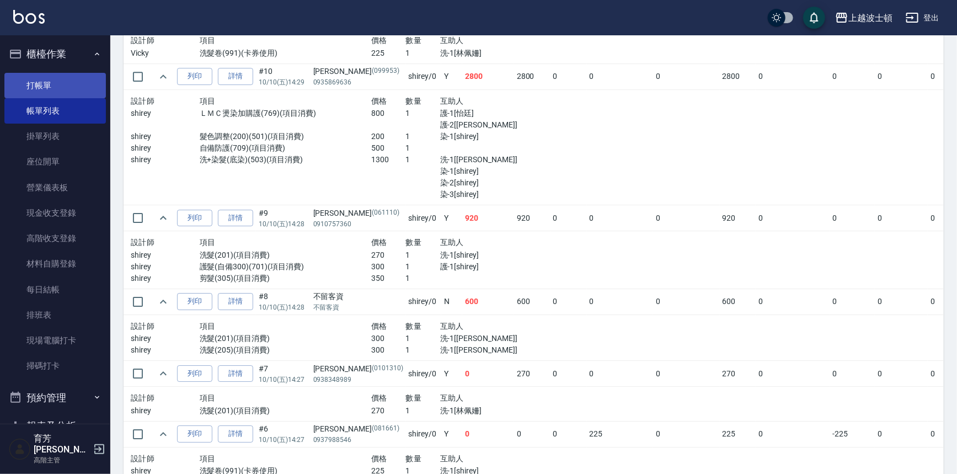
click at [19, 83] on link "打帳單" at bounding box center [54, 85] width 101 height 25
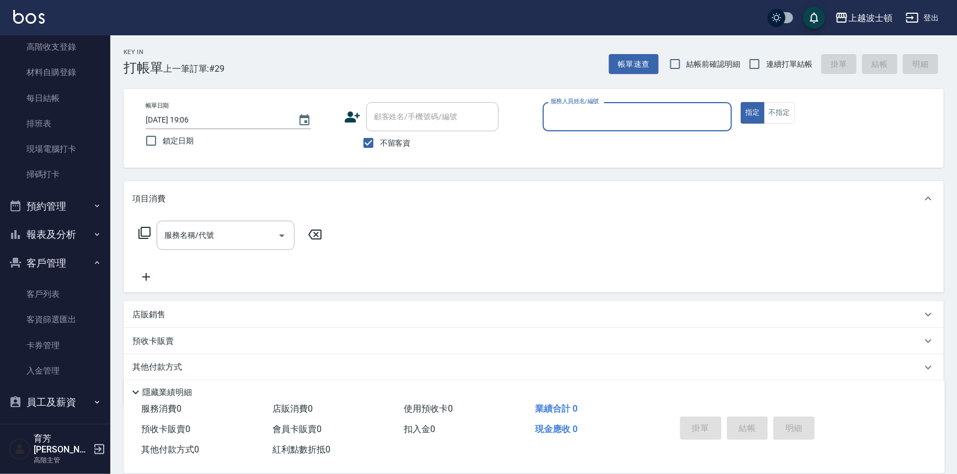
scroll to position [239, 0]
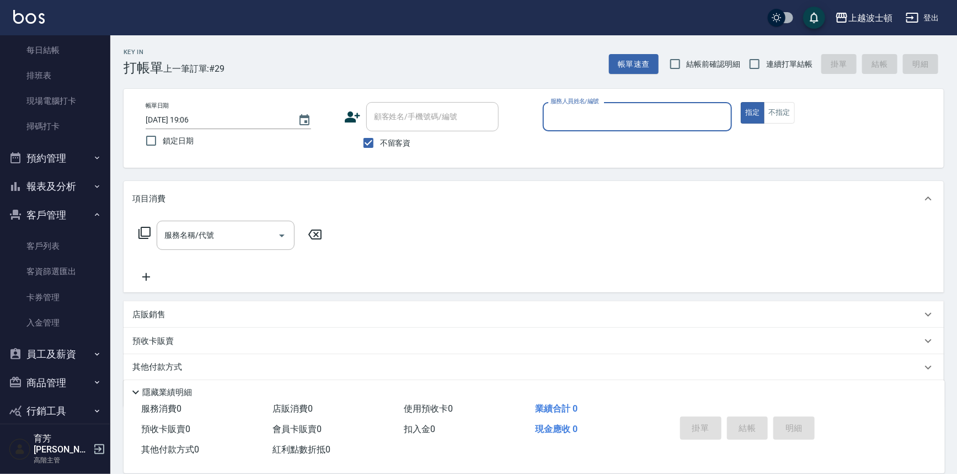
click at [93, 188] on icon "button" at bounding box center [97, 186] width 9 height 9
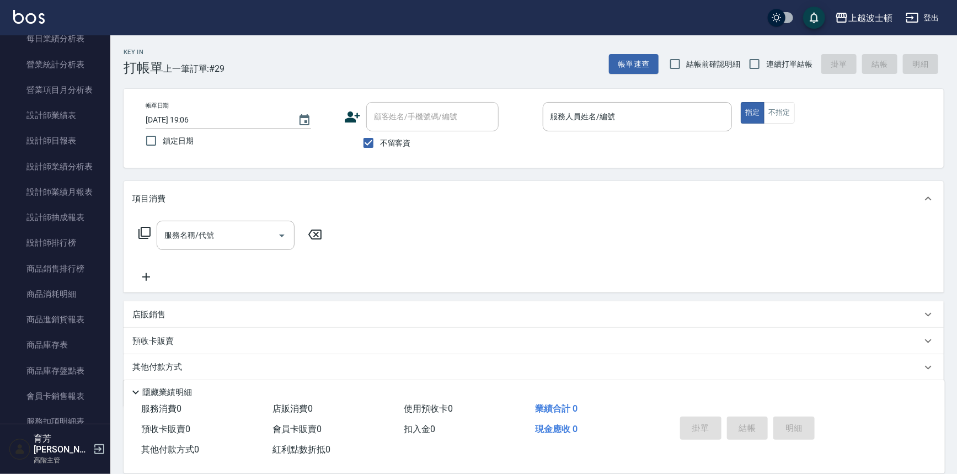
scroll to position [704, 0]
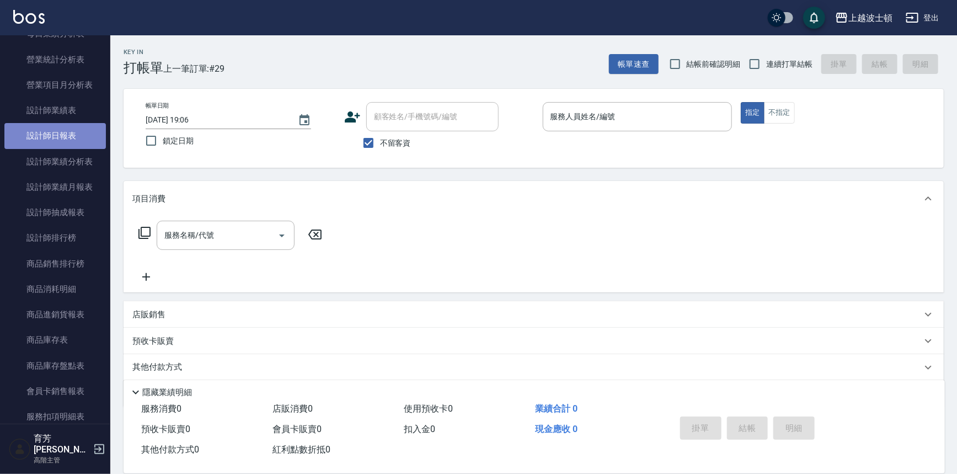
click at [72, 133] on link "設計師日報表" at bounding box center [54, 135] width 101 height 25
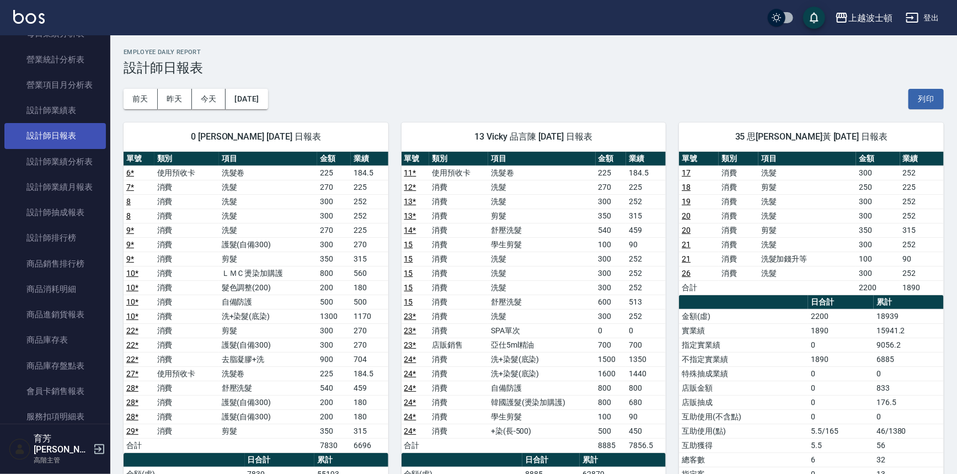
drag, startPoint x: 104, startPoint y: 197, endPoint x: 99, endPoint y: 147, distance: 50.4
click at [99, 147] on nav "櫃檯作業 打帳單 帳單列表 掛單列表 座位開單 營業儀表板 現金收支登錄 高階收支登錄 材料自購登錄 每日結帳 排班表 現場電腦打卡 掃碼打卡 預約管理 預約…" at bounding box center [55, 229] width 110 height 388
click at [176, 98] on button "昨天" at bounding box center [175, 99] width 34 height 20
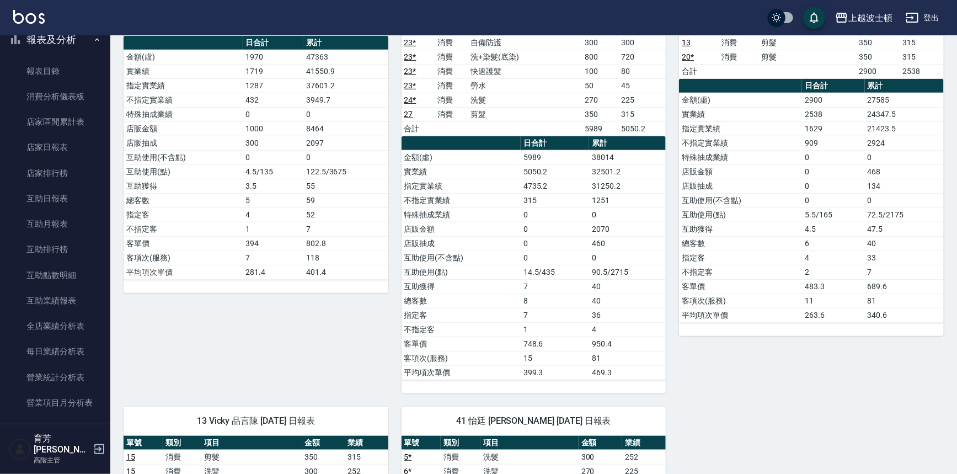
scroll to position [342, 0]
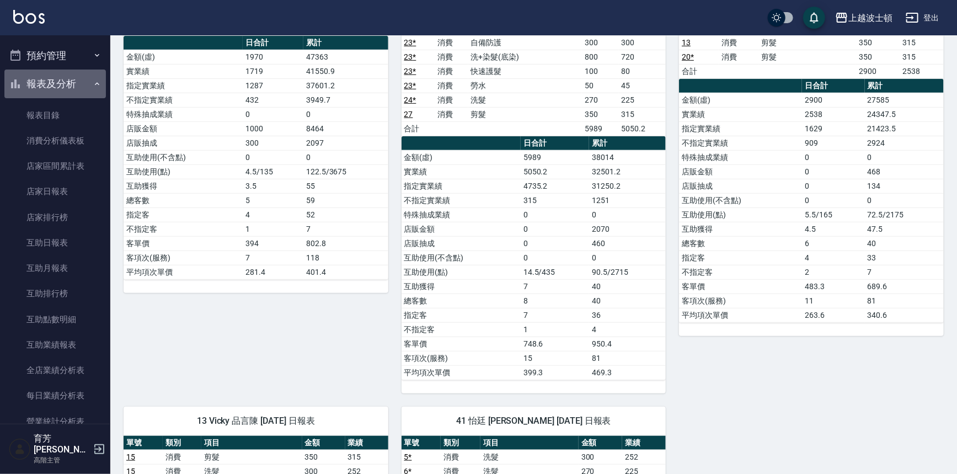
click at [93, 83] on icon "button" at bounding box center [97, 83] width 9 height 9
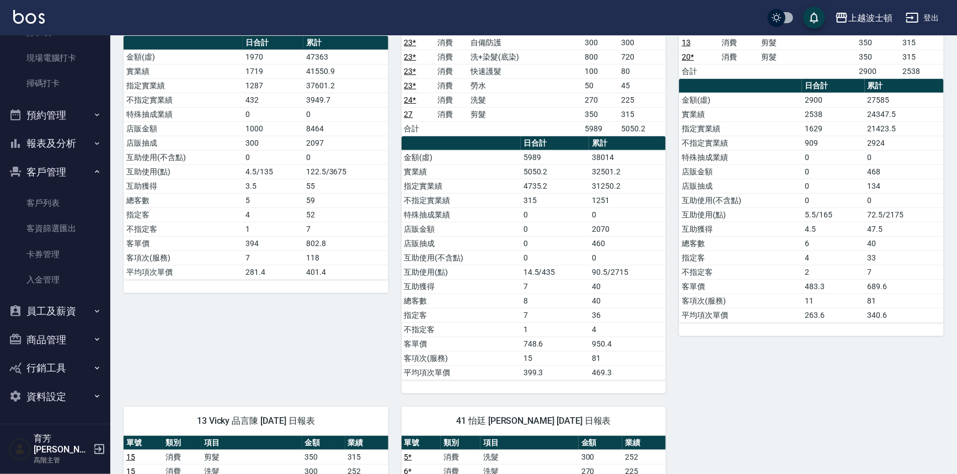
scroll to position [272, 0]
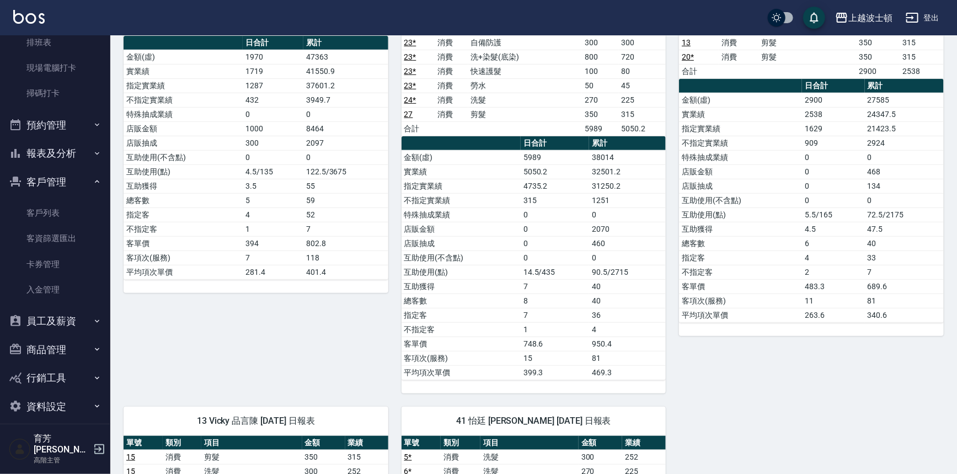
drag, startPoint x: 74, startPoint y: 205, endPoint x: 99, endPoint y: 185, distance: 32.2
click at [74, 205] on link "客戶列表" at bounding box center [54, 212] width 101 height 25
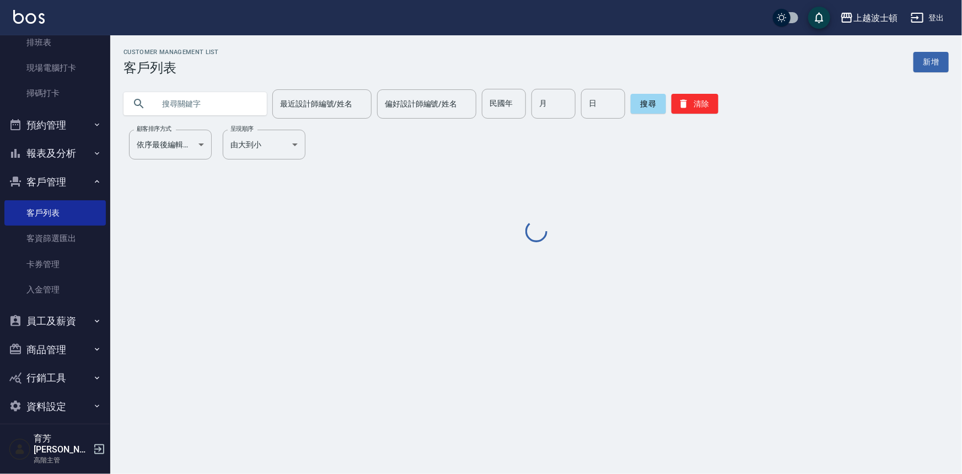
click at [233, 99] on input "text" at bounding box center [206, 104] width 104 height 30
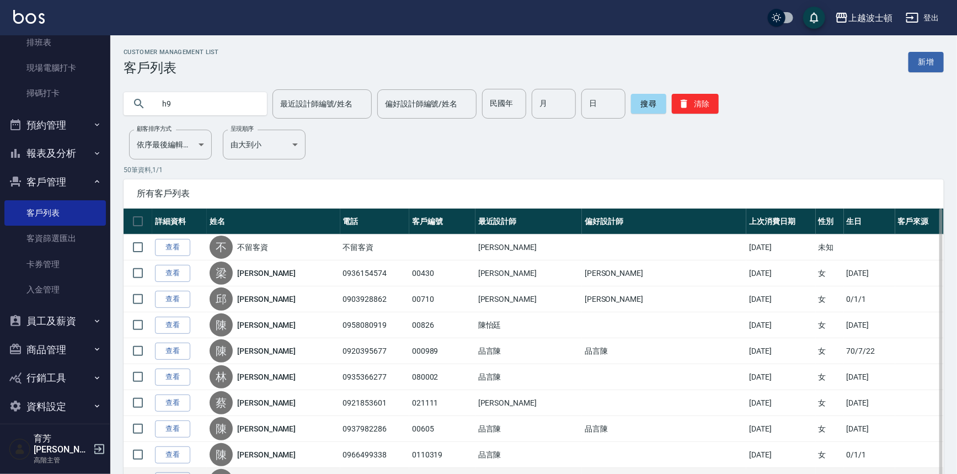
type input "h"
click at [176, 105] on input "h" at bounding box center [206, 104] width 104 height 30
type input "蔡淑"
click at [640, 108] on button "搜尋" at bounding box center [648, 104] width 35 height 20
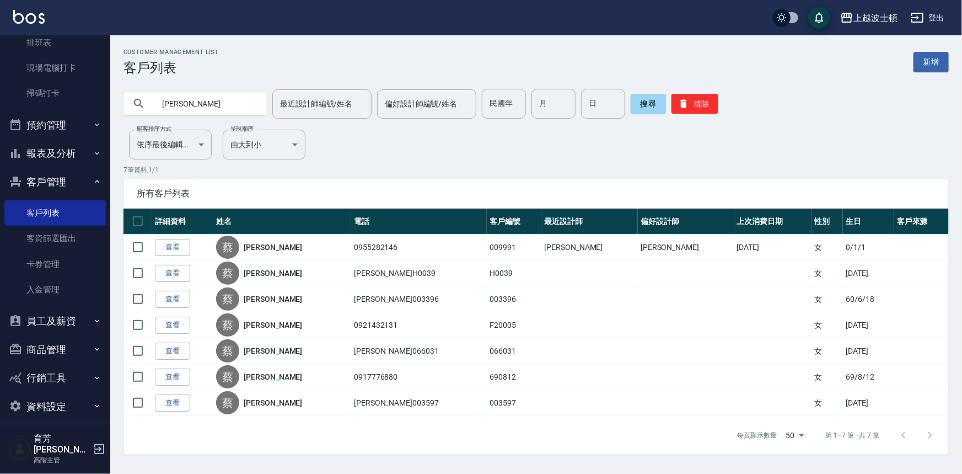
drag, startPoint x: 169, startPoint y: 250, endPoint x: 164, endPoint y: 247, distance: 5.9
click at [169, 250] on link "查看" at bounding box center [172, 247] width 35 height 17
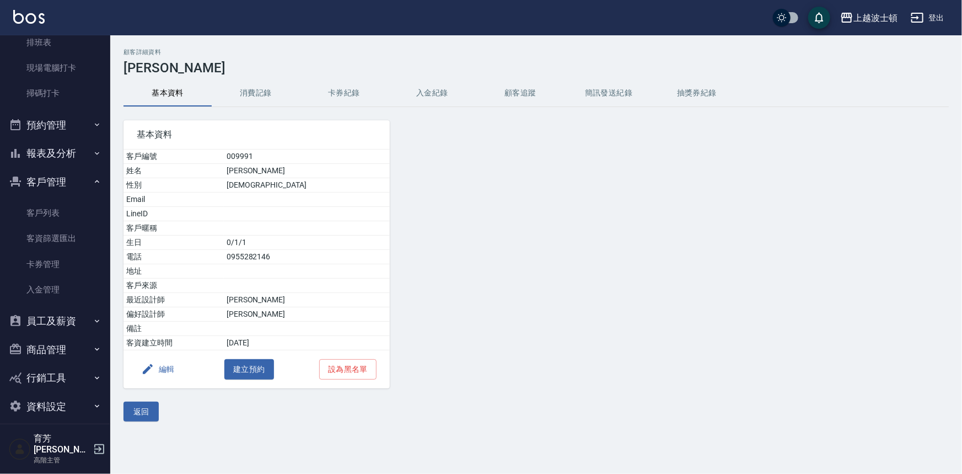
click at [256, 91] on button "消費記錄" at bounding box center [256, 93] width 88 height 26
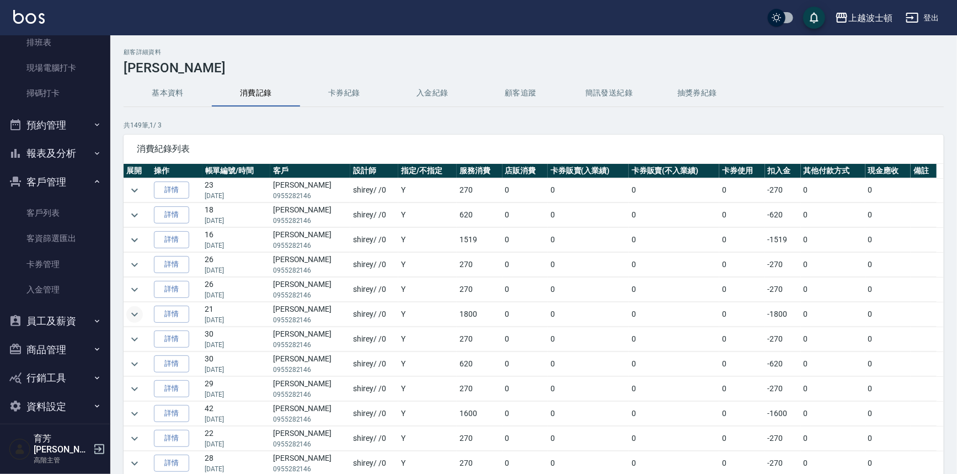
click at [136, 316] on icon "expand row" at bounding box center [134, 314] width 13 height 13
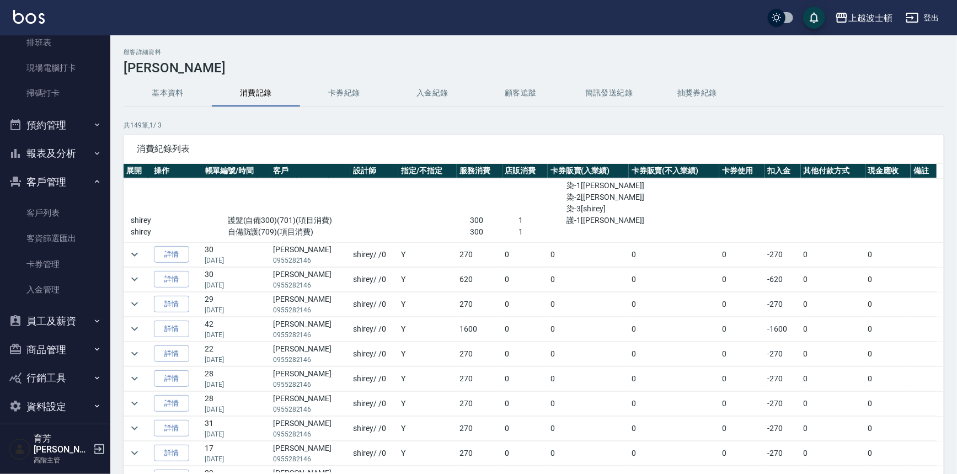
scroll to position [180, 0]
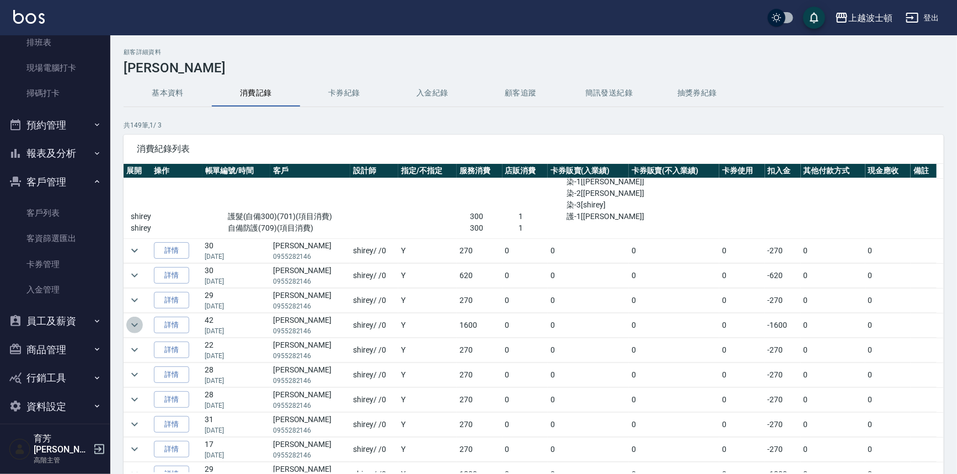
click at [131, 324] on icon "expand row" at bounding box center [134, 324] width 13 height 13
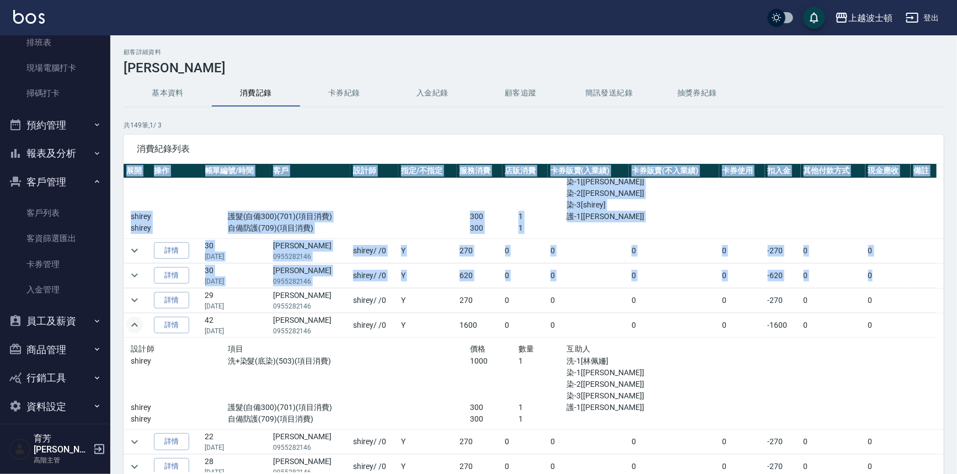
click at [943, 261] on div "展開 操作 帳單編號/時間 客戶 設計師 指定/不指定 服務消費 店販消費 卡券販賣(入業績) 卡券販賣(不入業績) 卡券使用 扣入金 其他付款方式 現金應收…" at bounding box center [534, 318] width 820 height 308
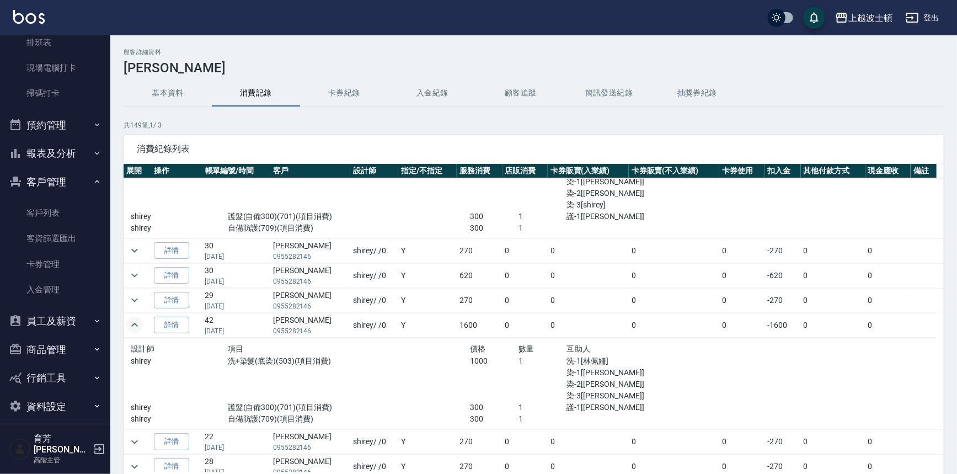
click at [811, 97] on div "基本資料 消費記錄 卡券紀錄 入金紀錄 顧客追蹤 簡訊發送紀錄 抽獎券紀錄" at bounding box center [534, 93] width 820 height 26
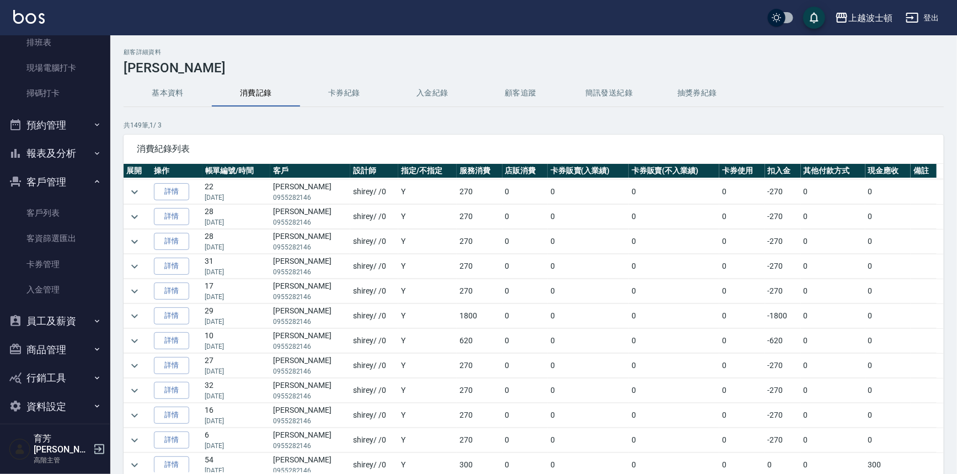
scroll to position [435, 0]
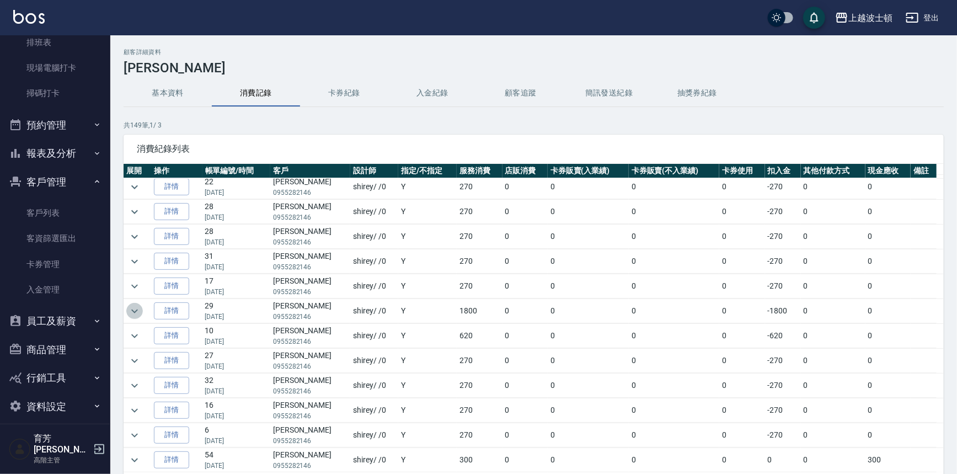
click at [135, 307] on icon "expand row" at bounding box center [134, 310] width 13 height 13
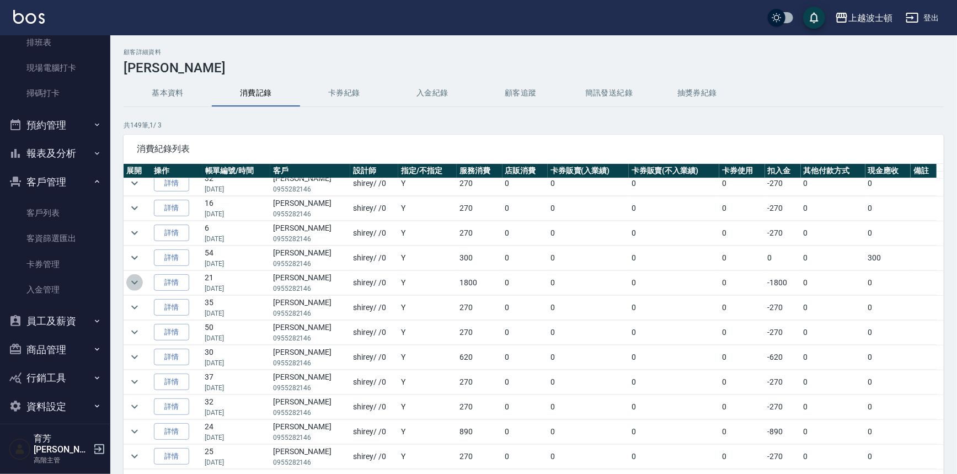
click at [135, 277] on icon "expand row" at bounding box center [134, 282] width 13 height 13
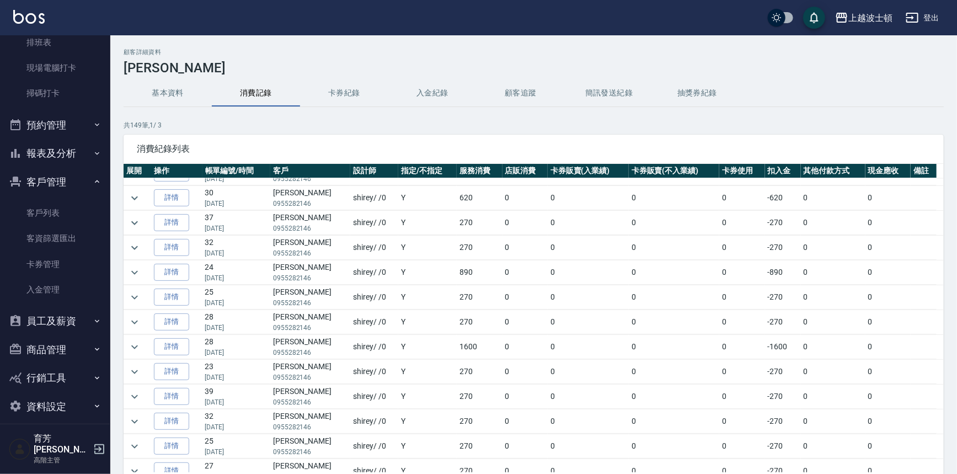
scroll to position [1004, 0]
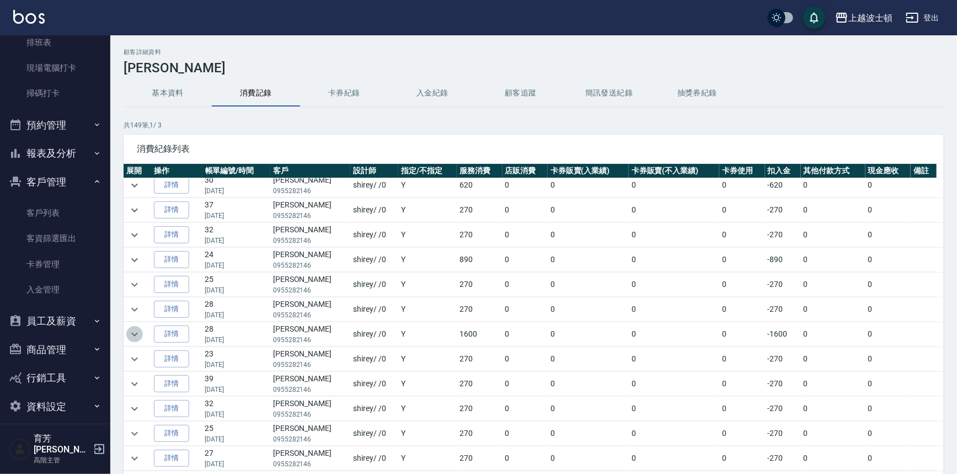
click at [136, 331] on icon "expand row" at bounding box center [134, 334] width 13 height 13
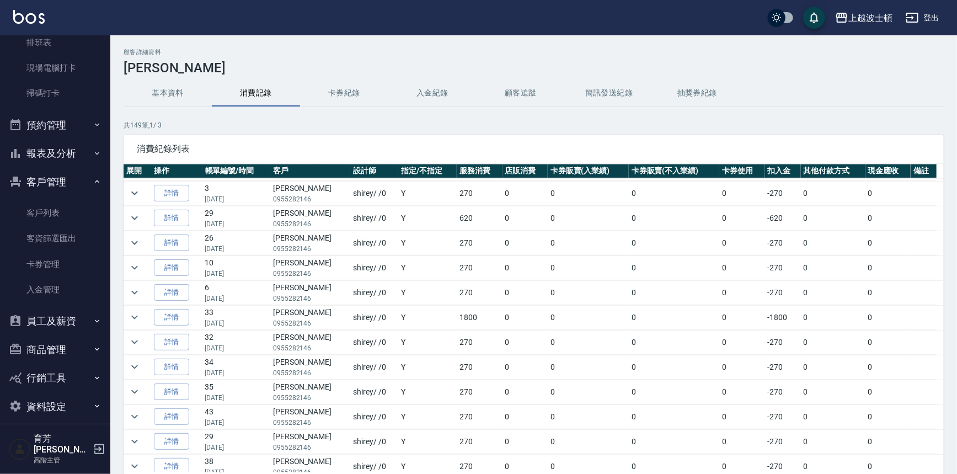
scroll to position [1411, 0]
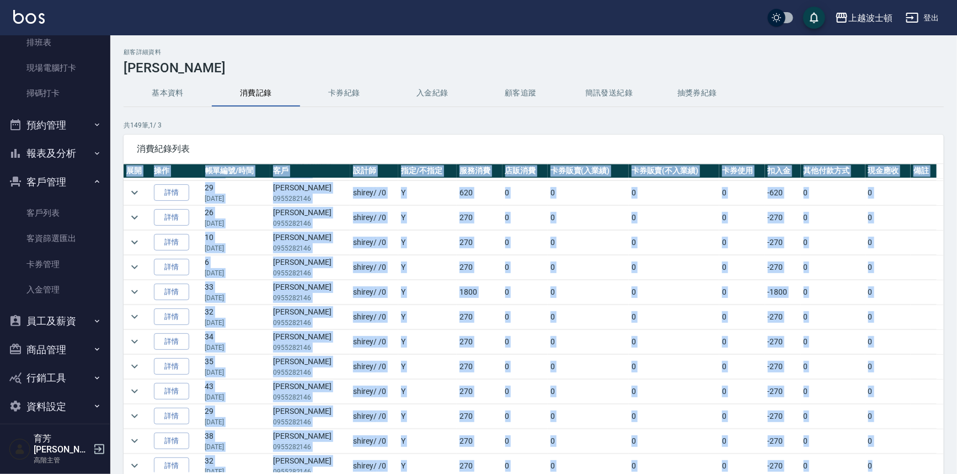
drag, startPoint x: 944, startPoint y: 424, endPoint x: 938, endPoint y: 461, distance: 37.4
click at [938, 461] on div "顧客詳細資料 蔡淑文 基本資料 消費記錄 卡券紀錄 入金紀錄 顧客追蹤 簡訊發送紀錄 抽獎券紀錄 共 149 筆, 1 / 3 消費紀錄列表 展開 操作 帳單…" at bounding box center [533, 292] width 847 height 487
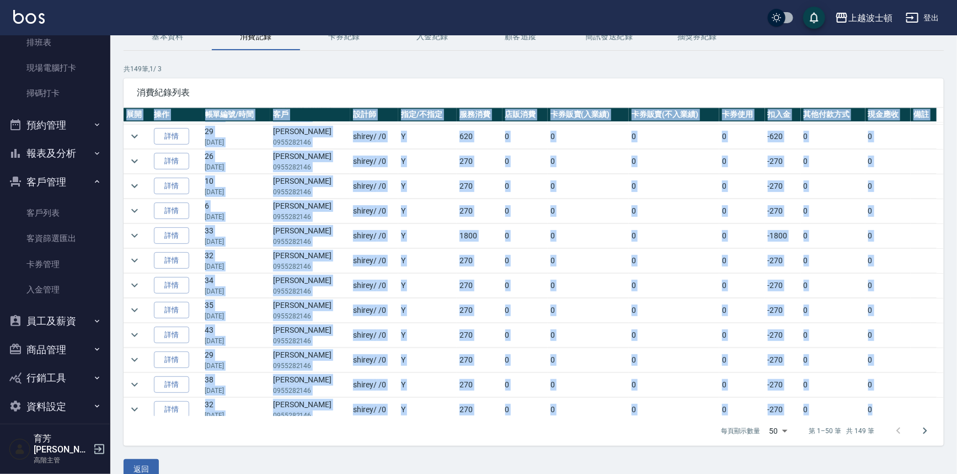
scroll to position [52, 0]
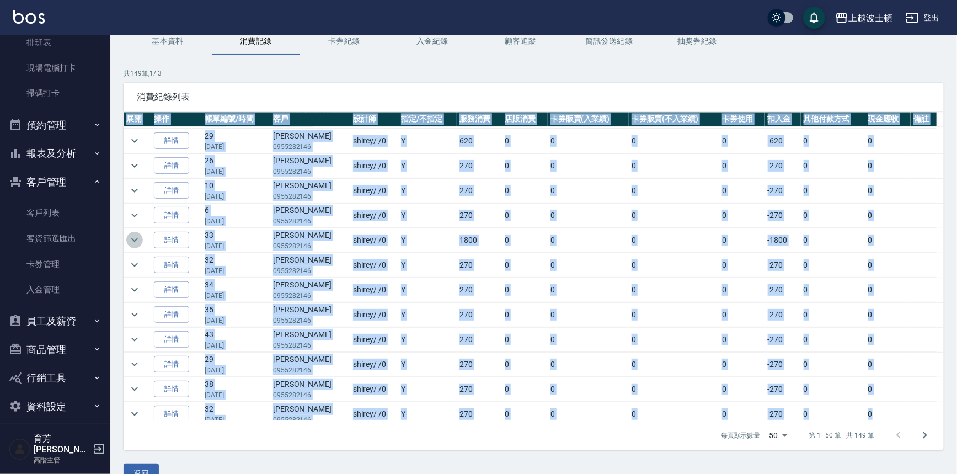
click at [134, 237] on icon "expand row" at bounding box center [134, 239] width 13 height 13
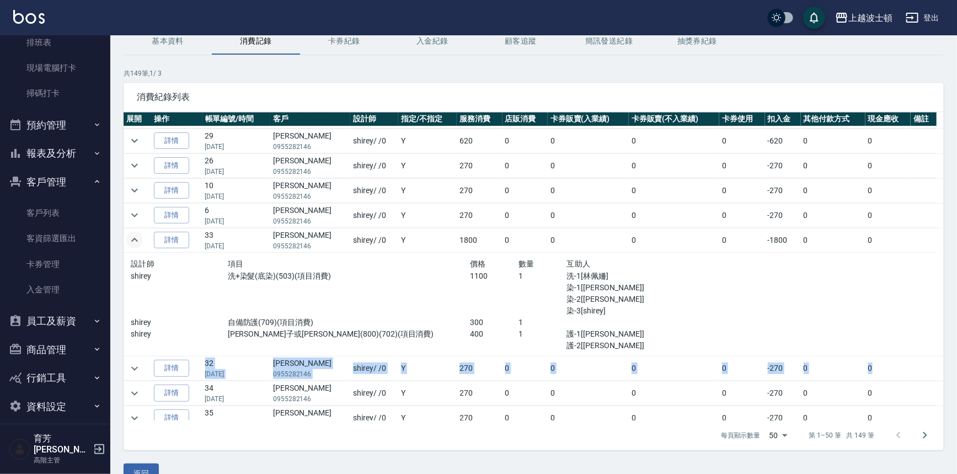
drag, startPoint x: 936, startPoint y: 351, endPoint x: 936, endPoint y: 333, distance: 17.6
click at [907, 72] on p "共 149 筆, 1 / 3" at bounding box center [534, 73] width 820 height 10
drag, startPoint x: 938, startPoint y: 354, endPoint x: 938, endPoint y: 341, distance: 13.2
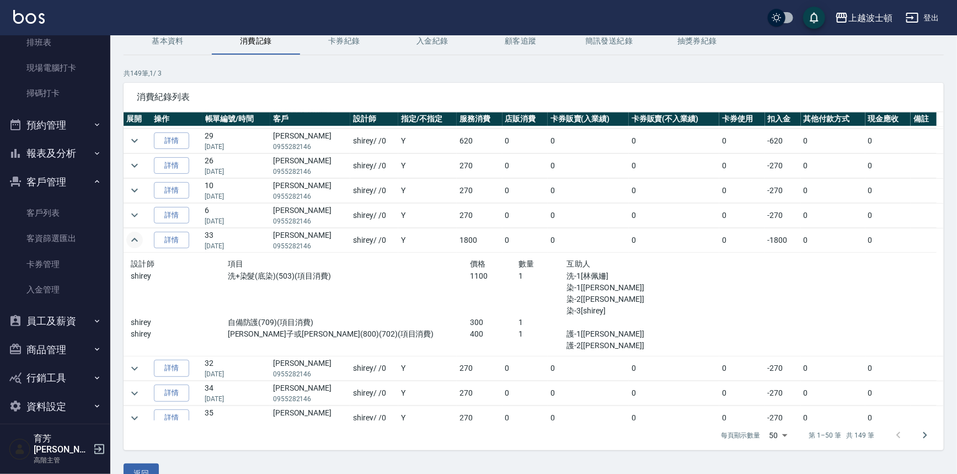
drag, startPoint x: 858, startPoint y: 73, endPoint x: 907, endPoint y: 162, distance: 102.2
click at [858, 77] on p "共 149 筆, 1 / 3" at bounding box center [534, 73] width 820 height 10
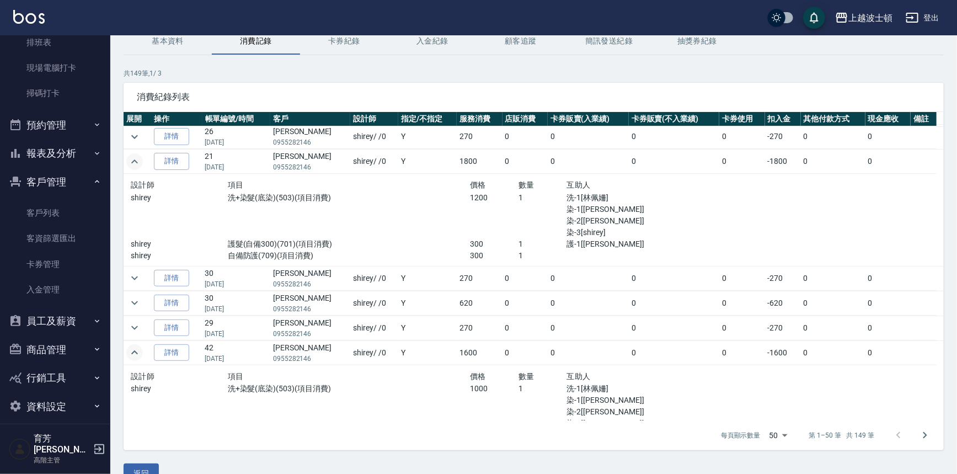
scroll to position [1411, 0]
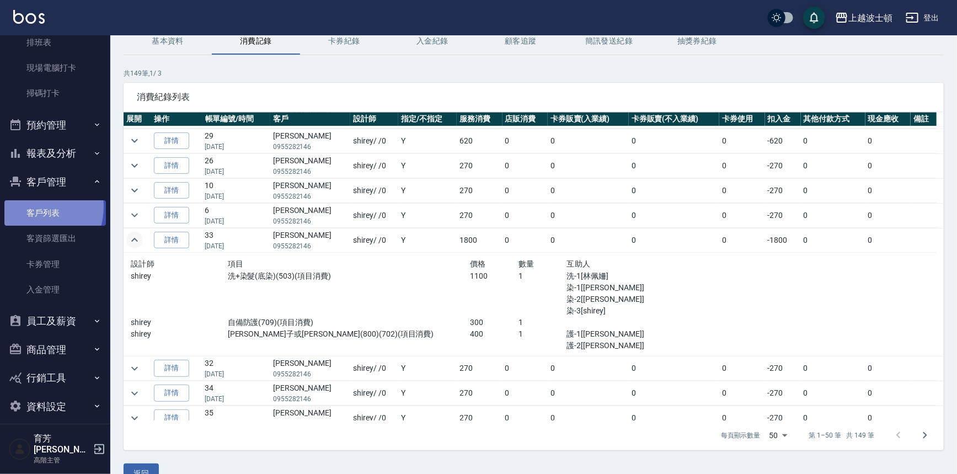
click at [31, 206] on link "客戶列表" at bounding box center [54, 212] width 101 height 25
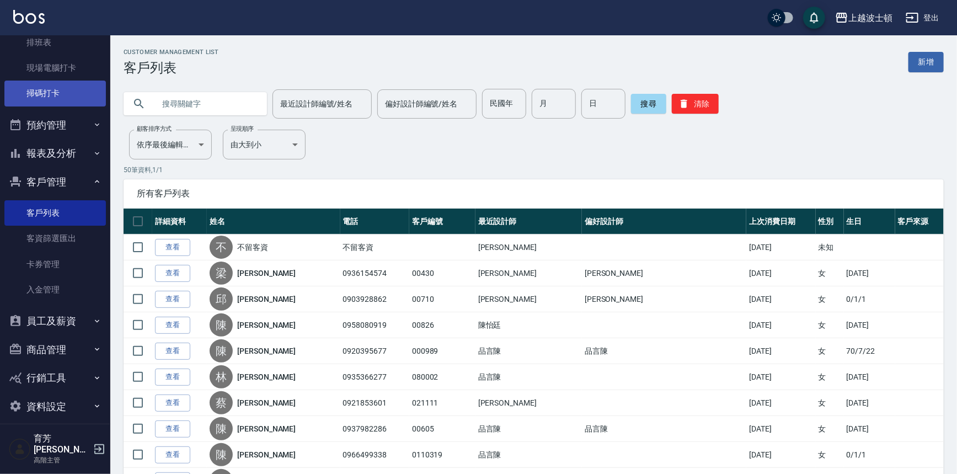
drag, startPoint x: 104, startPoint y: 204, endPoint x: 98, endPoint y: 96, distance: 108.3
click at [98, 96] on nav "櫃檯作業 打帳單 帳單列表 掛單列表 座位開單 營業儀表板 現金收支登錄 高階收支登錄 材料自購登錄 每日結帳 排班表 現場電腦打卡 掃碼打卡 預約管理 預約…" at bounding box center [55, 229] width 110 height 388
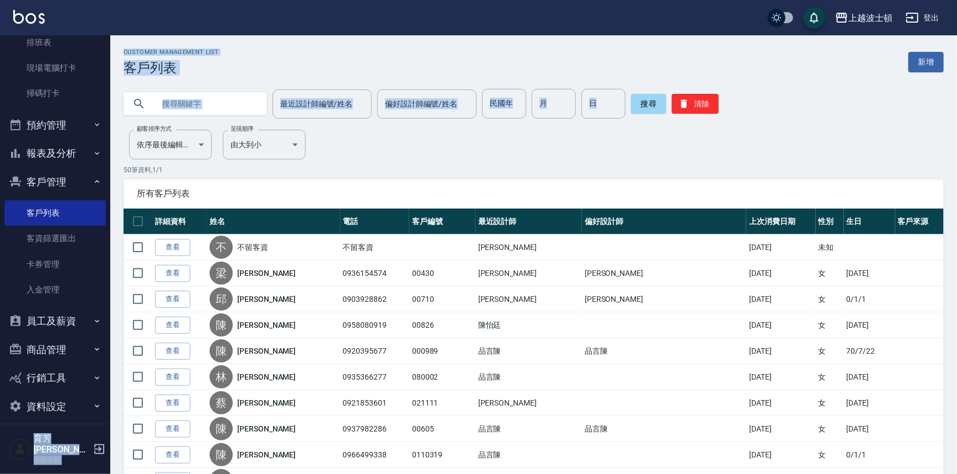
drag, startPoint x: 103, startPoint y: 200, endPoint x: 111, endPoint y: 153, distance: 48.1
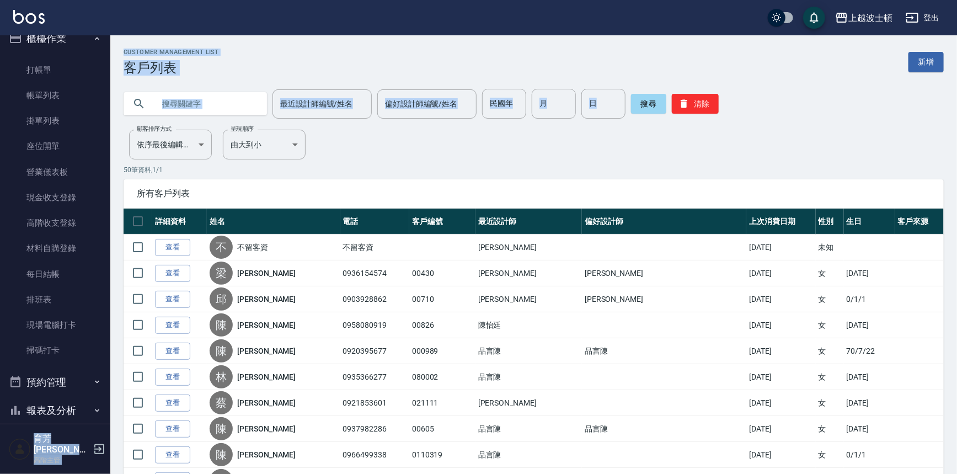
scroll to position [14, 0]
click at [52, 69] on link "打帳單" at bounding box center [54, 71] width 101 height 25
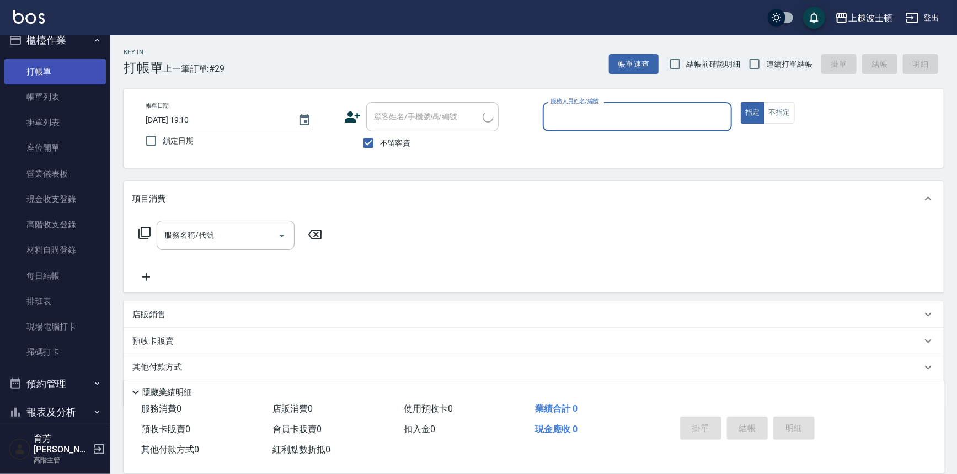
click at [72, 76] on link "打帳單" at bounding box center [54, 71] width 101 height 25
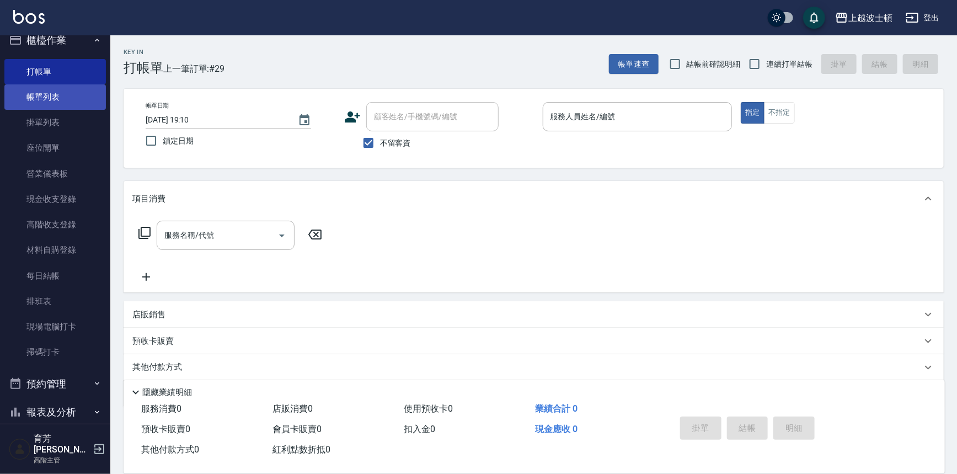
click at [83, 99] on link "帳單列表" at bounding box center [54, 96] width 101 height 25
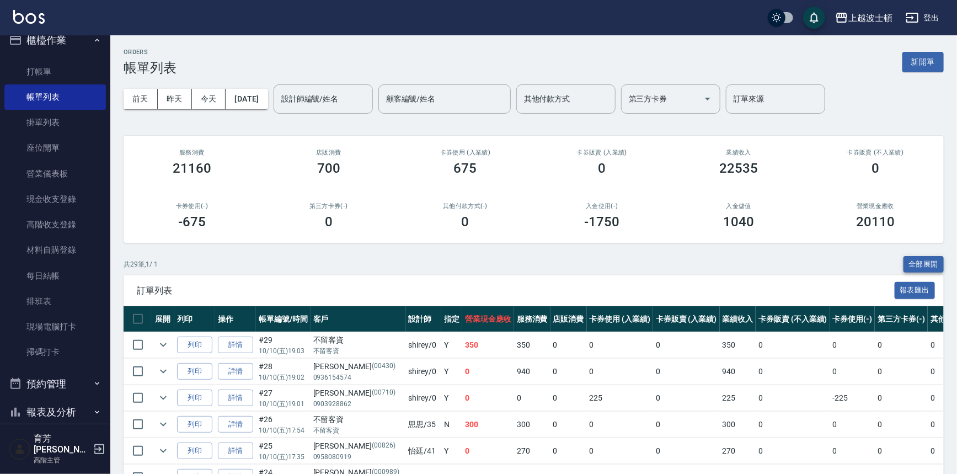
click at [908, 265] on button "全部展開" at bounding box center [923, 264] width 41 height 17
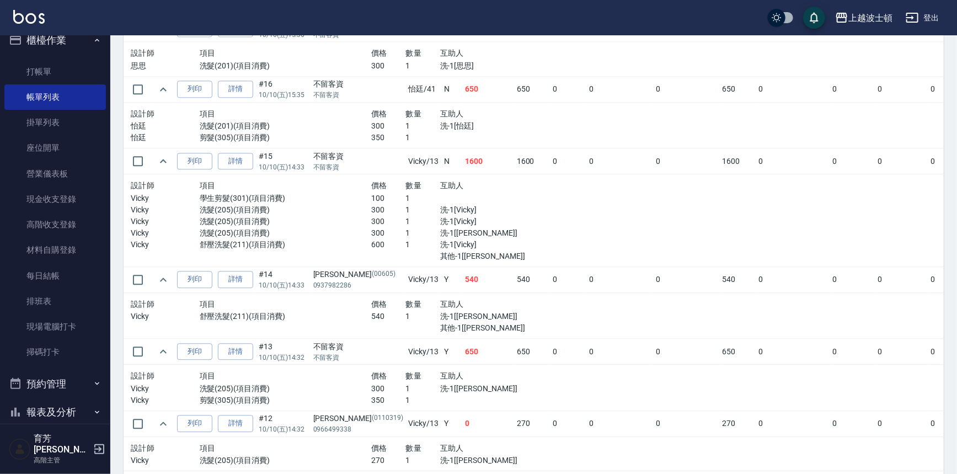
scroll to position [1307, 0]
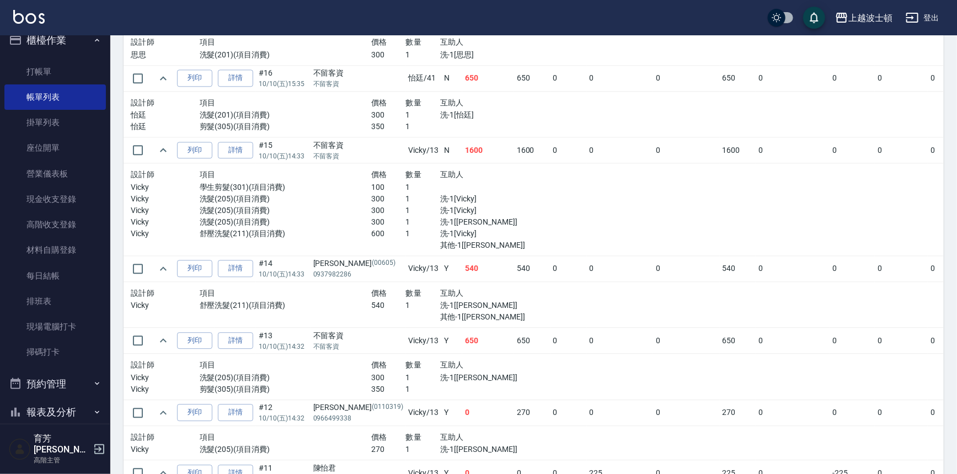
click at [951, 312] on div "ORDERS 帳單列表 新開單 前天 昨天 今天 2025/10/10 設計師編號/姓名 設計師編號/姓名 顧客編號/姓名 顧客編號/姓名 其他付款方式 其他…" at bounding box center [533, 18] width 847 height 2578
click at [66, 68] on link "打帳單" at bounding box center [54, 71] width 101 height 25
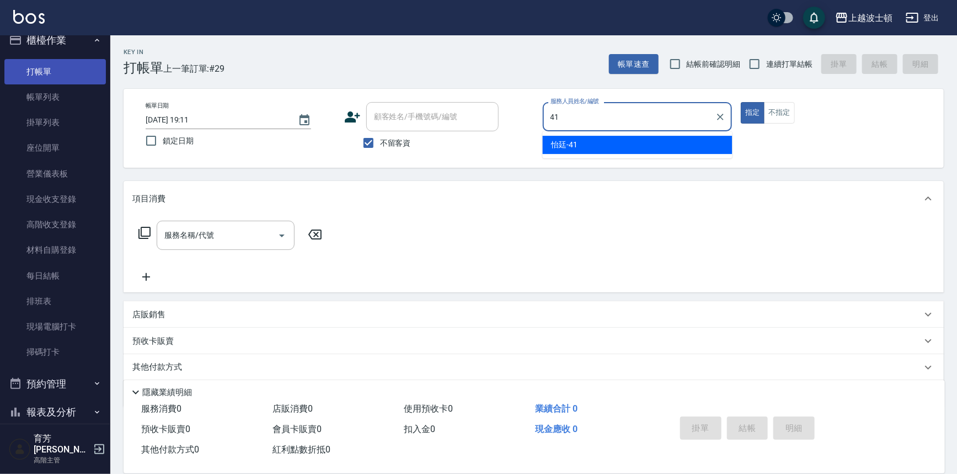
type input "怡廷-41"
type button "true"
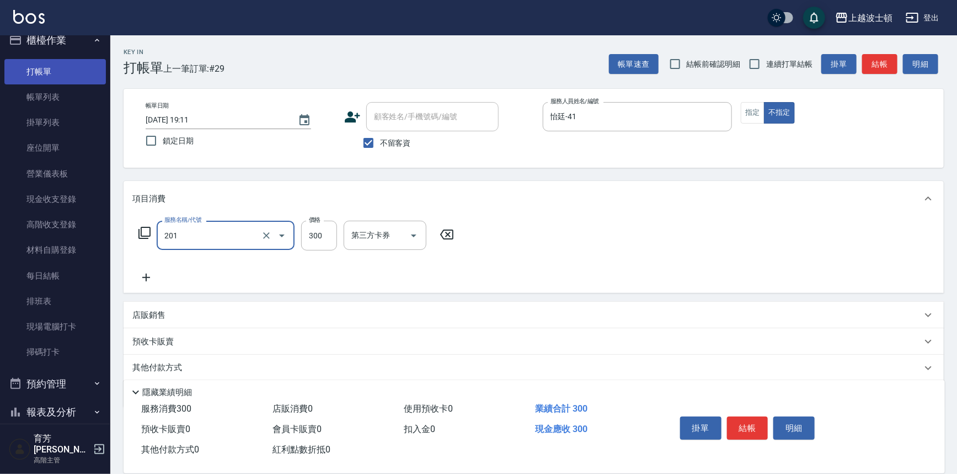
type input "洗髮(201)"
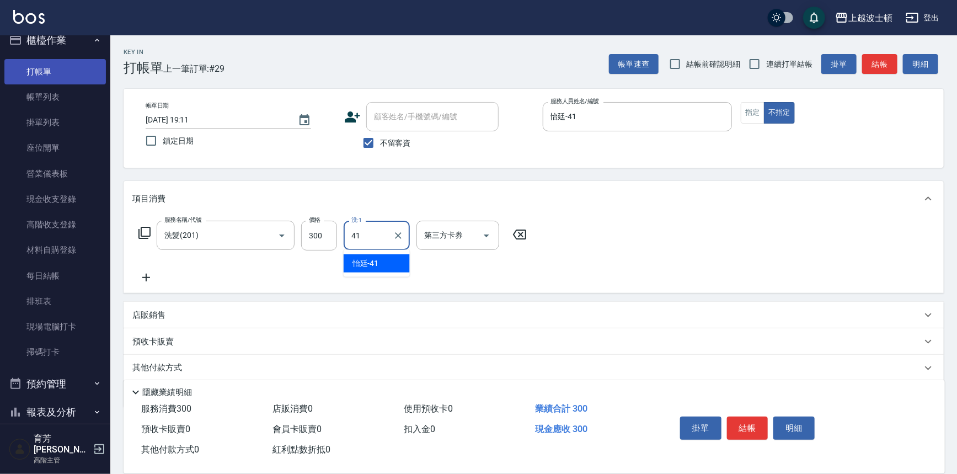
type input "怡廷-41"
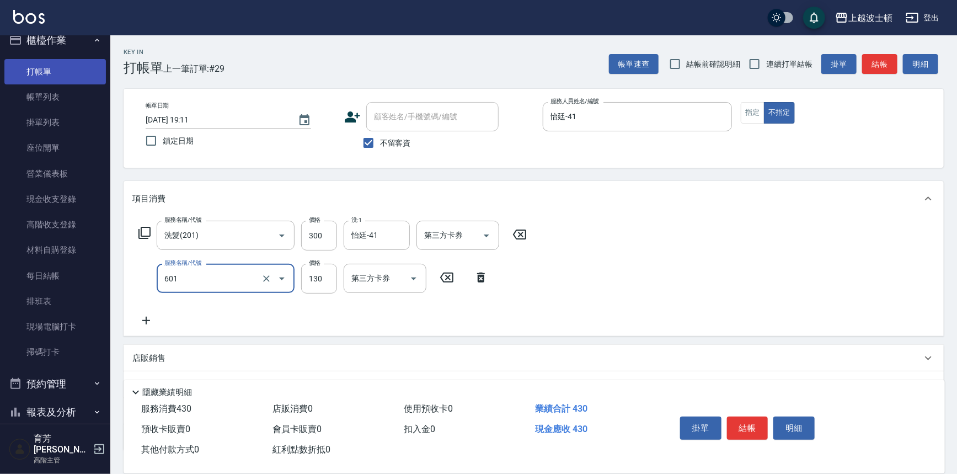
type input "單梳(601)"
type input "100"
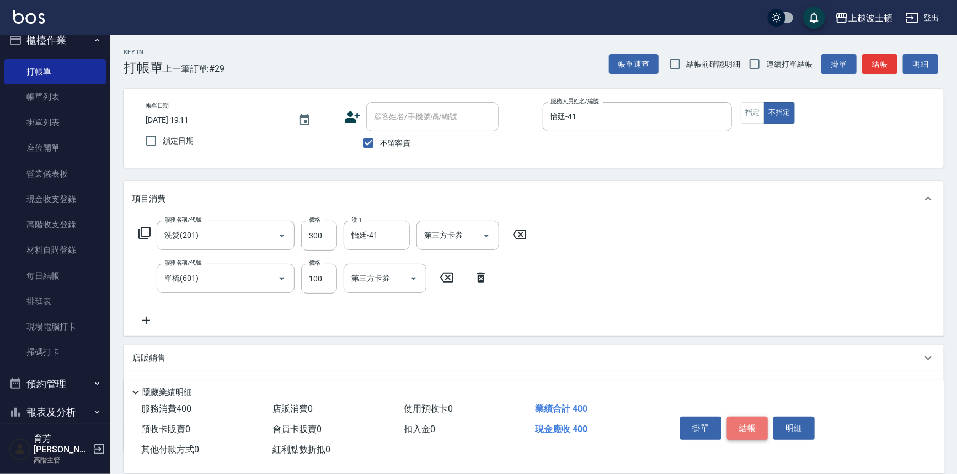
click at [761, 423] on button "結帳" at bounding box center [747, 427] width 41 height 23
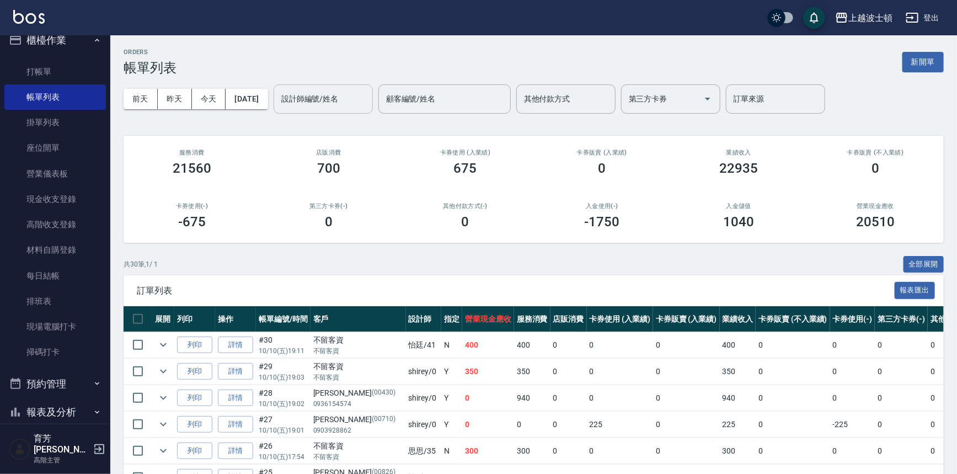
click at [323, 94] on input "設計師編號/姓名" at bounding box center [323, 98] width 89 height 19
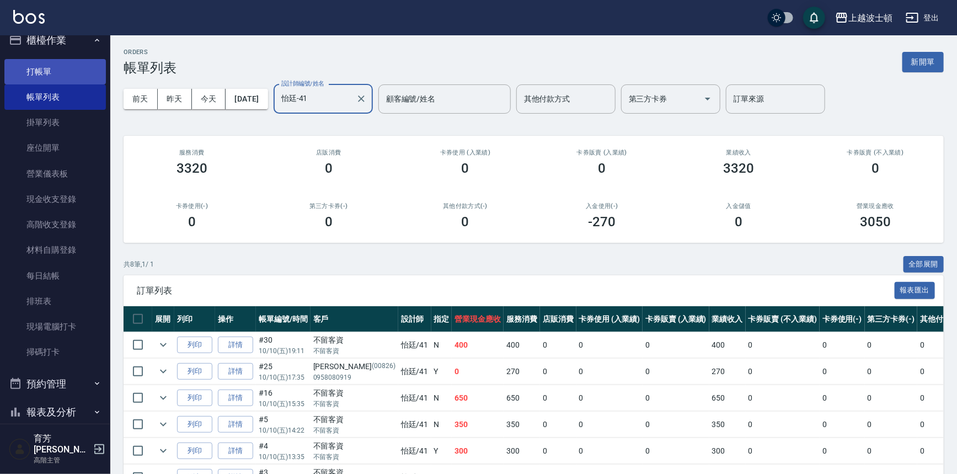
type input "怡廷-41"
click at [49, 70] on link "打帳單" at bounding box center [54, 71] width 101 height 25
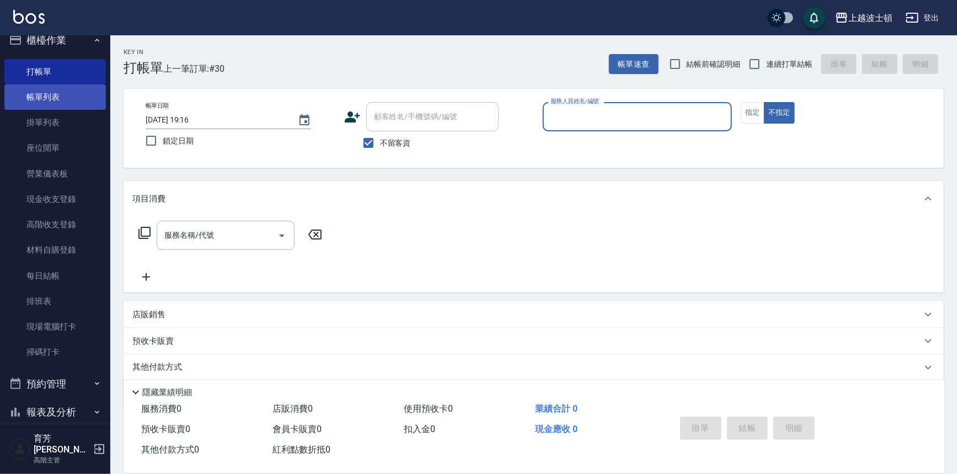
click at [764, 102] on button "不指定" at bounding box center [779, 113] width 31 height 22
type button "false"
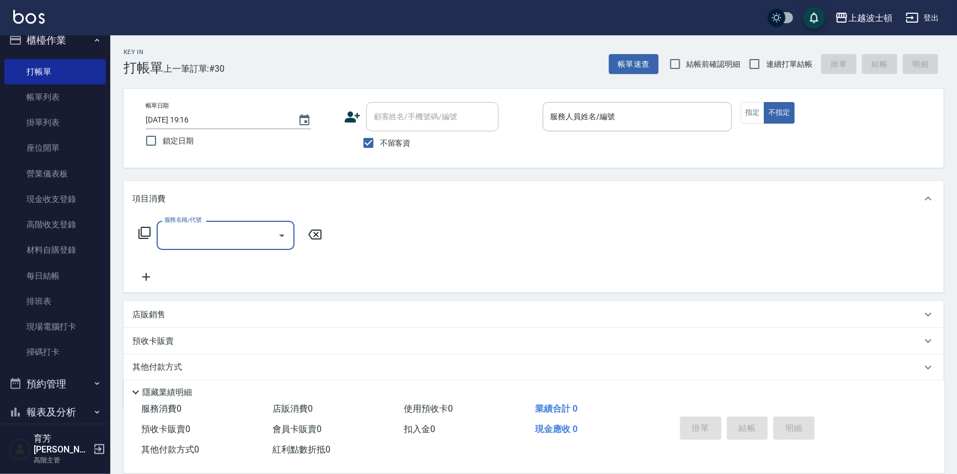
click at [60, 46] on button "櫃檯作業" at bounding box center [54, 40] width 101 height 29
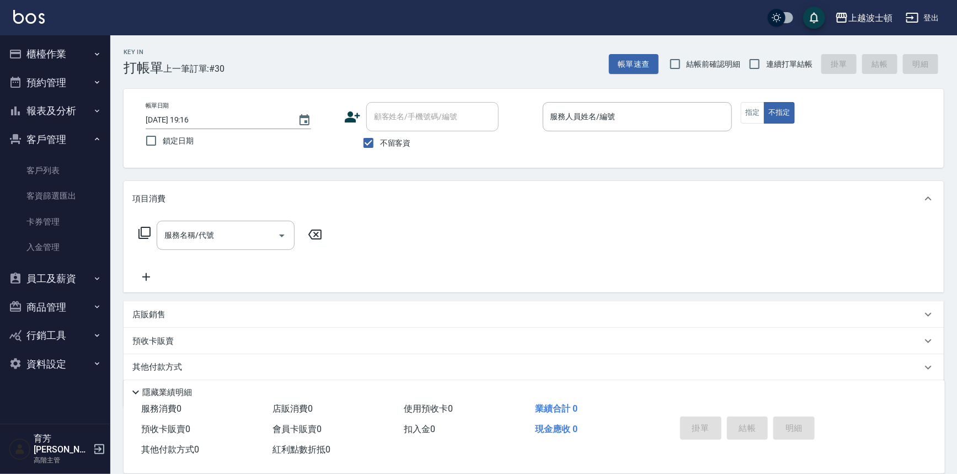
click at [45, 134] on button "客戶管理" at bounding box center [54, 139] width 101 height 29
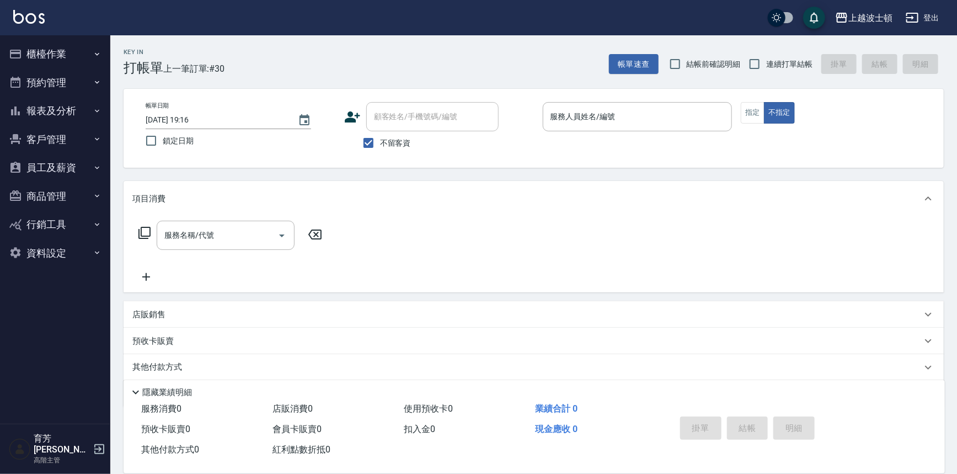
click at [49, 115] on button "報表及分析" at bounding box center [54, 111] width 101 height 29
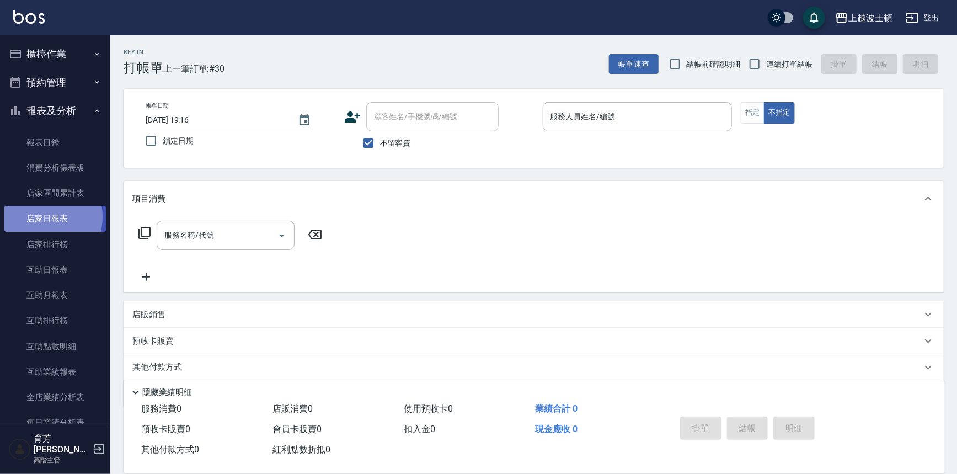
click at [38, 217] on link "店家日報表" at bounding box center [54, 218] width 101 height 25
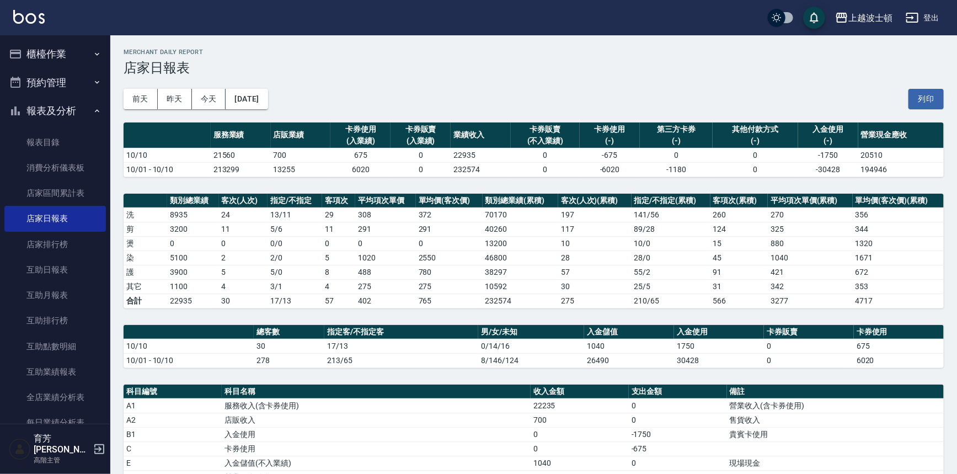
scroll to position [224, 0]
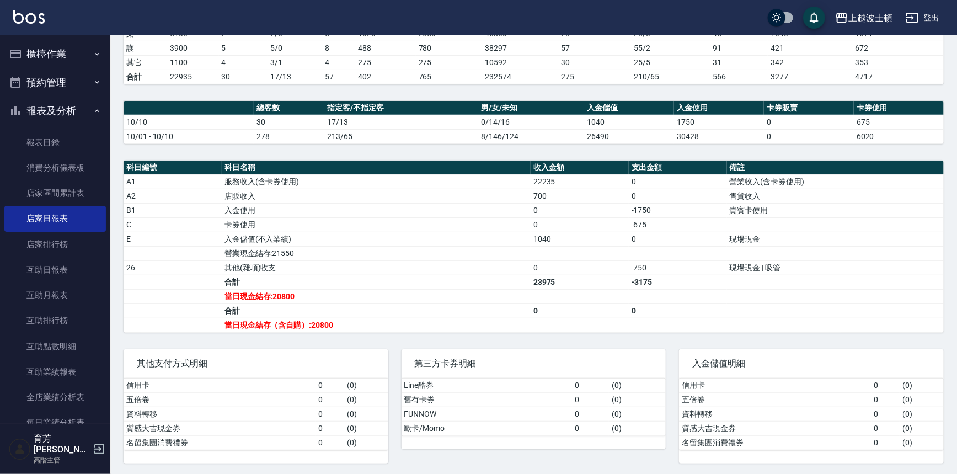
click at [55, 51] on button "櫃檯作業" at bounding box center [54, 54] width 101 height 29
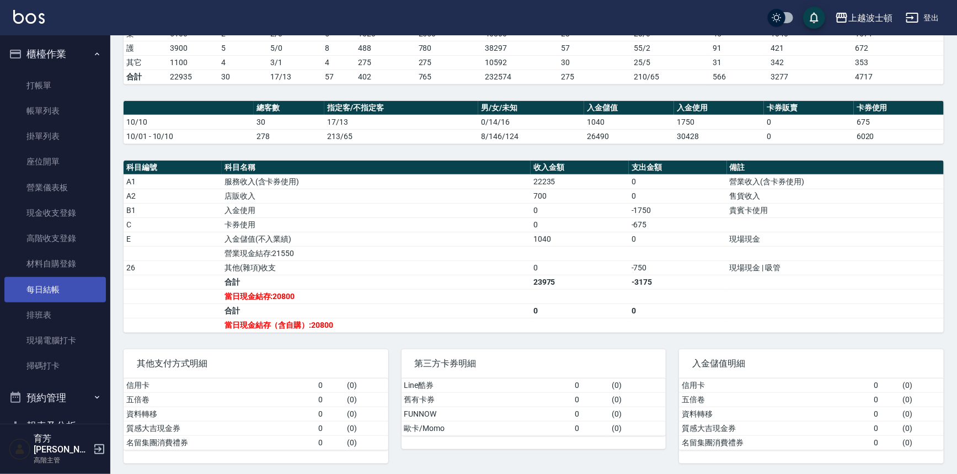
click at [44, 298] on link "每日結帳" at bounding box center [54, 289] width 101 height 25
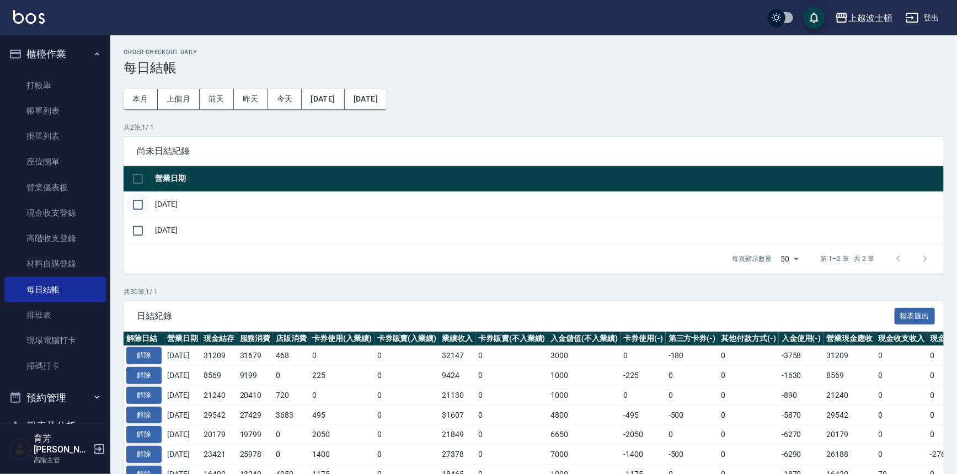
click at [140, 205] on input "checkbox" at bounding box center [137, 204] width 23 height 23
checkbox input "true"
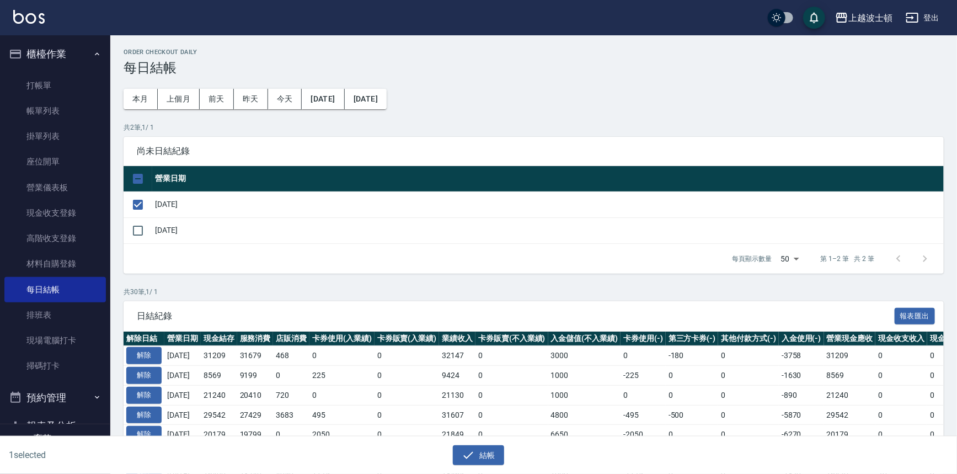
click at [143, 254] on div "每頁顯示數量 50 50 第 1–2 筆 共 2 筆" at bounding box center [534, 259] width 820 height 30
click at [144, 236] on input "checkbox" at bounding box center [137, 230] width 23 height 23
checkbox input "true"
click at [491, 457] on button "結帳" at bounding box center [478, 455] width 51 height 20
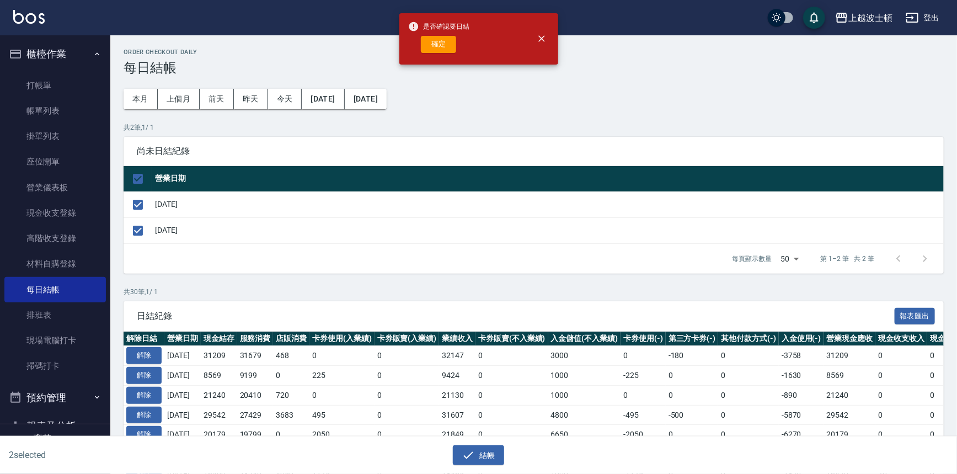
click at [445, 34] on div "是否確認要日結 確定" at bounding box center [439, 39] width 62 height 45
click at [444, 36] on button "確定" at bounding box center [438, 44] width 35 height 17
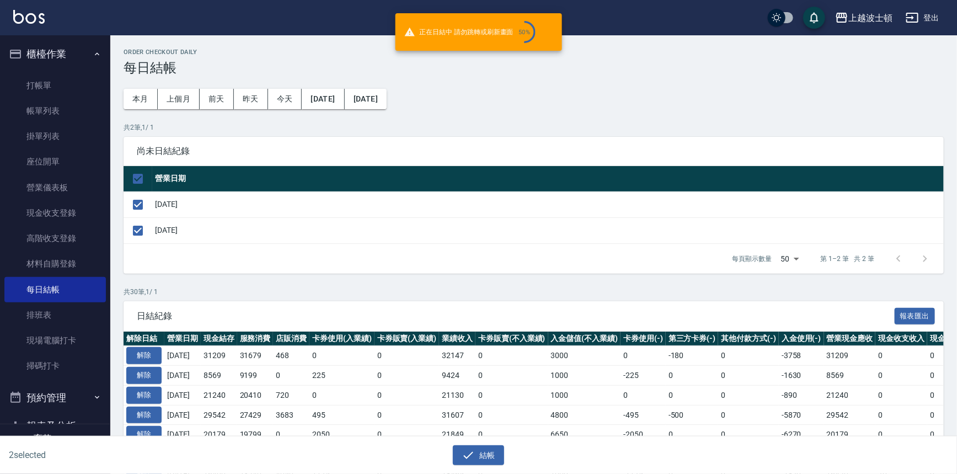
checkbox input "false"
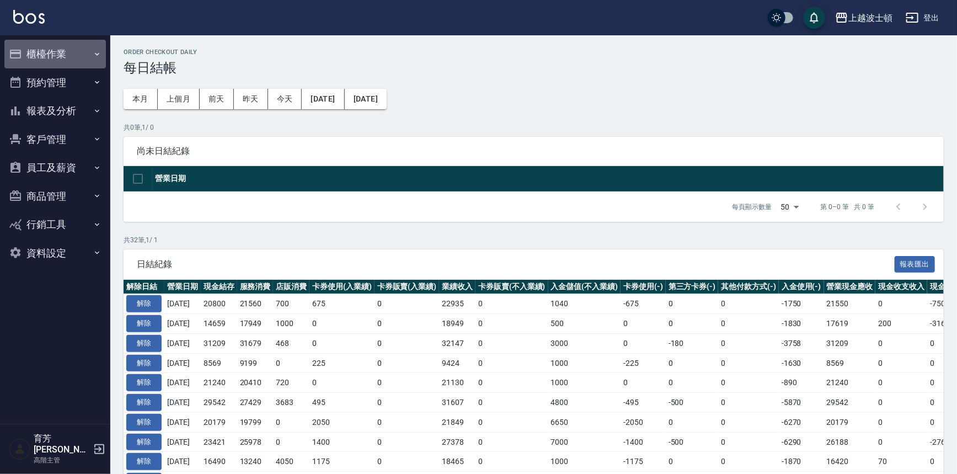
click at [53, 56] on button "櫃檯作業" at bounding box center [54, 54] width 101 height 29
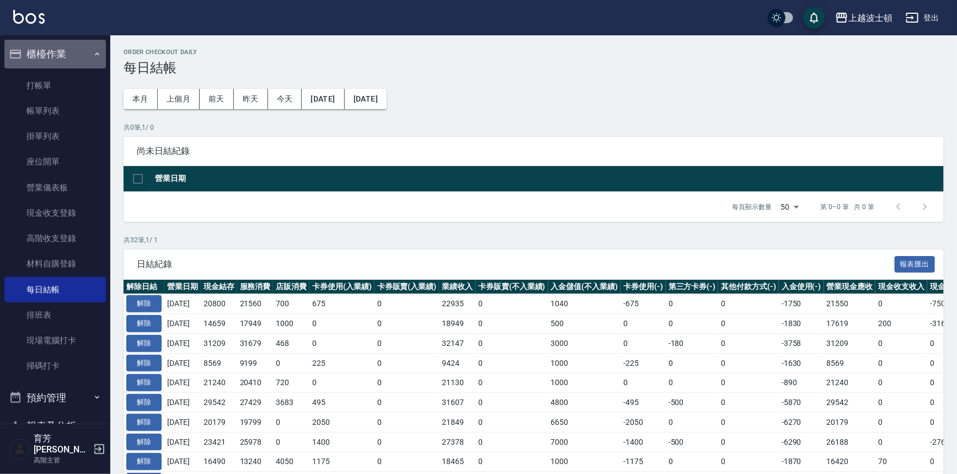
click at [63, 64] on button "櫃檯作業" at bounding box center [54, 54] width 101 height 29
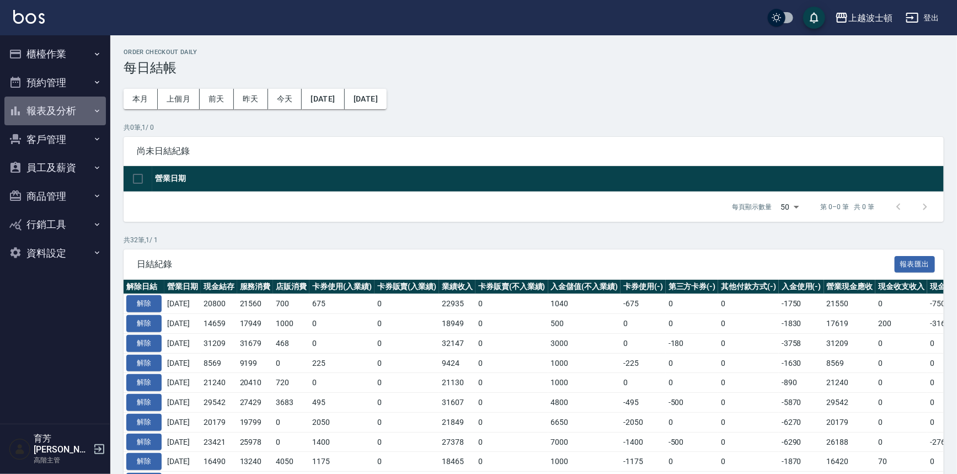
drag, startPoint x: 64, startPoint y: 113, endPoint x: 65, endPoint y: 196, distance: 82.7
click at [64, 114] on button "報表及分析" at bounding box center [54, 111] width 101 height 29
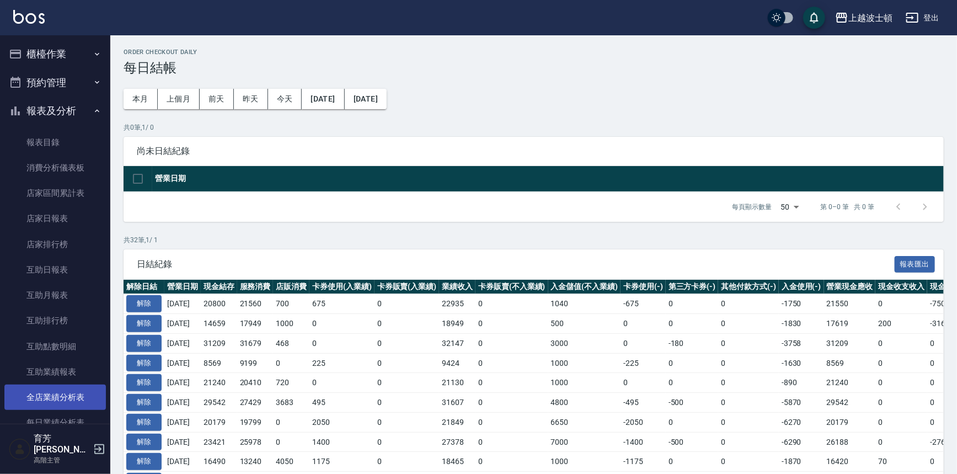
click at [50, 395] on link "全店業績分析表" at bounding box center [54, 396] width 101 height 25
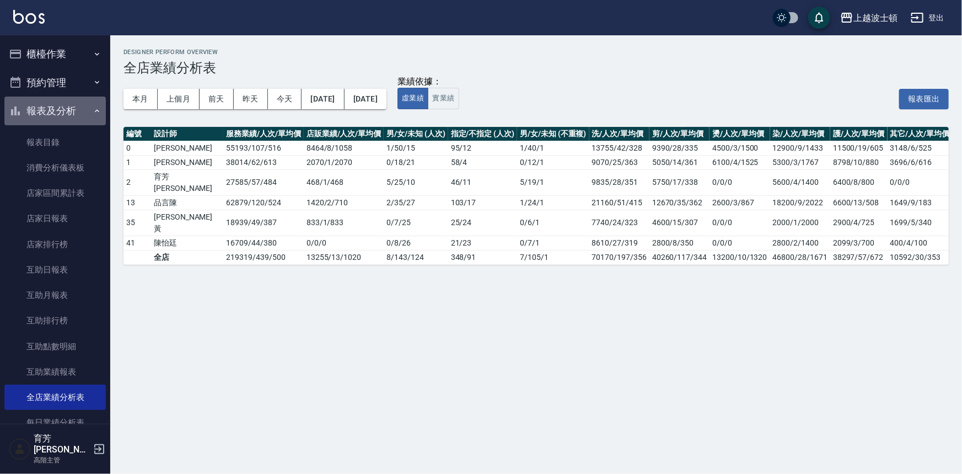
click at [65, 116] on button "報表及分析" at bounding box center [54, 111] width 101 height 29
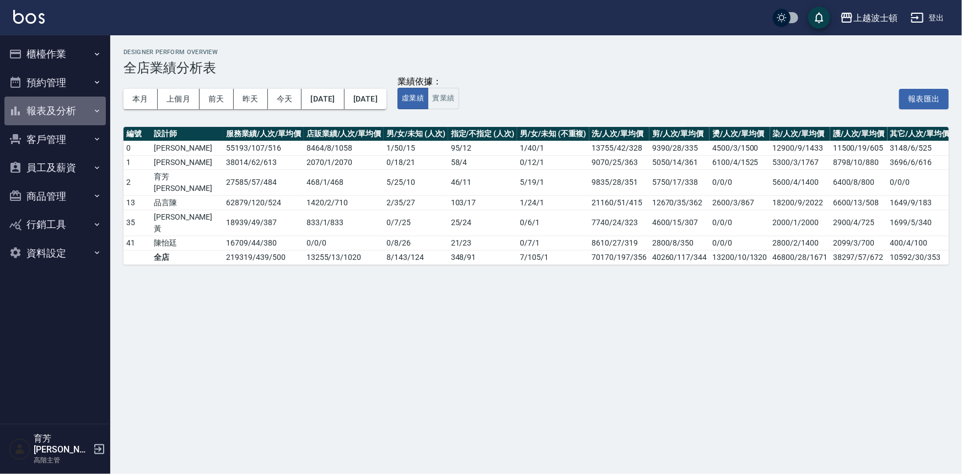
click at [72, 116] on button "報表及分析" at bounding box center [54, 111] width 101 height 29
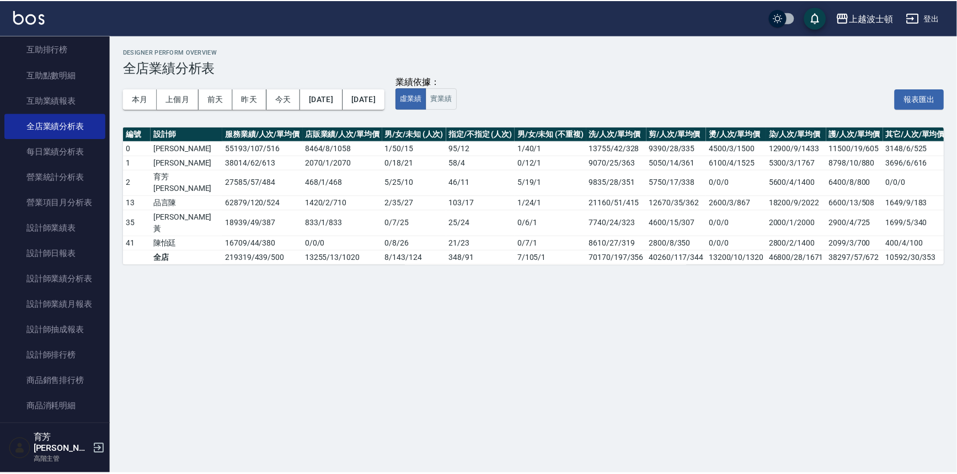
scroll to position [290, 0]
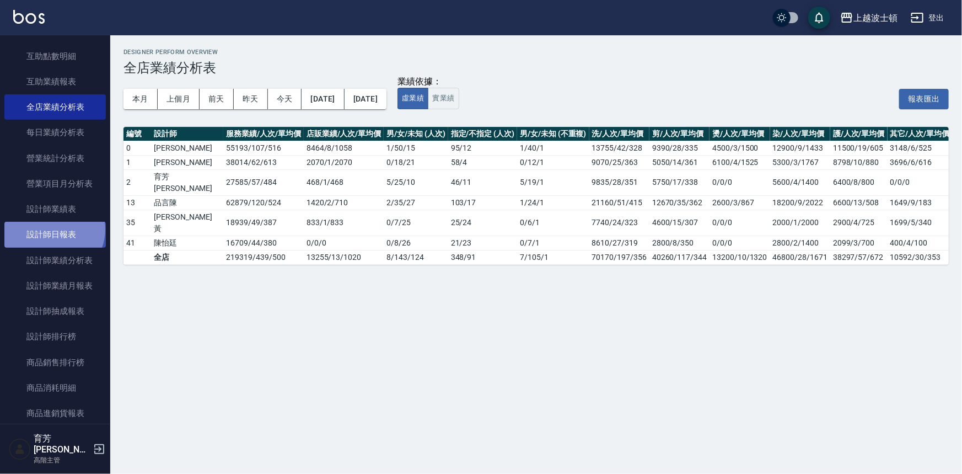
click at [53, 229] on link "設計師日報表" at bounding box center [54, 234] width 101 height 25
